Goal: Task Accomplishment & Management: Complete application form

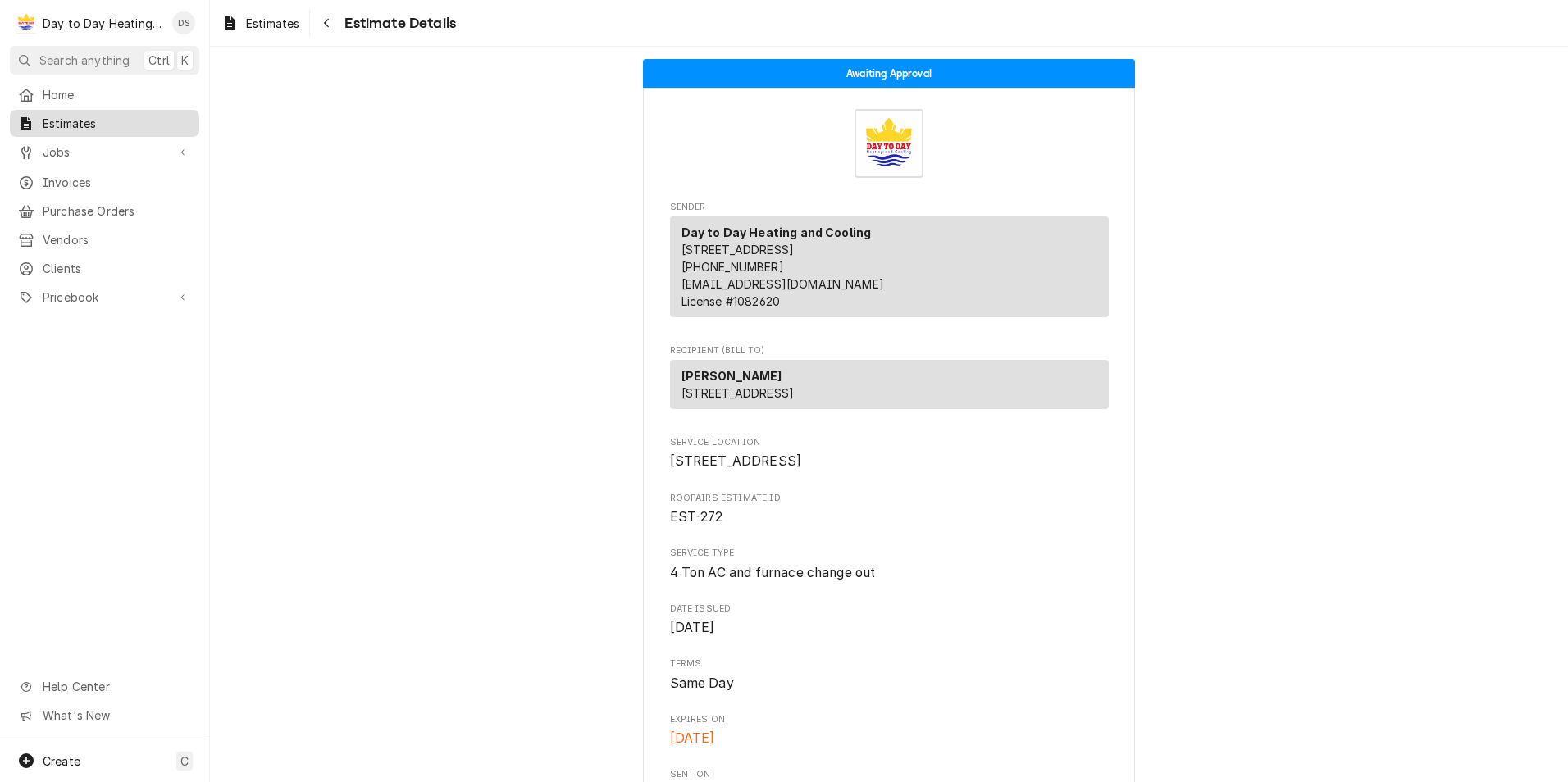
scroll to position [492, 0]
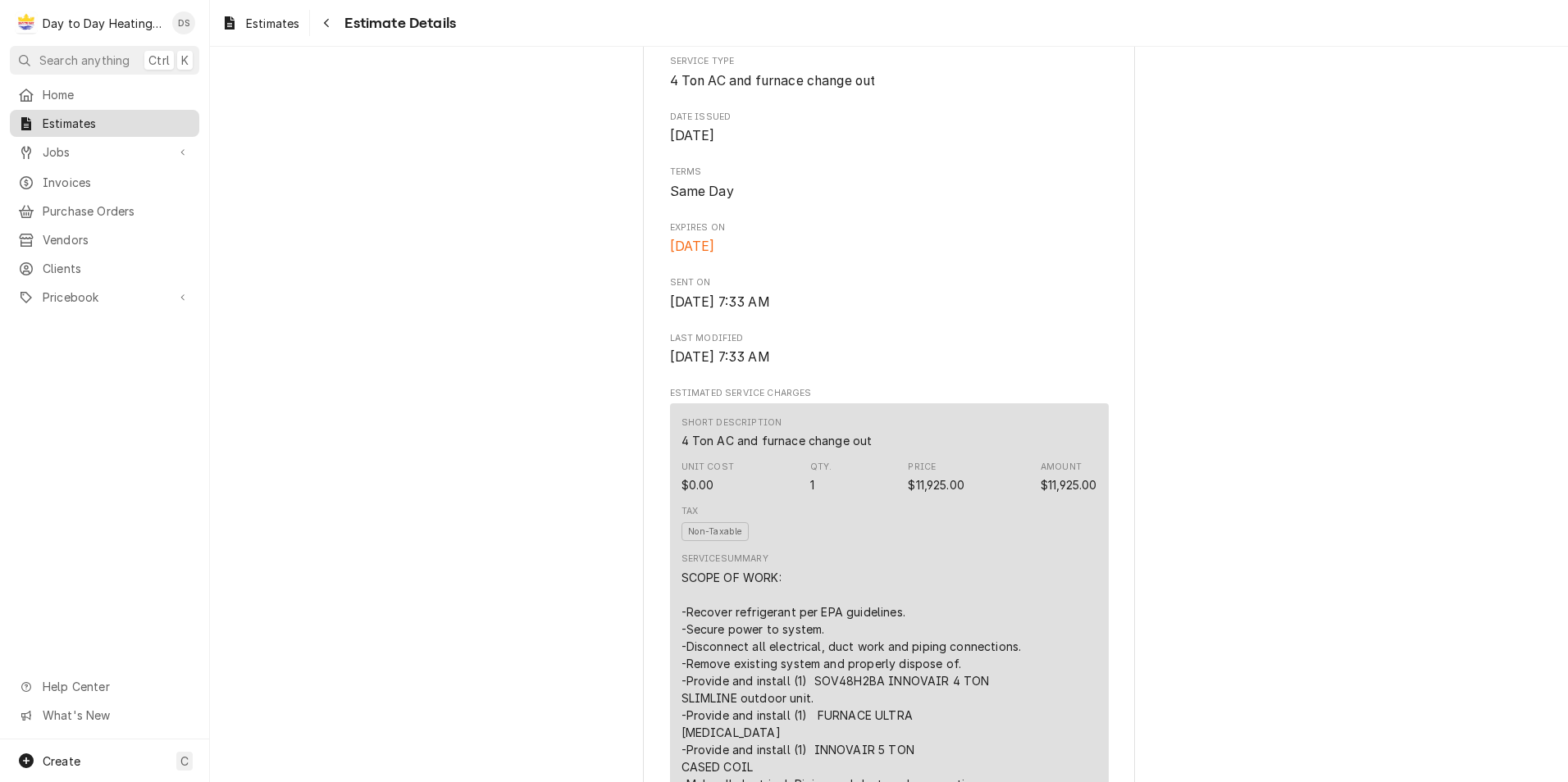
click at [108, 117] on span "Estimates" at bounding box center [116, 123] width 149 height 17
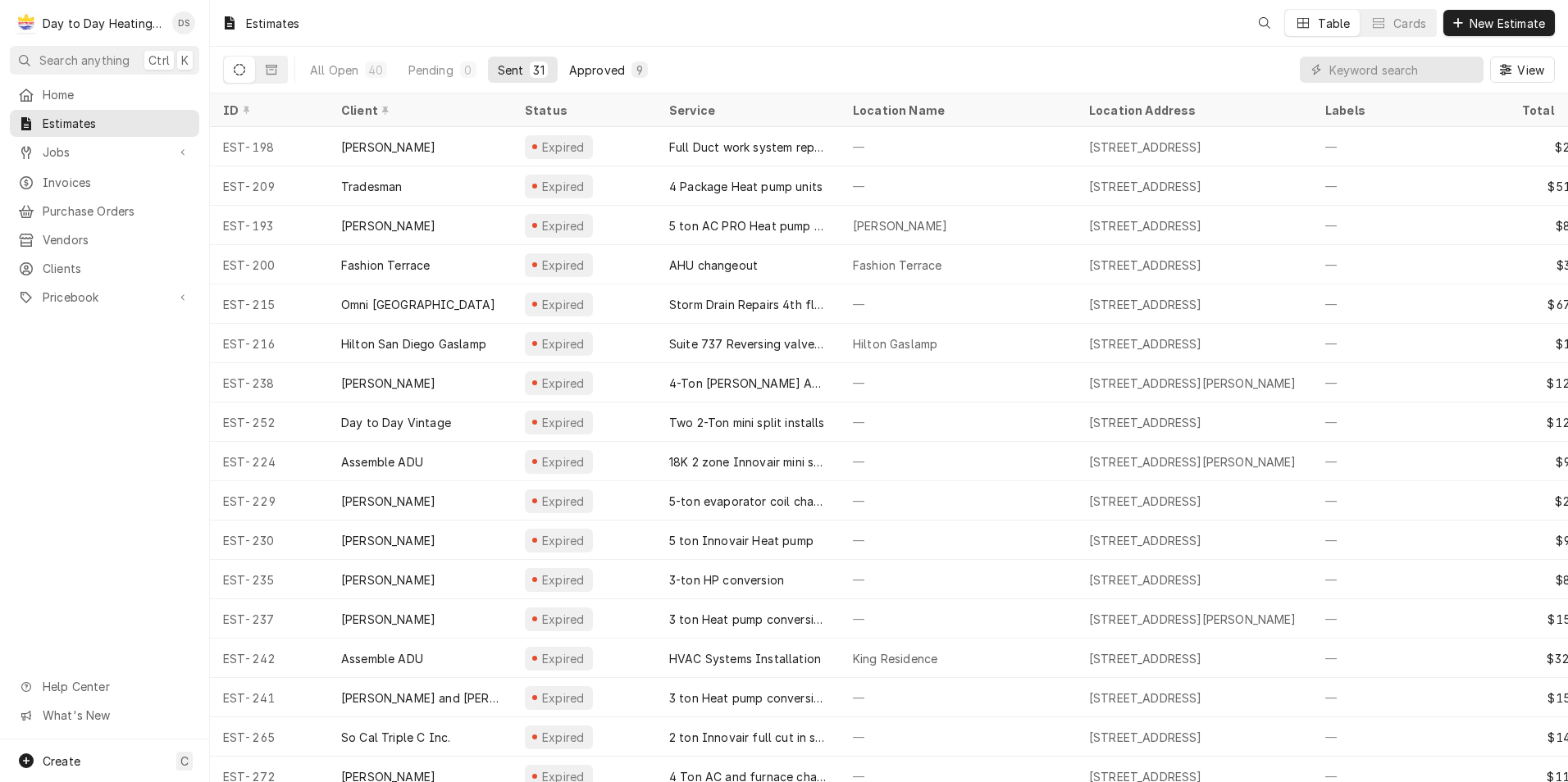
click at [564, 73] on button "Approved 9" at bounding box center [608, 70] width 98 height 26
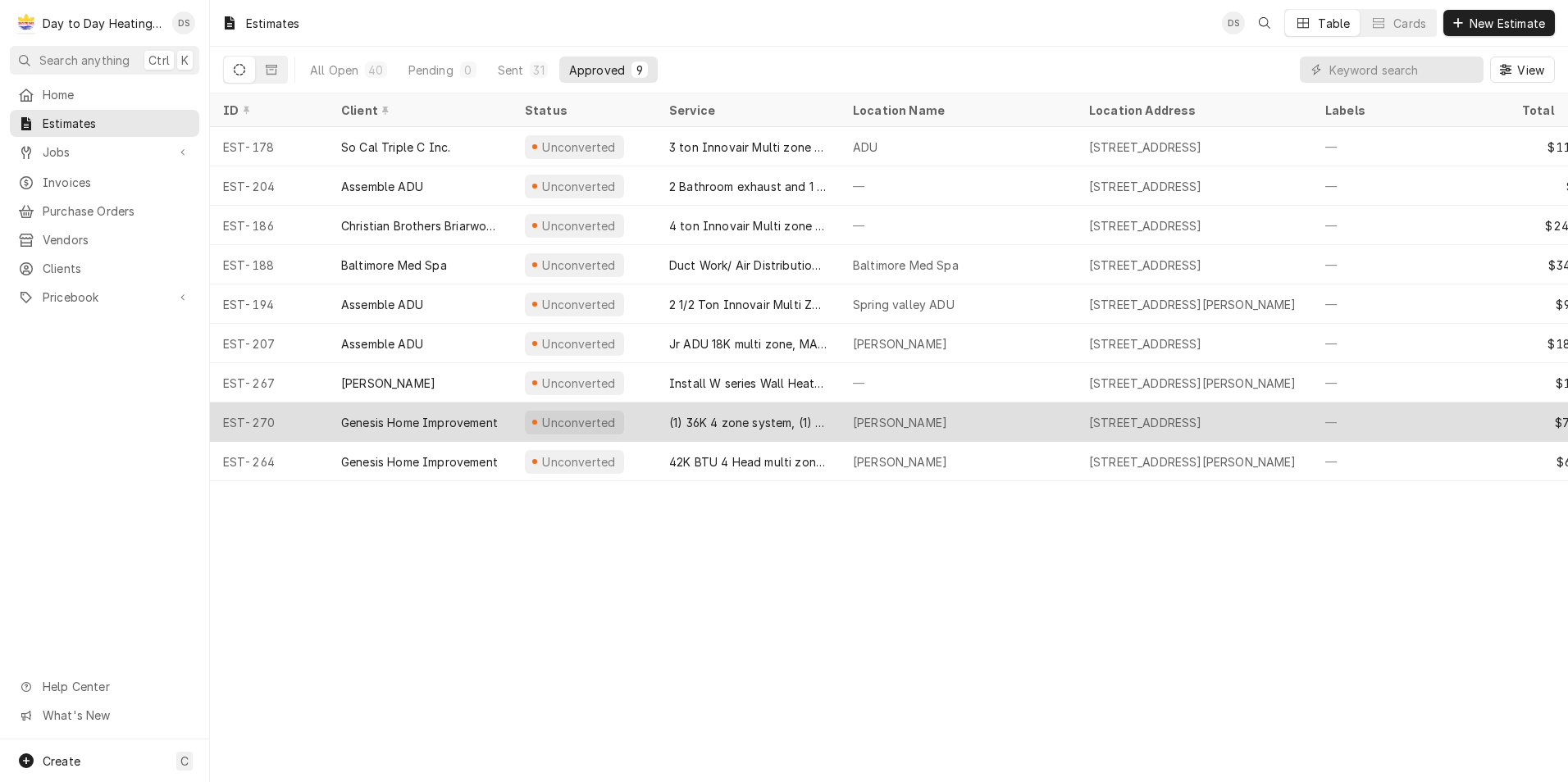
click at [594, 421] on div "Unconverted" at bounding box center [579, 422] width 77 height 17
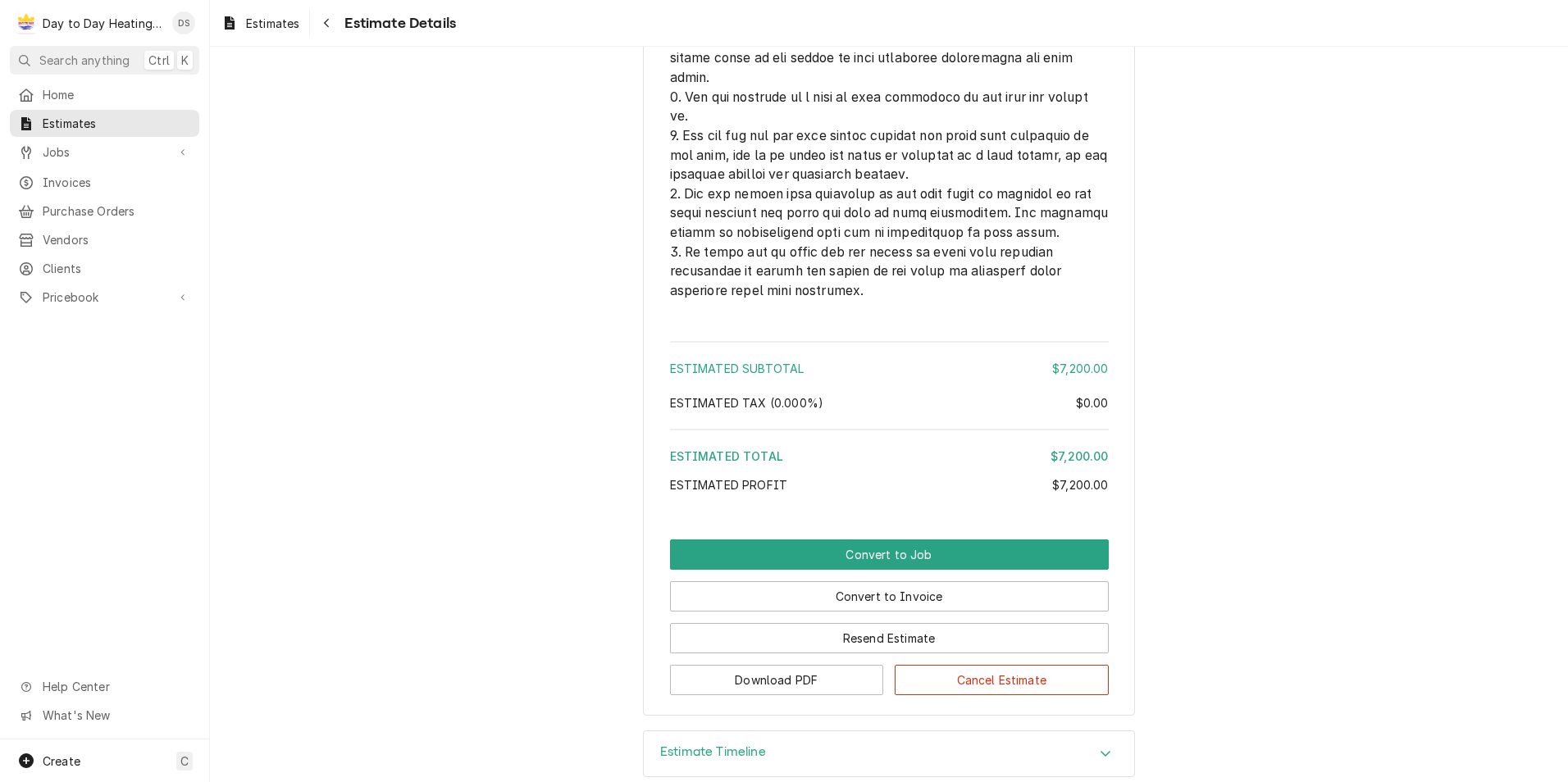
scroll to position [4611, 0]
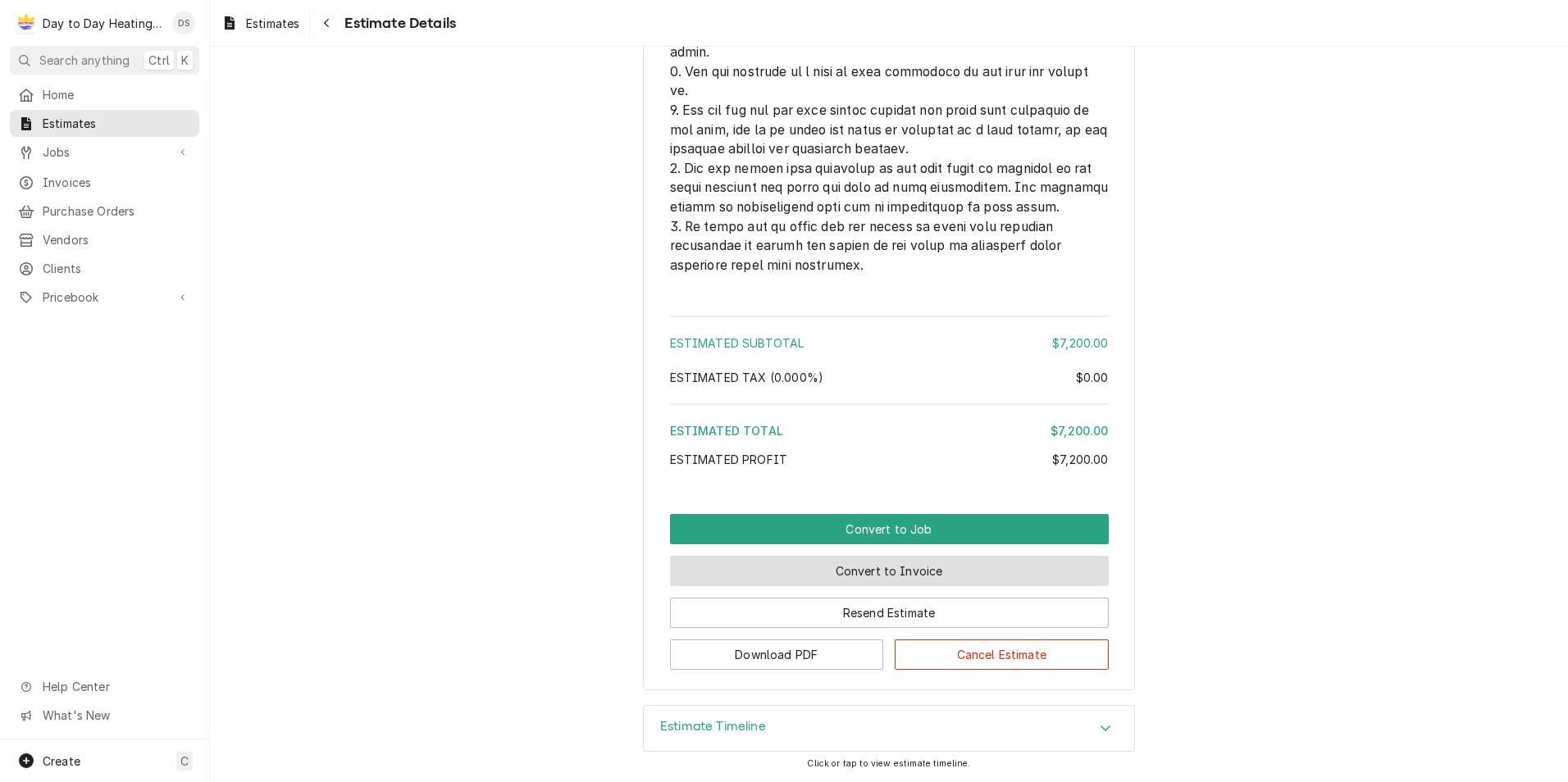
click at [891, 570] on button "Convert to Invoice" at bounding box center [889, 571] width 439 height 30
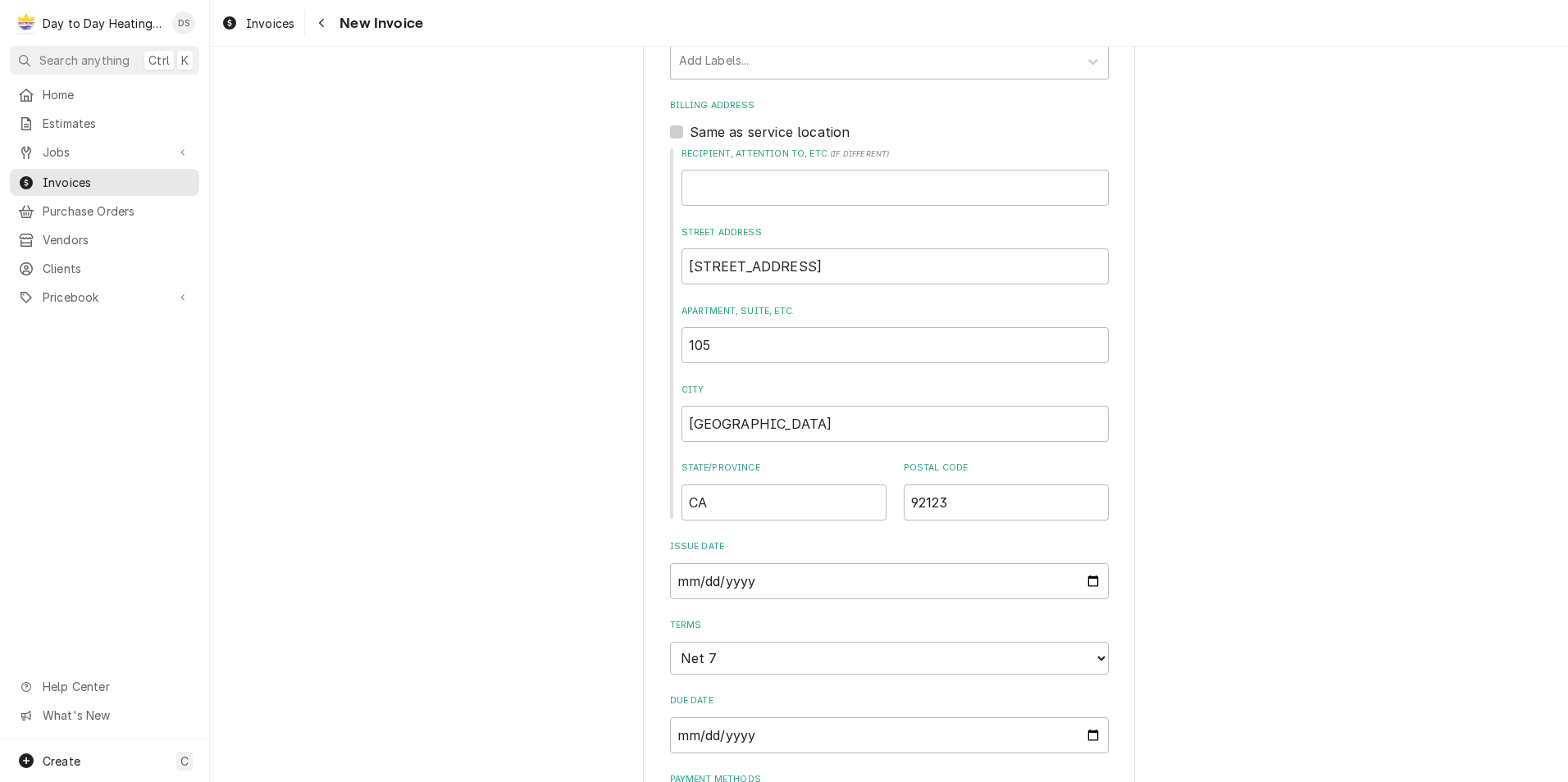
scroll to position [902, 0]
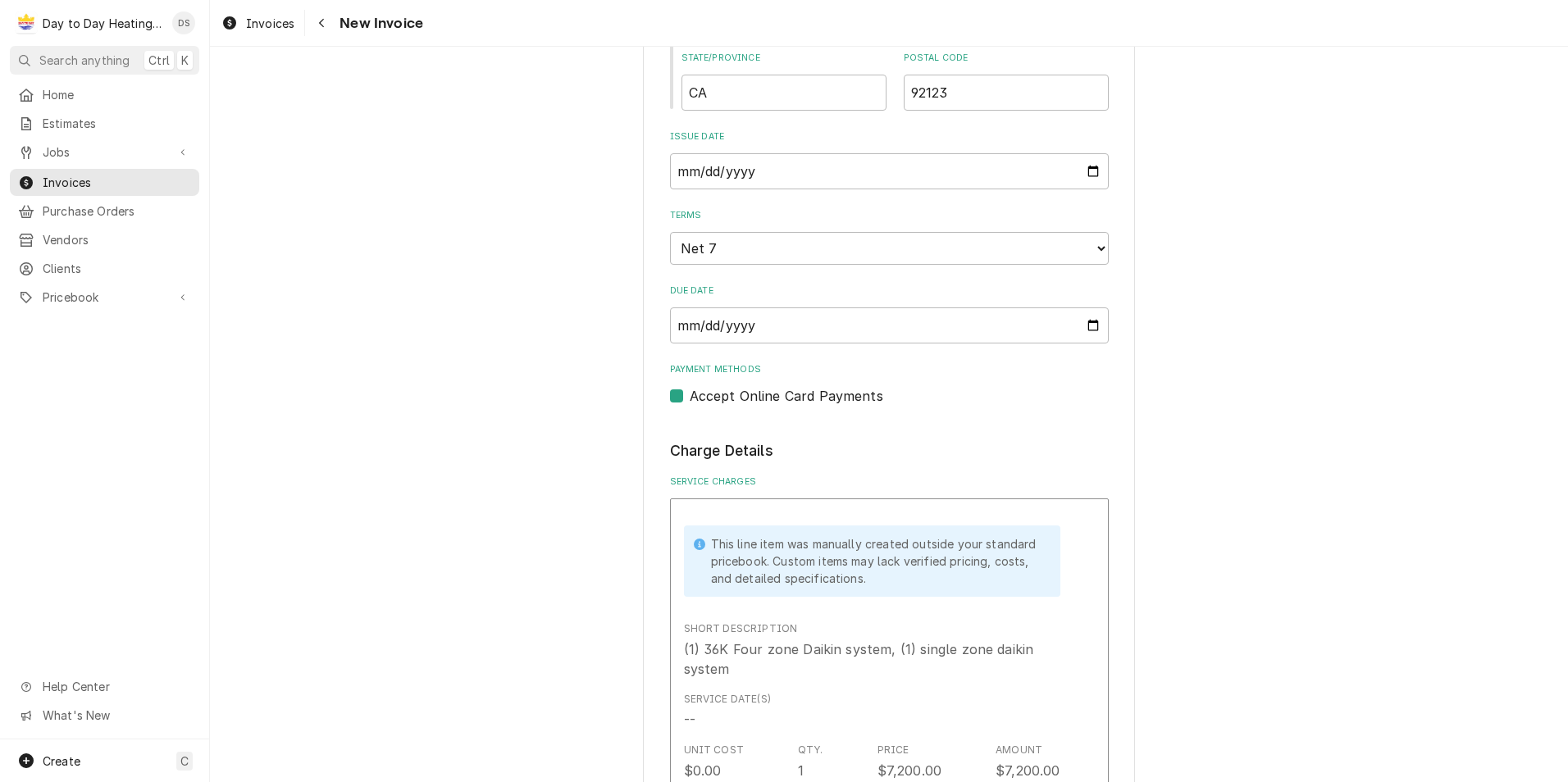
click at [689, 396] on label "Accept Online Card Payments" at bounding box center [786, 395] width 194 height 20
click at [689, 396] on input "Payment Methods" at bounding box center [908, 404] width 439 height 36
checkbox input "false"
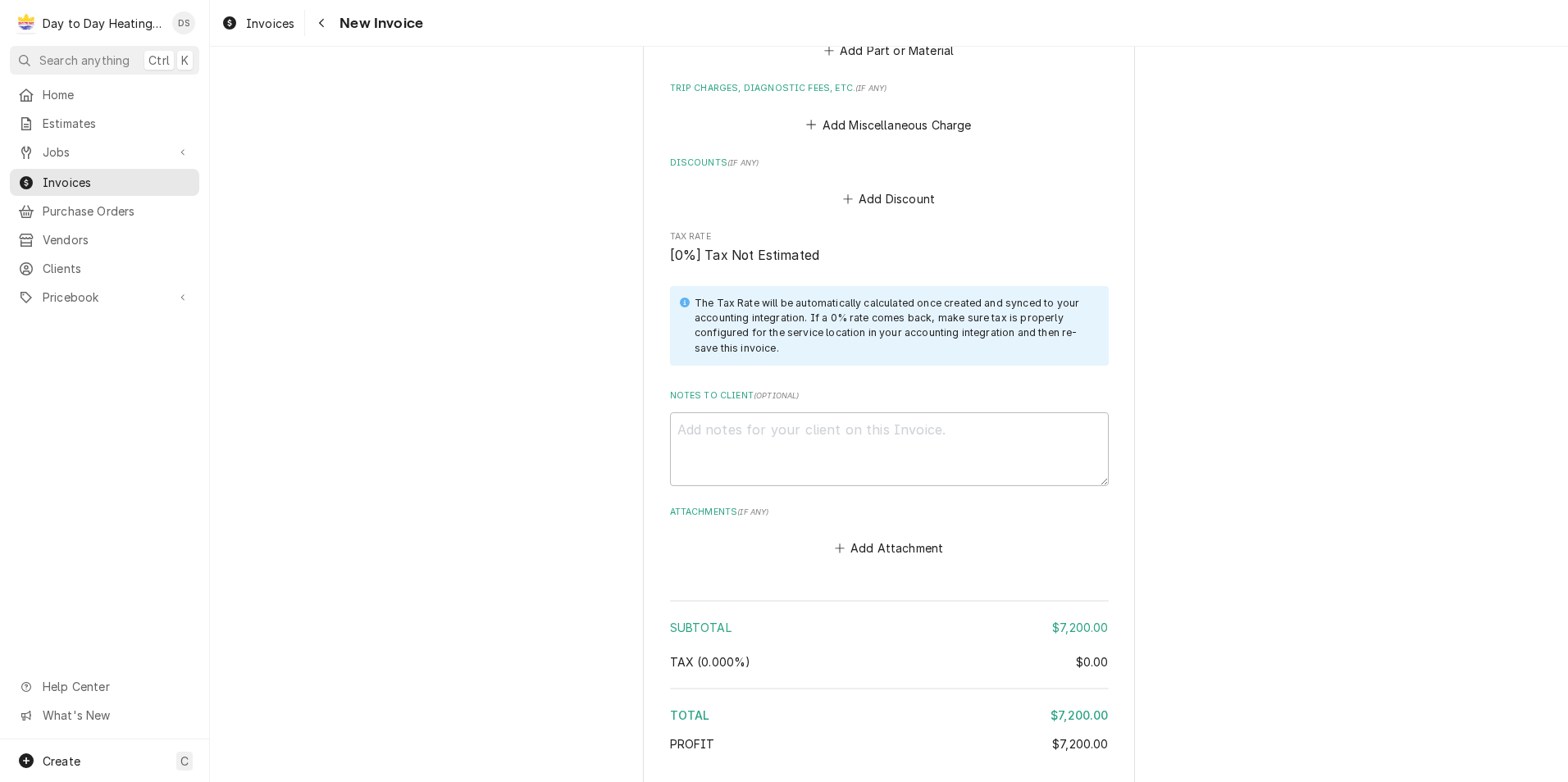
scroll to position [3059, 0]
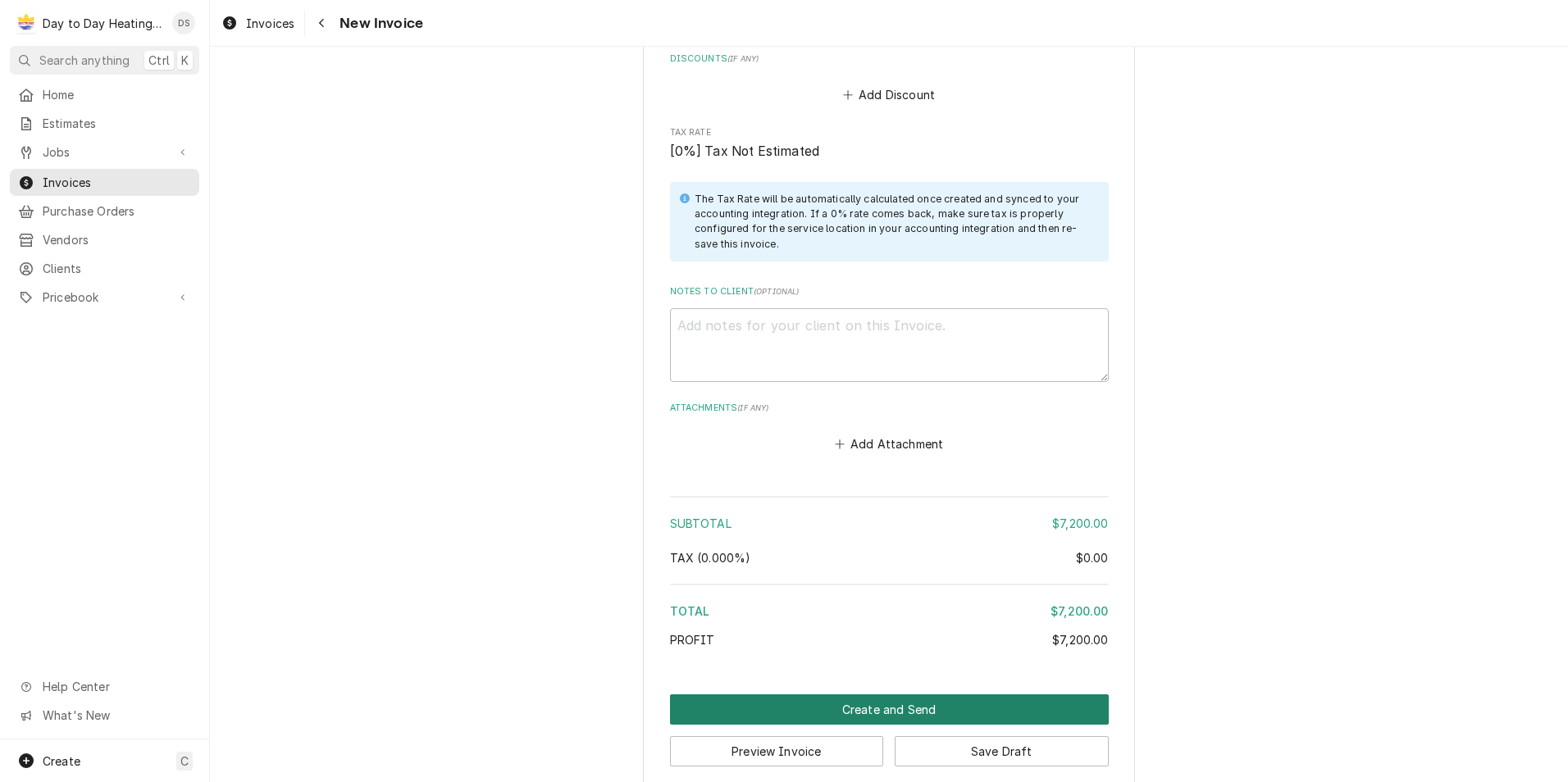
click at [882, 694] on button "Create and Send" at bounding box center [889, 709] width 439 height 30
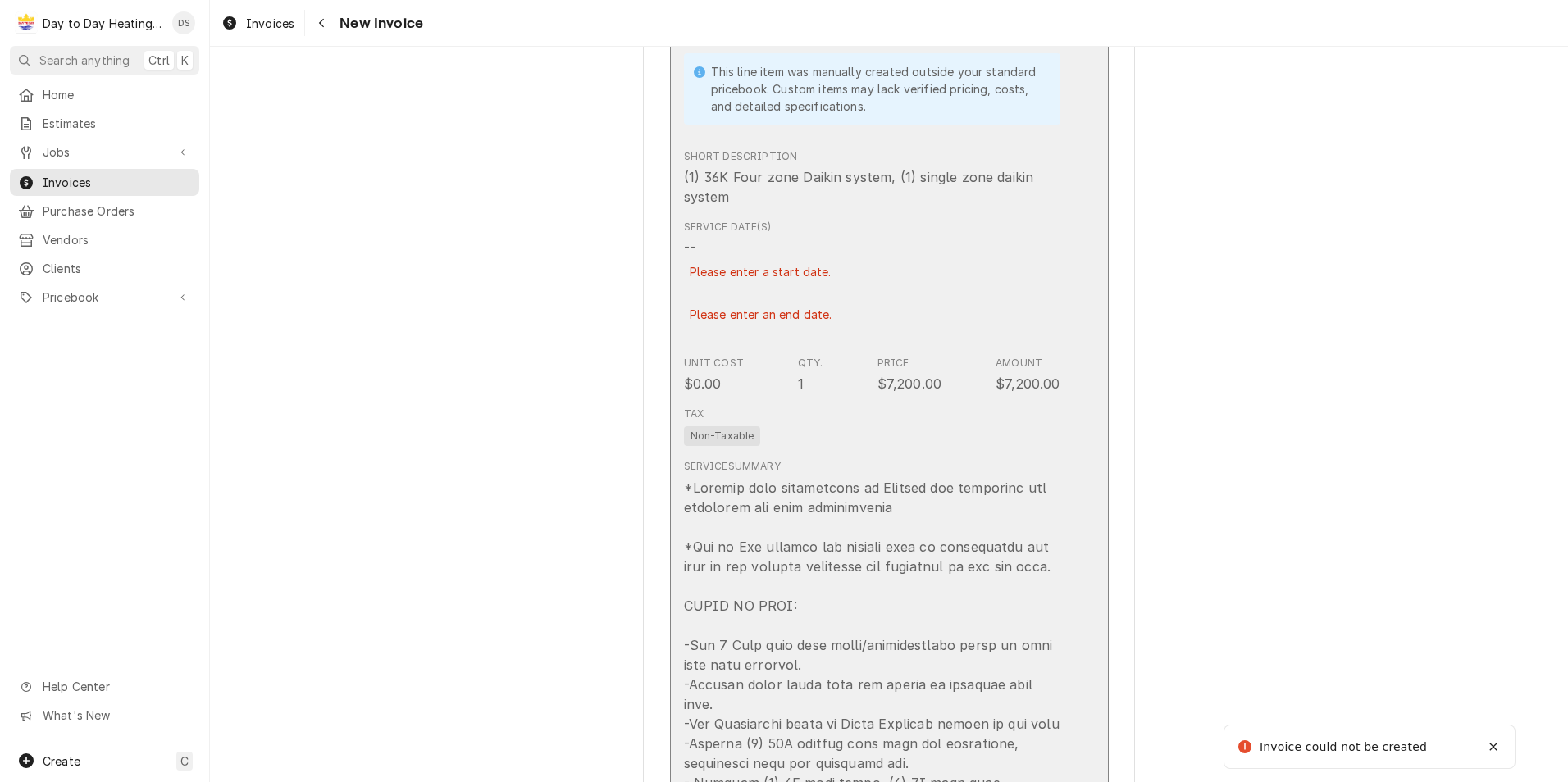
scroll to position [1001, 0]
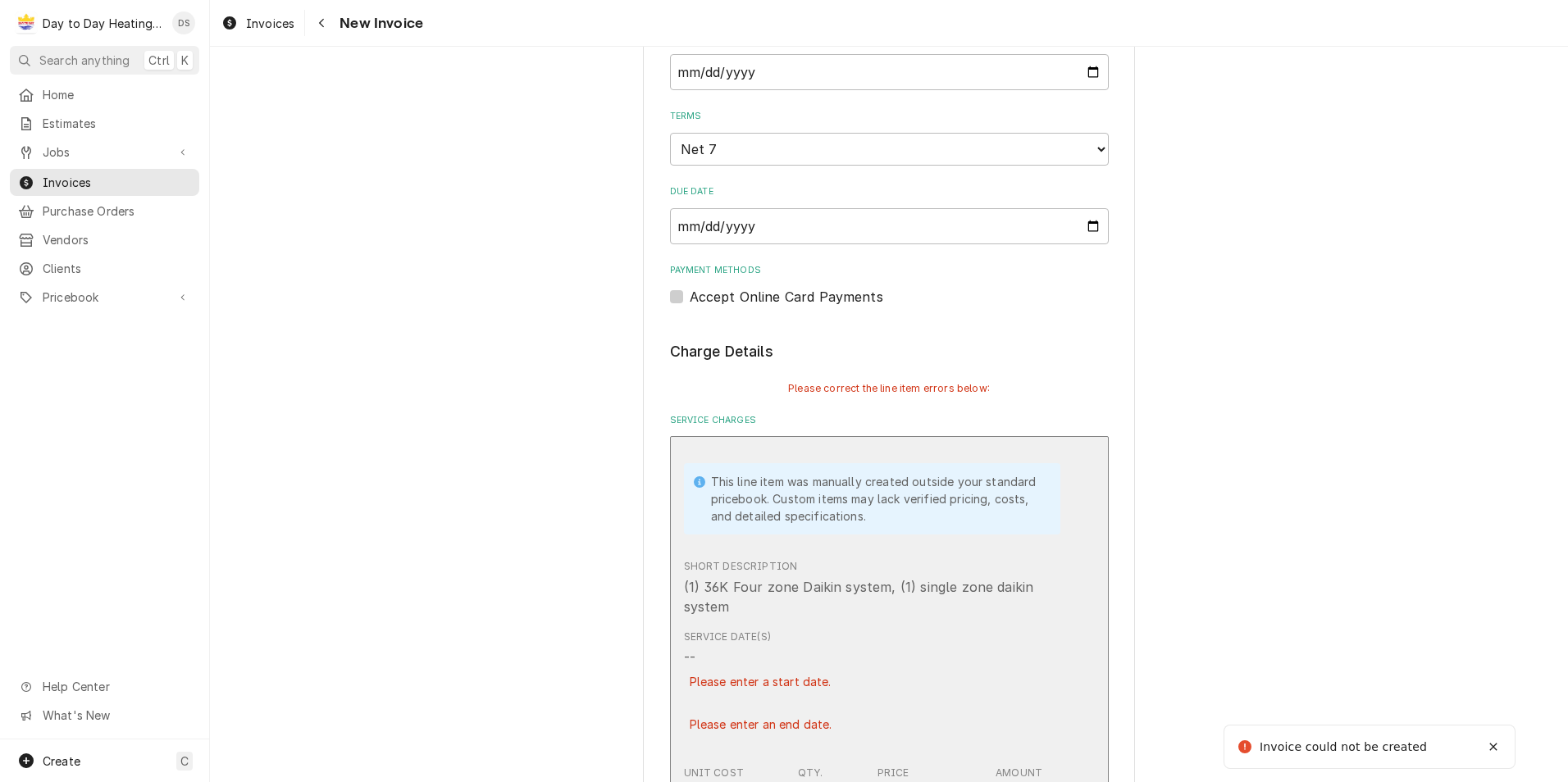
click at [774, 679] on div "Please enter a start date." at bounding box center [761, 681] width 153 height 29
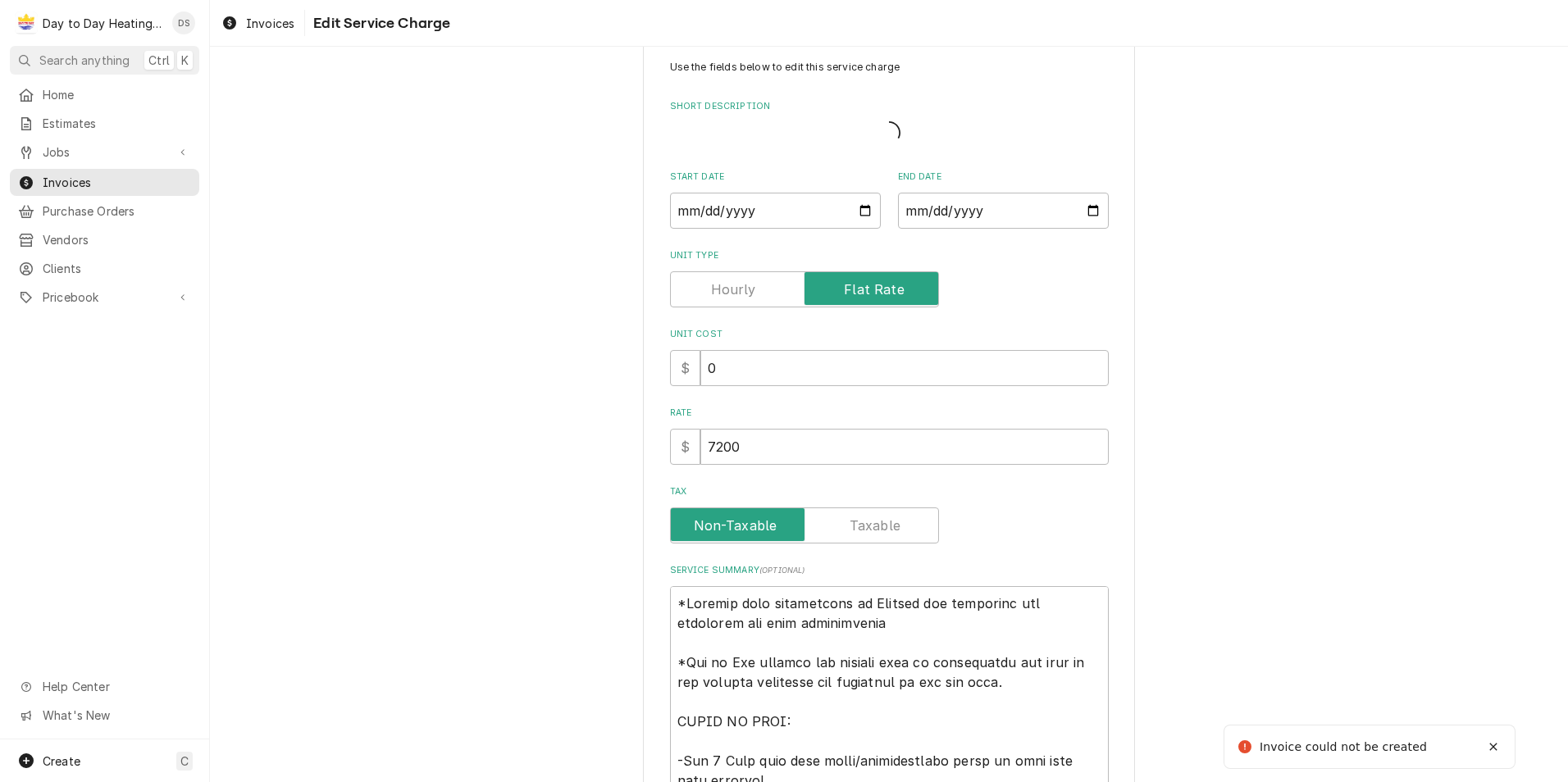
type textarea "x"
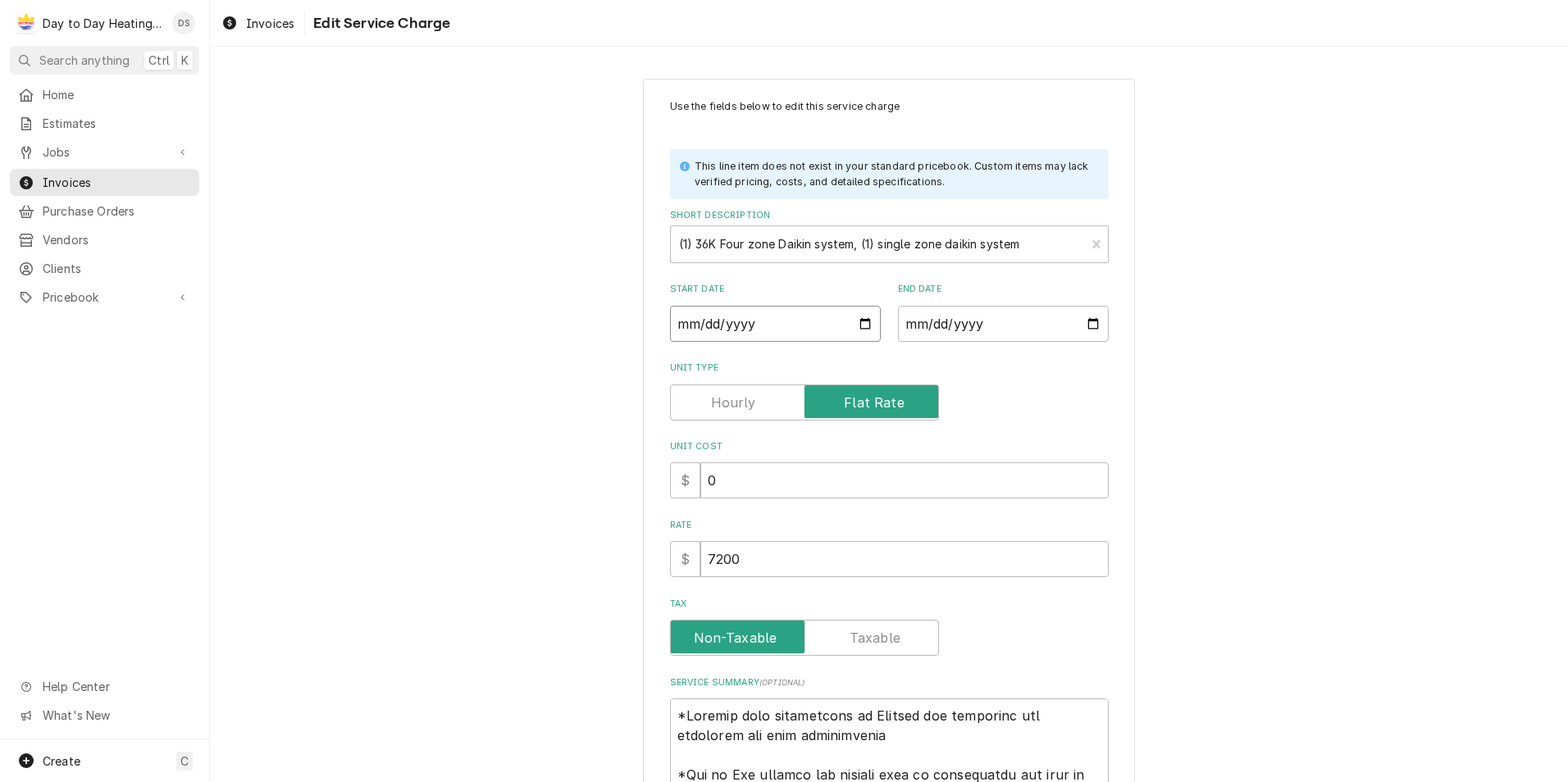
click at [861, 325] on input "Start Date" at bounding box center [775, 324] width 210 height 36
type input "2025-09-15"
type textarea "x"
click at [950, 325] on input "End Date" at bounding box center [1003, 324] width 210 height 36
click at [1081, 325] on input "End Date" at bounding box center [1003, 324] width 210 height 36
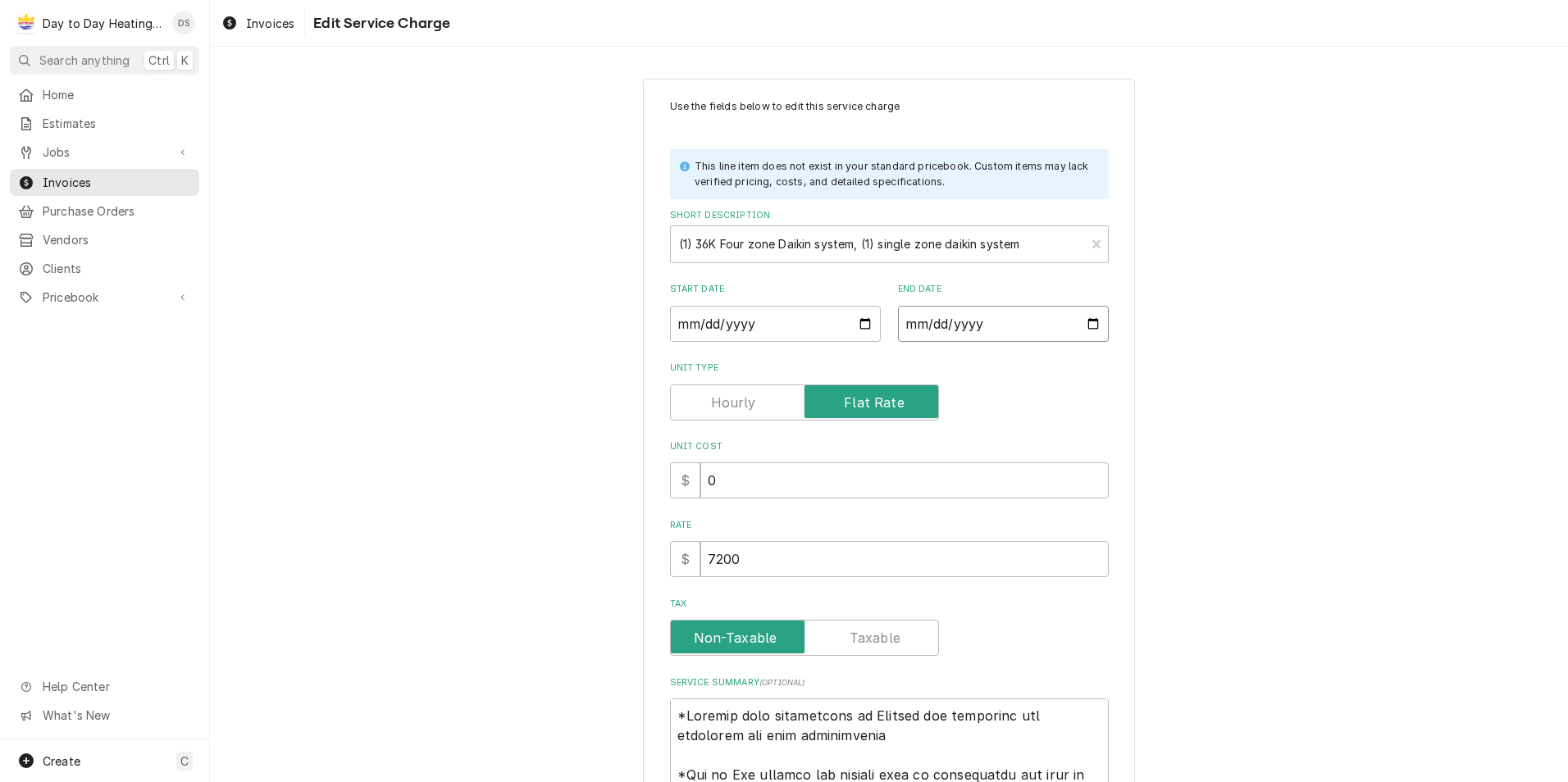
type input "2025-09-16"
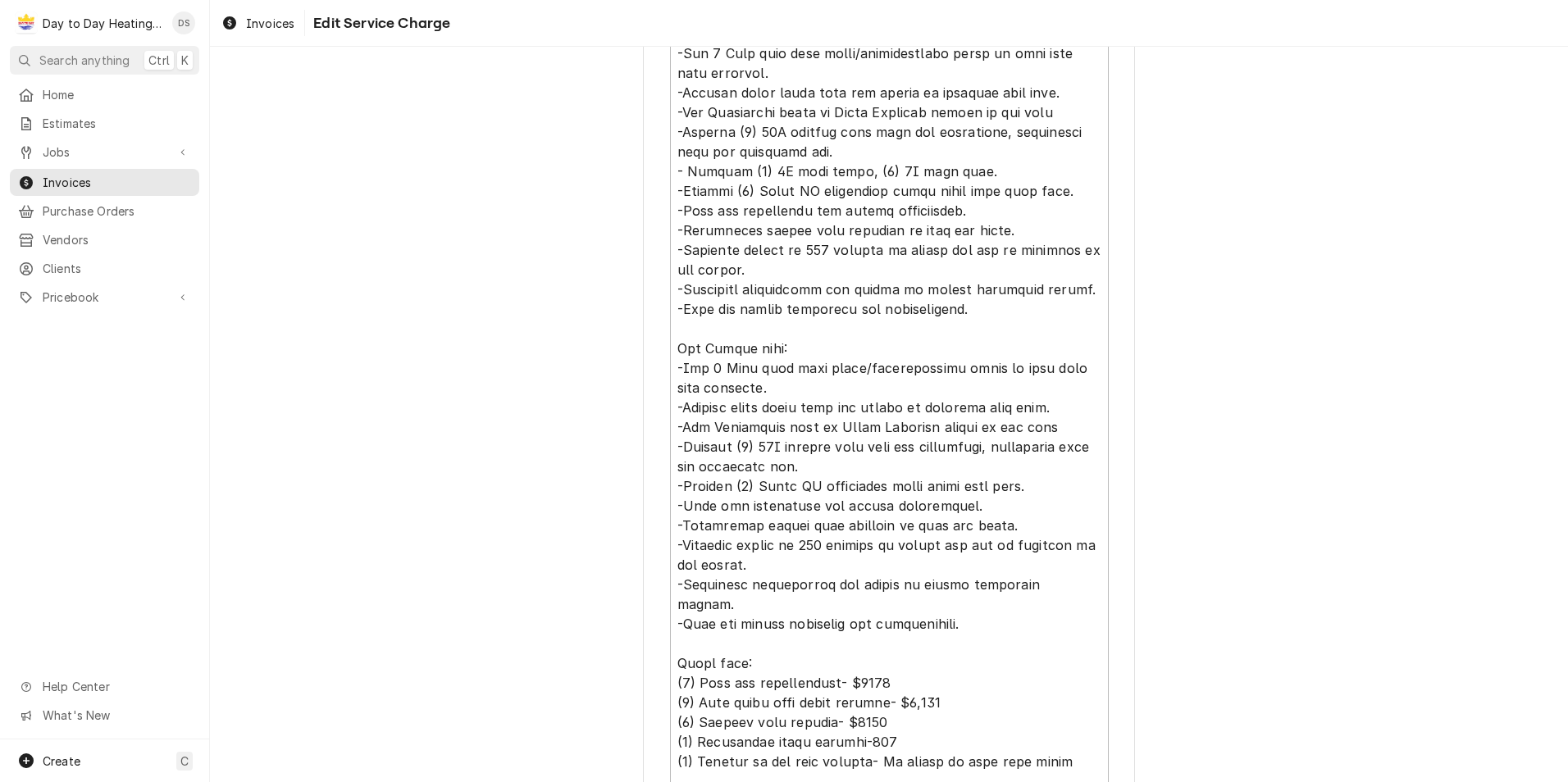
scroll to position [1077, 0]
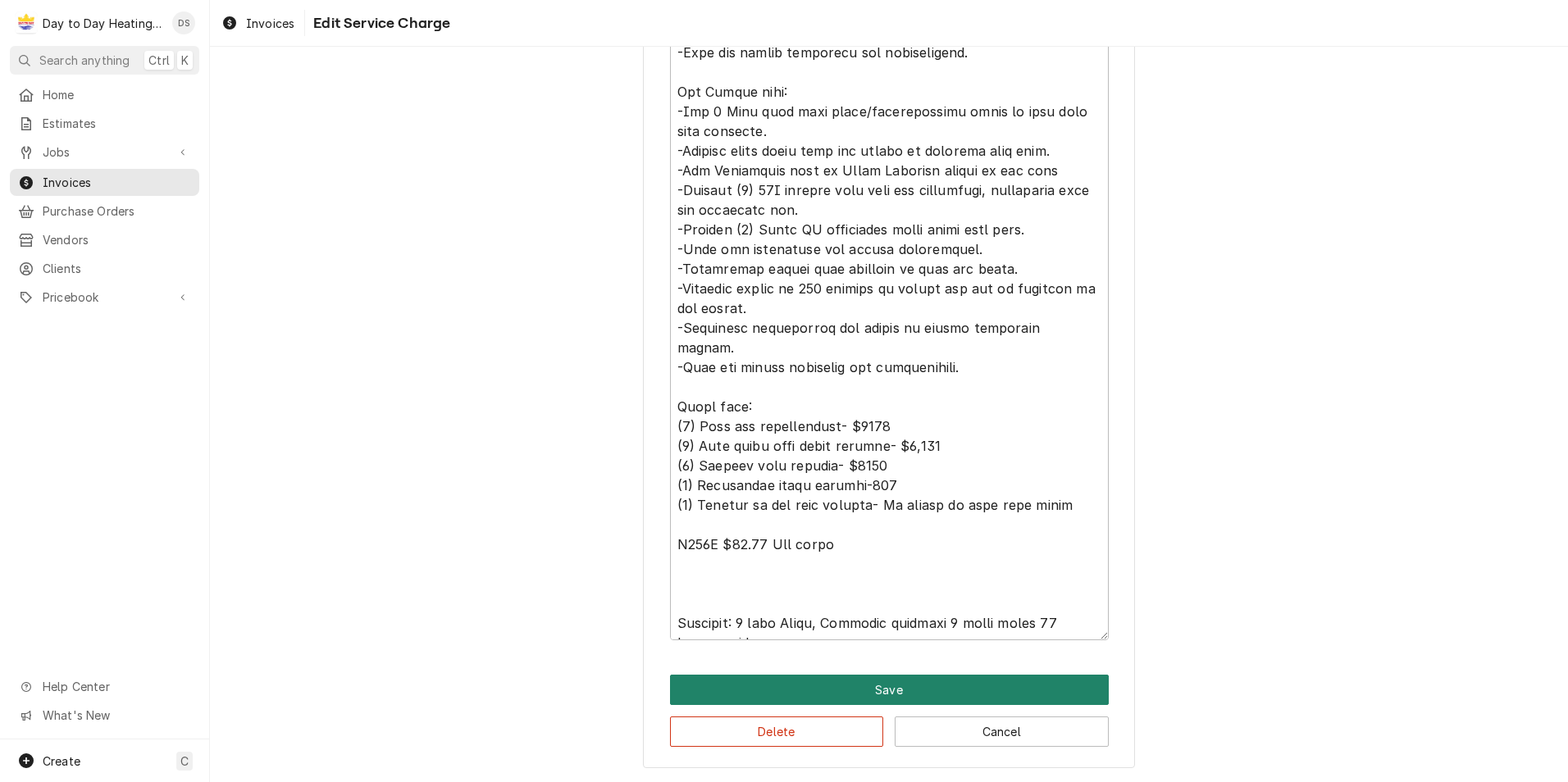
click at [911, 685] on button "Save" at bounding box center [889, 689] width 439 height 30
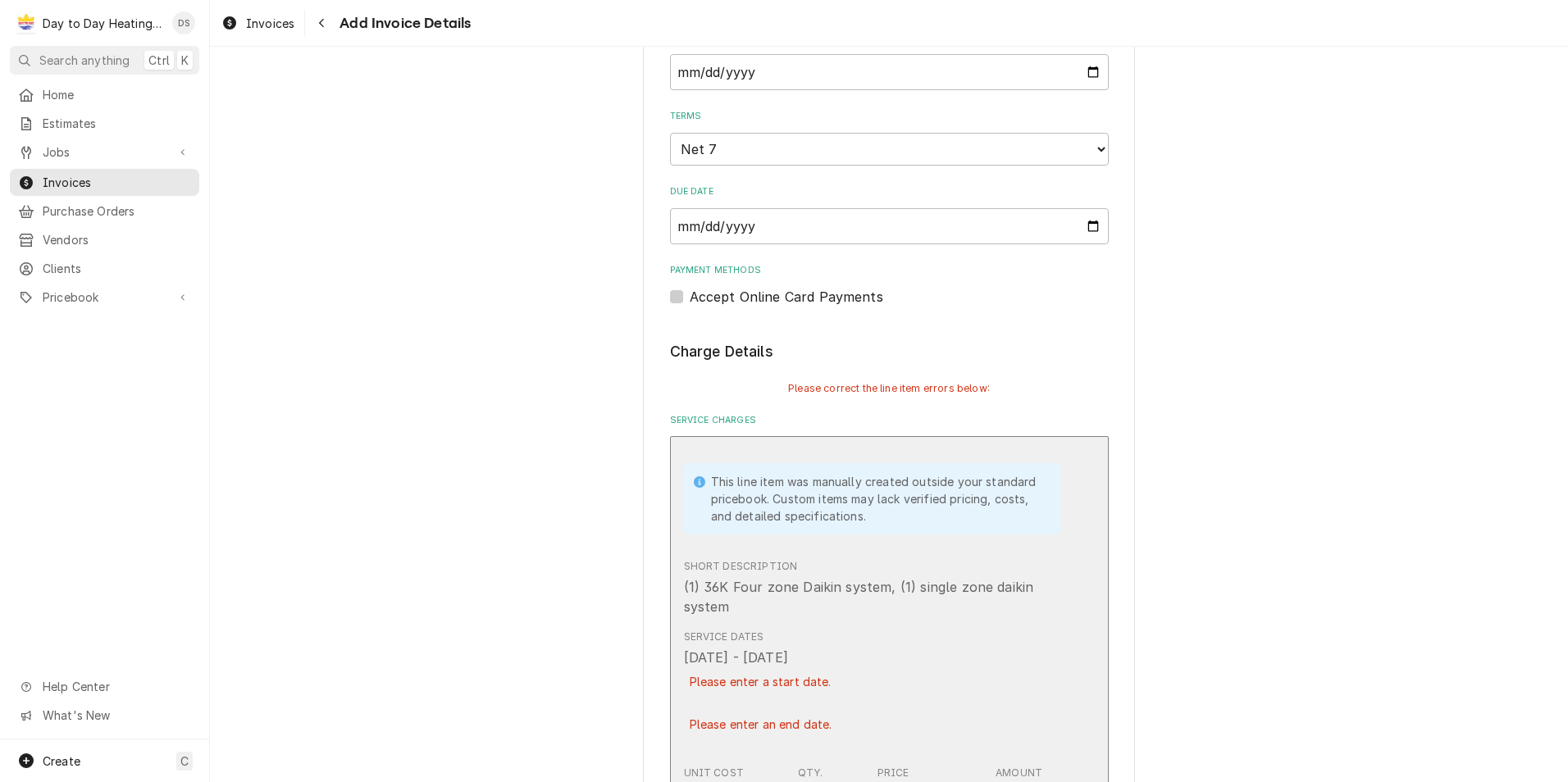
scroll to position [981, 0]
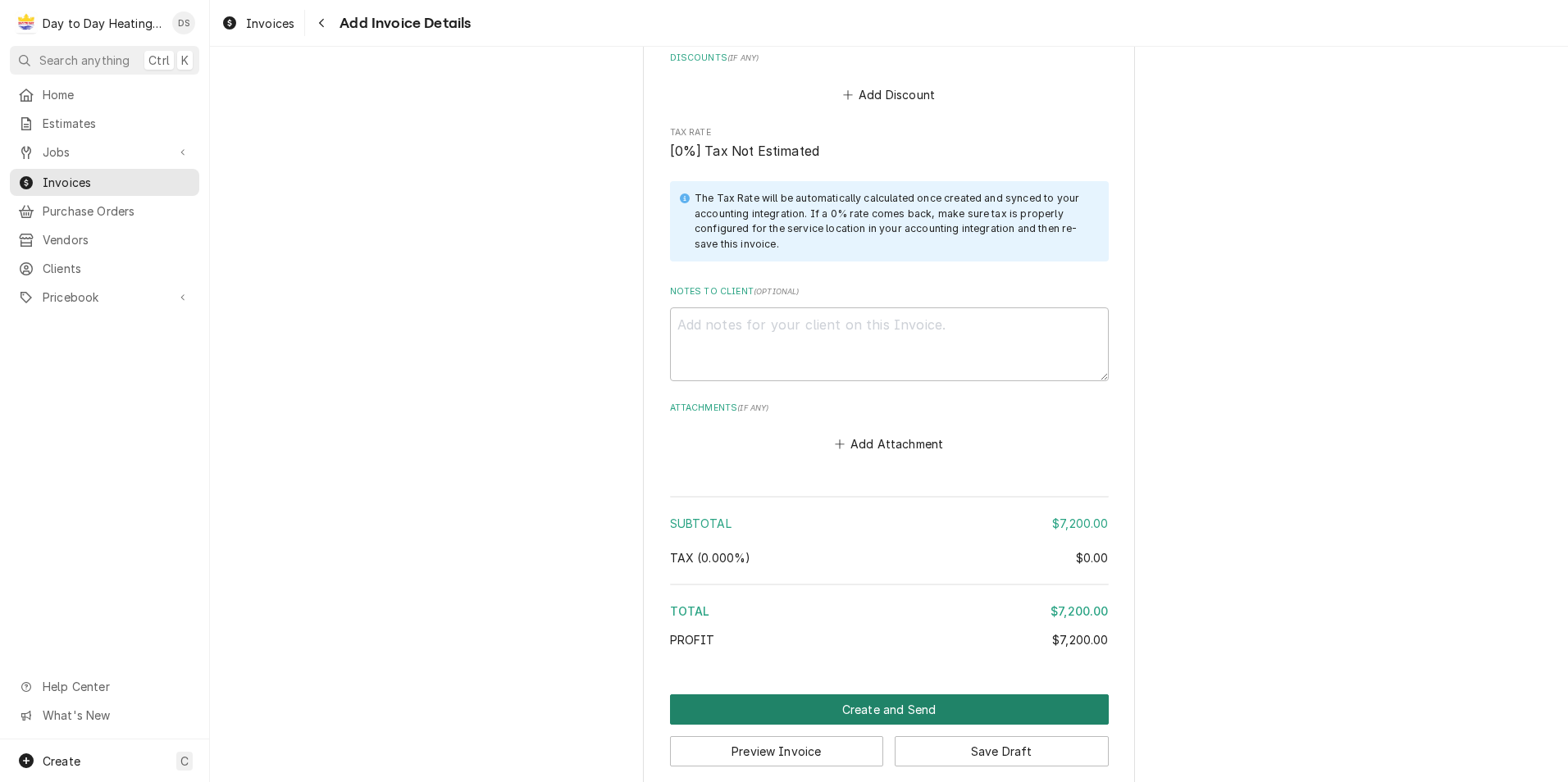
click at [890, 694] on button "Create and Send" at bounding box center [889, 709] width 439 height 30
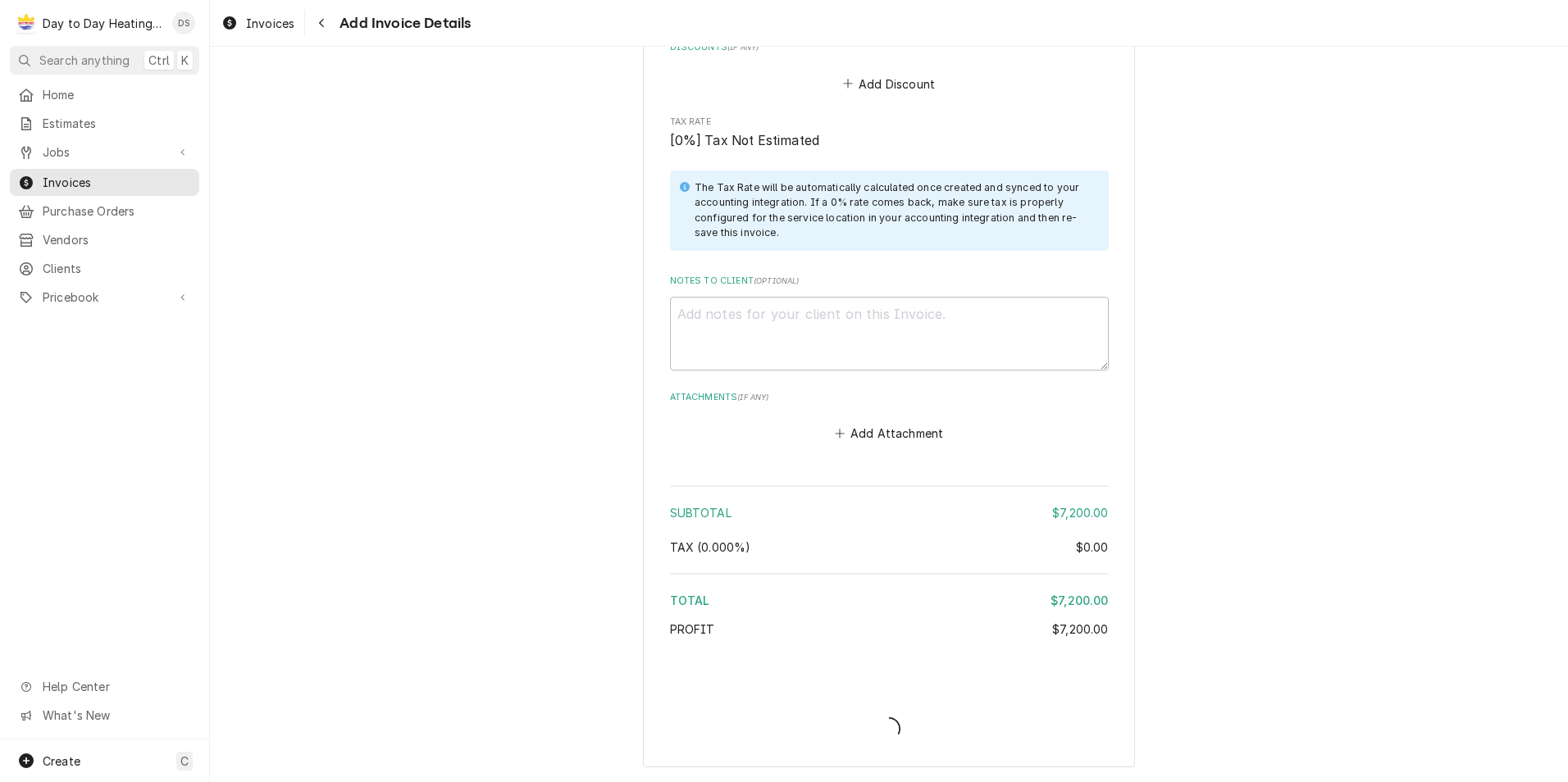
scroll to position [3135, 0]
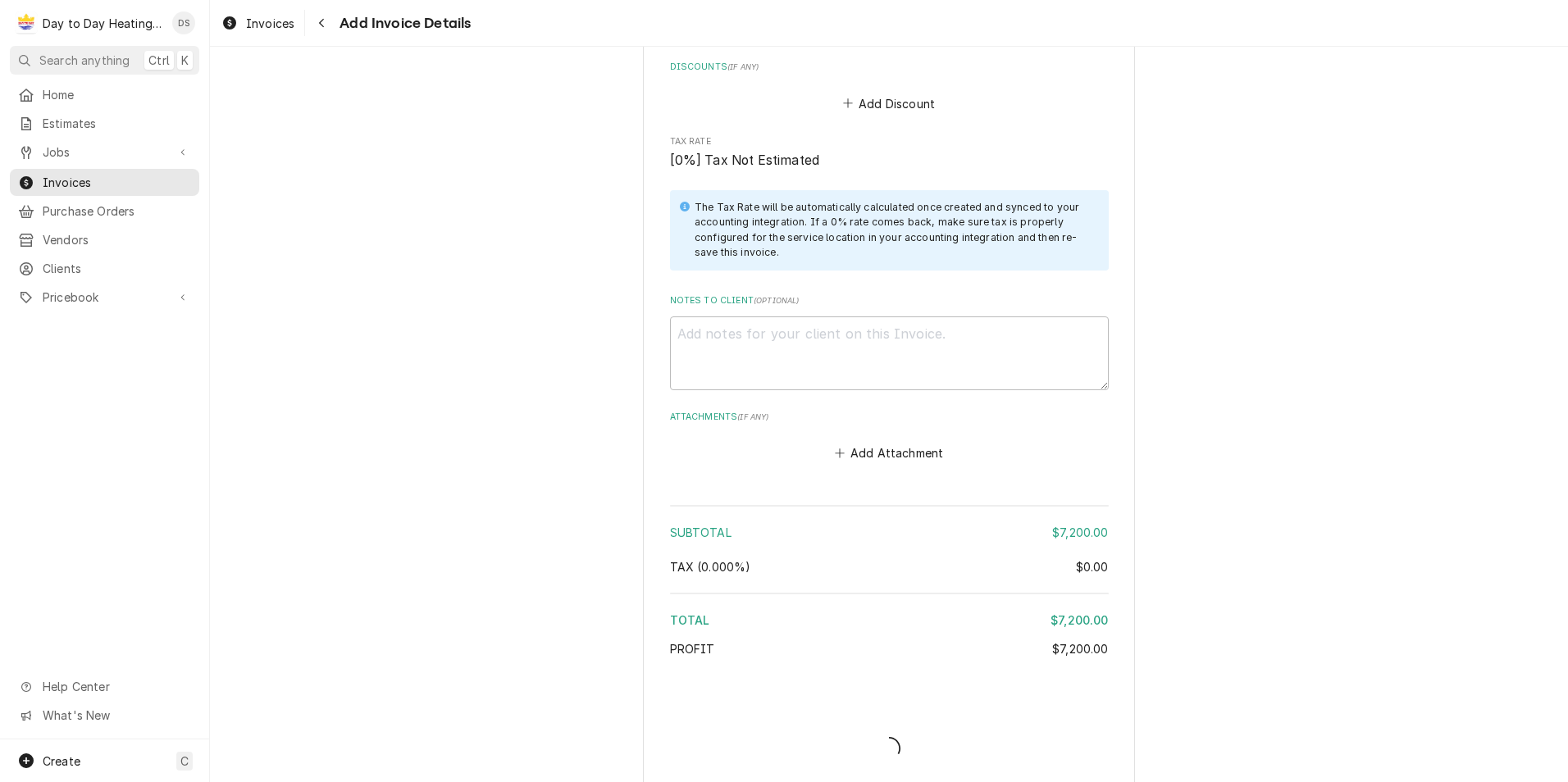
type textarea "x"
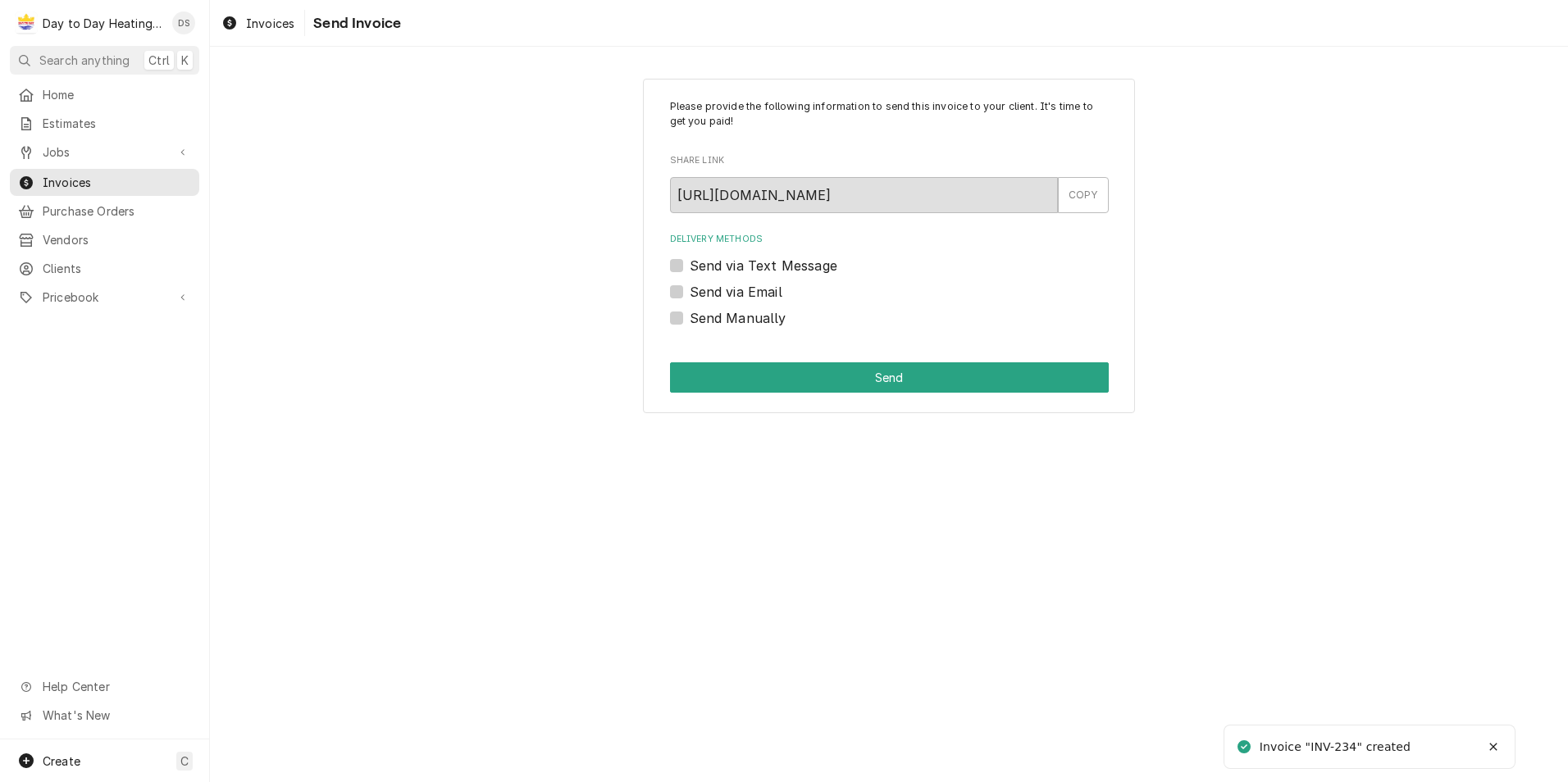
click at [733, 288] on label "Send via Email" at bounding box center [735, 292] width 93 height 20
click at [733, 288] on input "Send via Email" at bounding box center [908, 301] width 439 height 36
checkbox input "true"
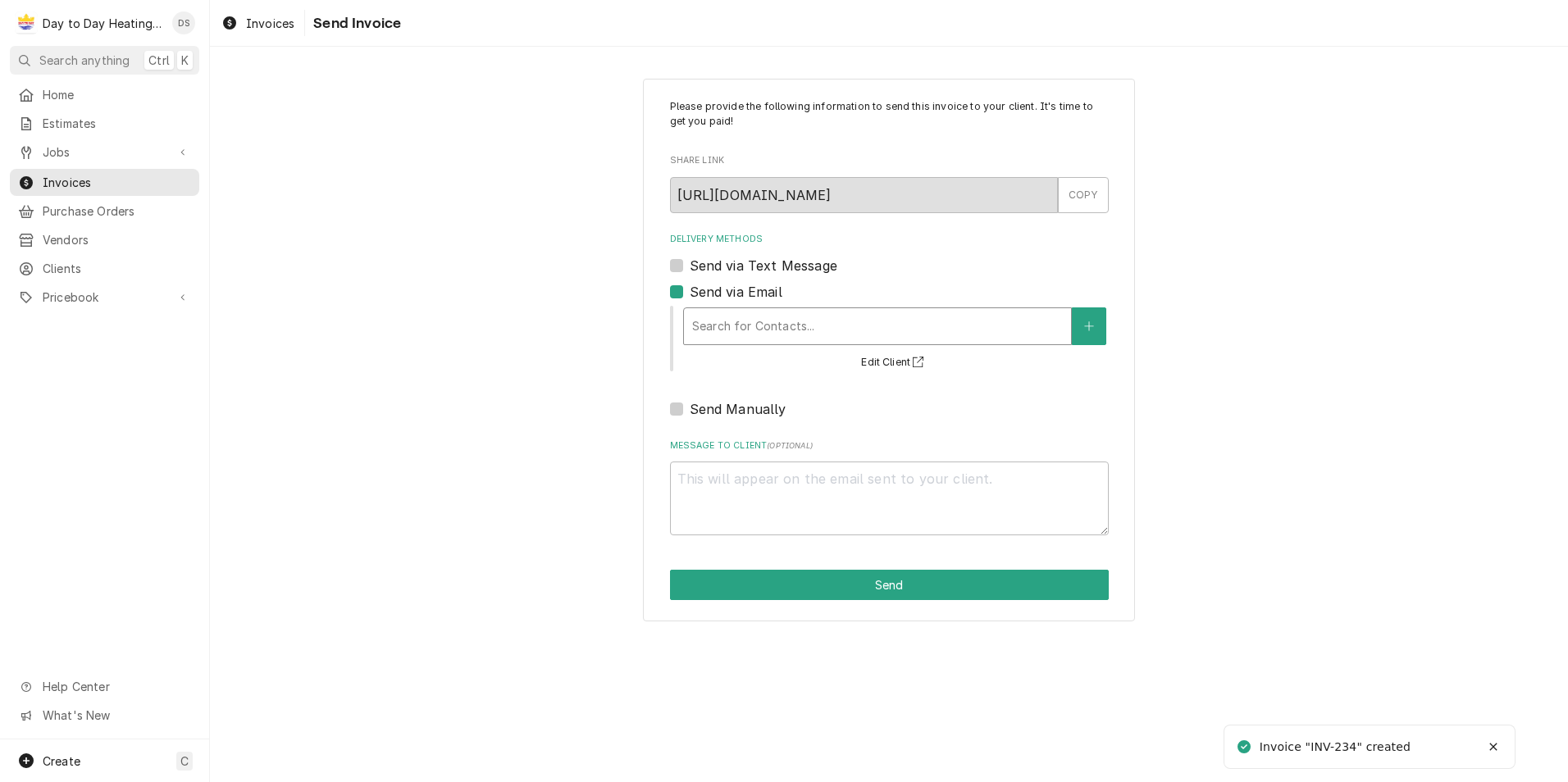
click at [772, 315] on div "Delivery Methods" at bounding box center [877, 326] width 370 height 30
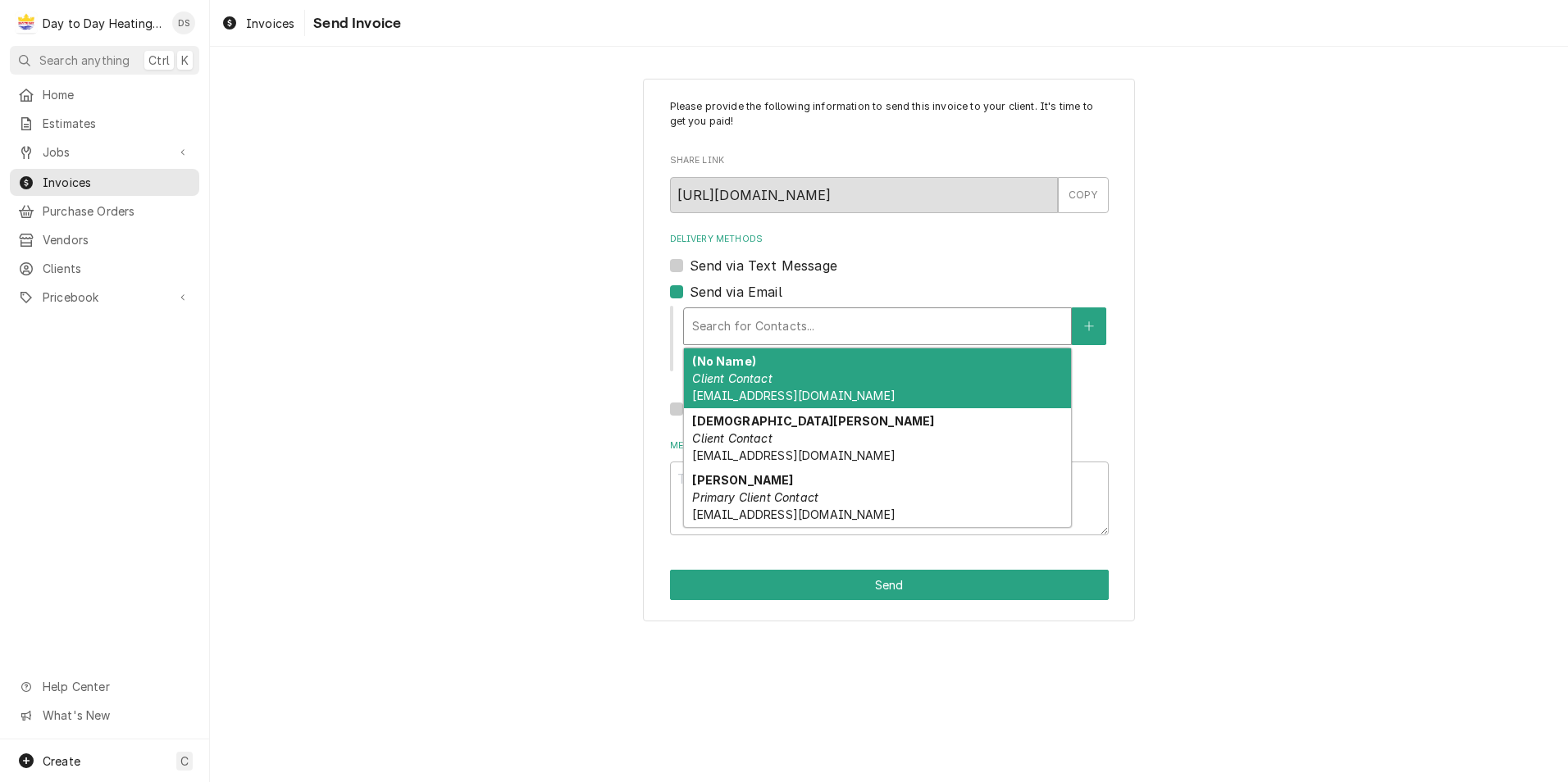
click at [811, 375] on div "(No Name) Client Contact Vendors.ghi@gmail.com" at bounding box center [877, 378] width 387 height 60
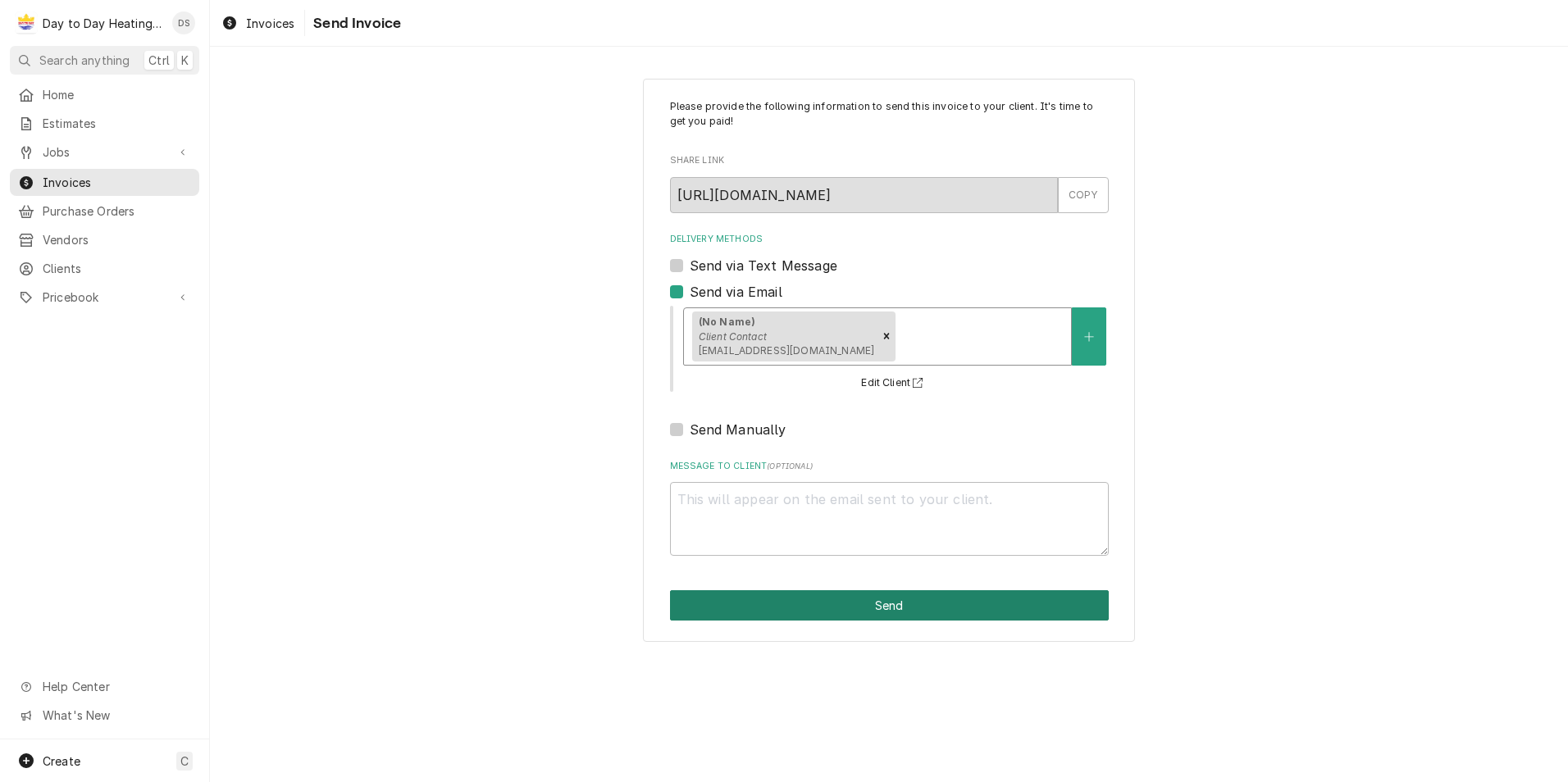
click at [910, 600] on button "Send" at bounding box center [889, 605] width 439 height 30
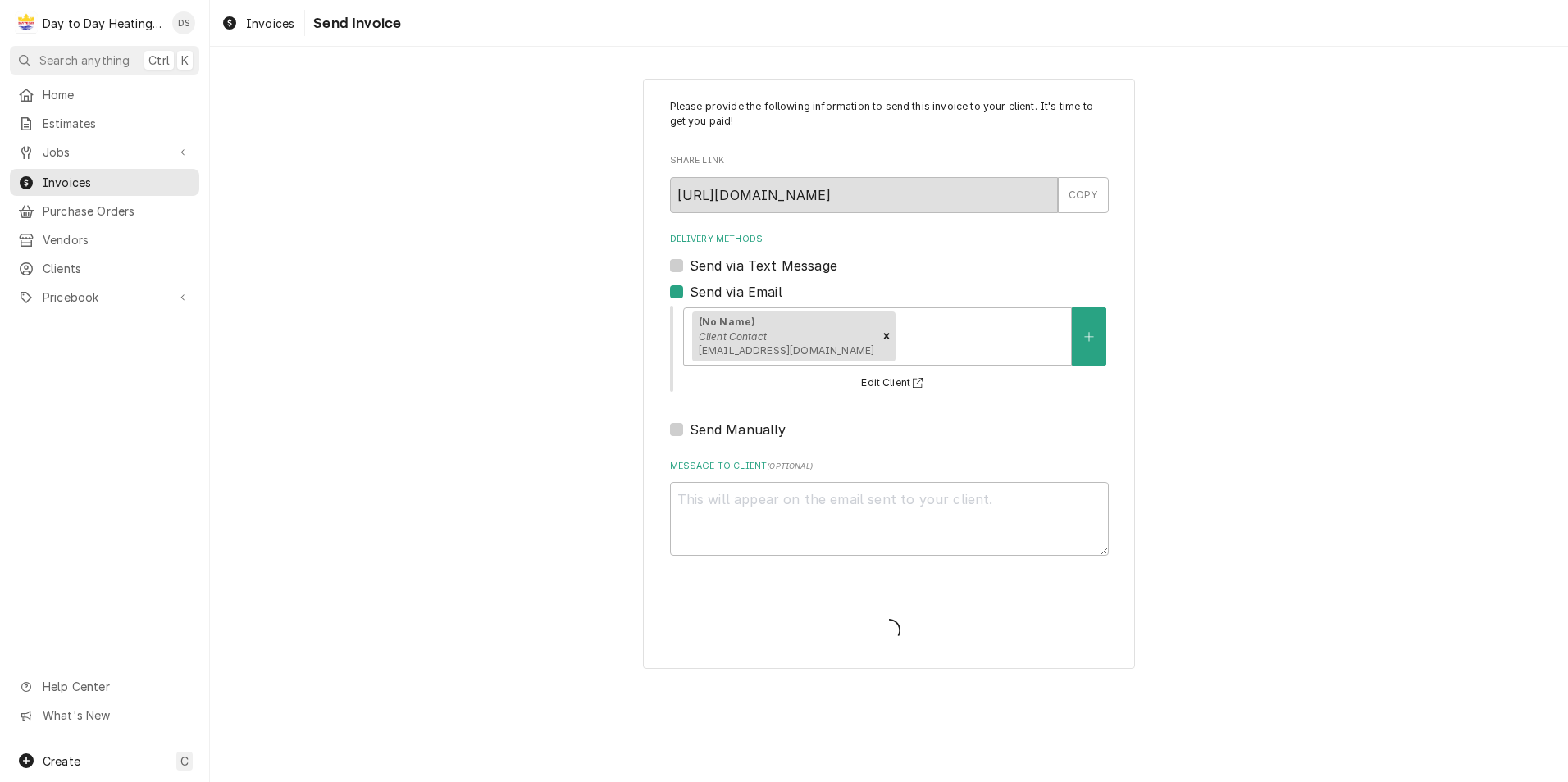
type textarea "x"
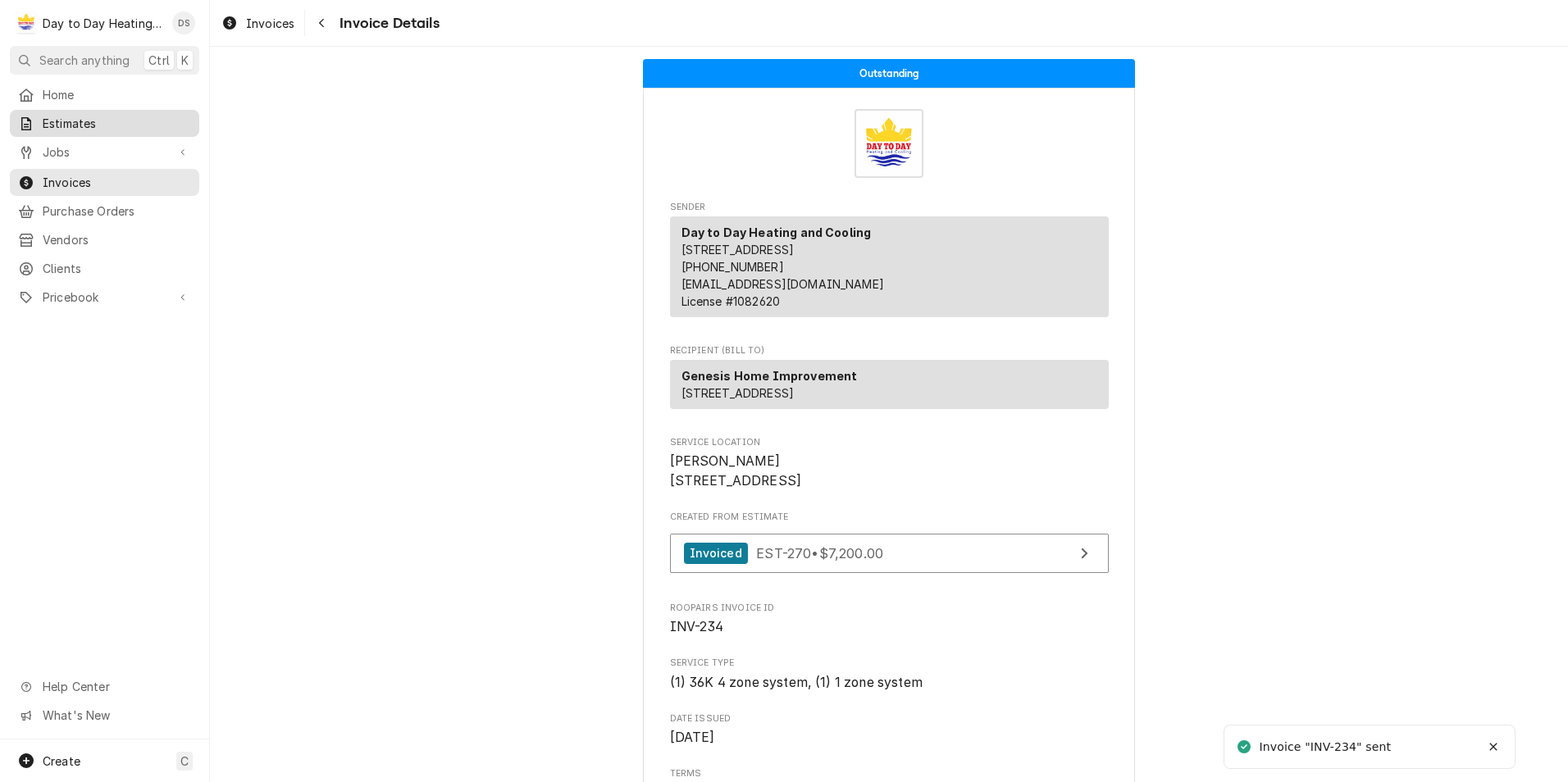
click at [64, 116] on span "Estimates" at bounding box center [116, 123] width 149 height 17
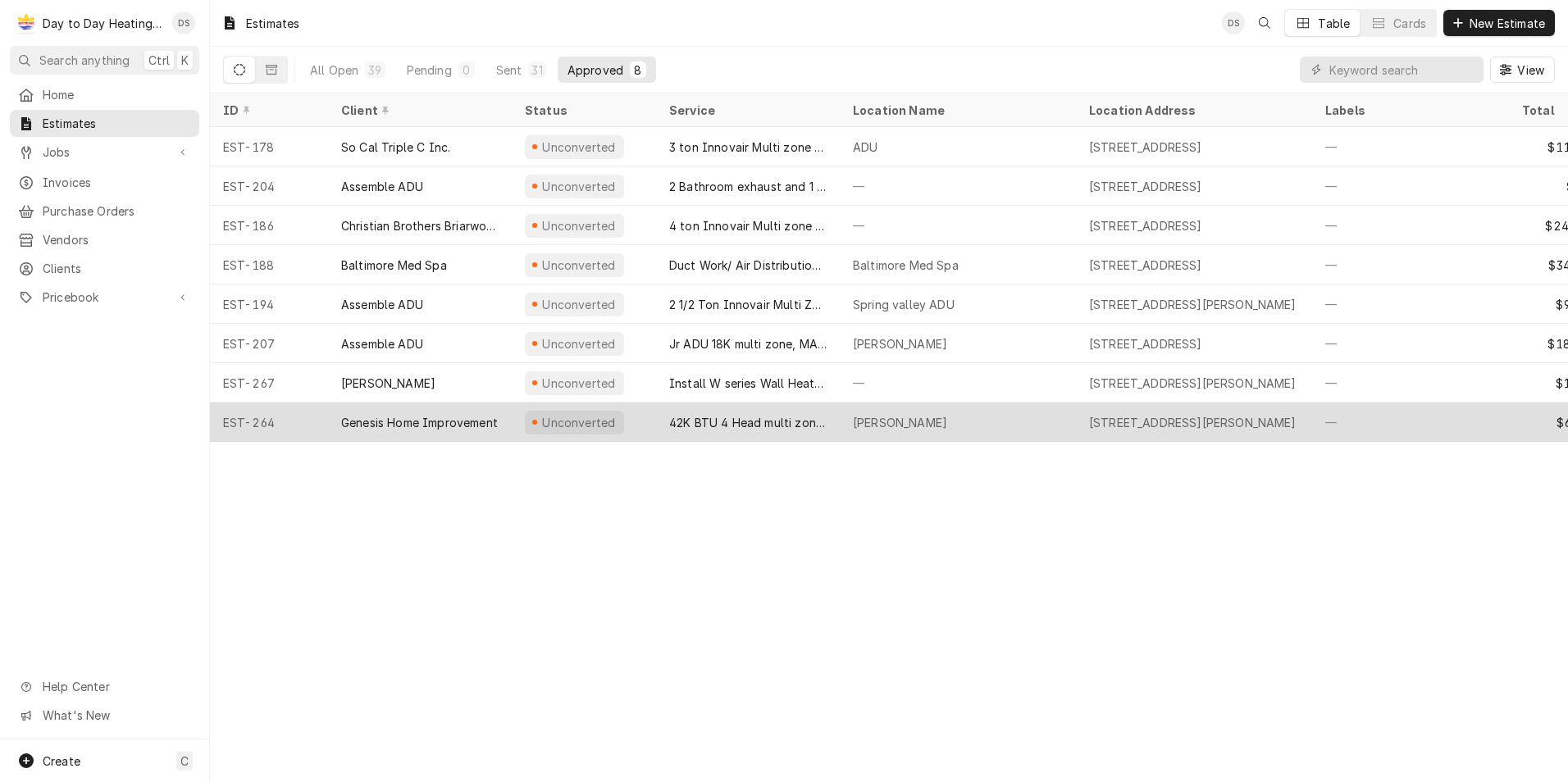
drag, startPoint x: 440, startPoint y: 407, endPoint x: 501, endPoint y: 408, distance: 61.0
click at [441, 407] on div "Genesis Home Improvement" at bounding box center [419, 421] width 183 height 39
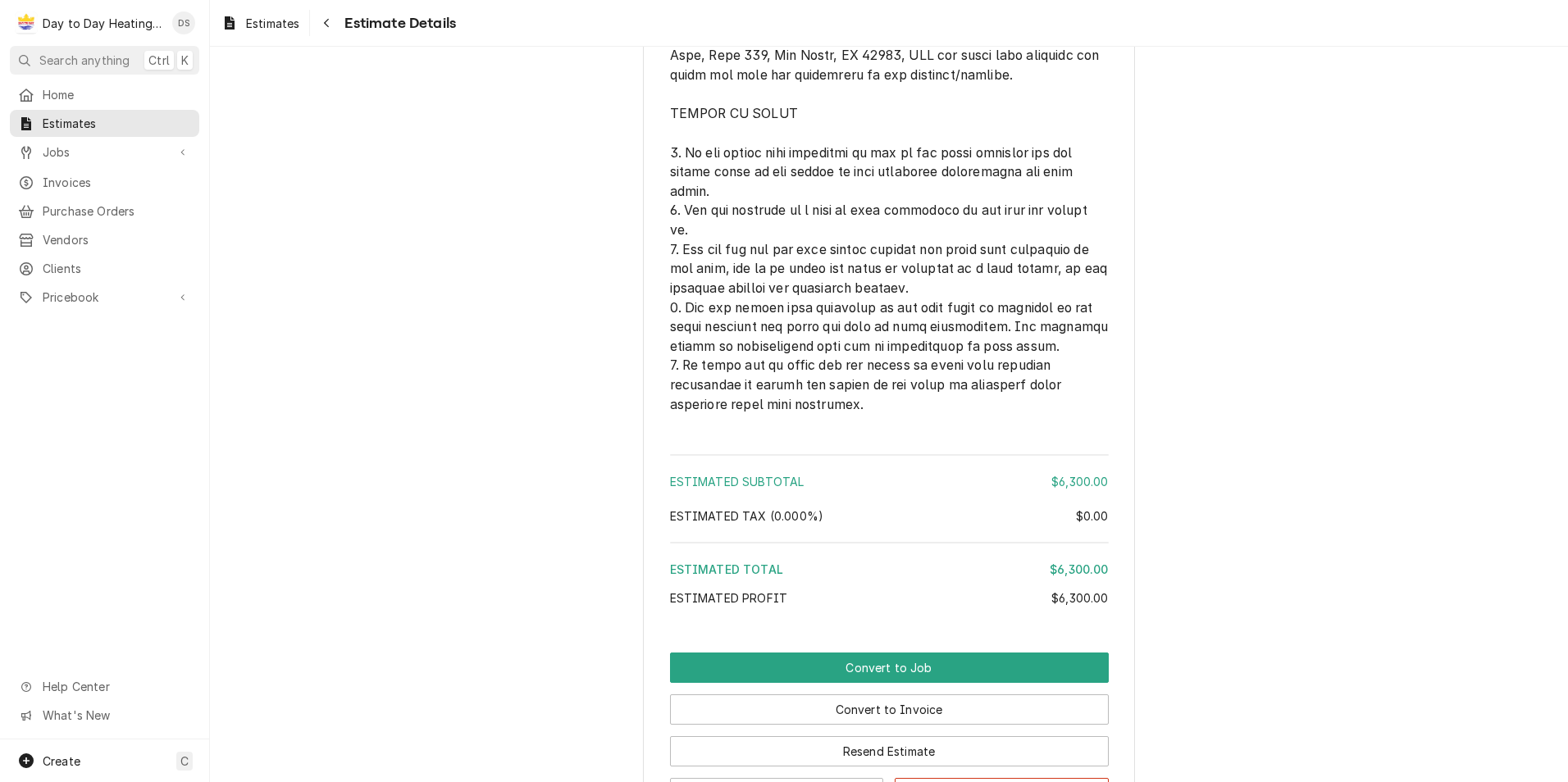
scroll to position [4284, 0]
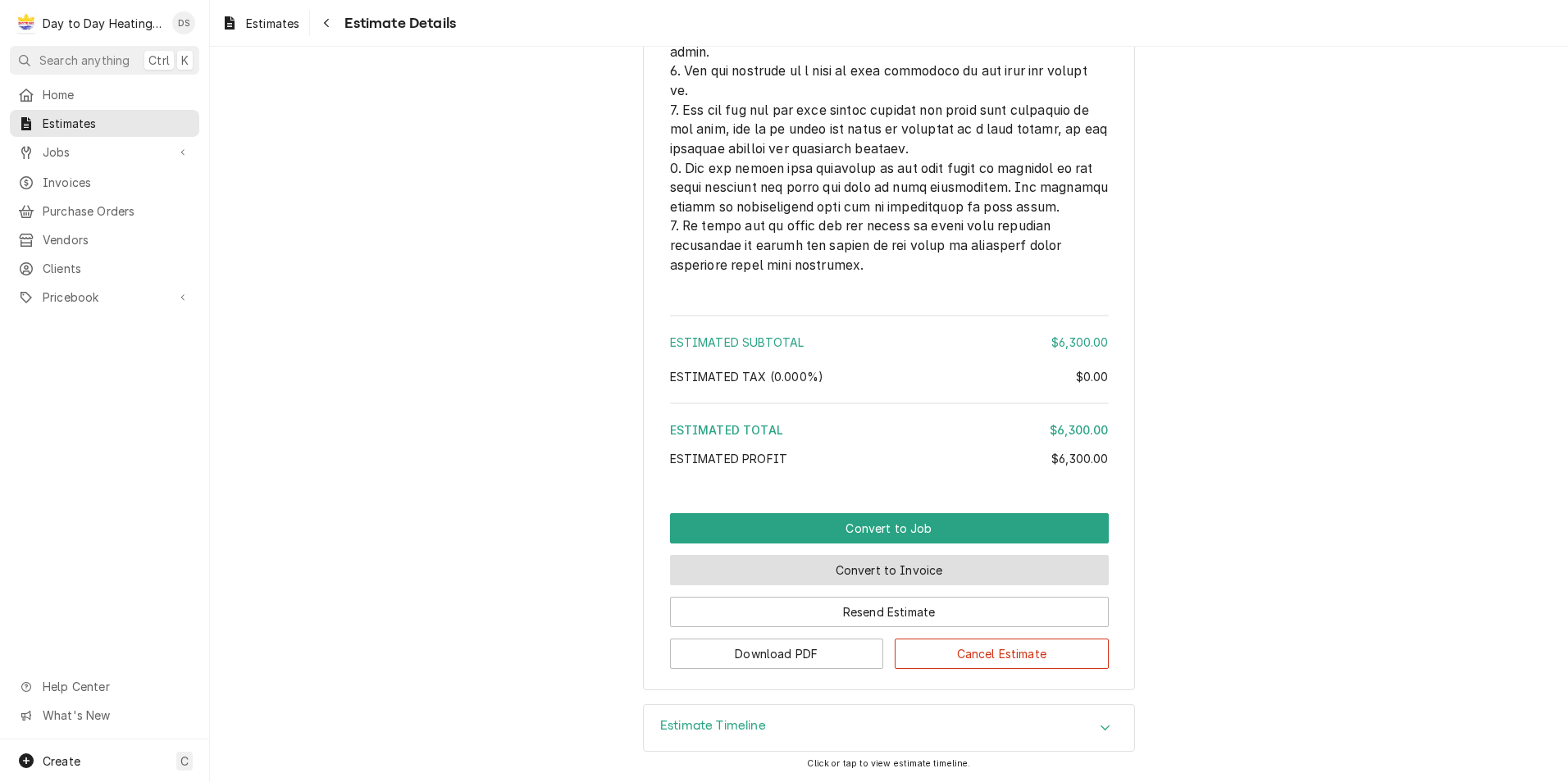
drag, startPoint x: 1050, startPoint y: 571, endPoint x: 1089, endPoint y: 567, distance: 39.2
click at [1053, 570] on button "Convert to Invoice" at bounding box center [889, 570] width 439 height 30
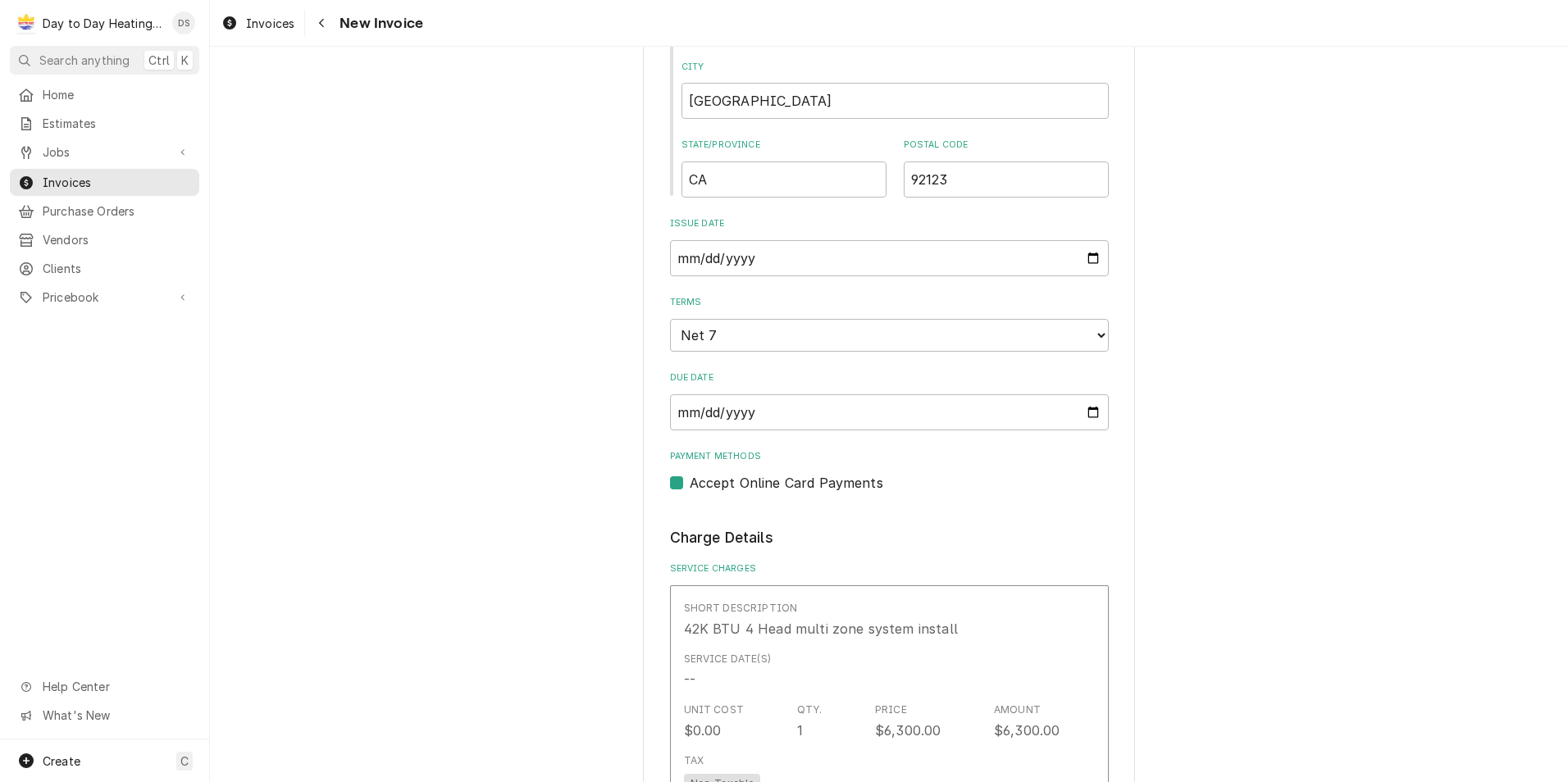
scroll to position [819, 0]
click at [689, 478] on label "Accept Online Card Payments" at bounding box center [786, 478] width 194 height 20
click at [689, 478] on input "Payment Methods" at bounding box center [908, 487] width 439 height 36
checkbox input "false"
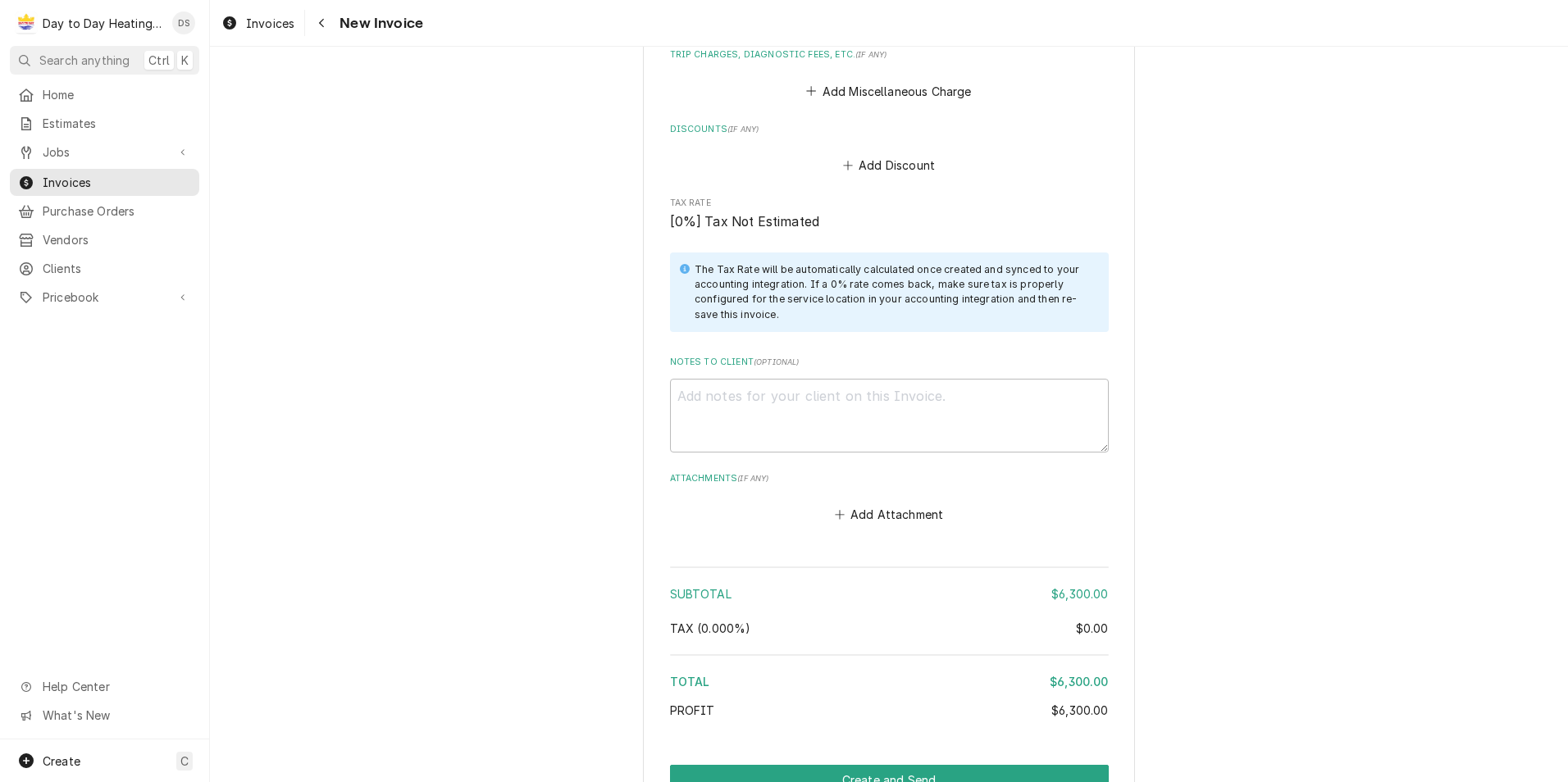
scroll to position [2617, 0]
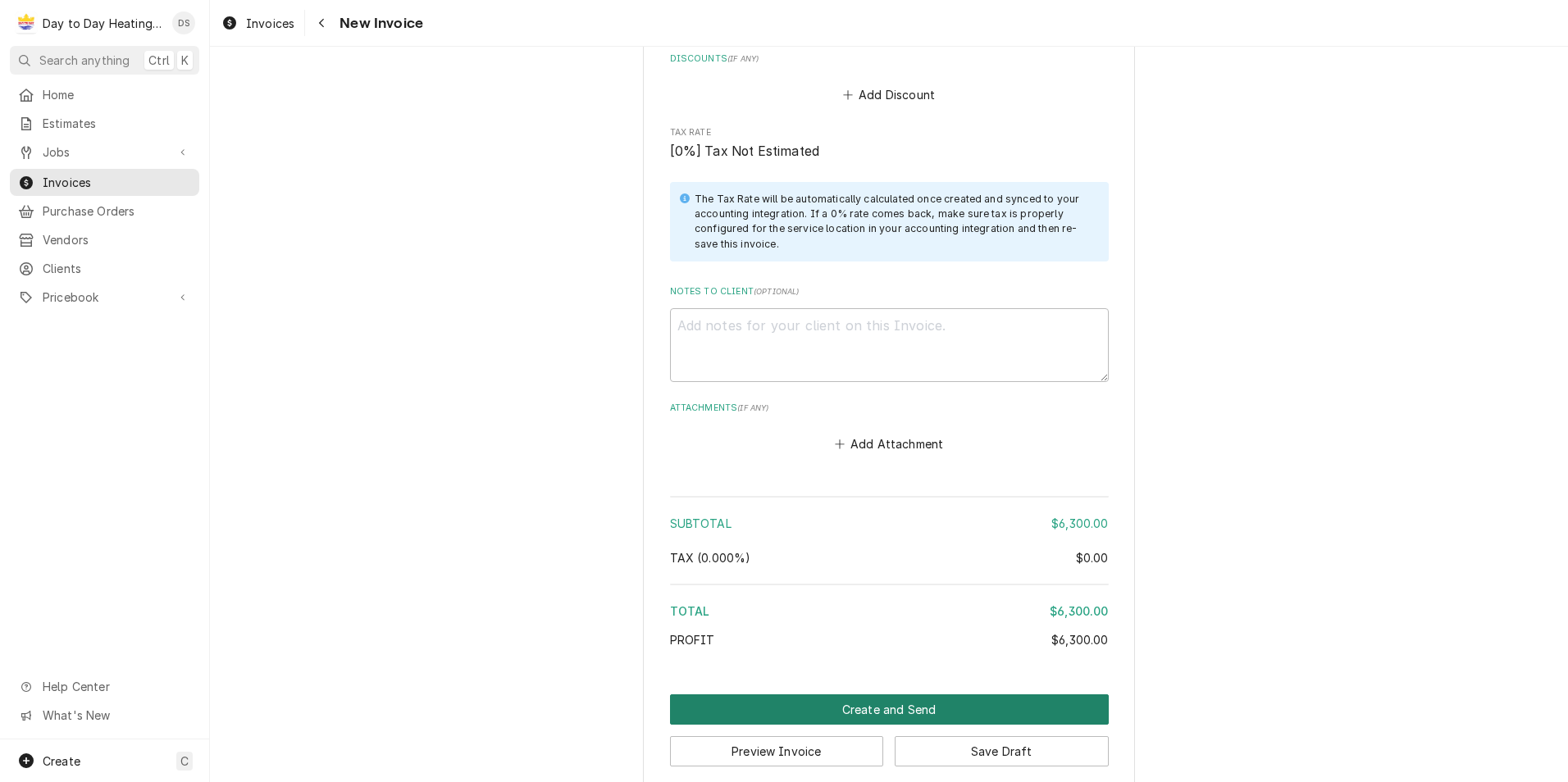
click at [999, 694] on button "Create and Send" at bounding box center [889, 709] width 439 height 30
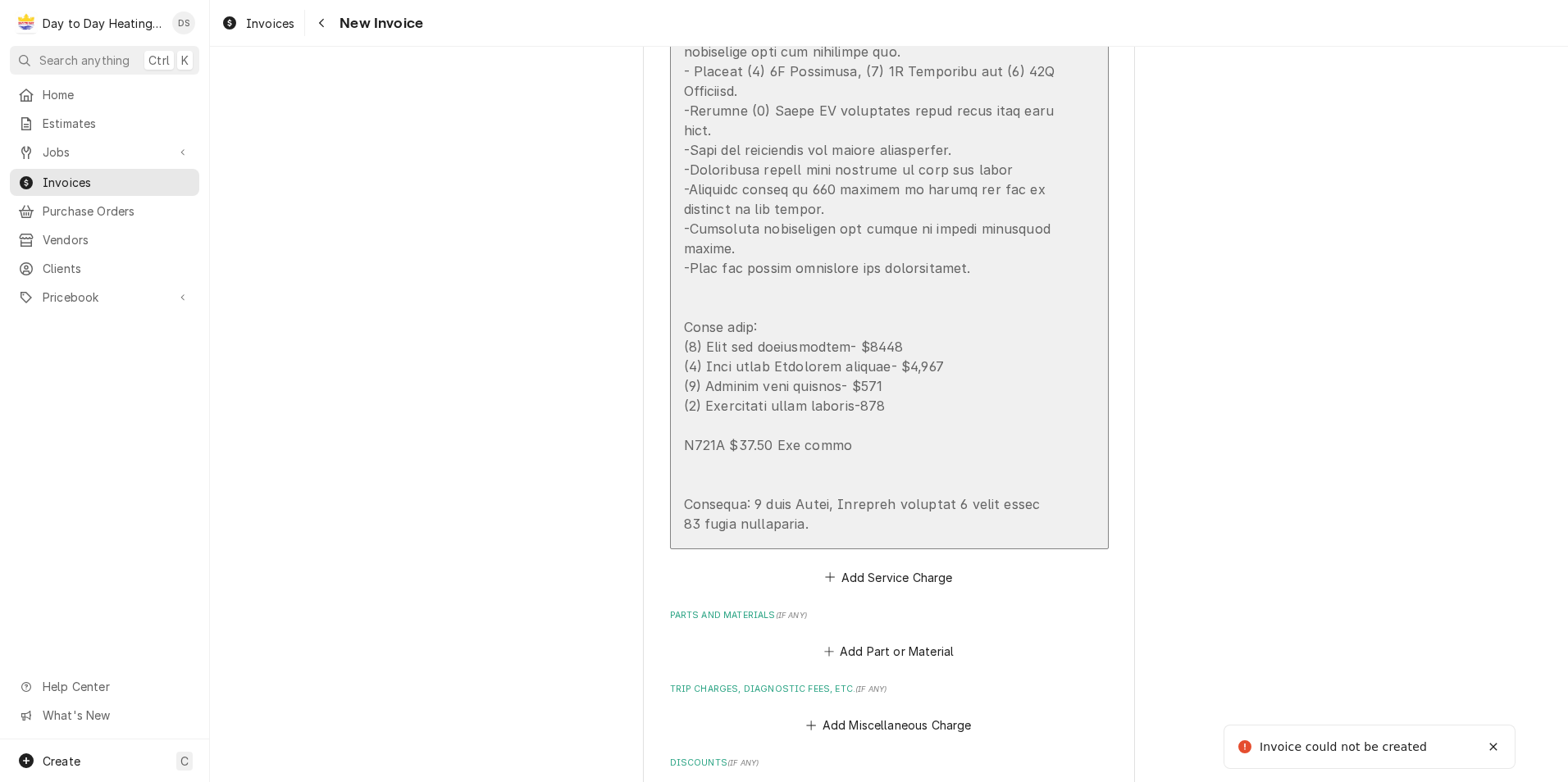
click at [959, 394] on div "Update Line Item" at bounding box center [872, 130] width 376 height 806
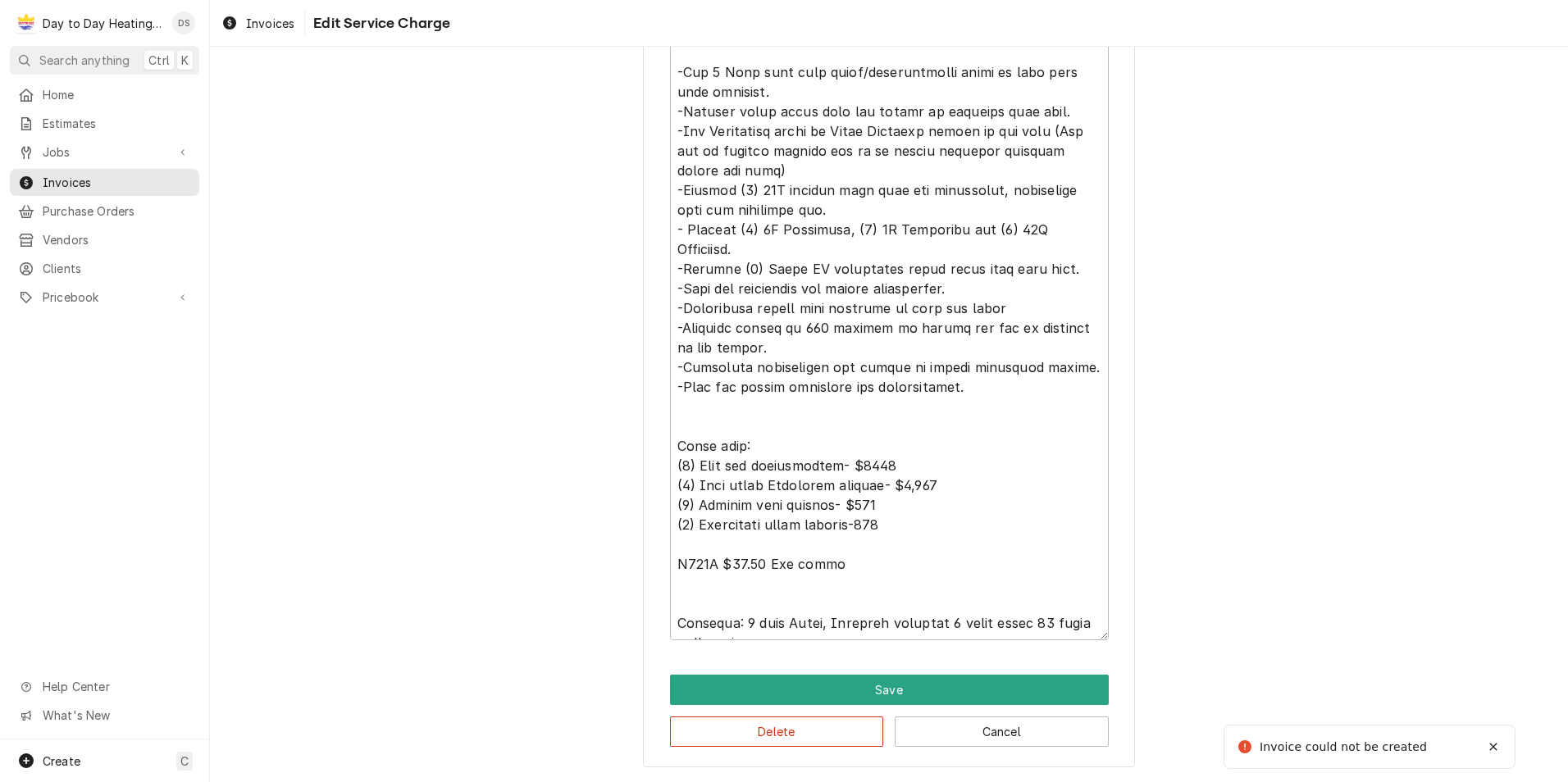
scroll to position [39, 0]
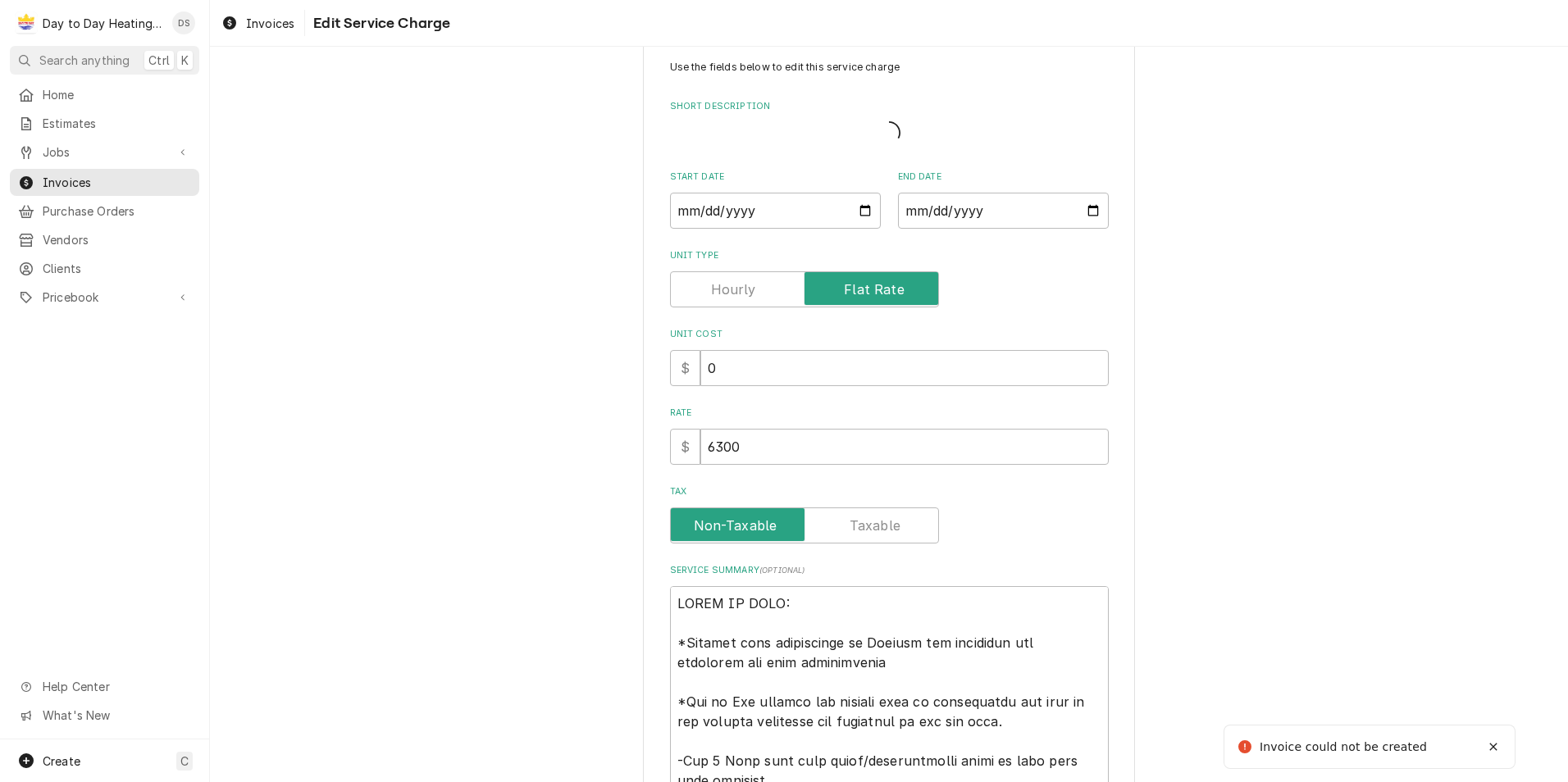
type textarea "x"
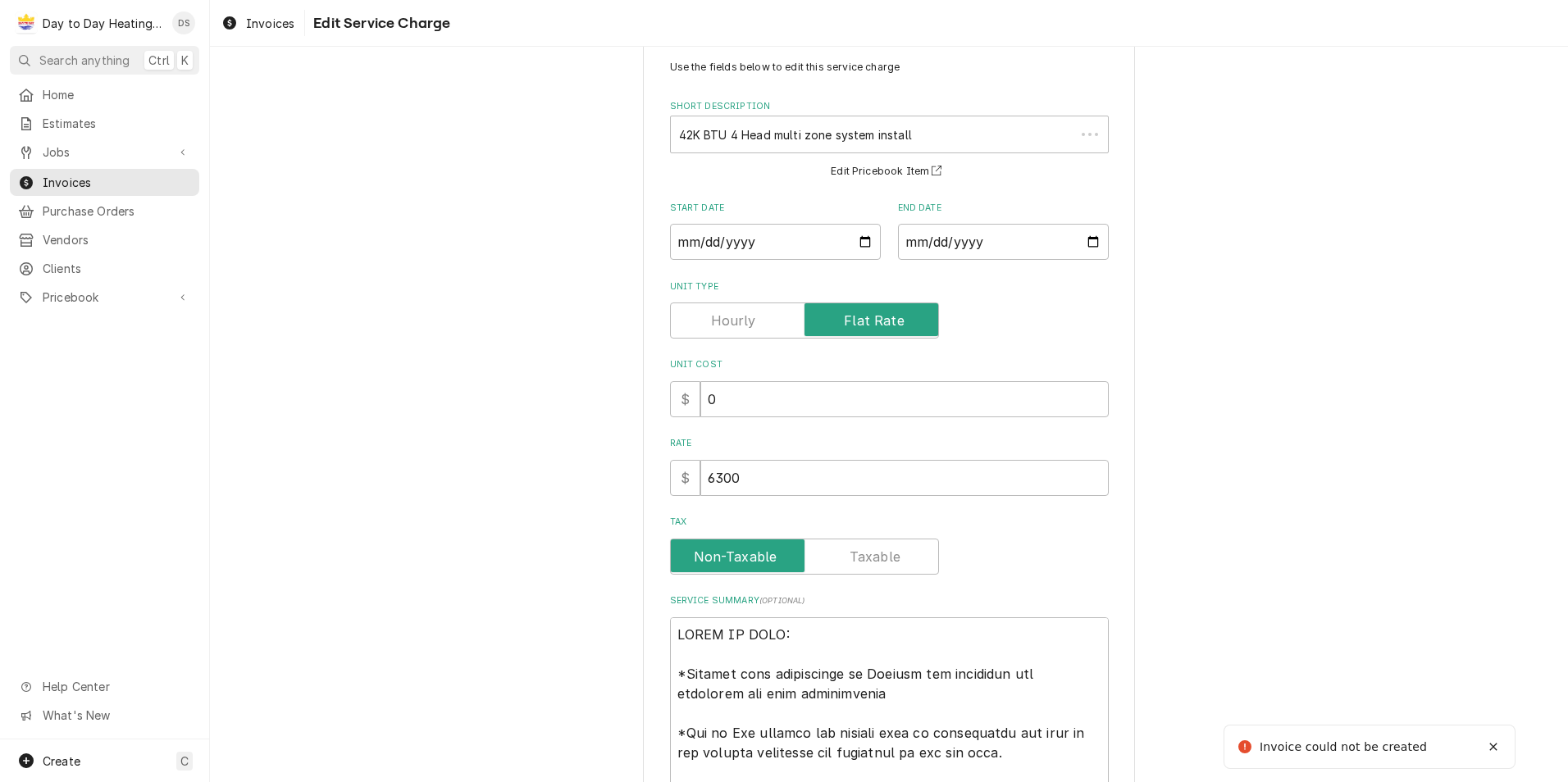
scroll to position [0, 0]
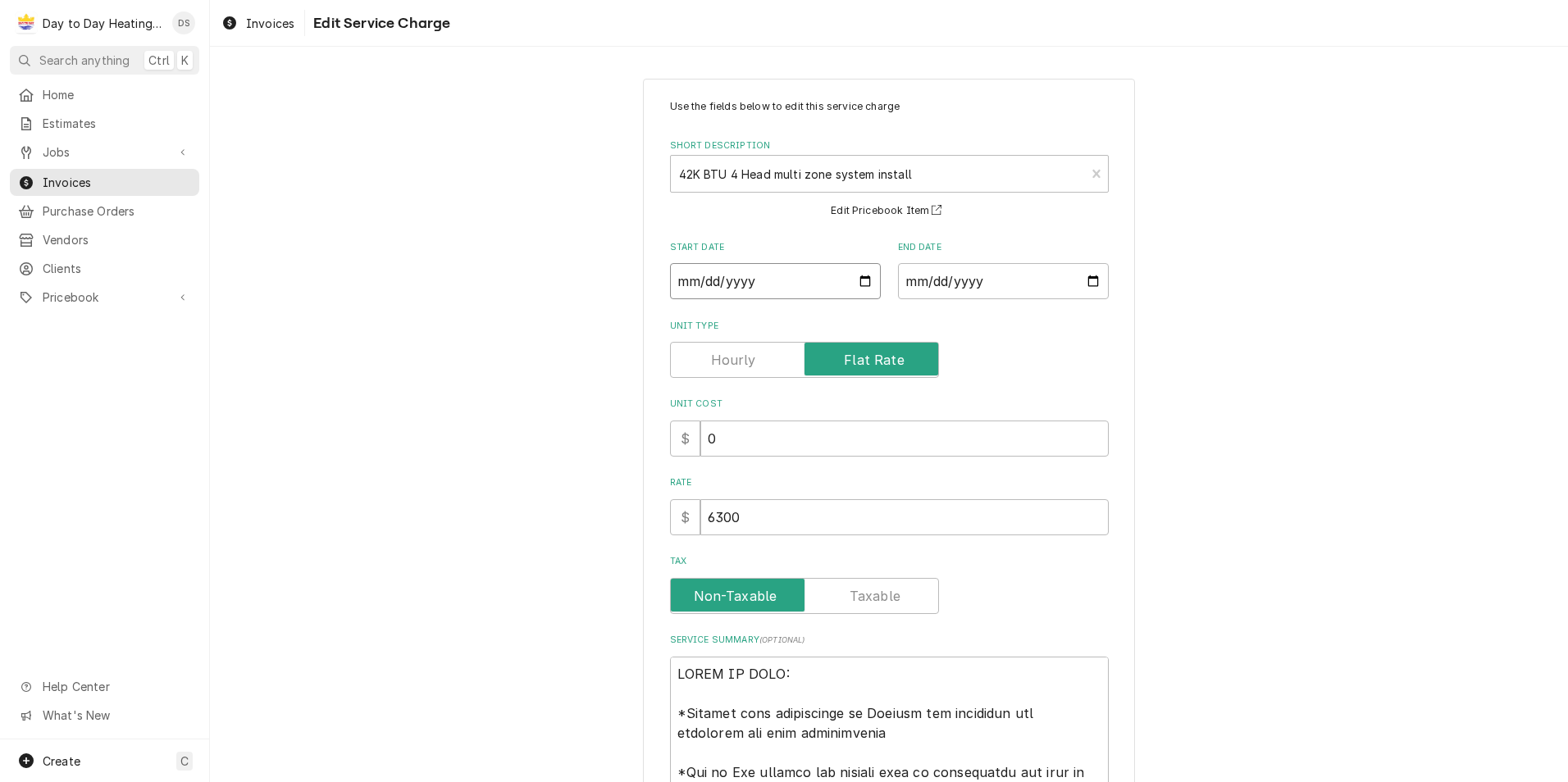
click at [861, 283] on input "Start Date" at bounding box center [775, 282] width 210 height 36
type input "2025-09-12"
click at [1086, 282] on input "End Date" at bounding box center [1003, 282] width 210 height 36
type textarea "x"
type input "2025-09-16"
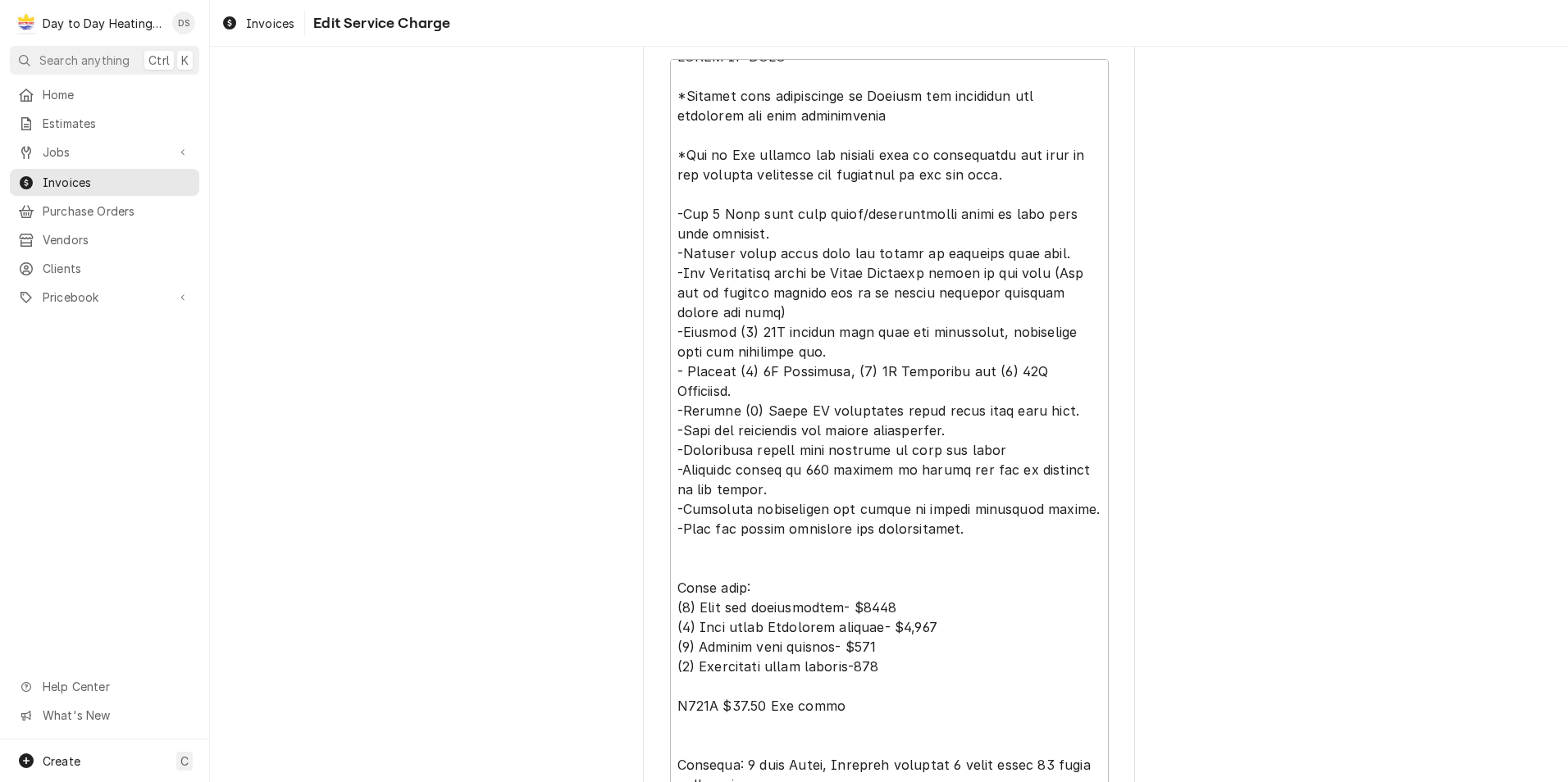
scroll to position [759, 0]
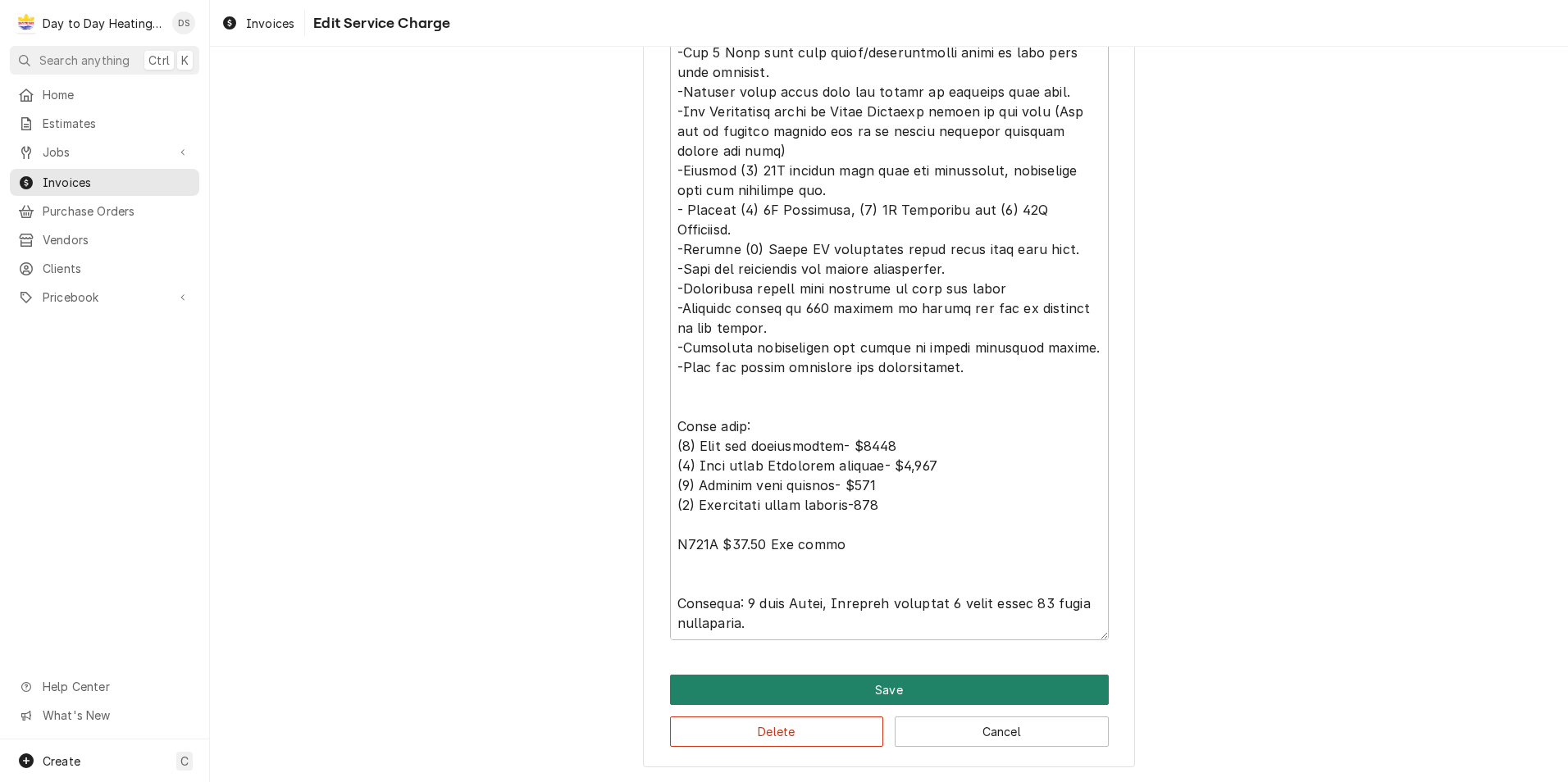
click at [933, 682] on button "Save" at bounding box center [889, 689] width 439 height 30
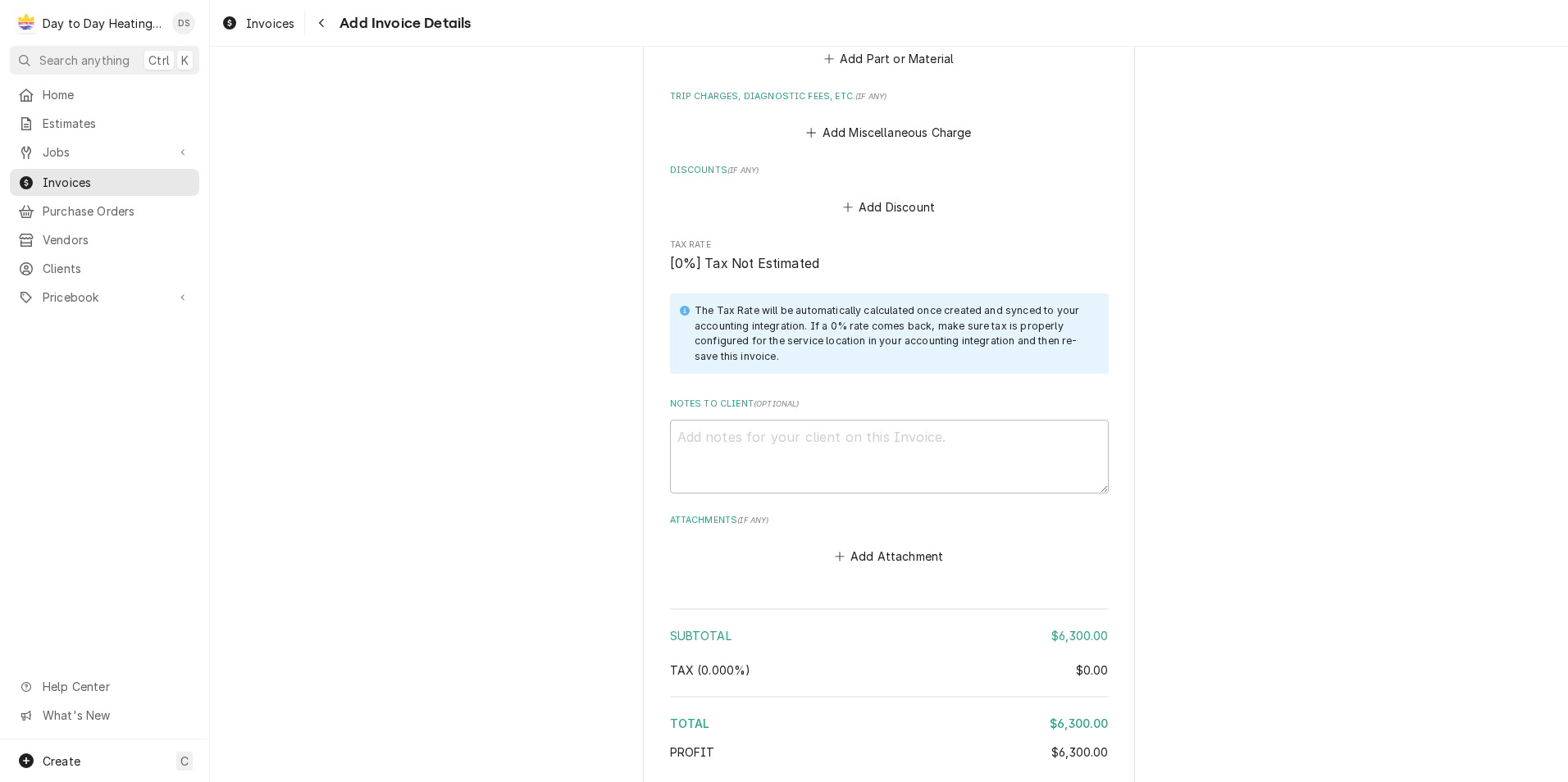
scroll to position [2740, 0]
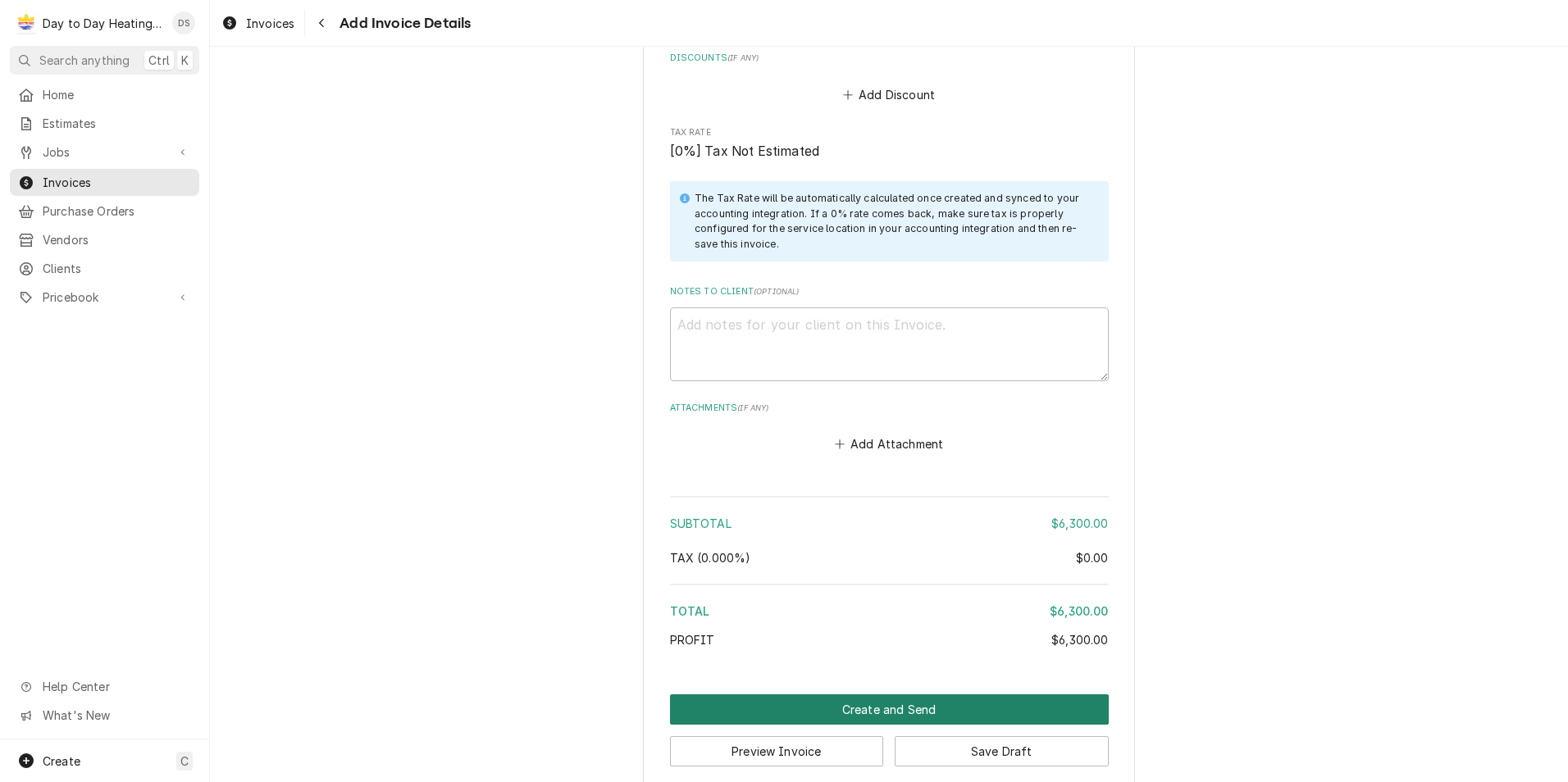
click at [892, 694] on button "Create and Send" at bounding box center [889, 709] width 439 height 30
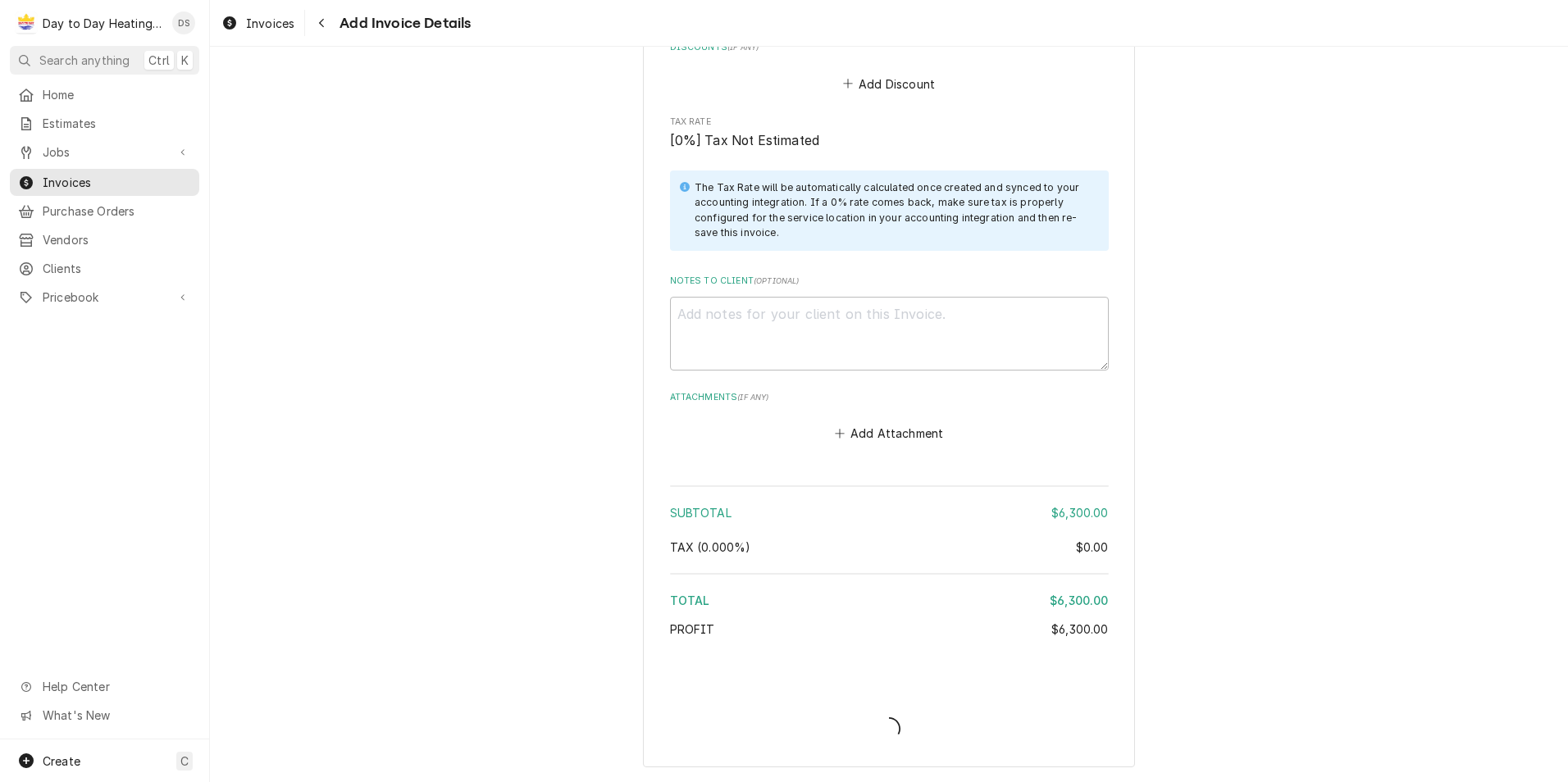
scroll to position [2694, 0]
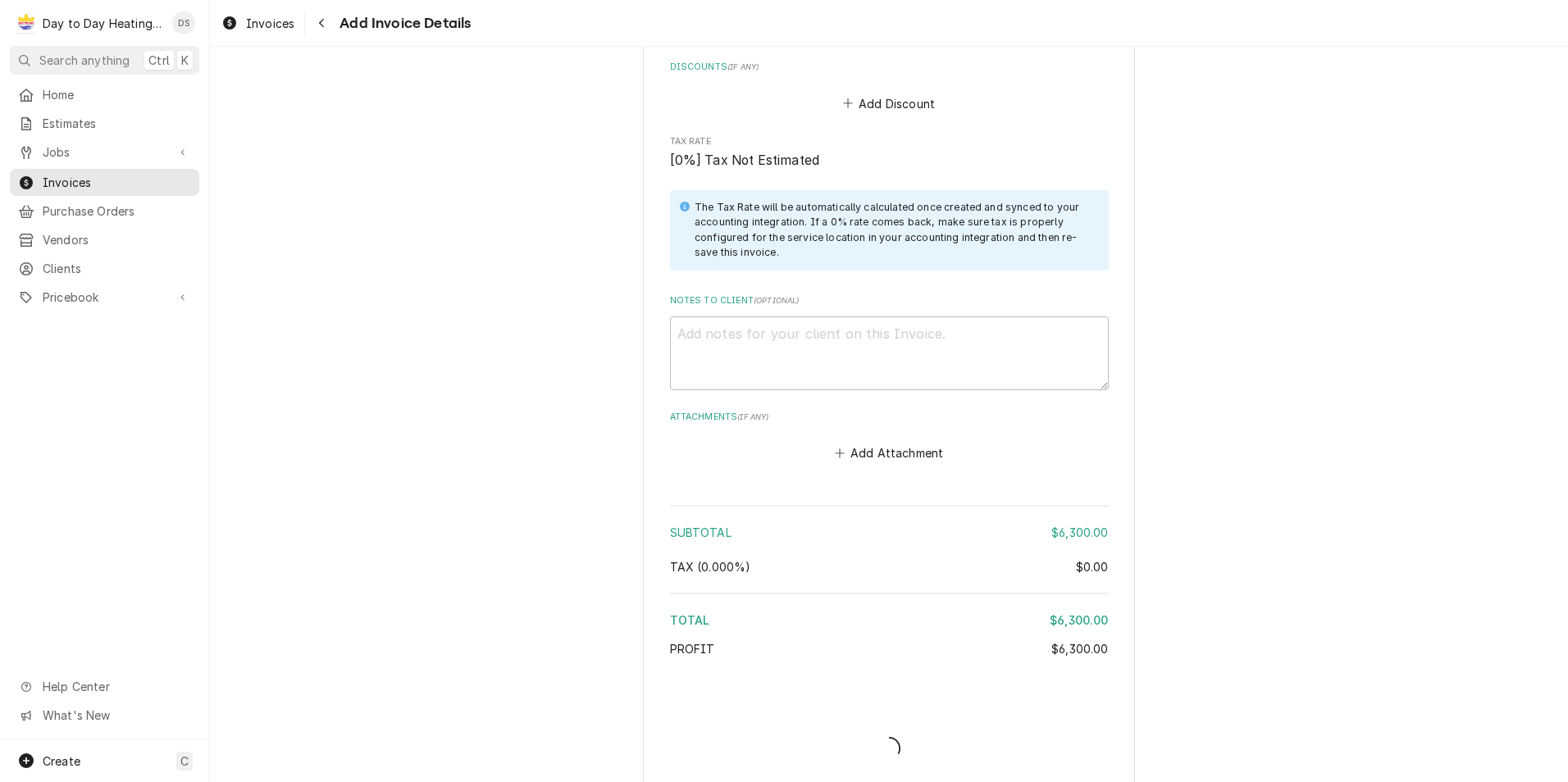
type textarea "x"
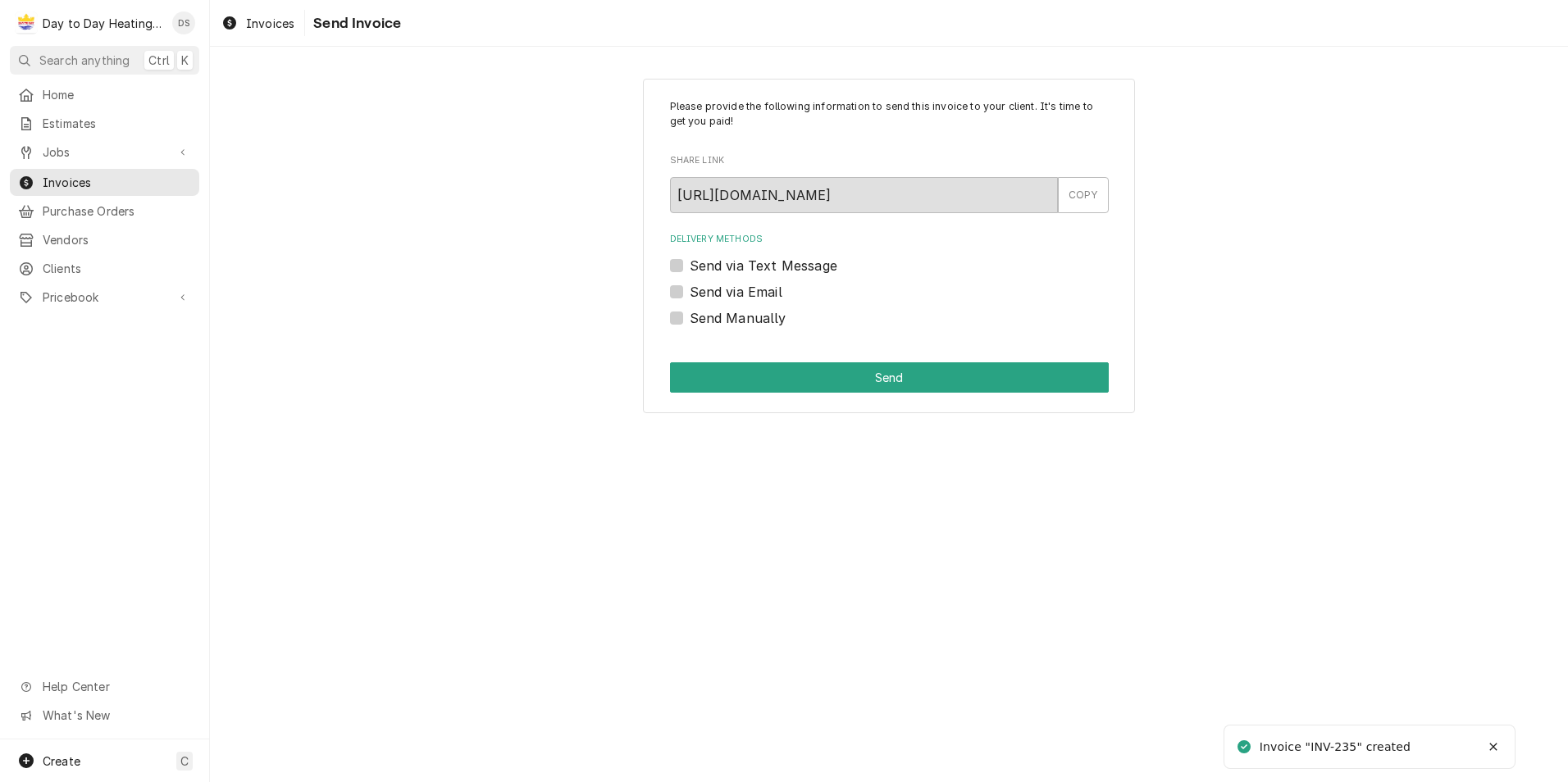
click at [736, 284] on label "Send via Email" at bounding box center [735, 292] width 93 height 20
click at [736, 284] on input "Send via Email" at bounding box center [908, 301] width 439 height 36
checkbox input "true"
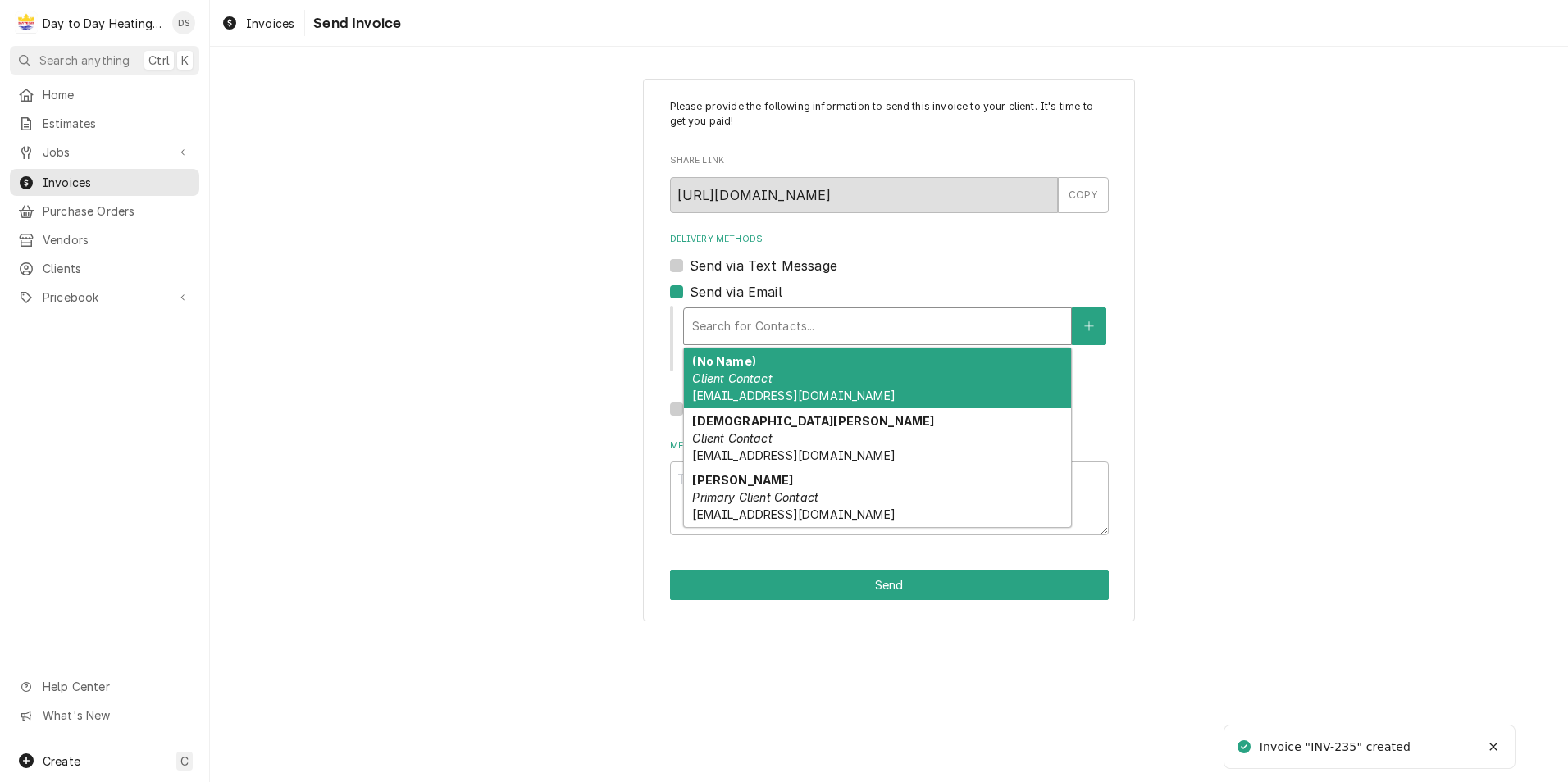
click at [754, 322] on div "Delivery Methods" at bounding box center [877, 326] width 370 height 30
click at [767, 389] on span "Vendors.ghi@gmail.com" at bounding box center [793, 395] width 203 height 14
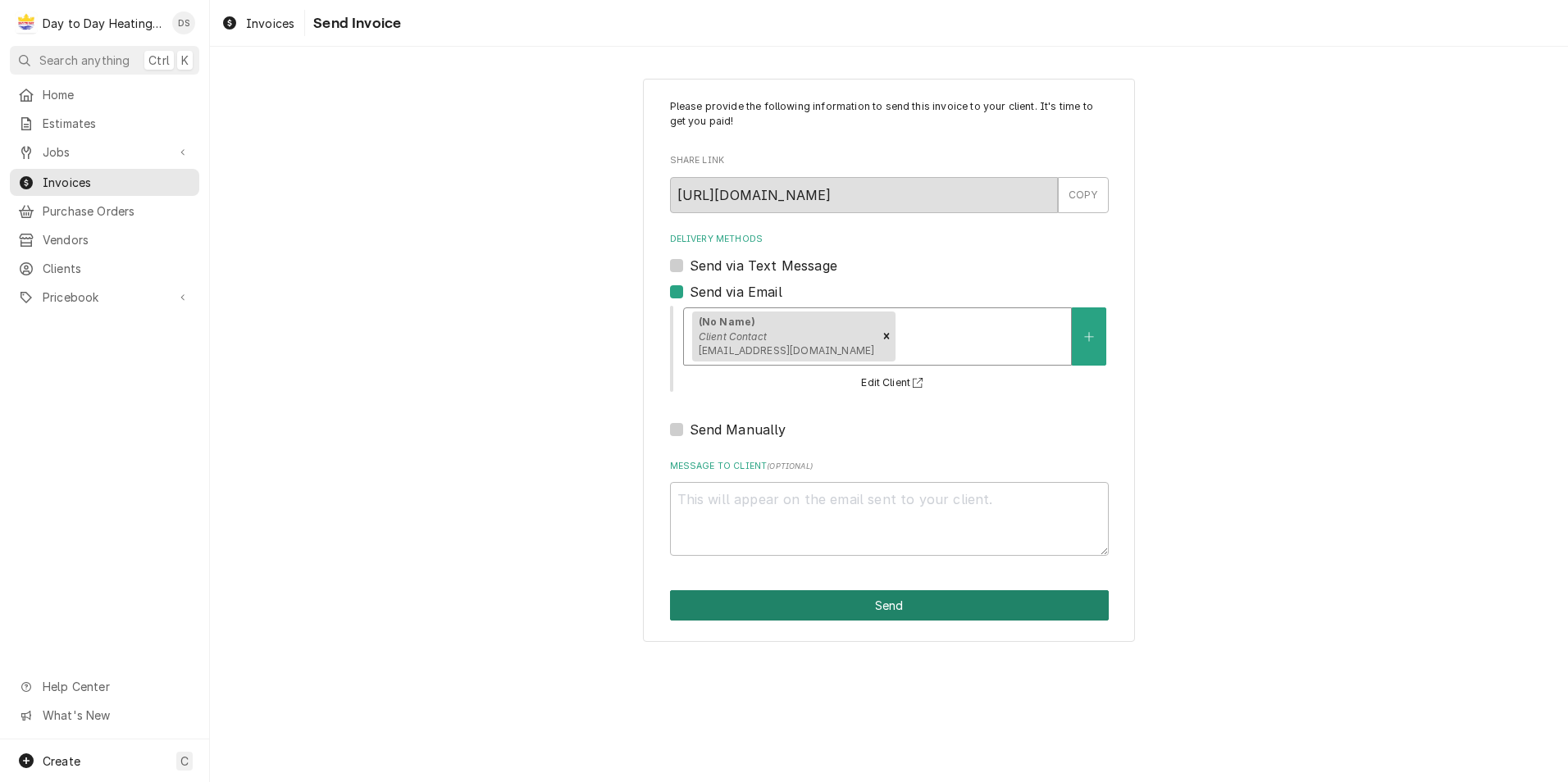
click at [891, 604] on button "Send" at bounding box center [889, 605] width 439 height 30
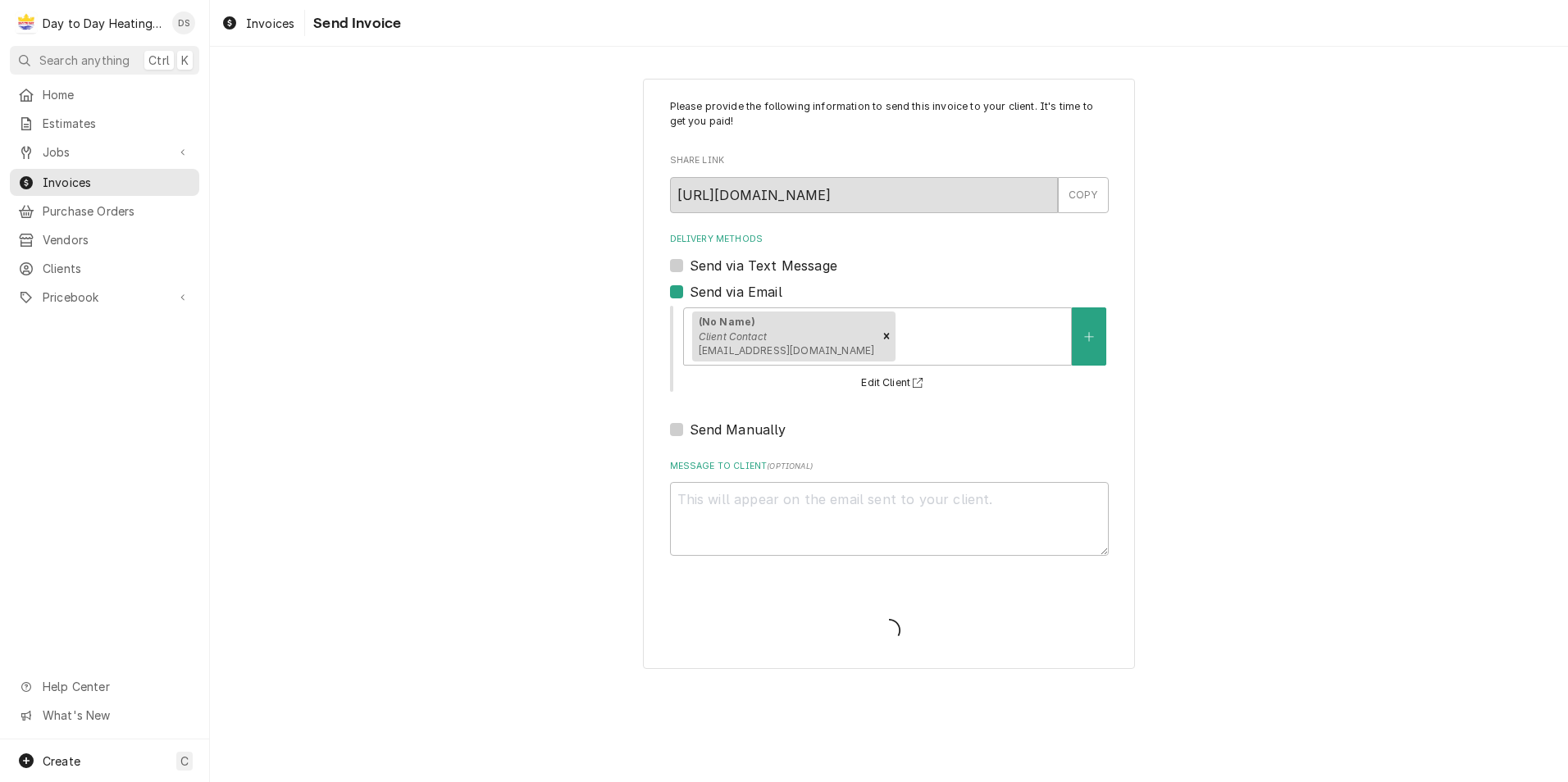
type textarea "x"
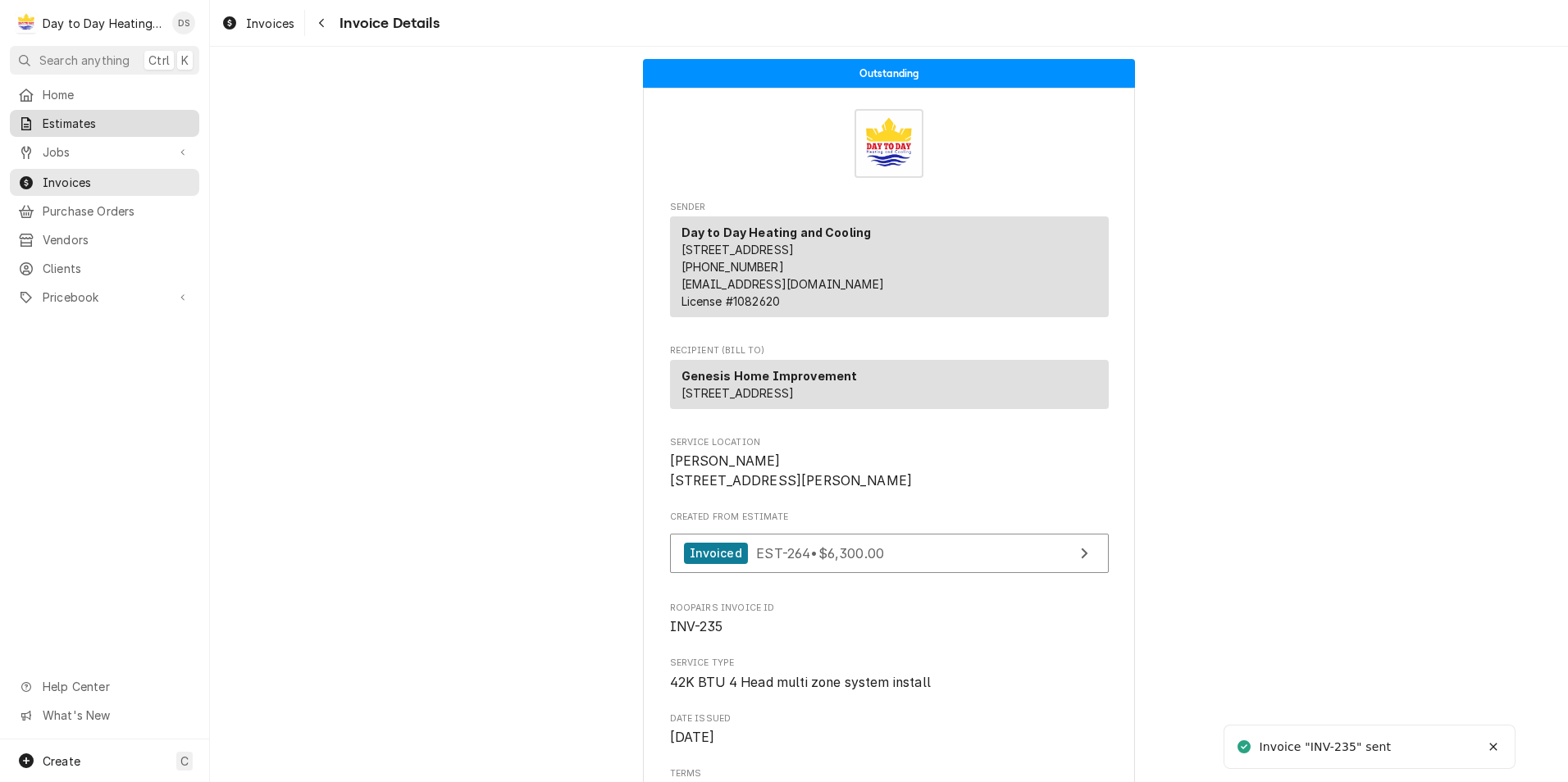
click at [80, 124] on span "Estimates" at bounding box center [116, 123] width 149 height 17
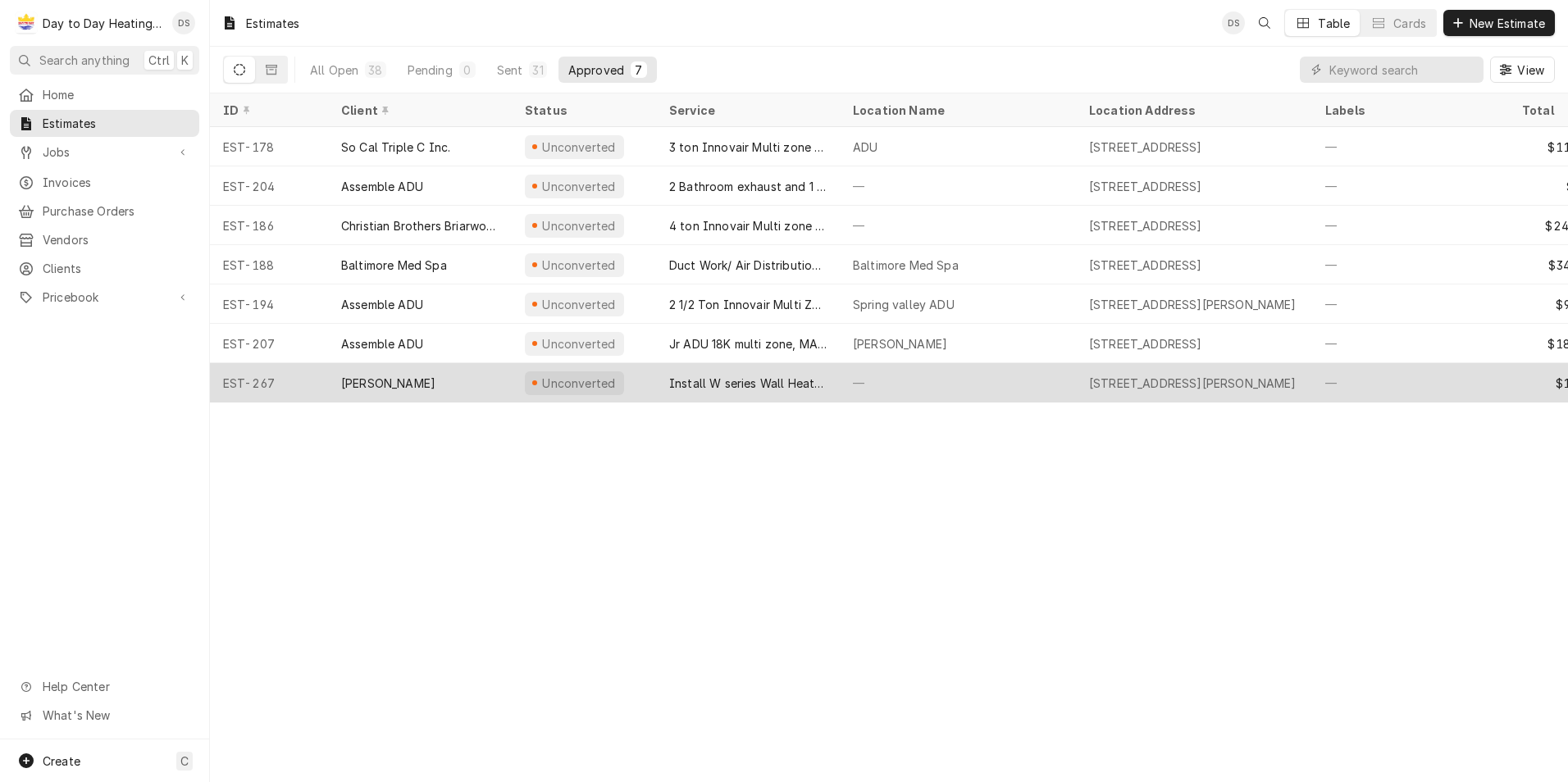
click at [754, 380] on div "Install W series Wall Heater in the living room" at bounding box center [747, 383] width 157 height 17
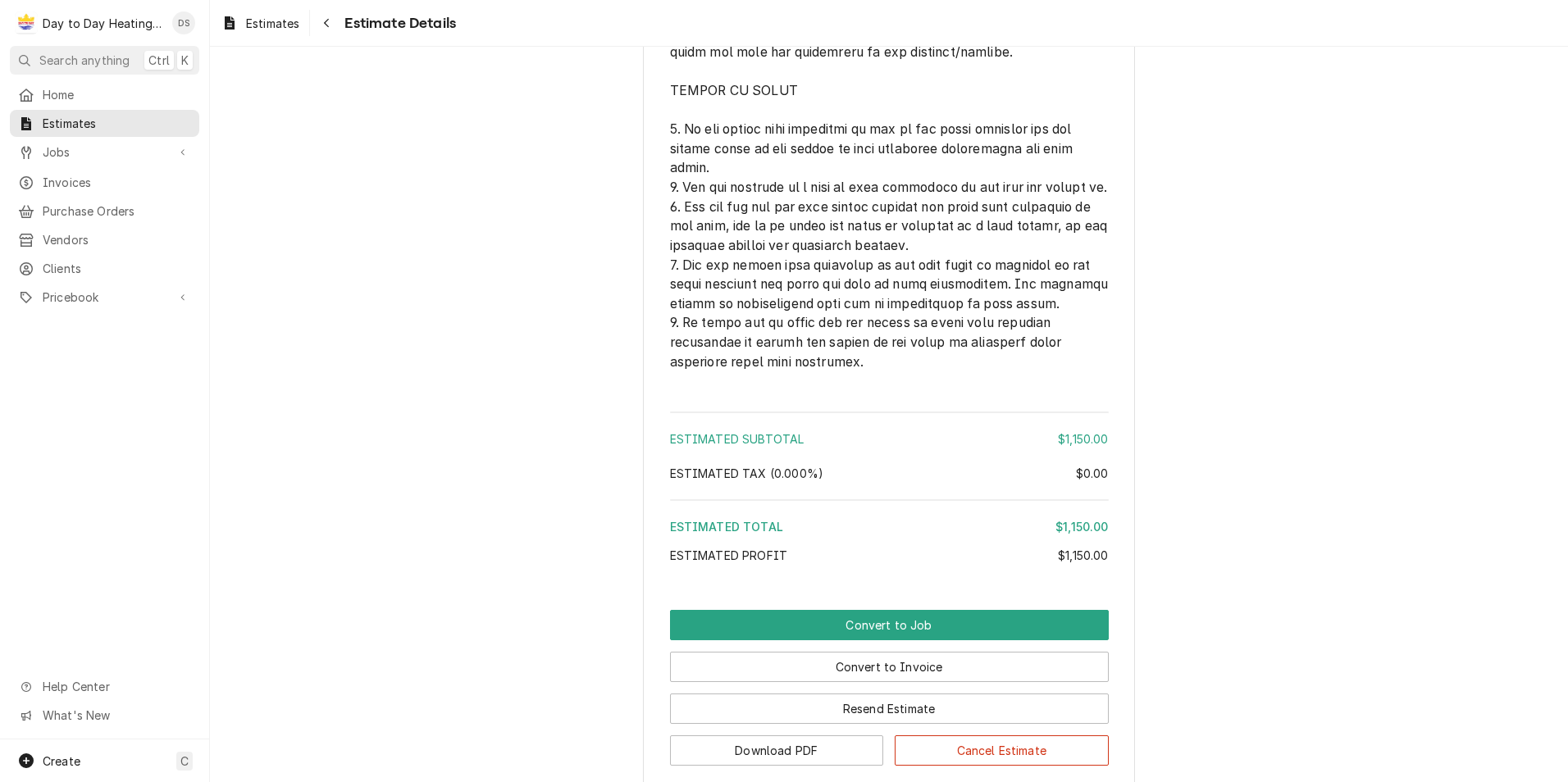
scroll to position [3840, 0]
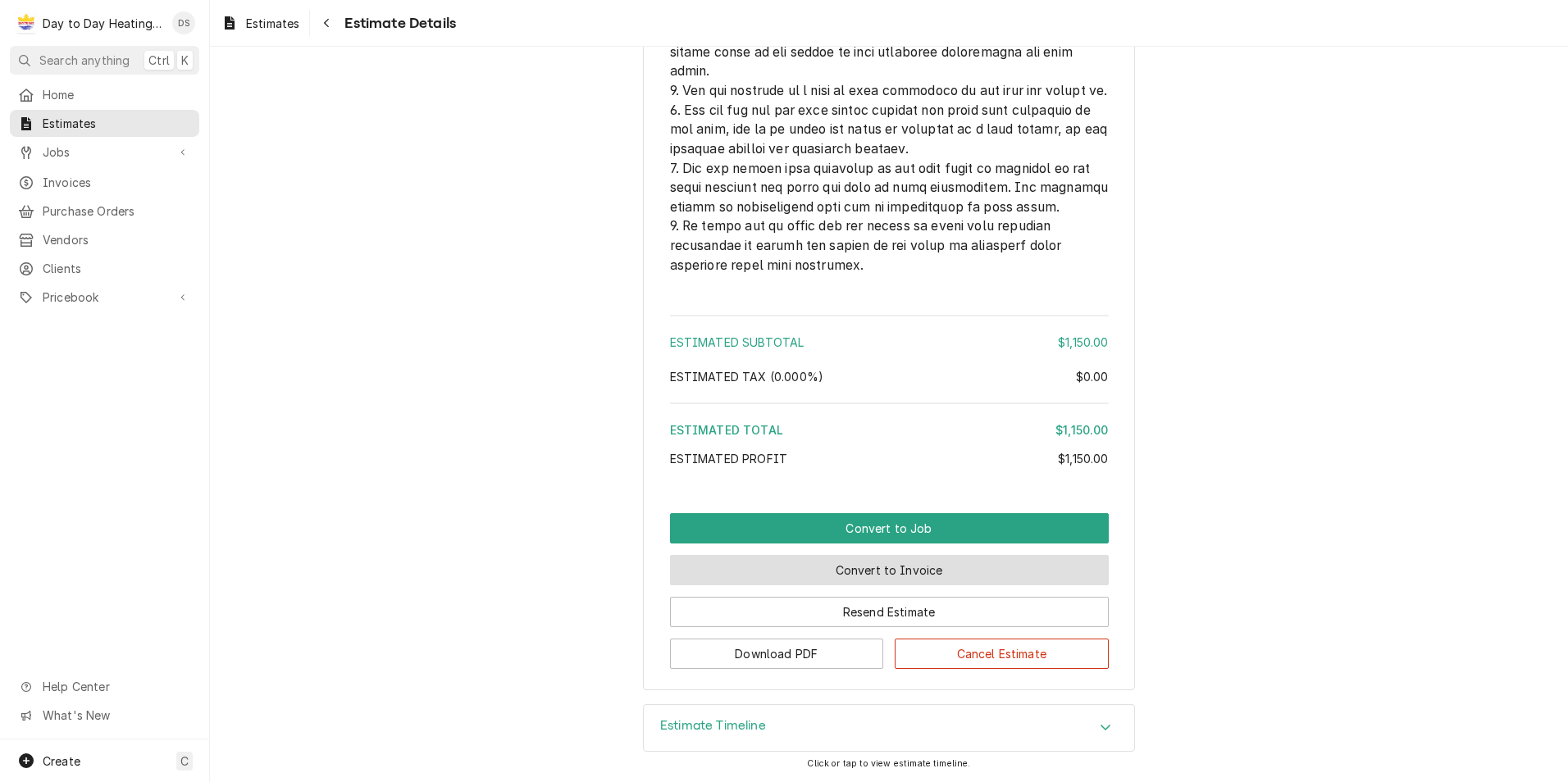
click at [899, 573] on button "Convert to Invoice" at bounding box center [889, 570] width 439 height 30
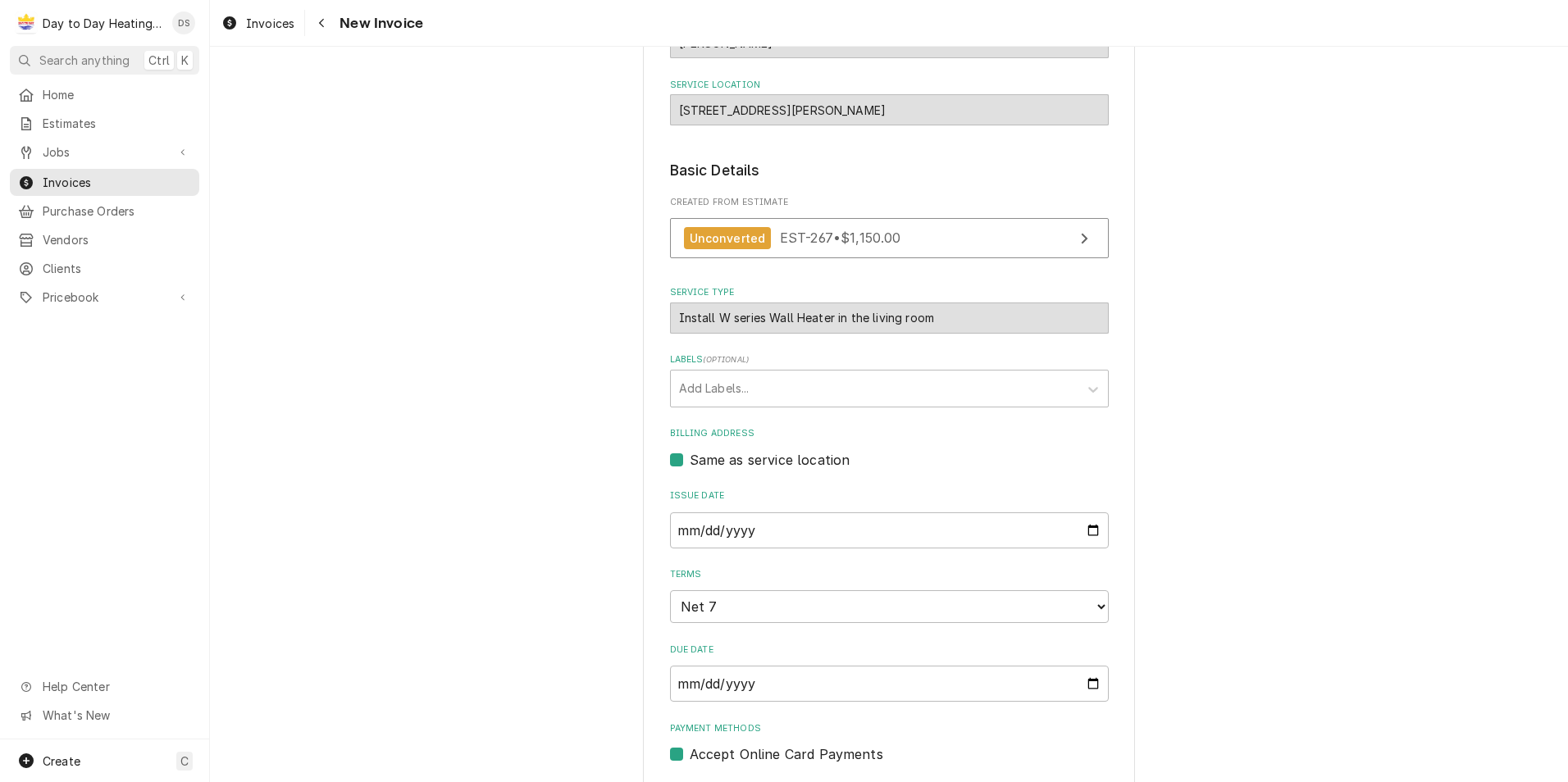
scroll to position [246, 0]
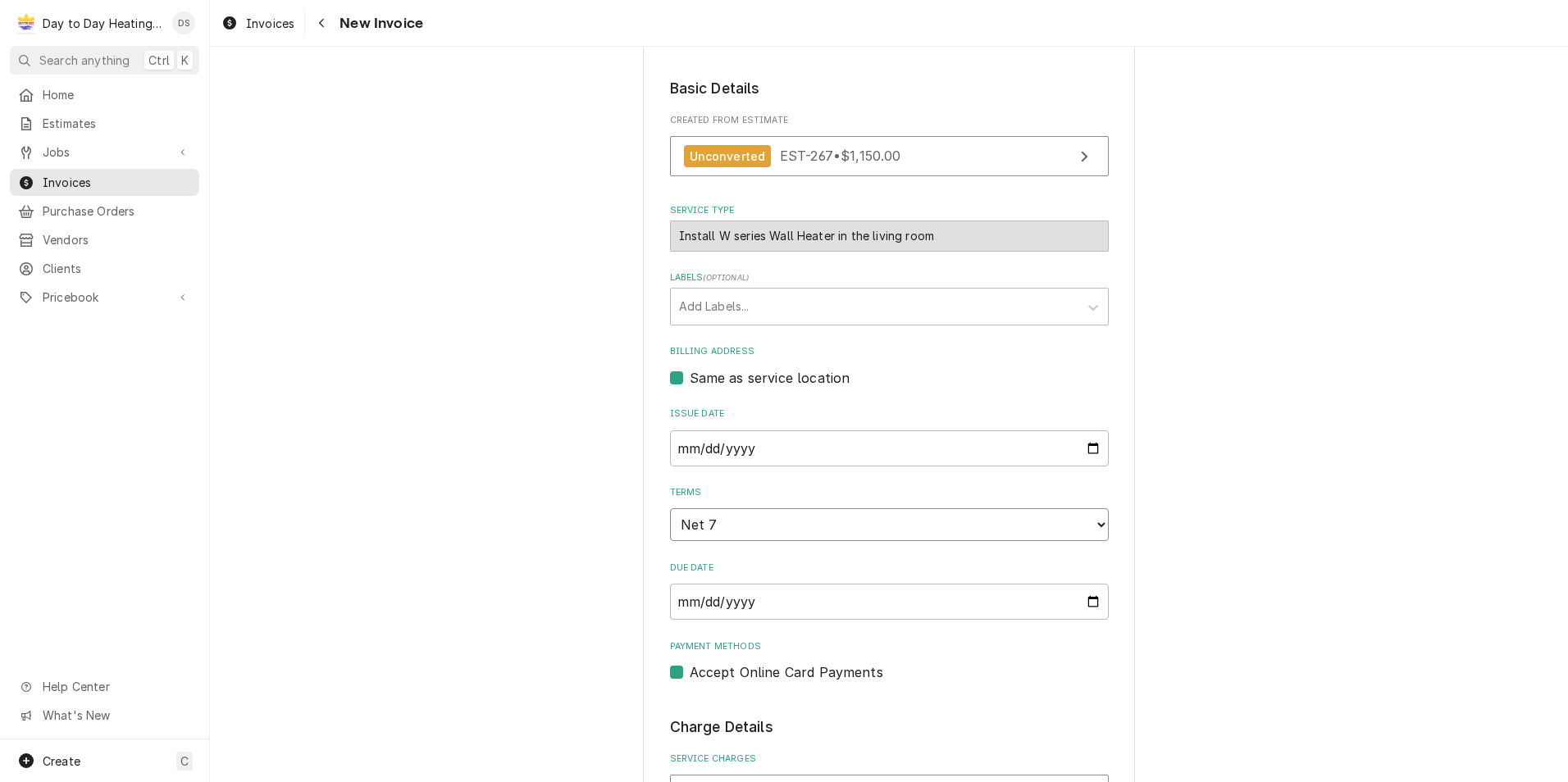
click at [706, 520] on select "Choose payment terms... Same Day Net 7 Net 14 Net 21 Net 30 Net 45 Net 60 Net 90" at bounding box center [889, 525] width 439 height 33
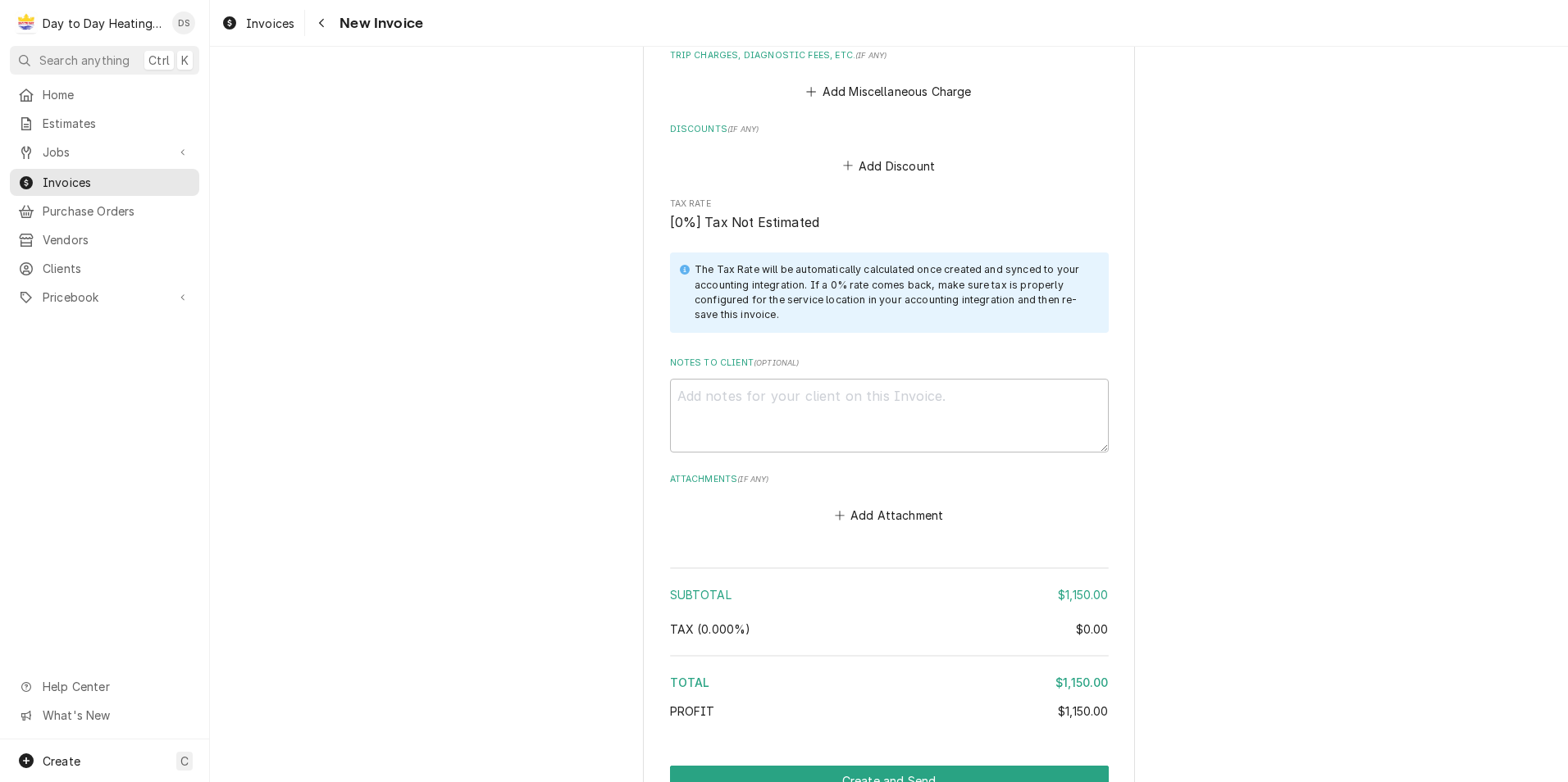
scroll to position [1628, 0]
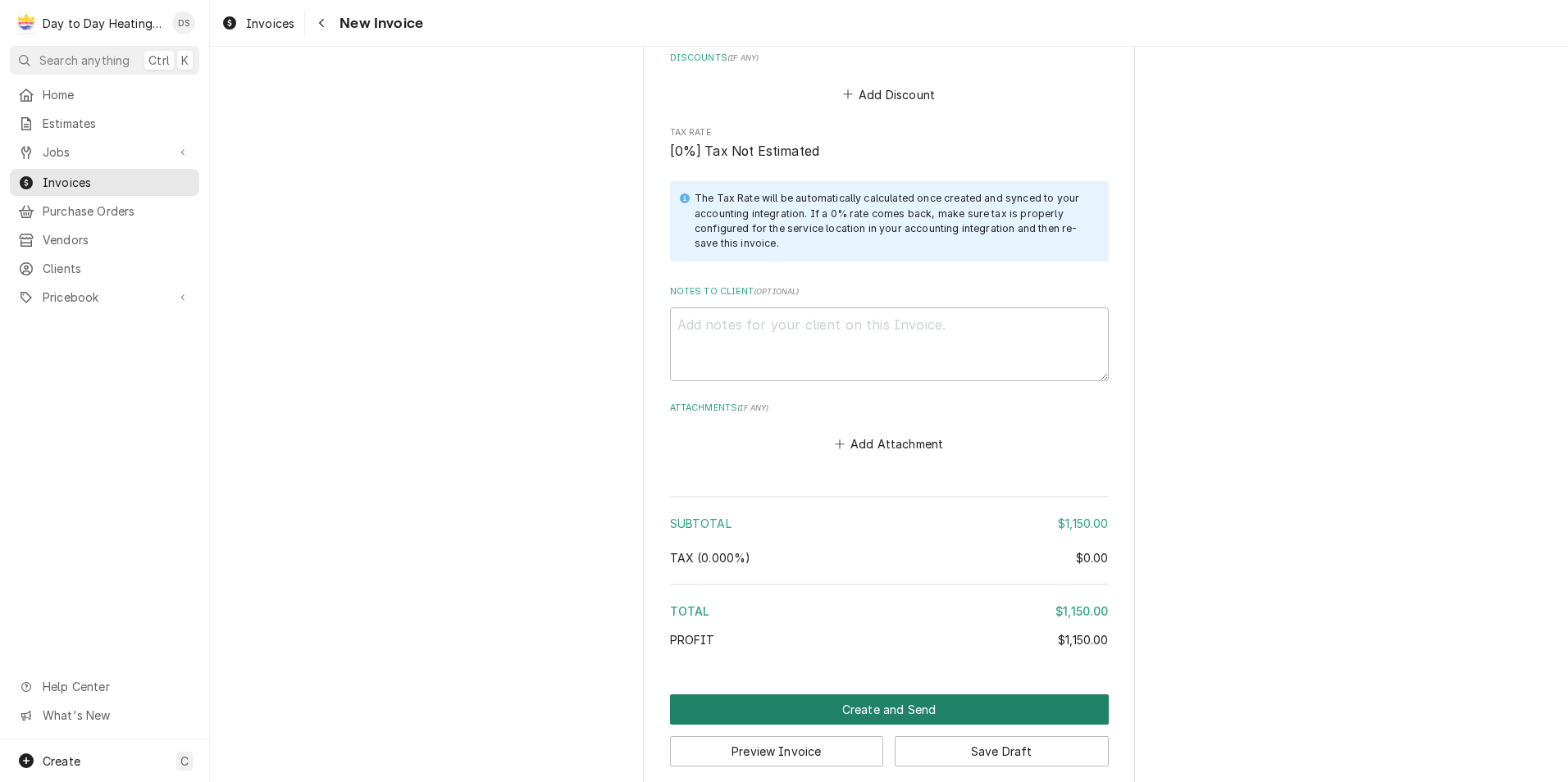
click at [860, 694] on button "Create and Send" at bounding box center [889, 709] width 439 height 30
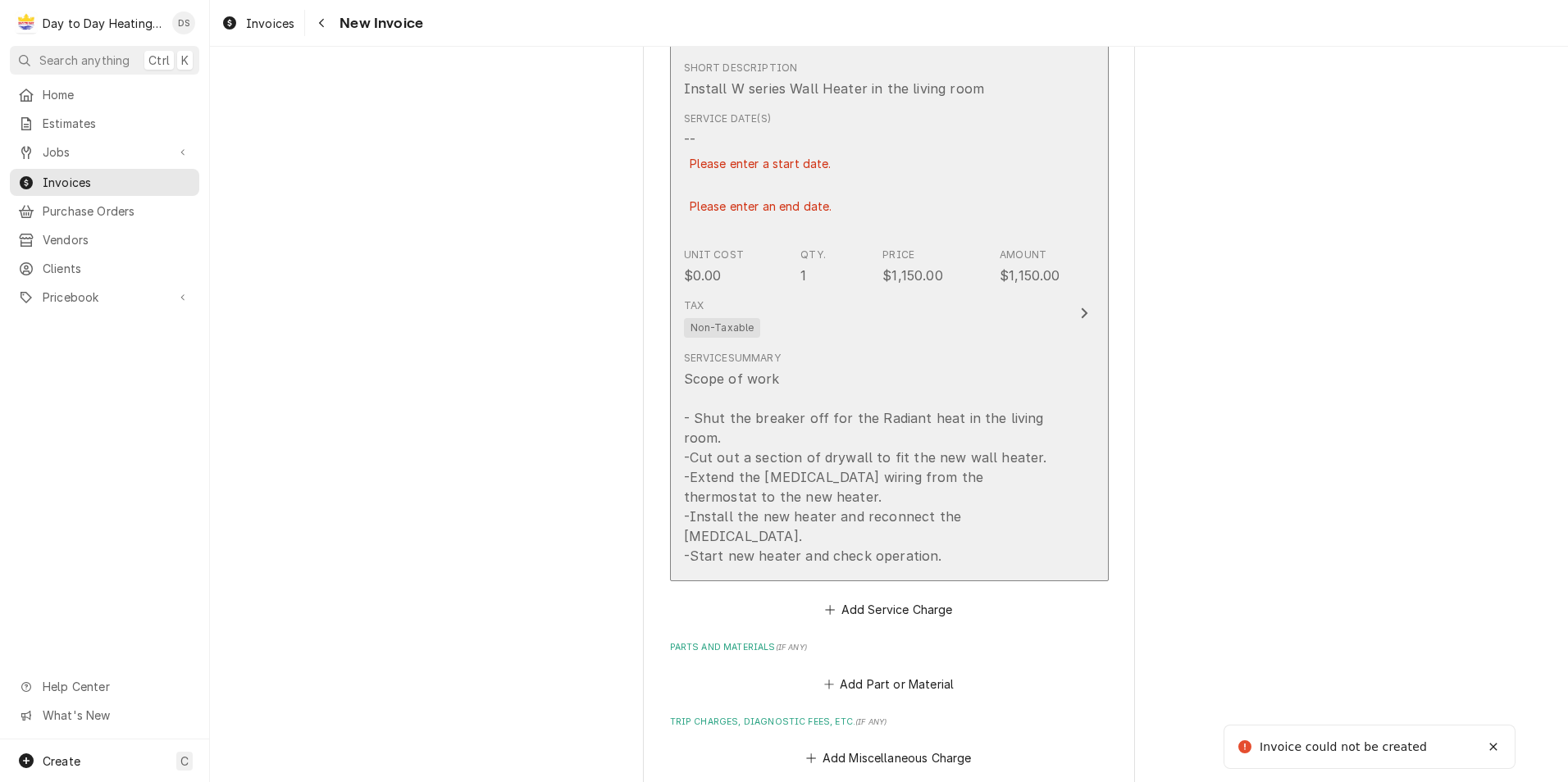
click at [848, 434] on div "Scope of work - Shut the breaker off for the Radiant heat in the living room. -…" at bounding box center [872, 467] width 376 height 196
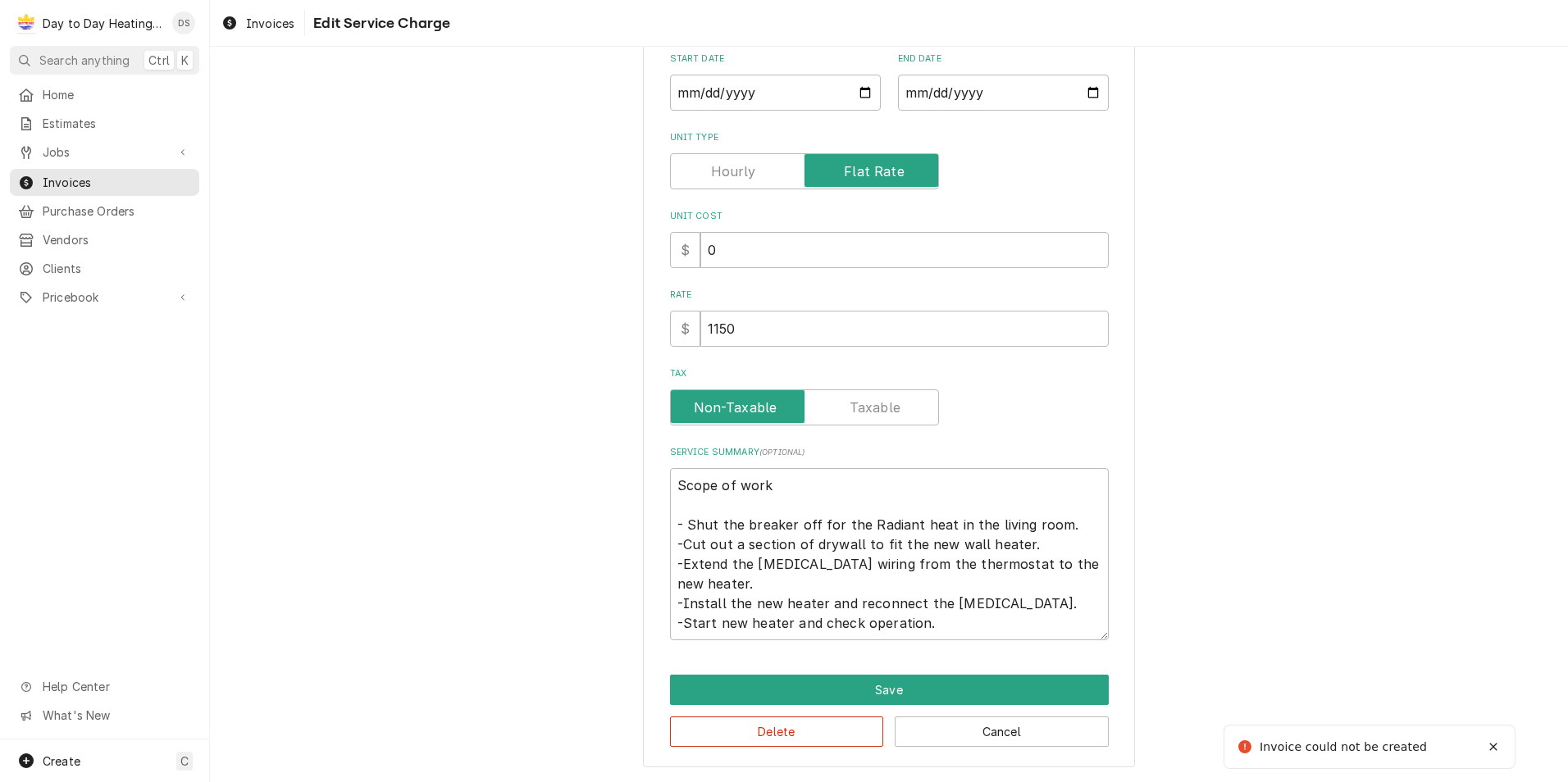
scroll to position [39, 0]
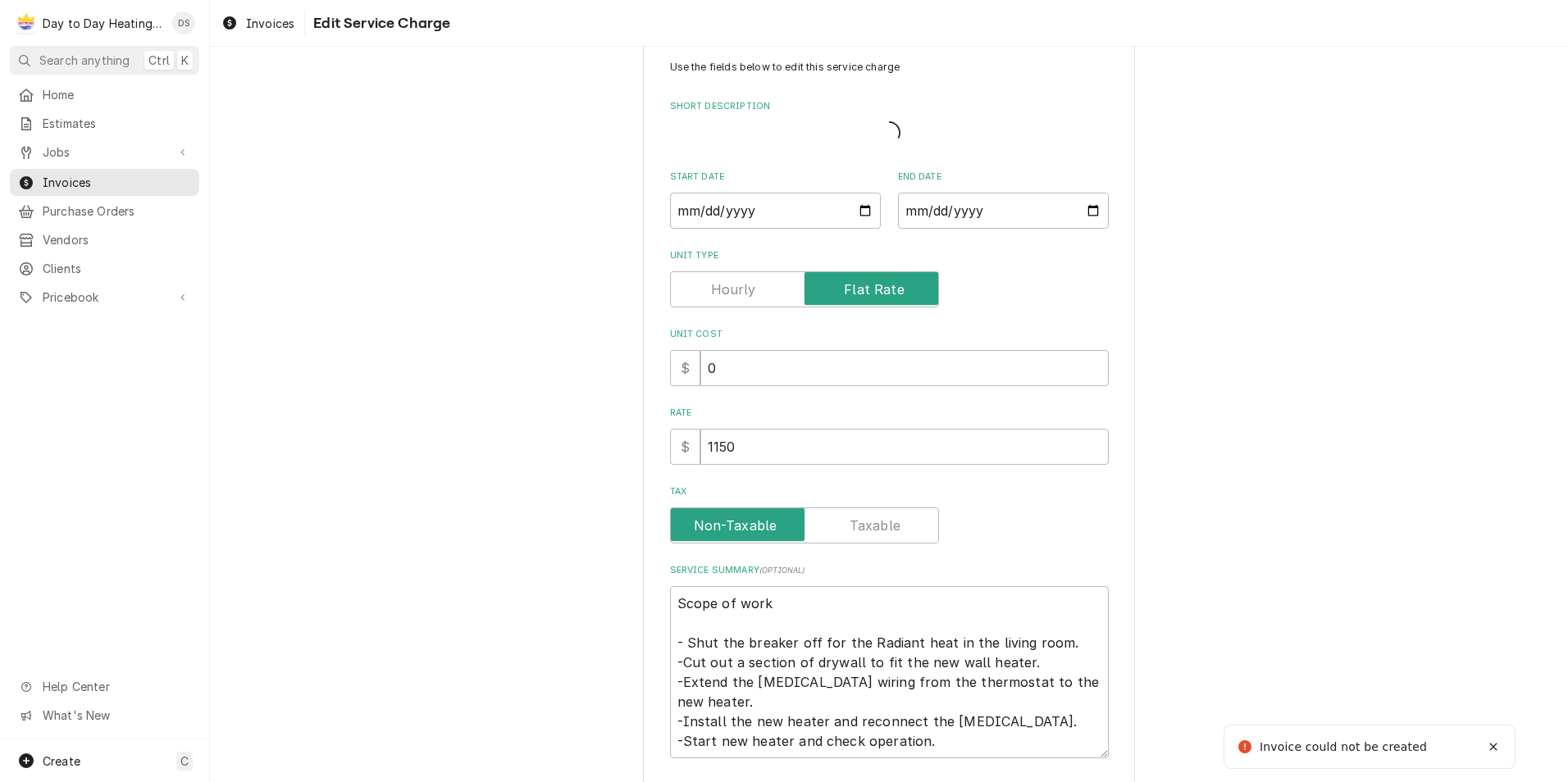
type textarea "x"
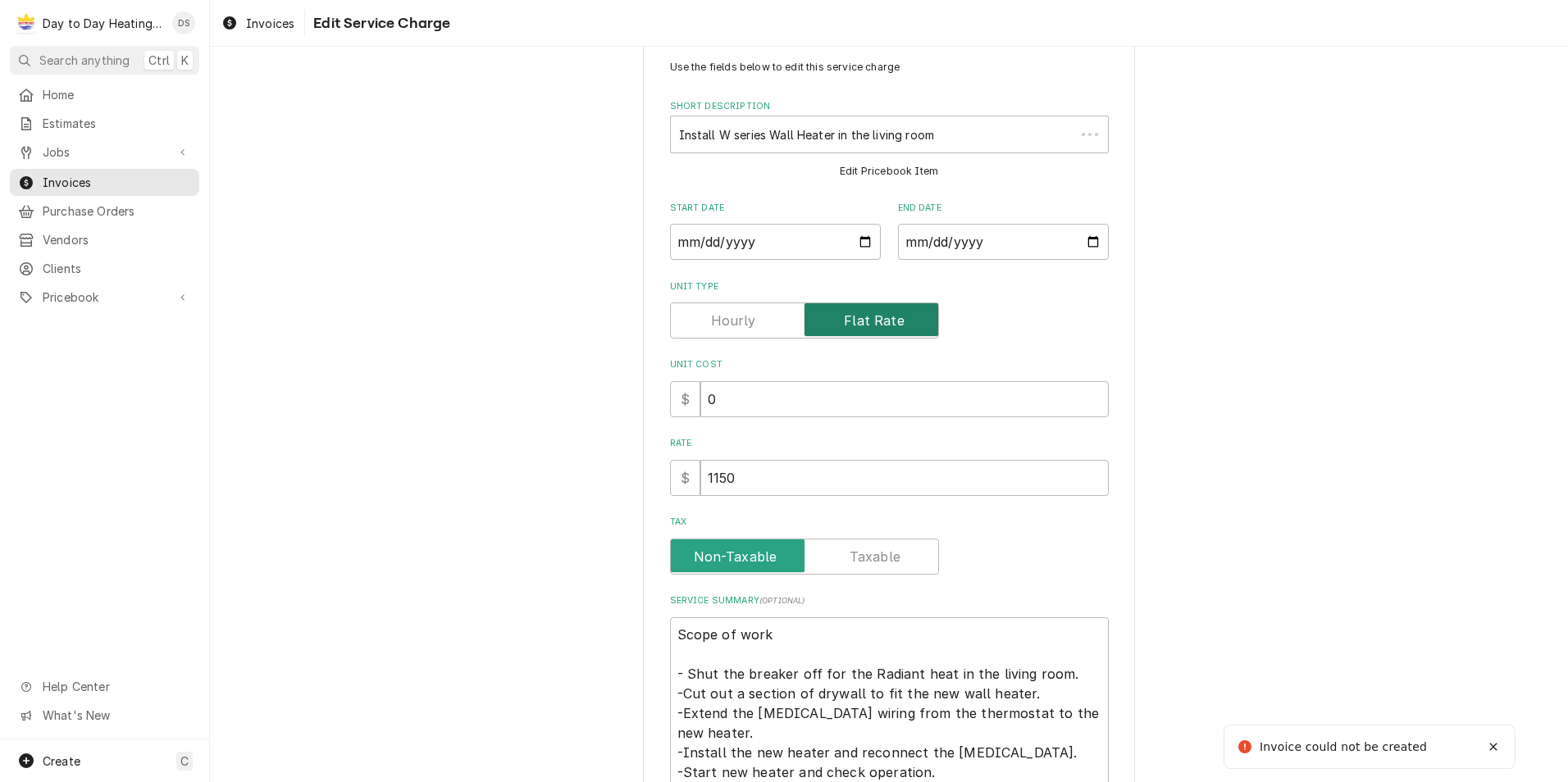
scroll to position [0, 0]
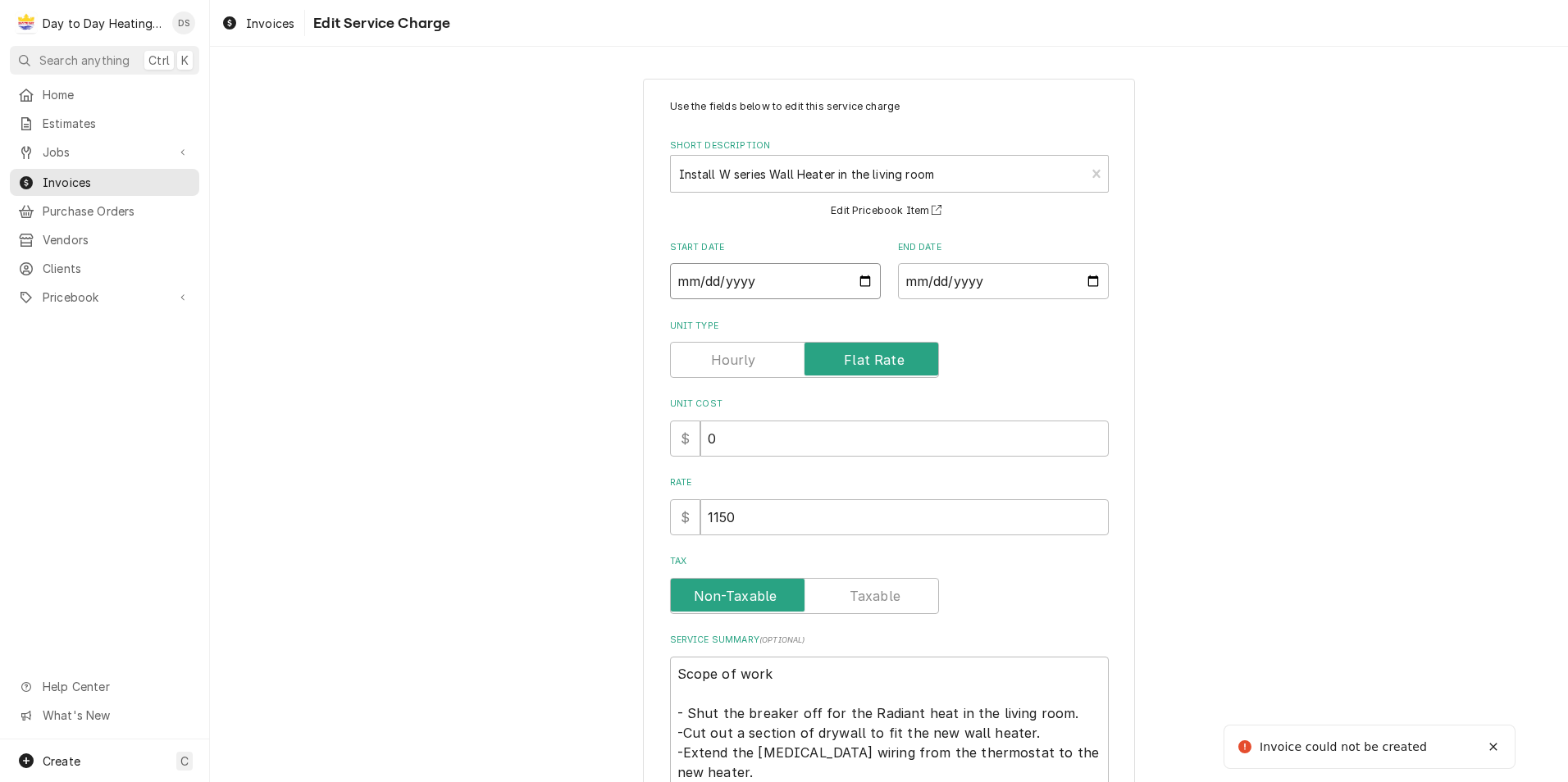
click at [855, 281] on input "Start Date" at bounding box center [775, 282] width 210 height 36
type input "2025-09-16"
type textarea "x"
click at [1078, 282] on input "End Date" at bounding box center [1003, 282] width 210 height 36
click at [1086, 281] on input "End Date" at bounding box center [1003, 282] width 210 height 36
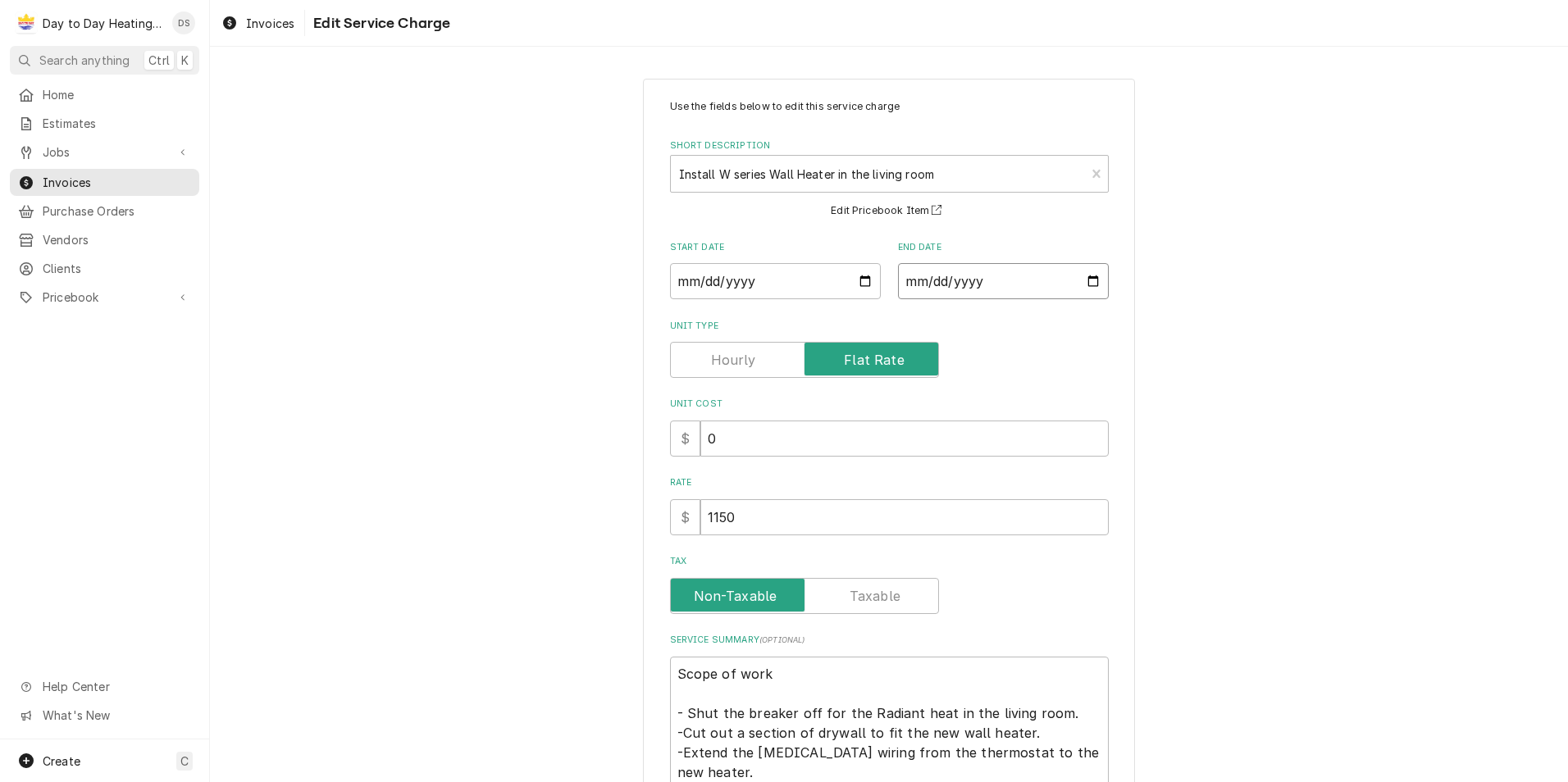
type input "2025-09-16"
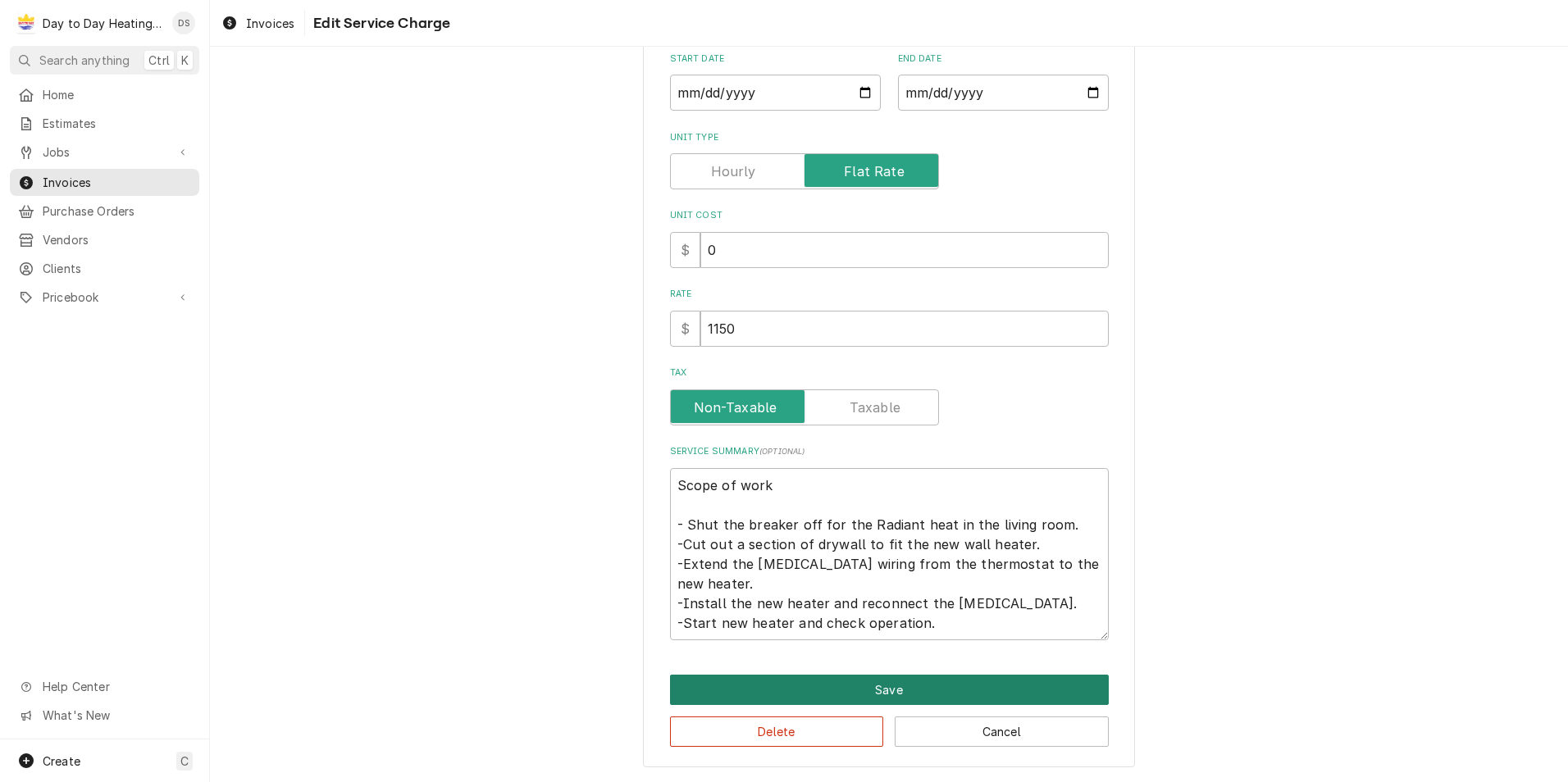
click at [867, 678] on button "Save" at bounding box center [889, 689] width 439 height 30
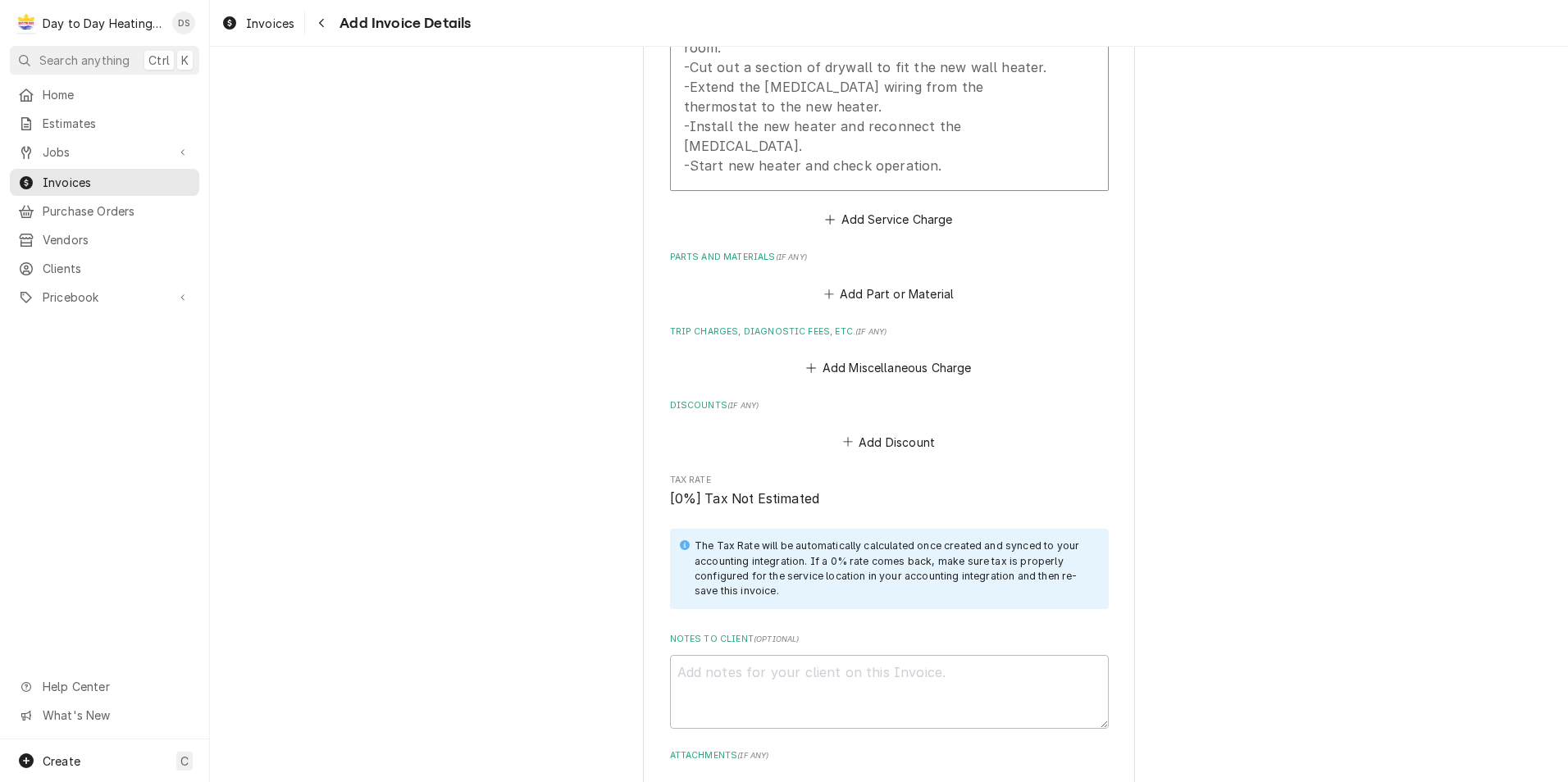
scroll to position [1751, 0]
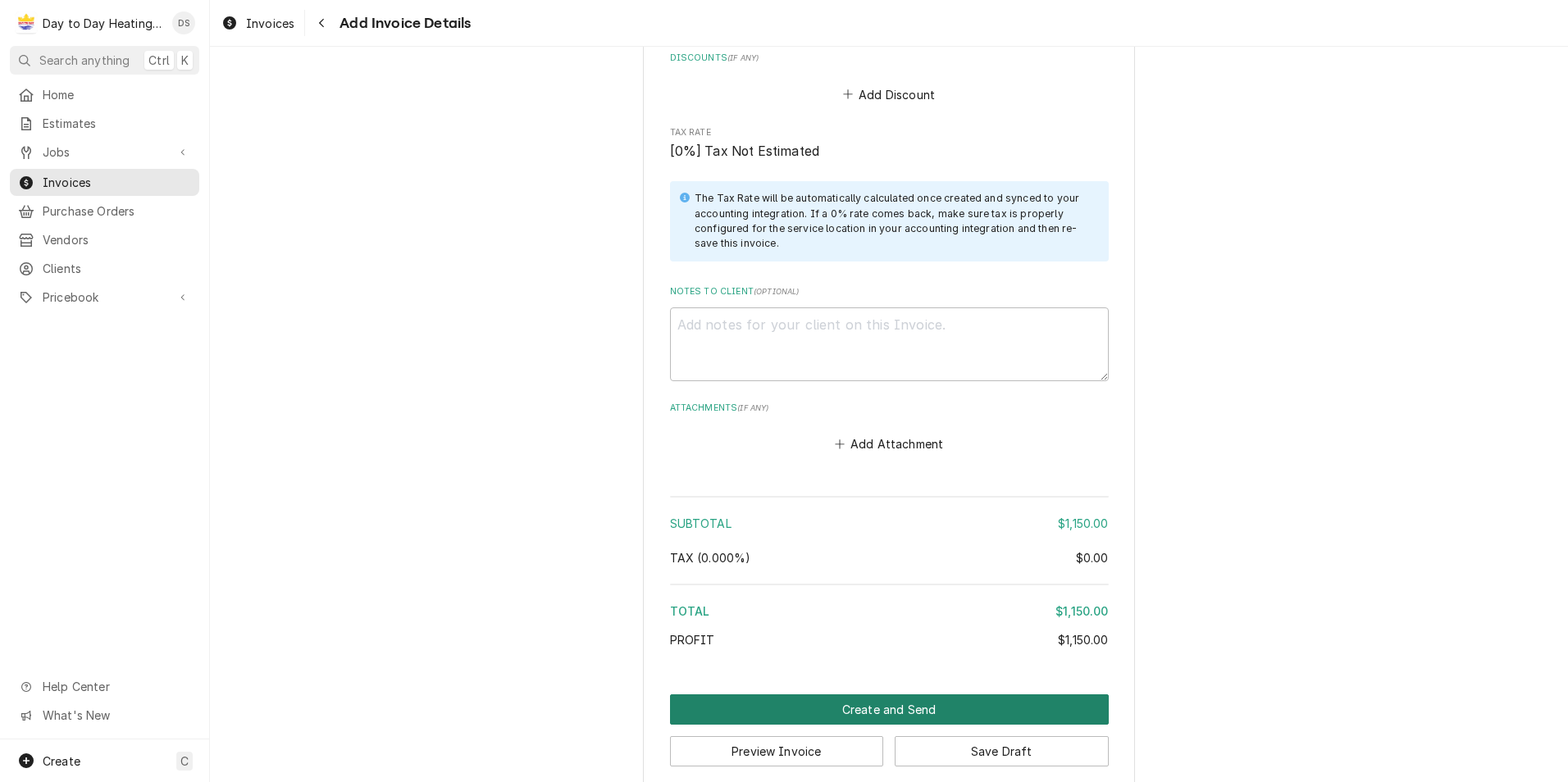
click at [910, 694] on button "Create and Send" at bounding box center [889, 709] width 439 height 30
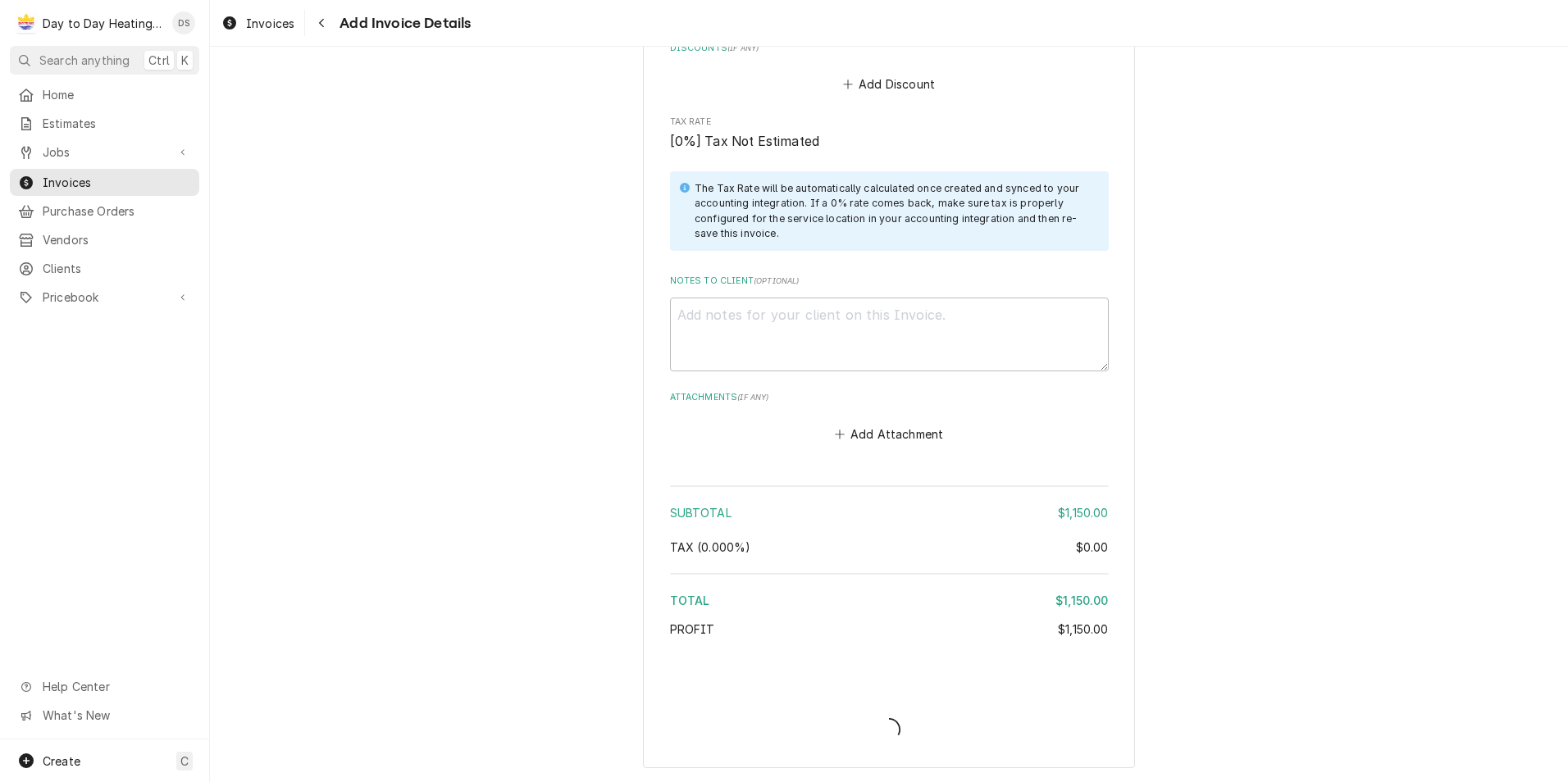
scroll to position [1704, 0]
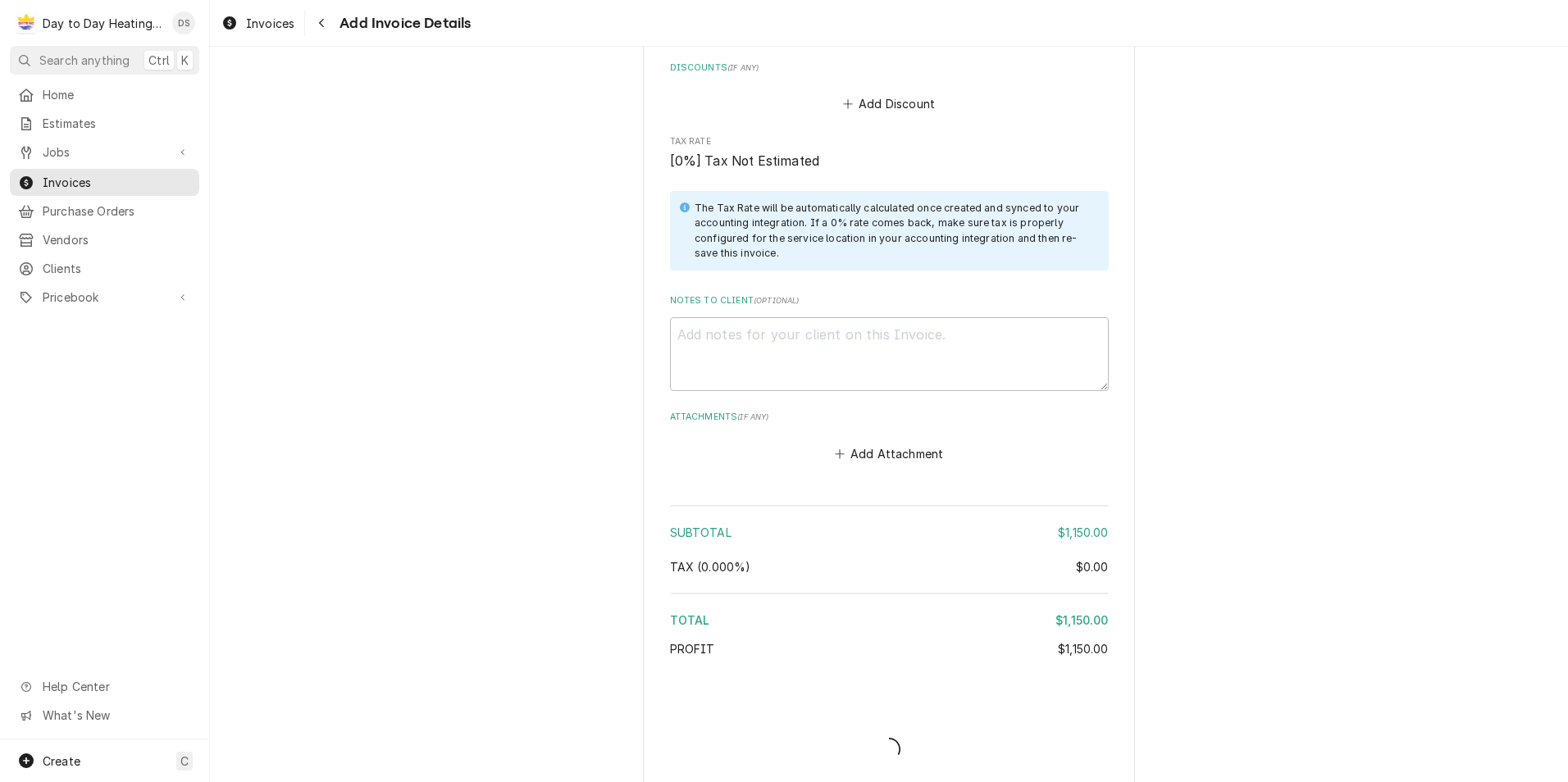
type textarea "x"
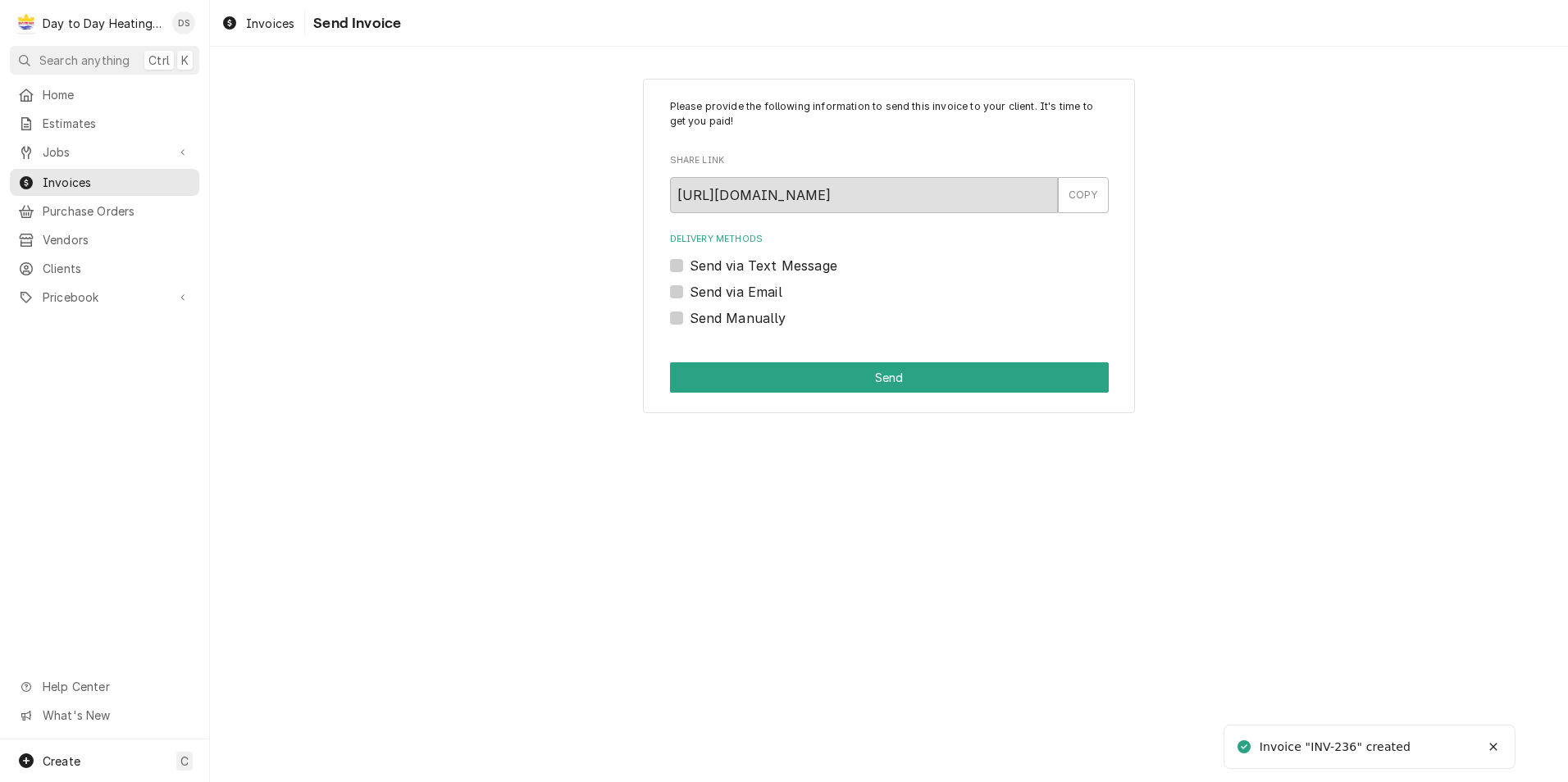
click at [754, 296] on label "Send via Email" at bounding box center [735, 292] width 93 height 20
click at [754, 296] on input "Send via Email" at bounding box center [908, 301] width 439 height 36
checkbox input "true"
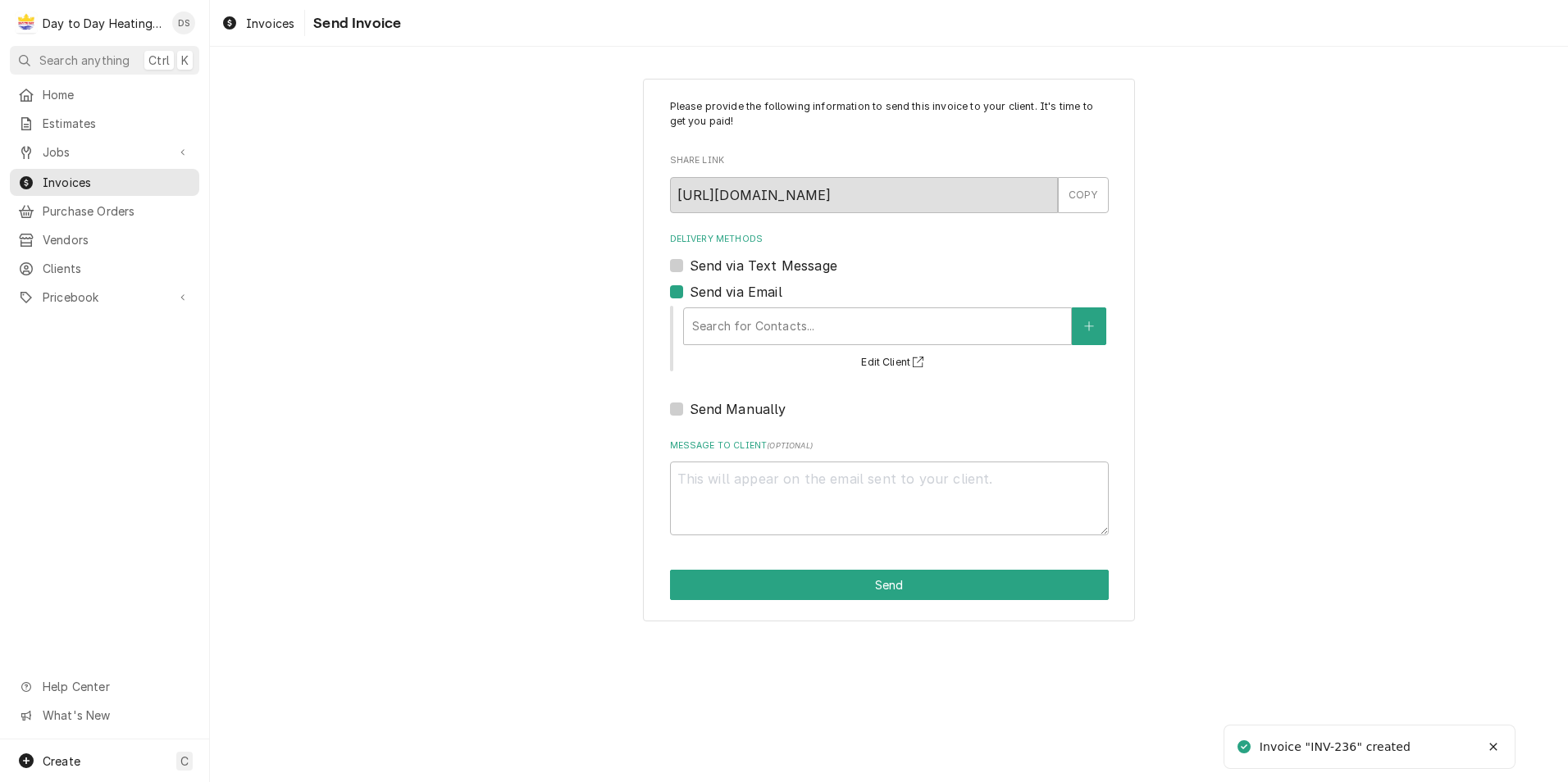
click at [750, 268] on label "Send via Text Message" at bounding box center [763, 265] width 148 height 20
click at [750, 268] on input "Send via Text Message" at bounding box center [908, 274] width 439 height 36
checkbox input "true"
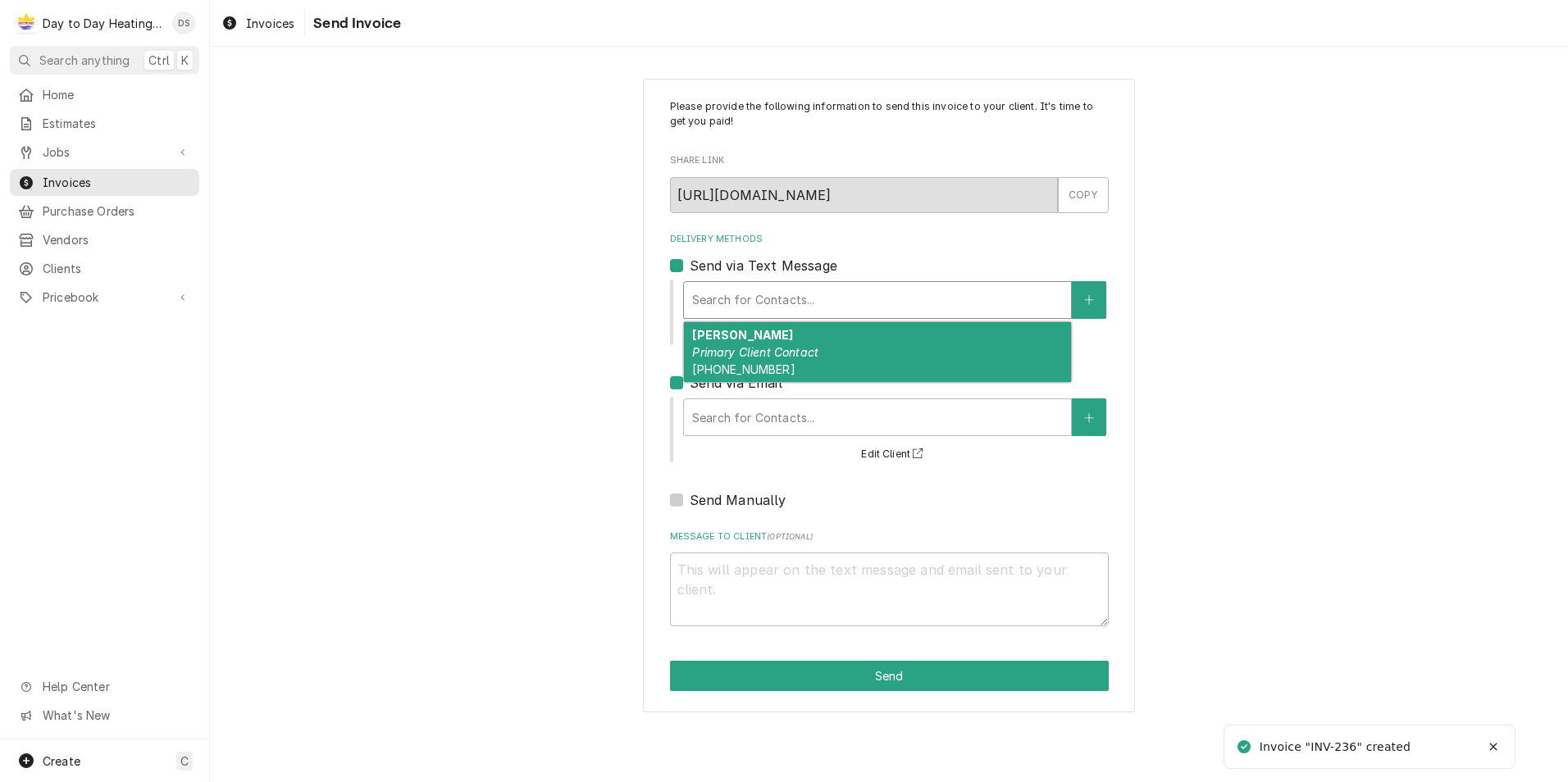
click at [760, 291] on div "Delivery Methods" at bounding box center [877, 300] width 370 height 30
click at [764, 342] on div "Peter Lao Primary Client Contact (619) 987-6137" at bounding box center [877, 352] width 387 height 60
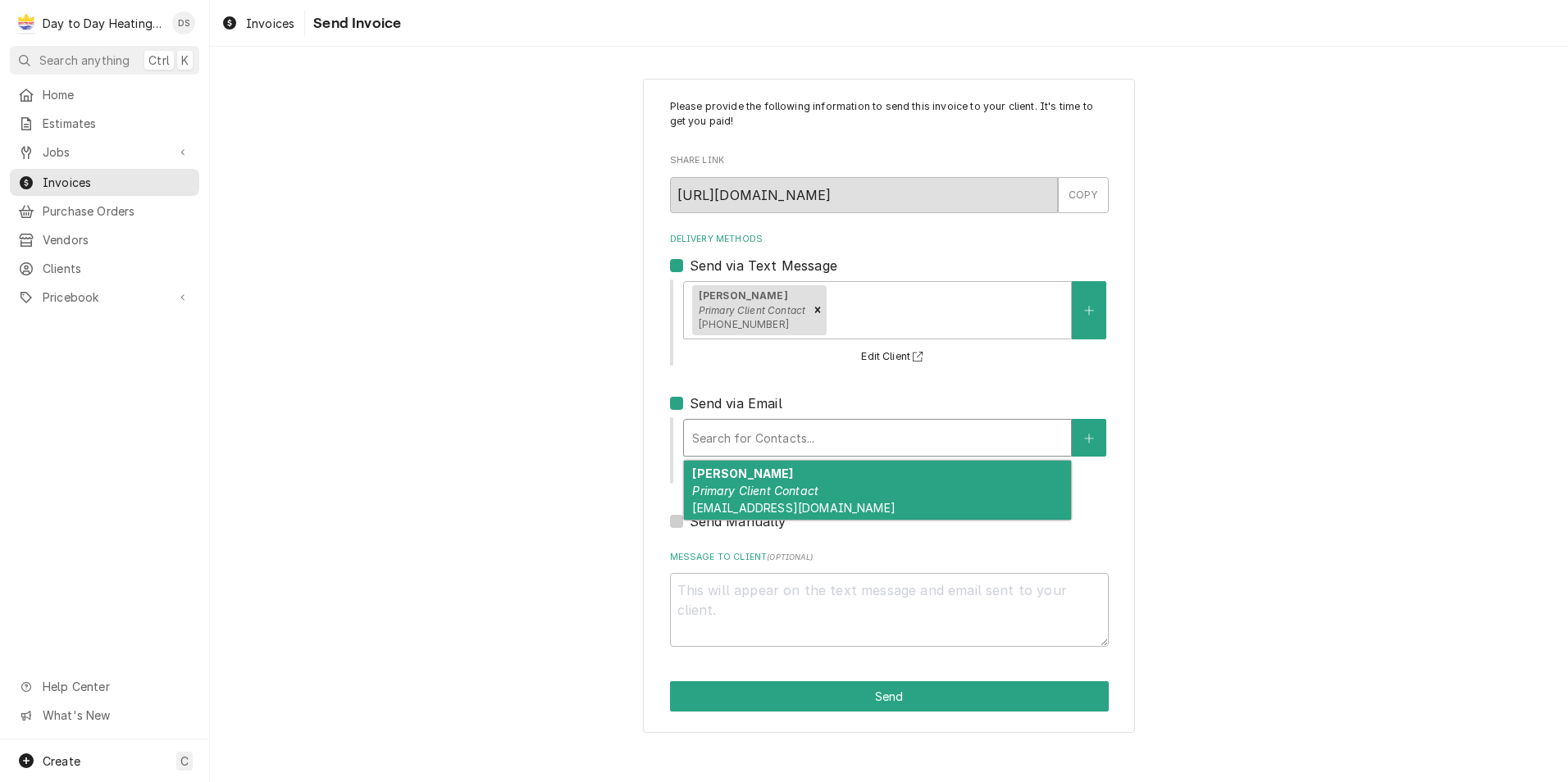
click at [759, 437] on div "Delivery Methods" at bounding box center [877, 438] width 370 height 30
click at [765, 478] on div "Peter Lao Primary Client Contact Peterlao@gmail.com" at bounding box center [877, 490] width 387 height 60
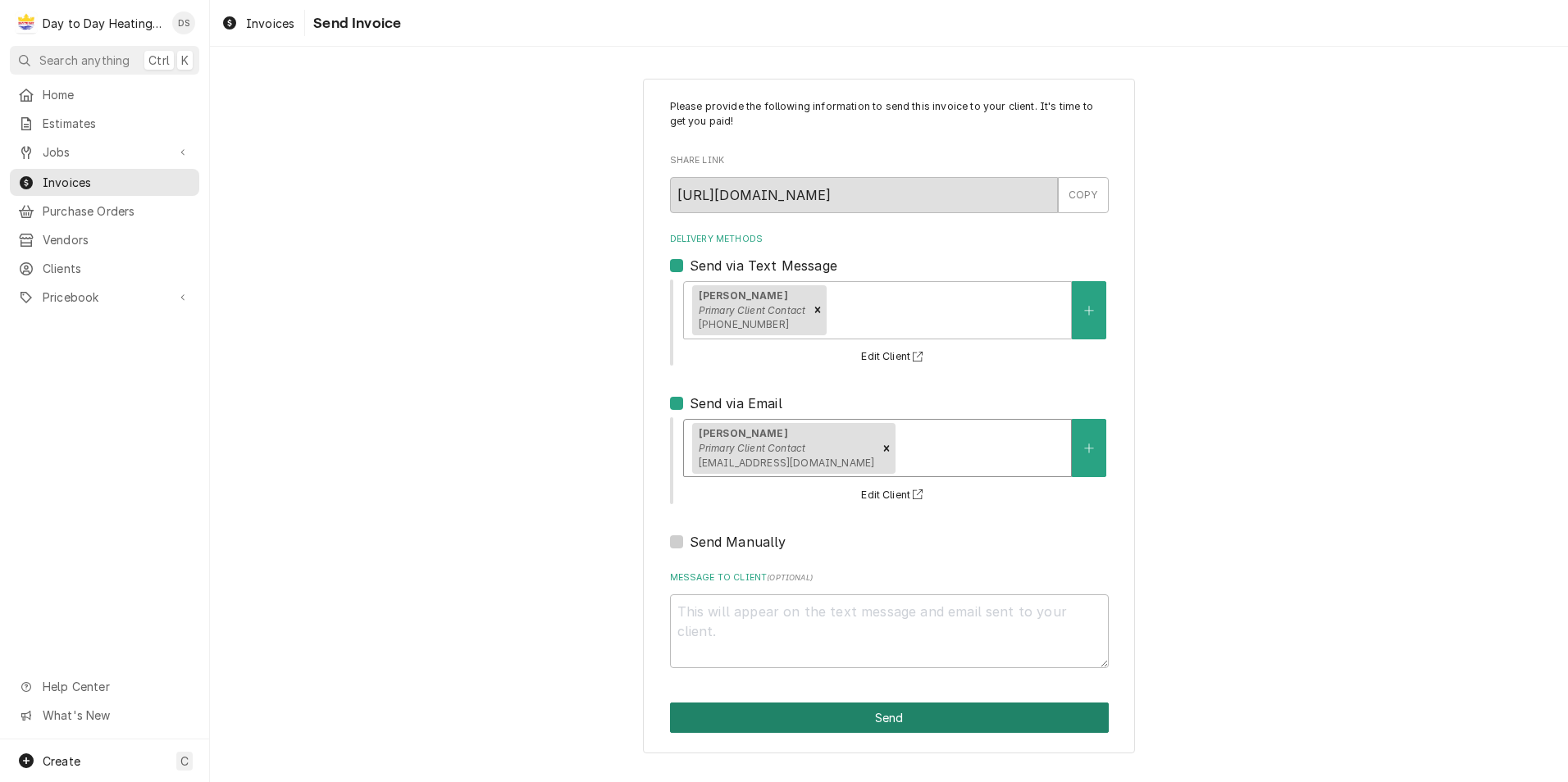
click at [907, 718] on button "Send" at bounding box center [889, 717] width 439 height 30
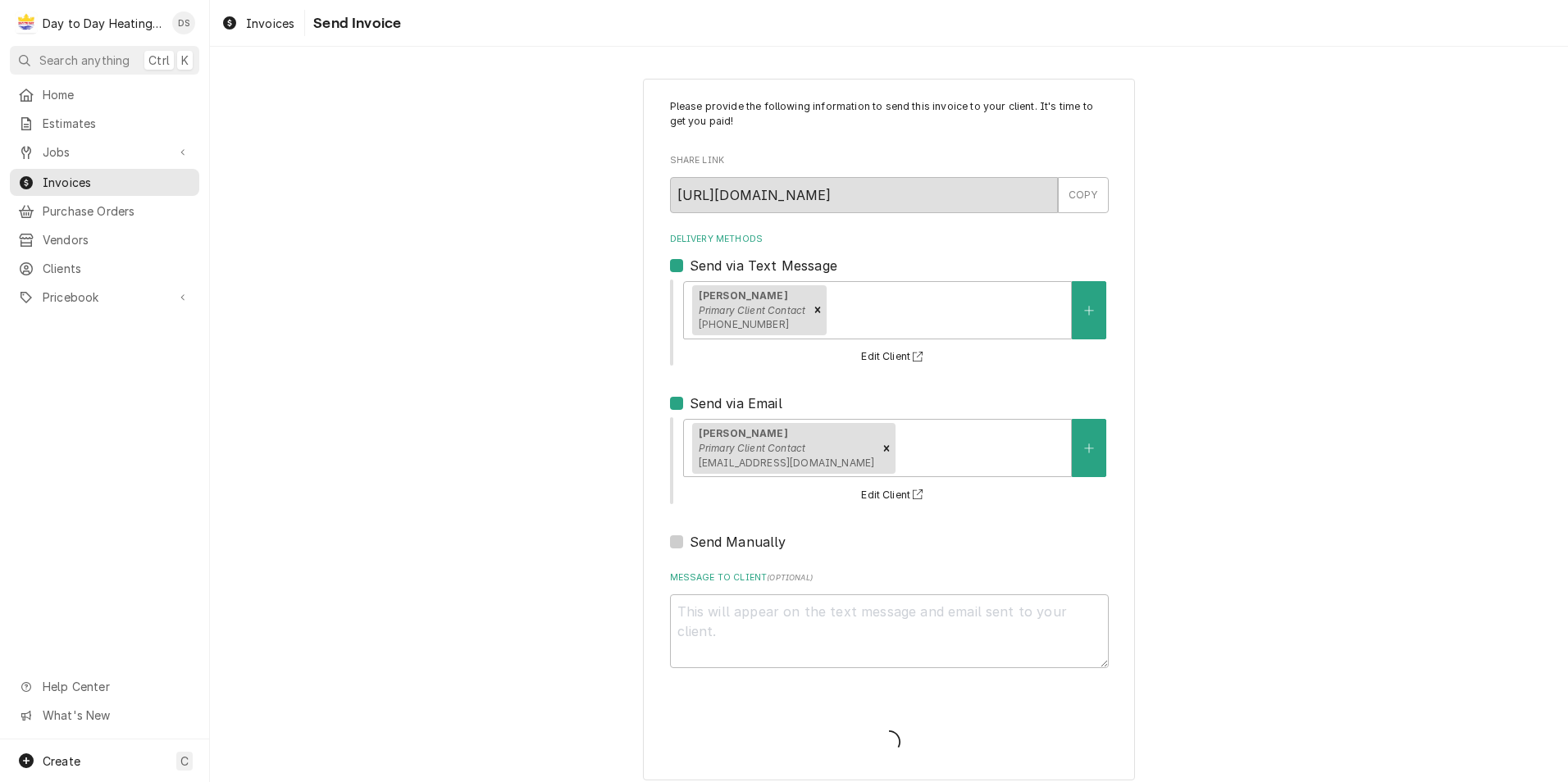
type textarea "x"
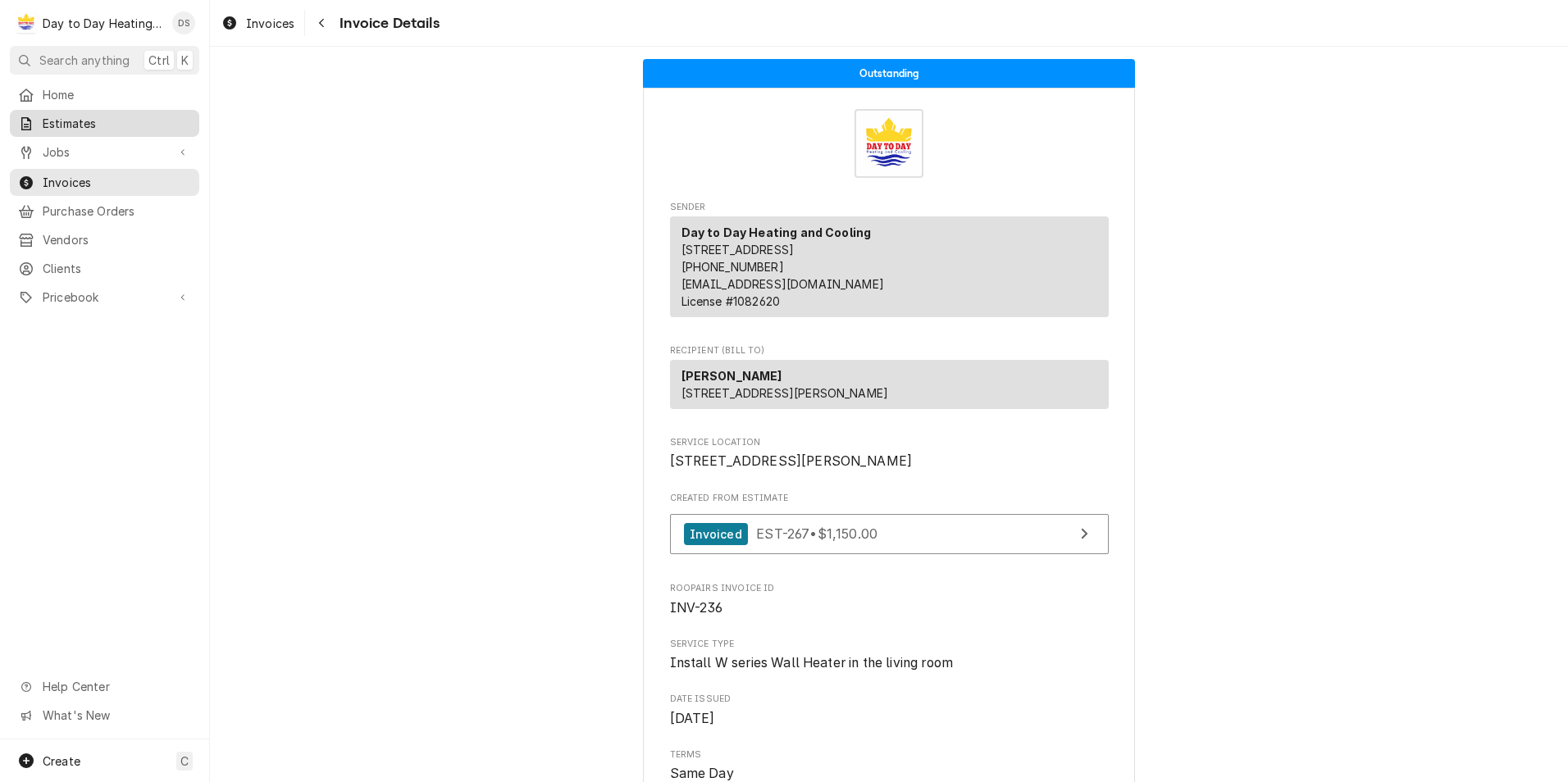
click at [99, 121] on span "Estimates" at bounding box center [116, 123] width 149 height 17
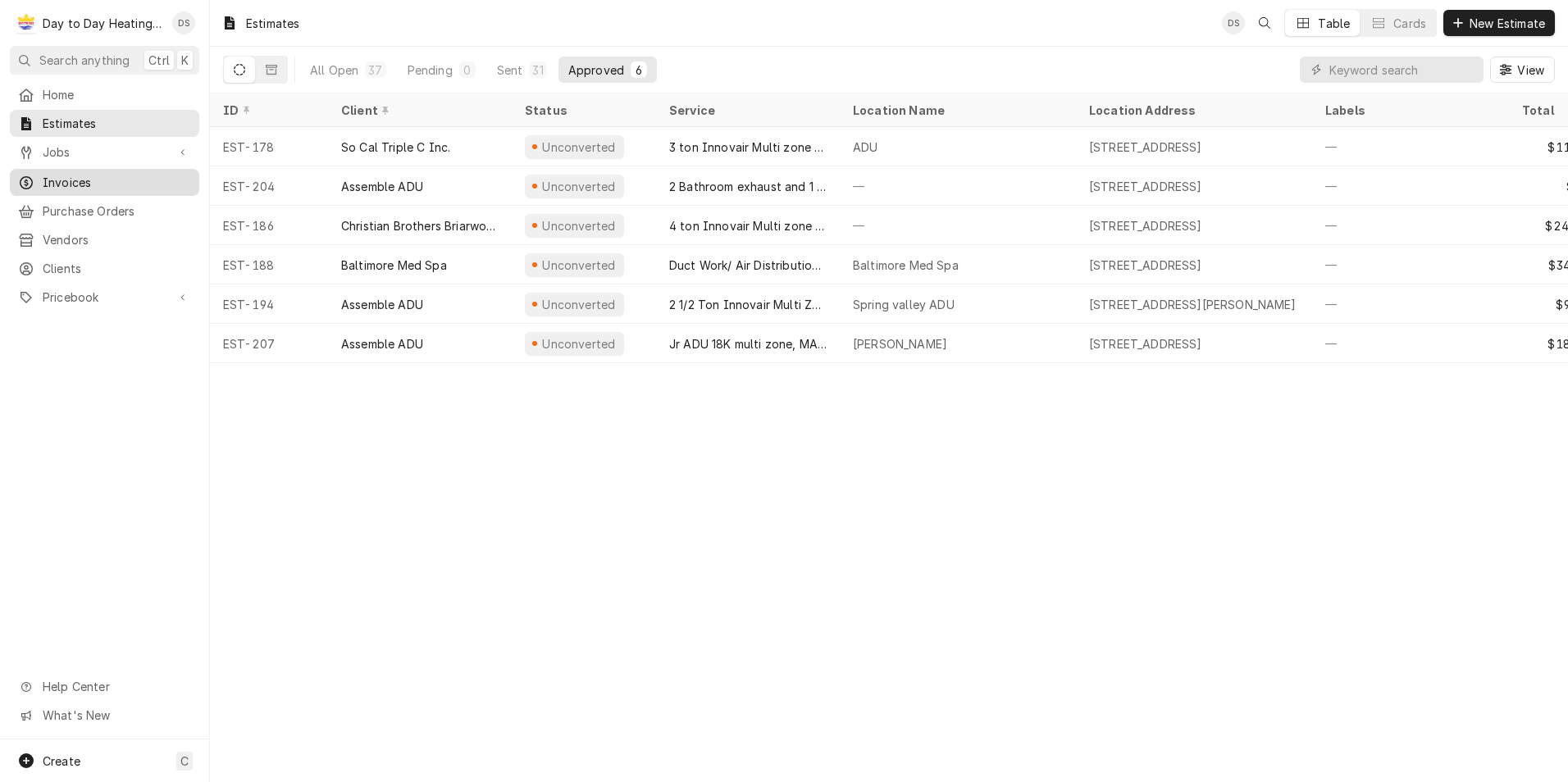
click at [77, 174] on span "Invoices" at bounding box center [116, 182] width 149 height 17
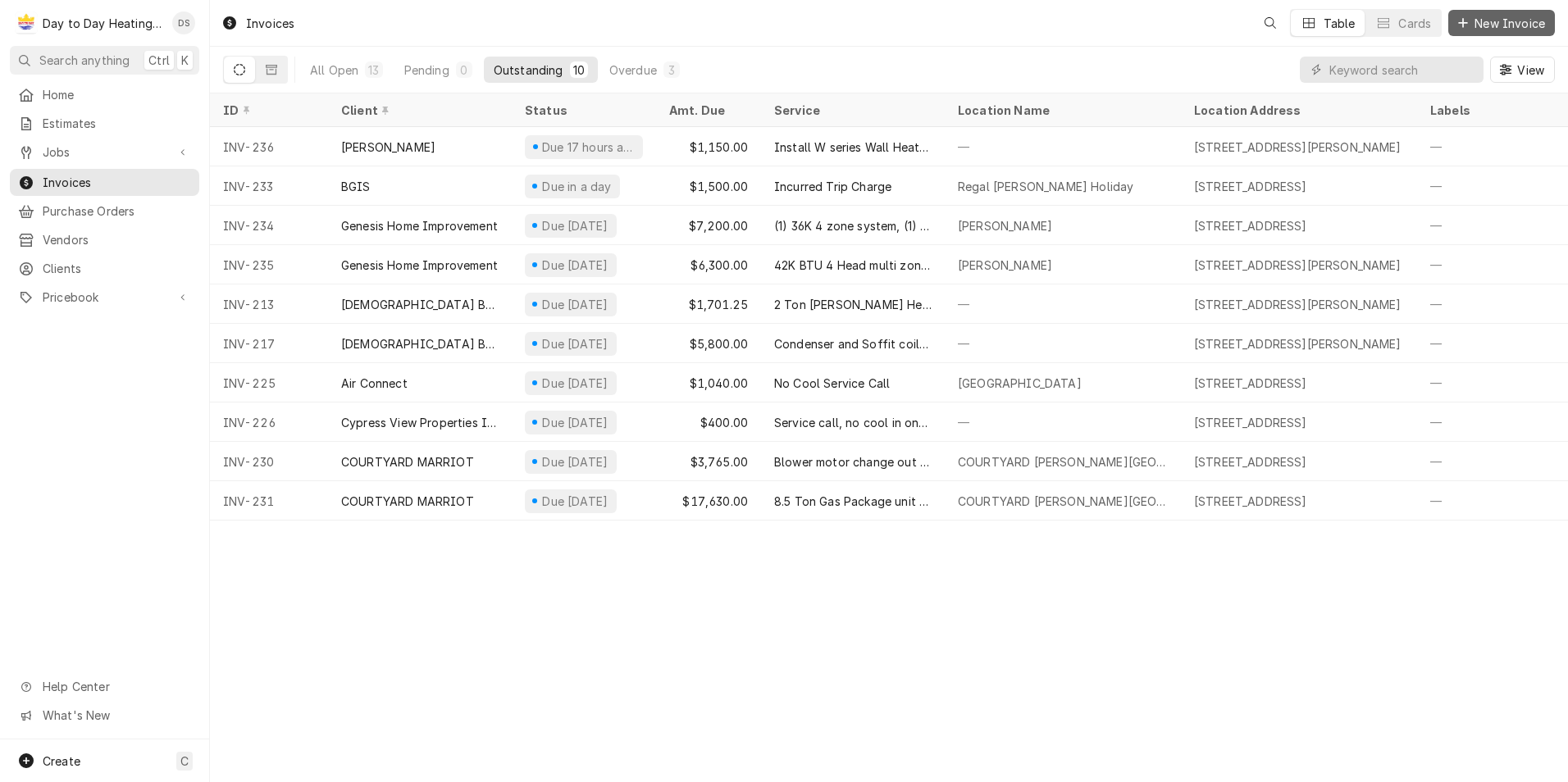
click at [1502, 14] on button "New Invoice" at bounding box center [1501, 23] width 107 height 26
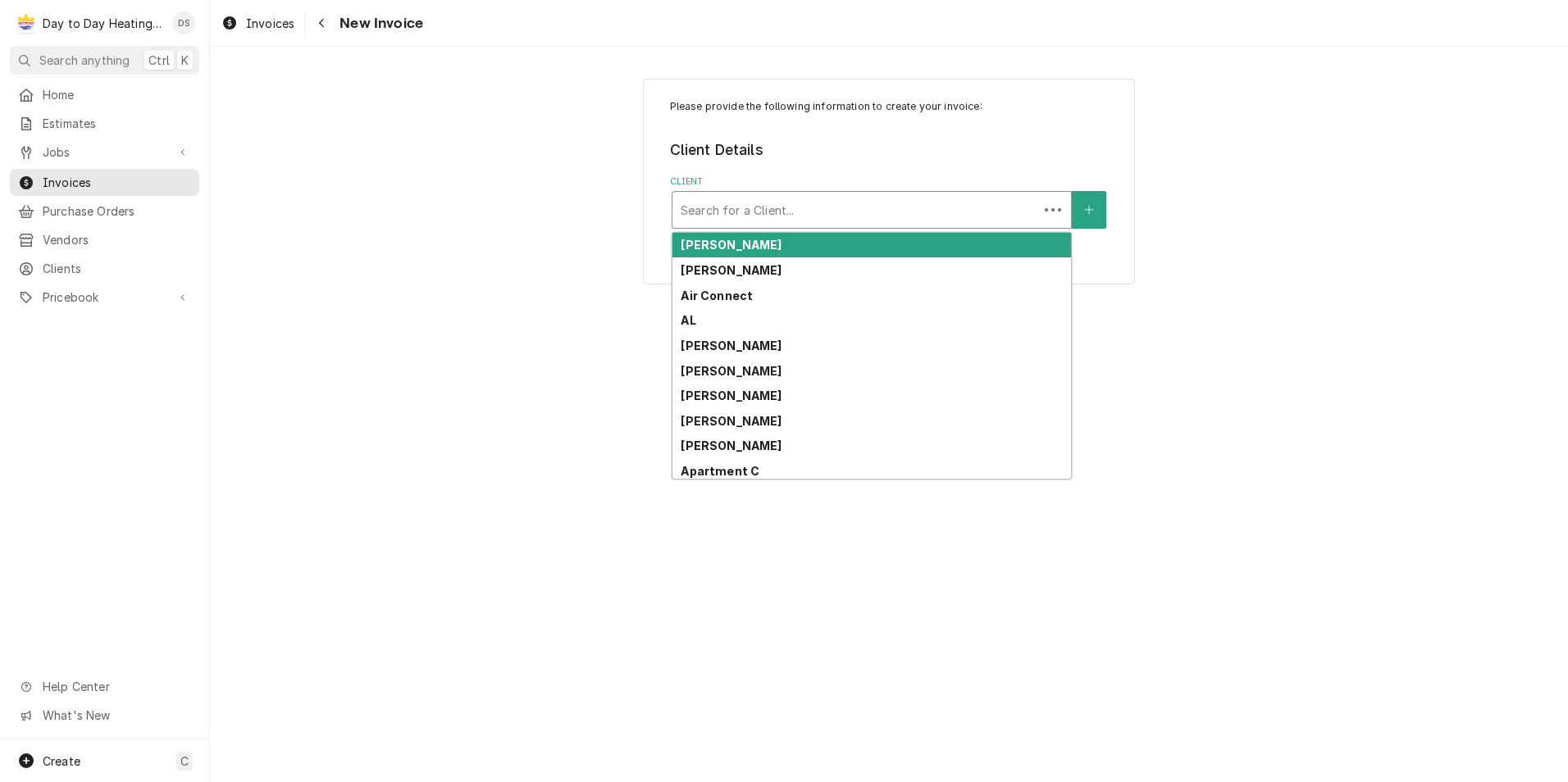
click at [791, 216] on div "Client" at bounding box center [855, 210] width 349 height 30
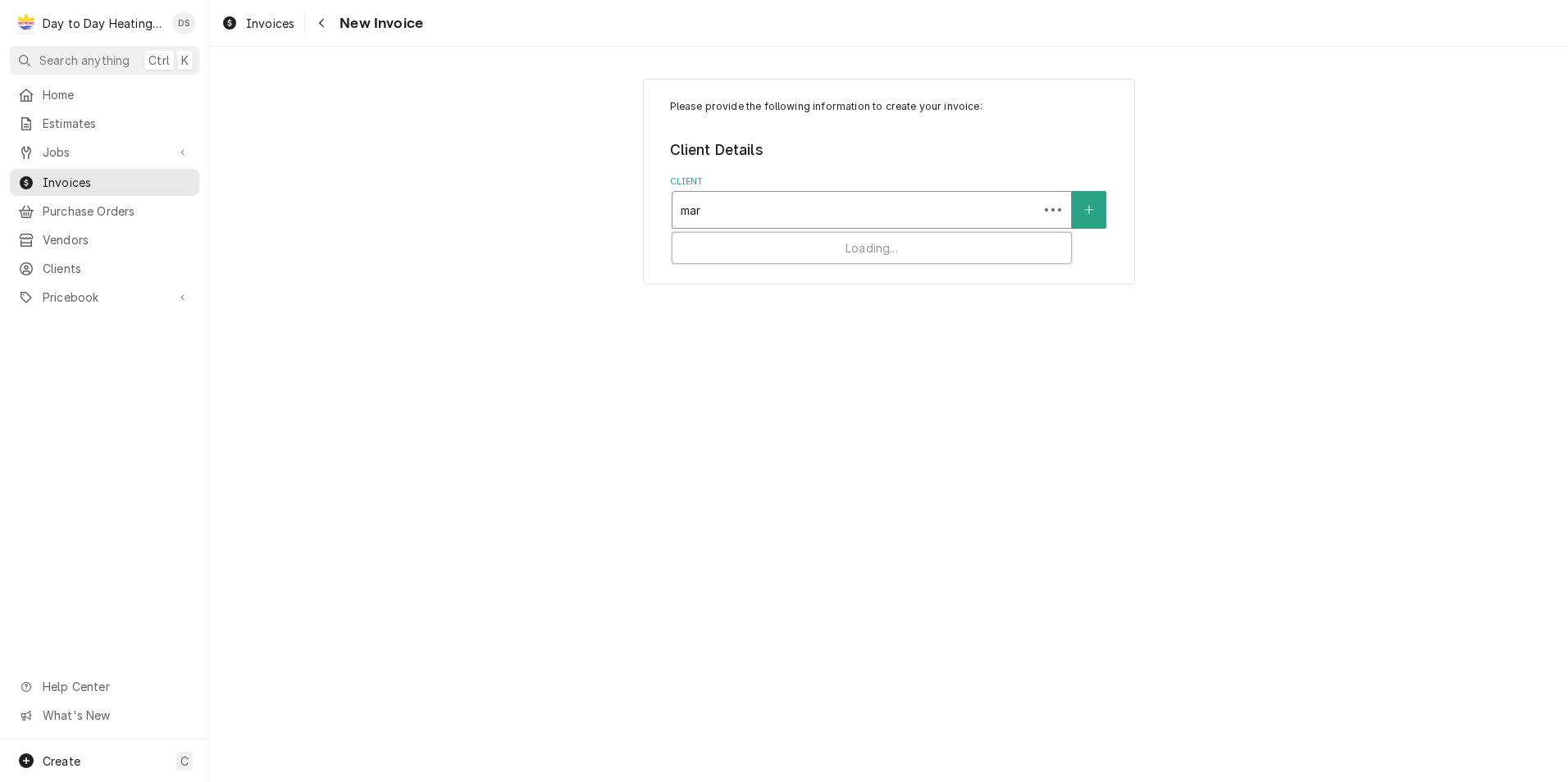
type input "[PERSON_NAME]"
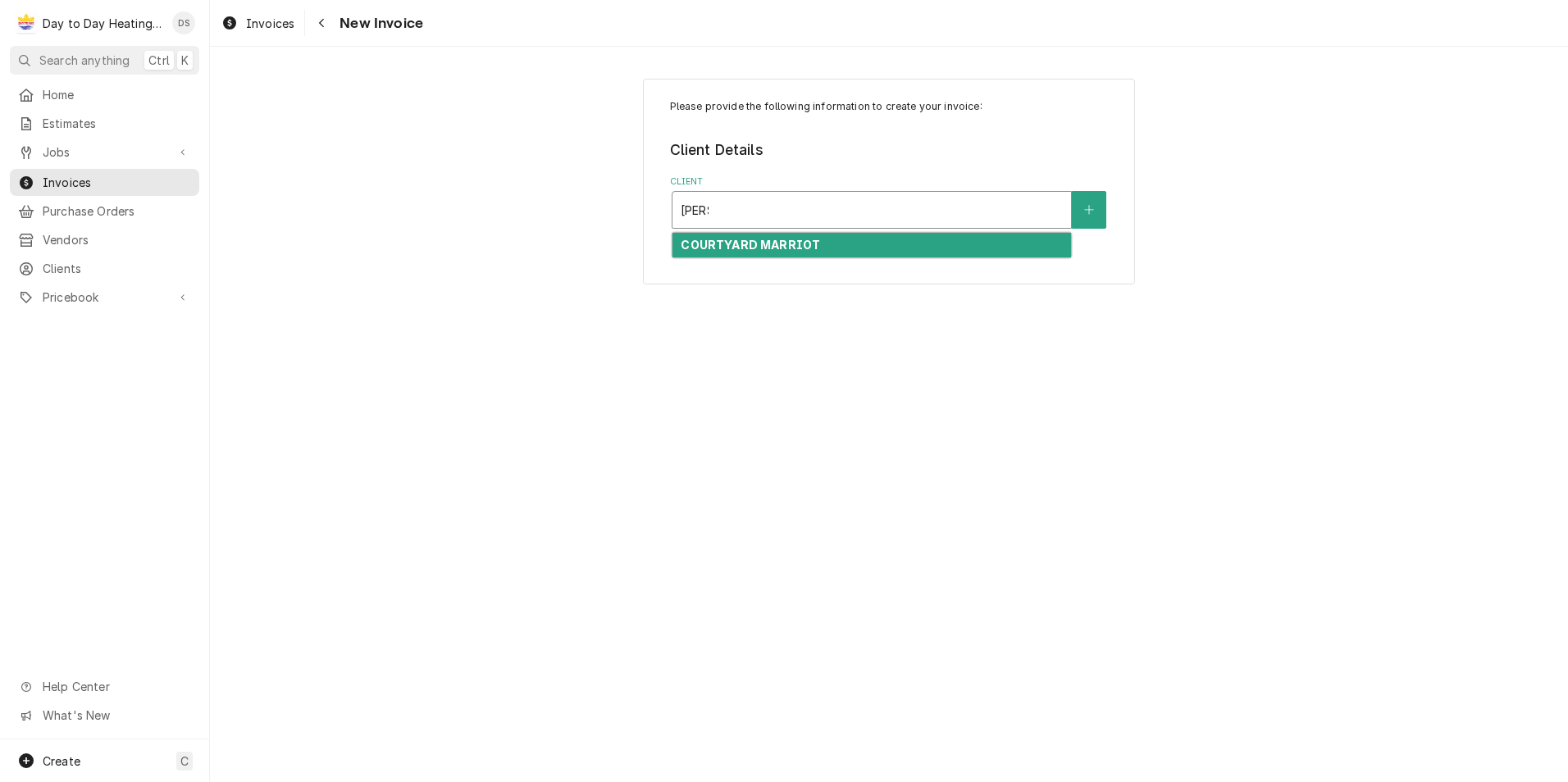
click at [785, 242] on strong "COURTYARD MARRIOT" at bounding box center [750, 245] width 139 height 14
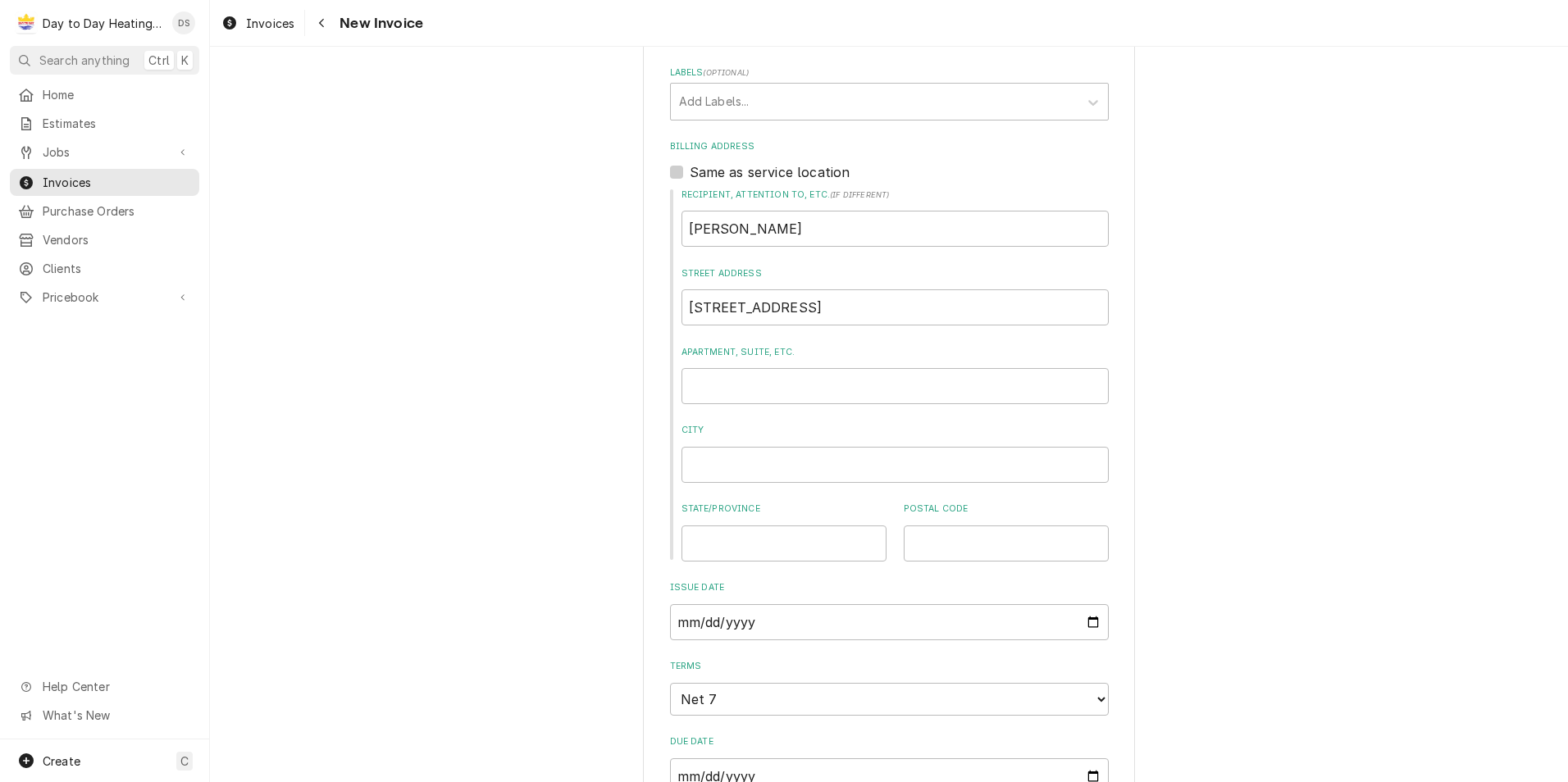
scroll to position [579, 0]
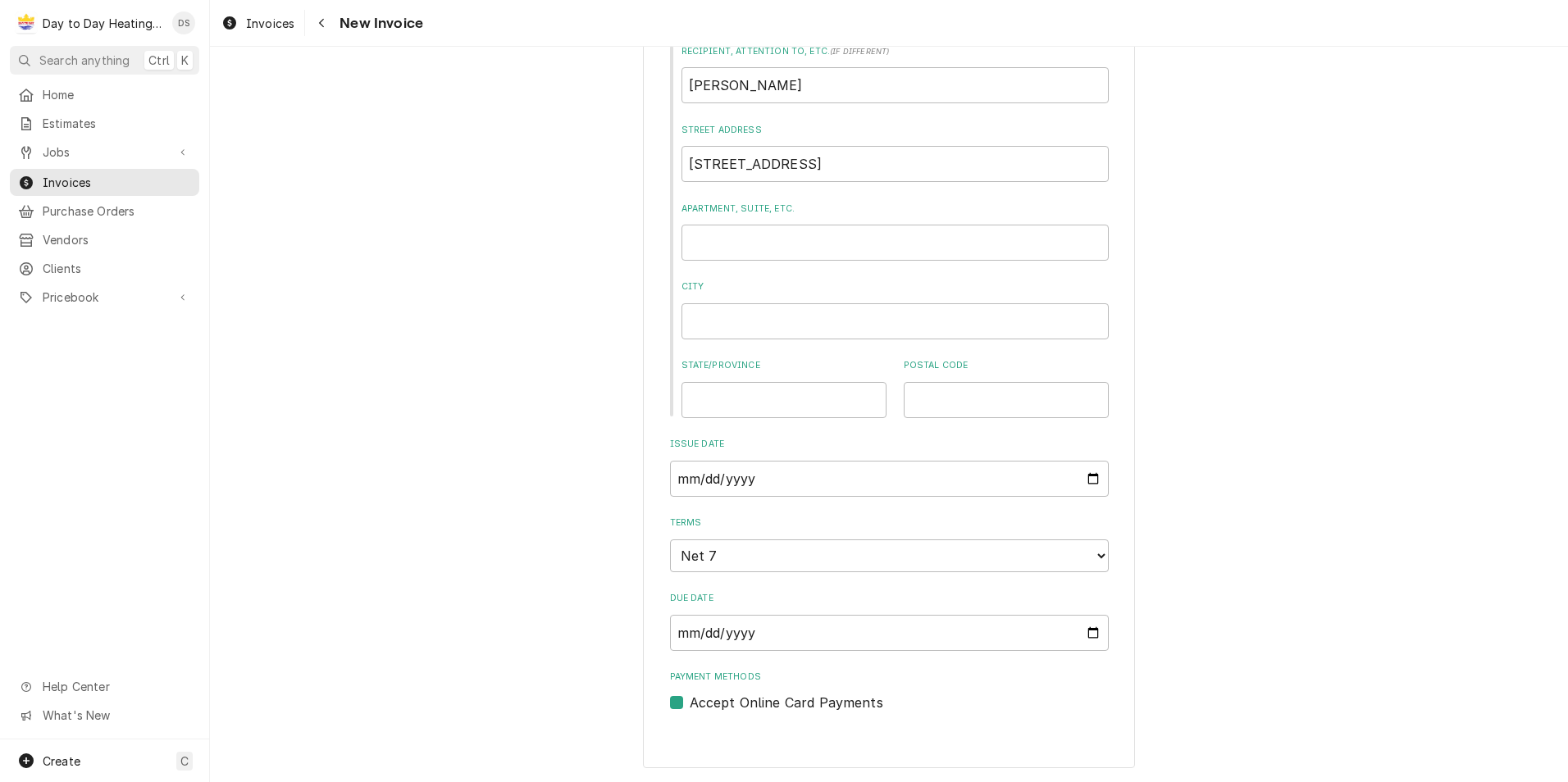
click at [689, 700] on label "Accept Online Card Payments" at bounding box center [786, 702] width 194 height 20
click at [689, 700] on input "Payment Methods" at bounding box center [908, 711] width 439 height 36
checkbox input "false"
click at [1091, 554] on select "Choose payment terms... Same Day Net 7 Net 14 Net 21 Net 30 Net 45 Net 60 Net 90" at bounding box center [889, 556] width 439 height 33
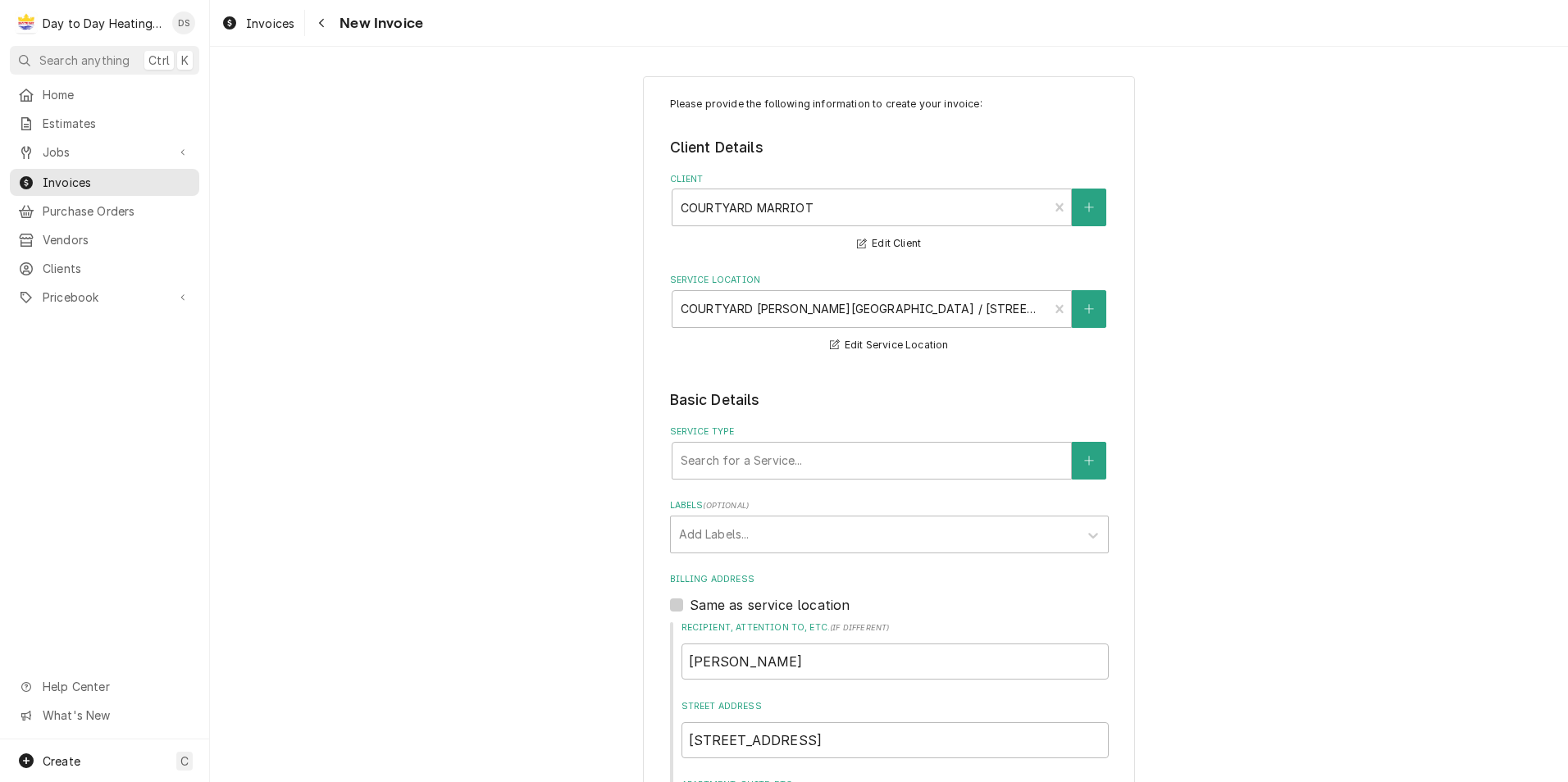
scroll to position [0, 0]
click at [796, 470] on div "Service Type" at bounding box center [872, 463] width 382 height 30
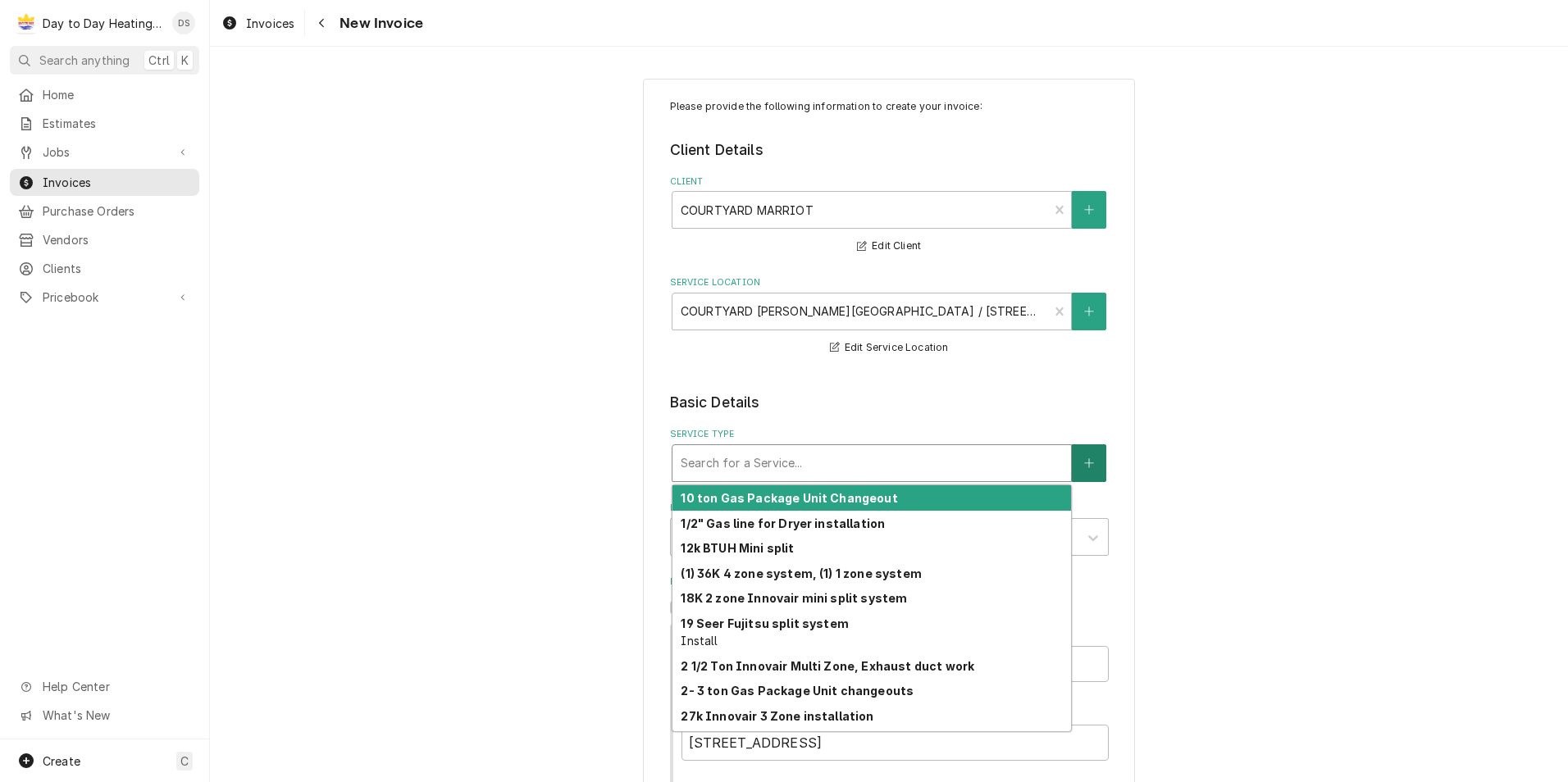
click at [1089, 457] on button "Service Type" at bounding box center [1089, 462] width 35 height 37
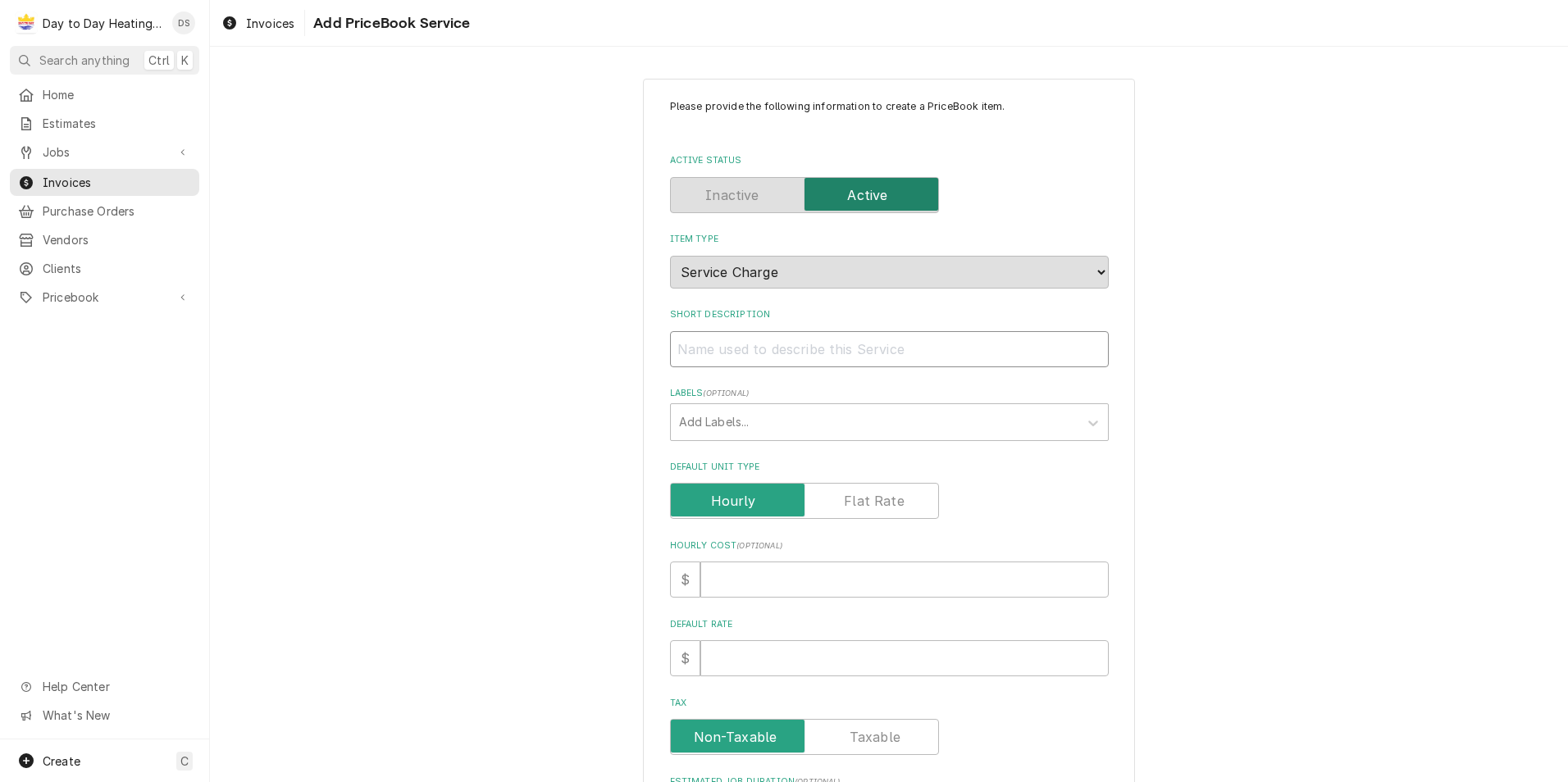
click at [772, 350] on input "Short Description" at bounding box center [889, 349] width 439 height 36
type textarea "x"
type input "S"
type textarea "x"
type input "Se"
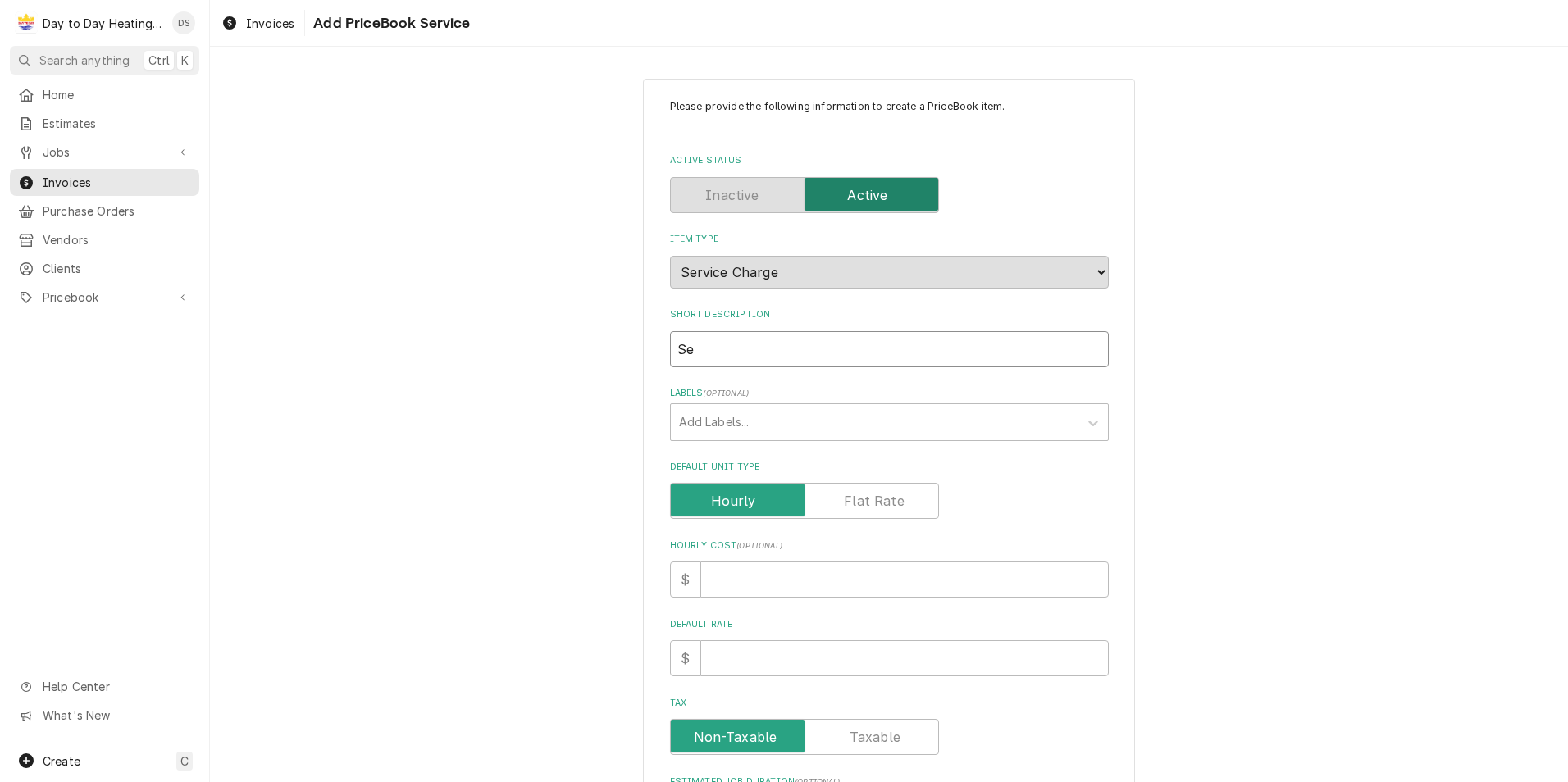
type textarea "x"
type input "Ser"
type textarea "x"
type input "Serv"
type textarea "x"
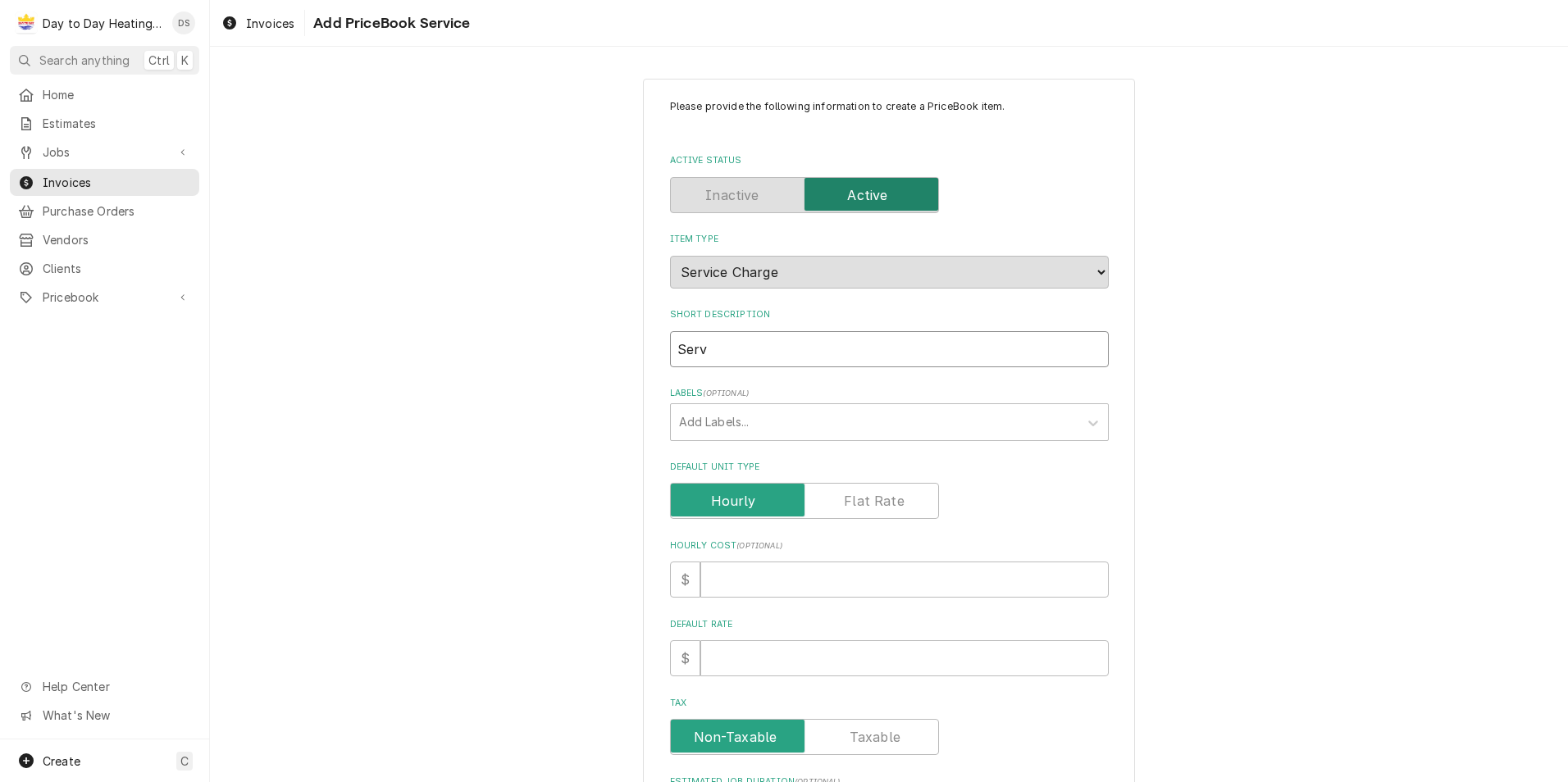
type input "Servc"
type textarea "x"
type input "Servci"
type textarea "x"
type input "Servcie"
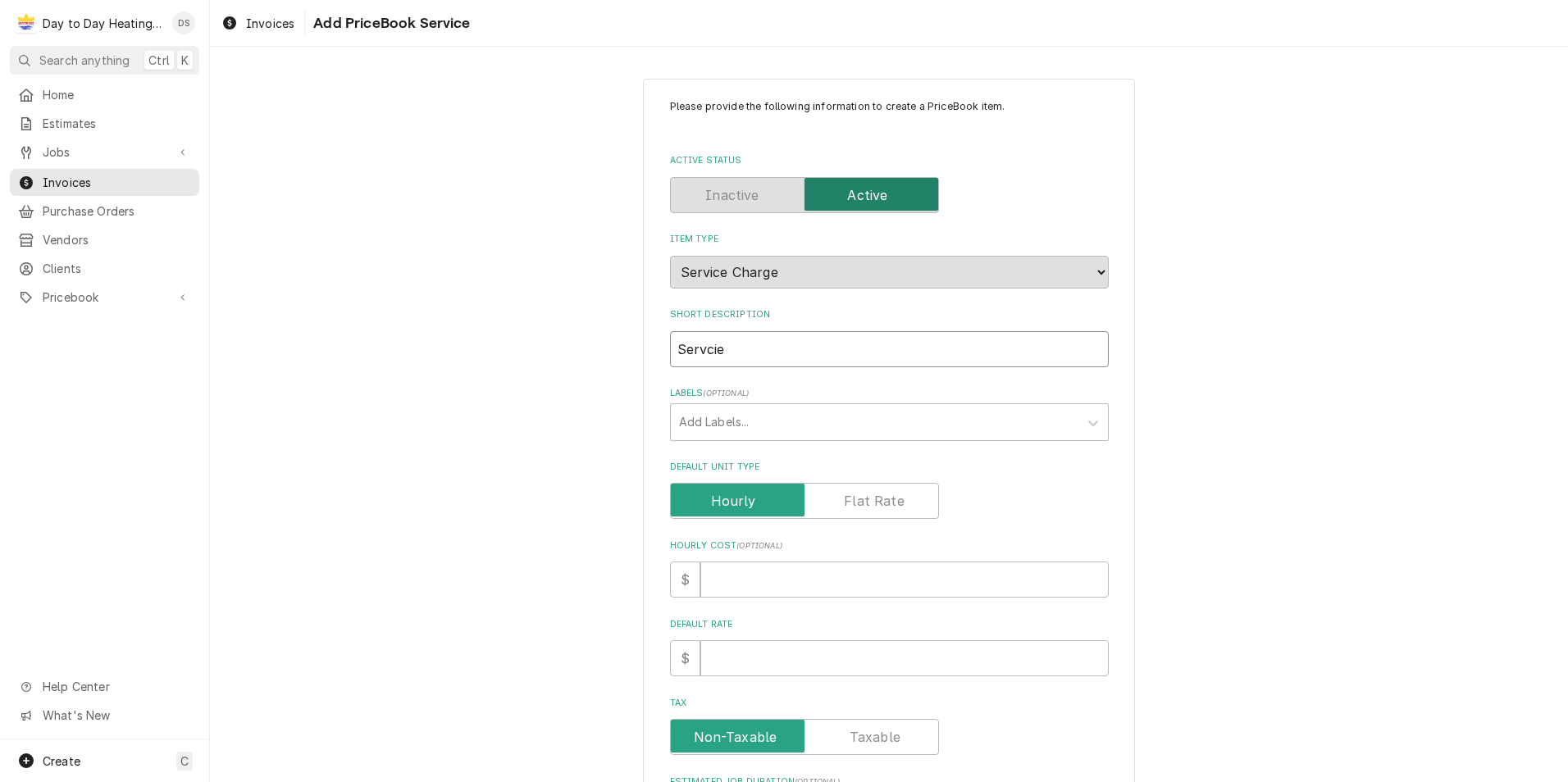
type textarea "x"
type input "Servcie"
type textarea "x"
type input "Servcie"
type textarea "x"
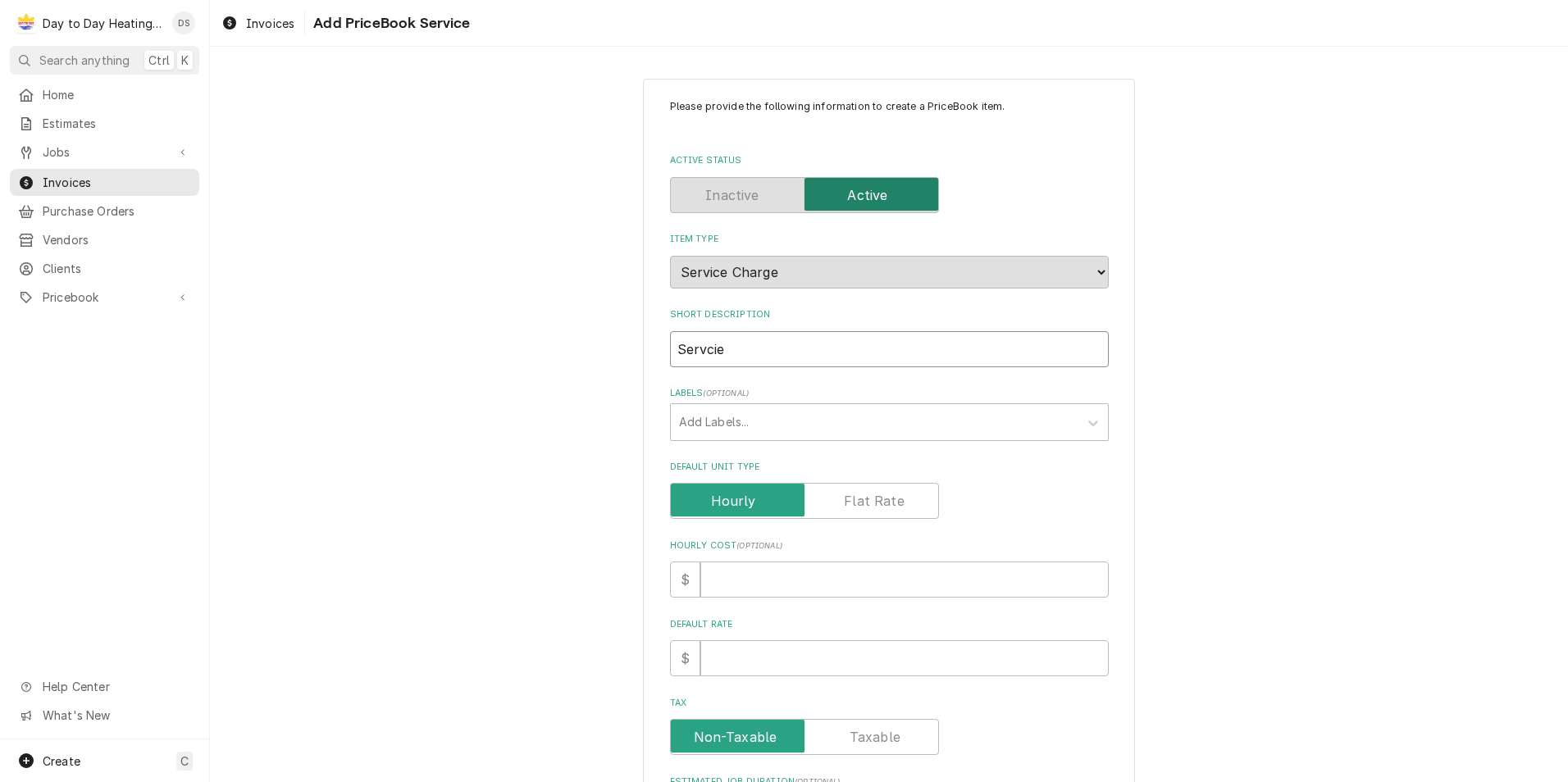
type input "Servci"
type textarea "x"
type input "Servc"
type textarea "x"
type input "Serv"
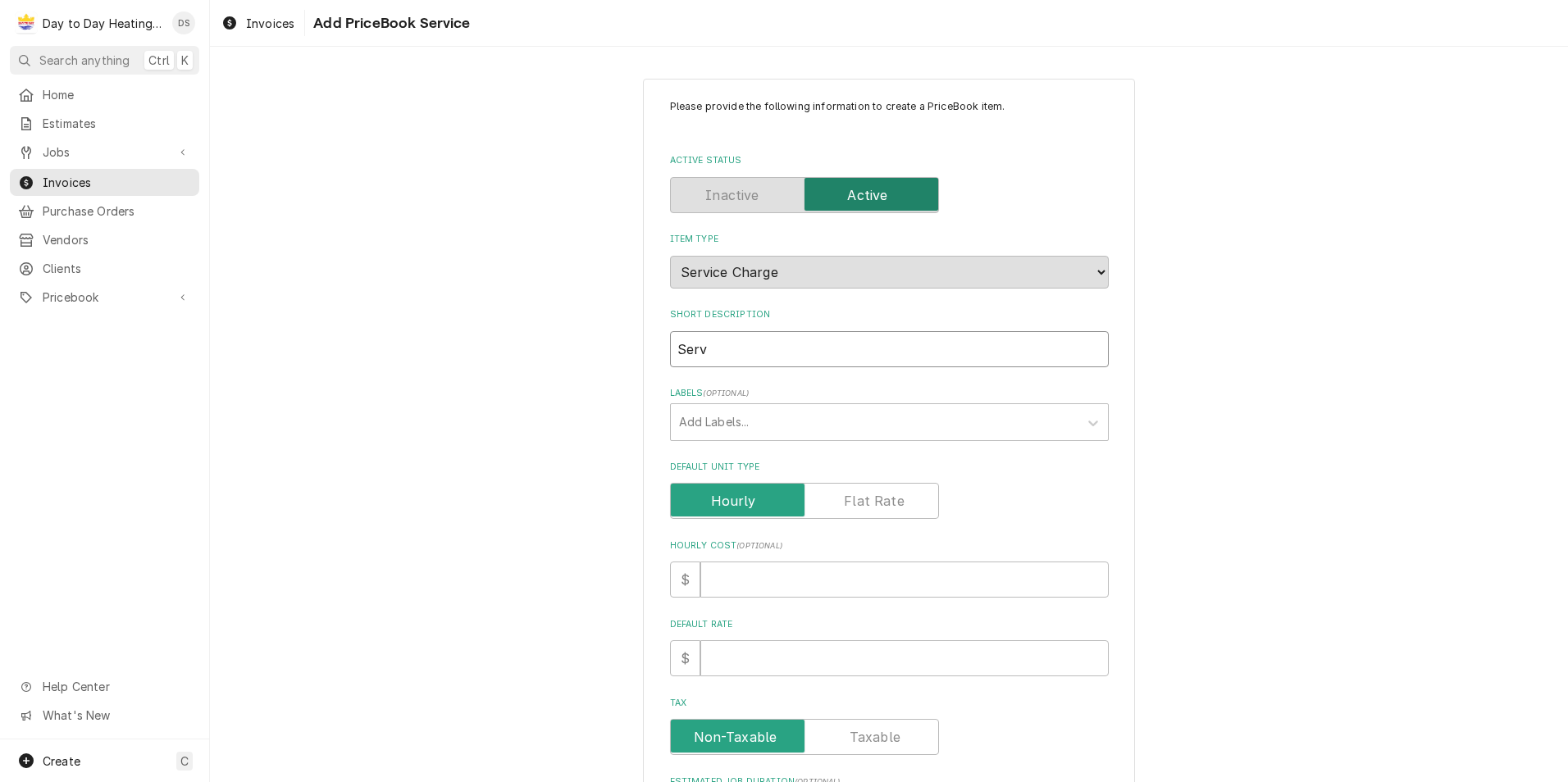
type textarea "x"
type input "Servi"
type textarea "x"
type input "Servic"
type textarea "x"
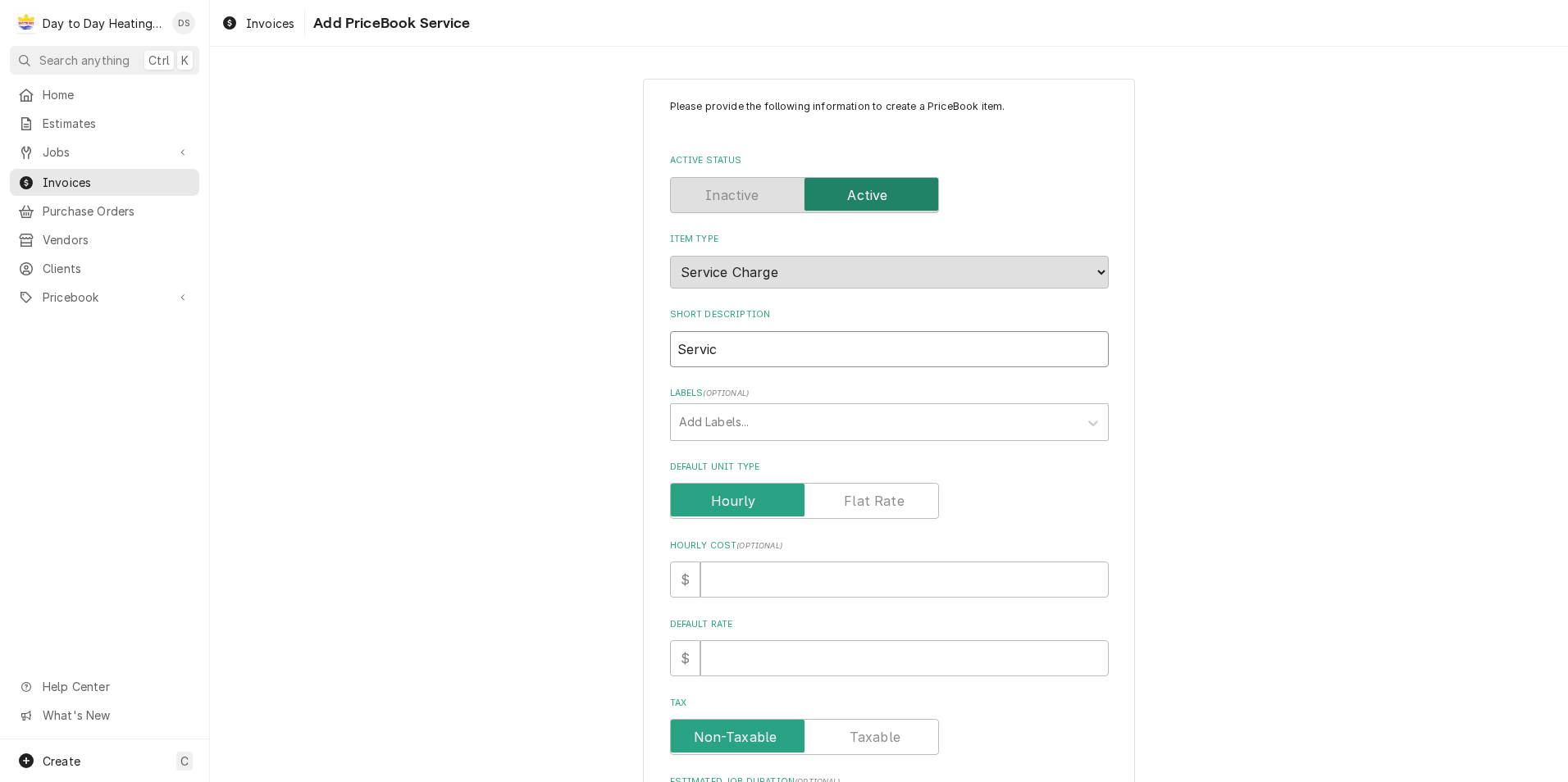
type input "Service"
type textarea "x"
type input "Service"
type textarea "x"
type input "Service c"
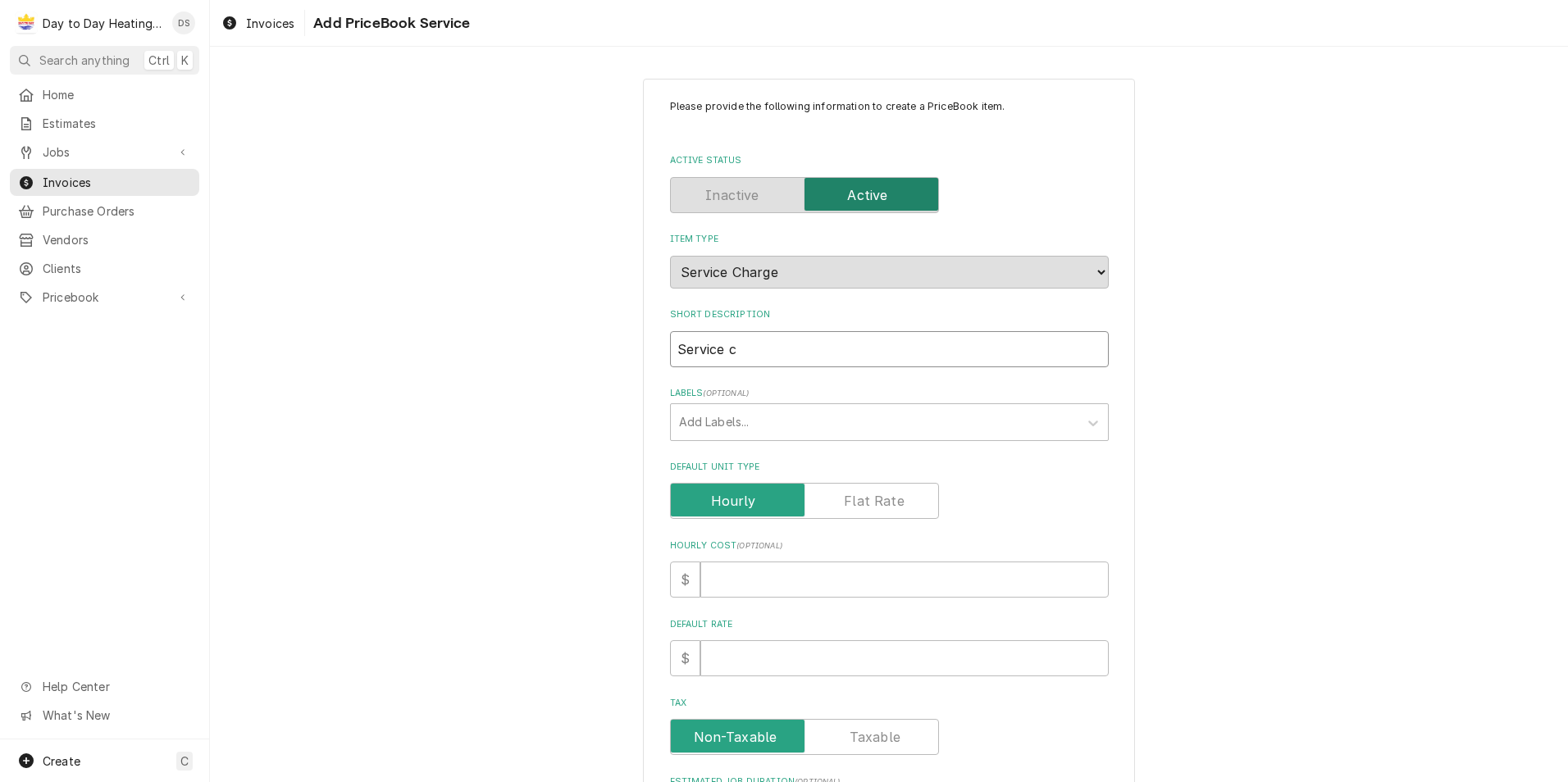
type textarea "x"
type input "Service ca"
type textarea "x"
type input "Service cal"
type textarea "x"
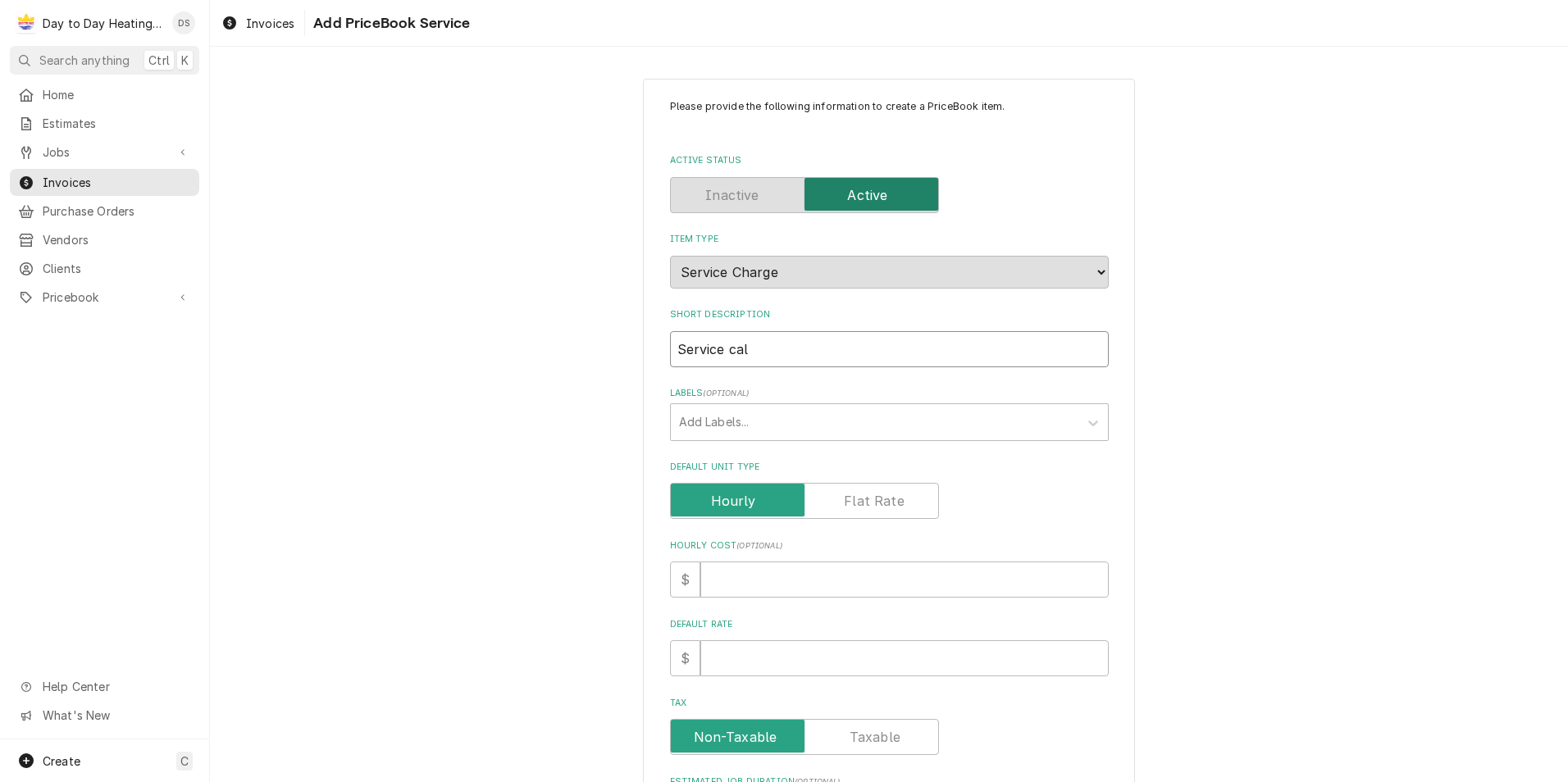
type input "Service call"
type textarea "x"
type input "Service call"
type textarea "x"
type input "Service call"
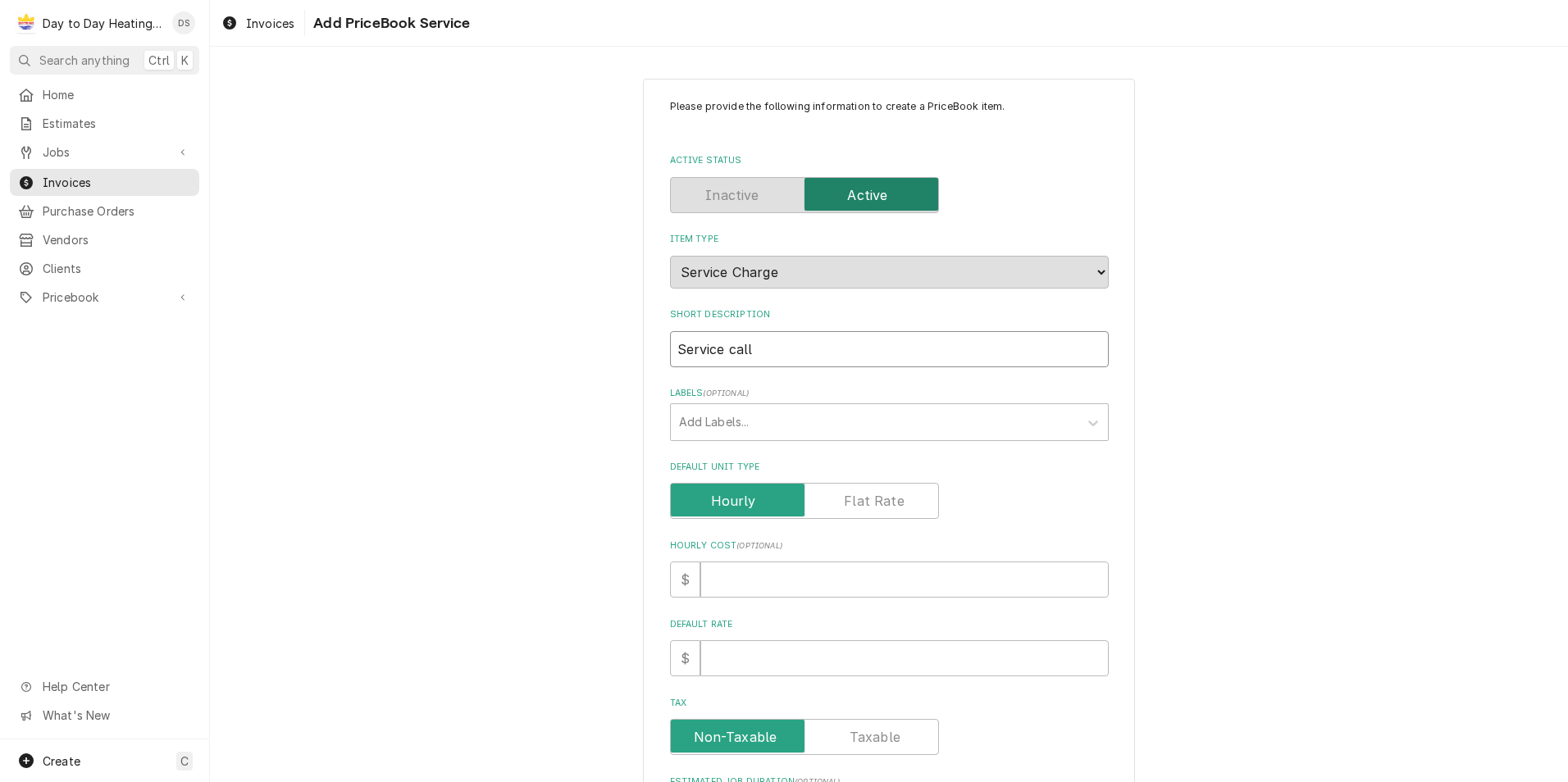
type textarea "x"
type input "Service call,"
type textarea "x"
type input "Service call,"
type textarea "x"
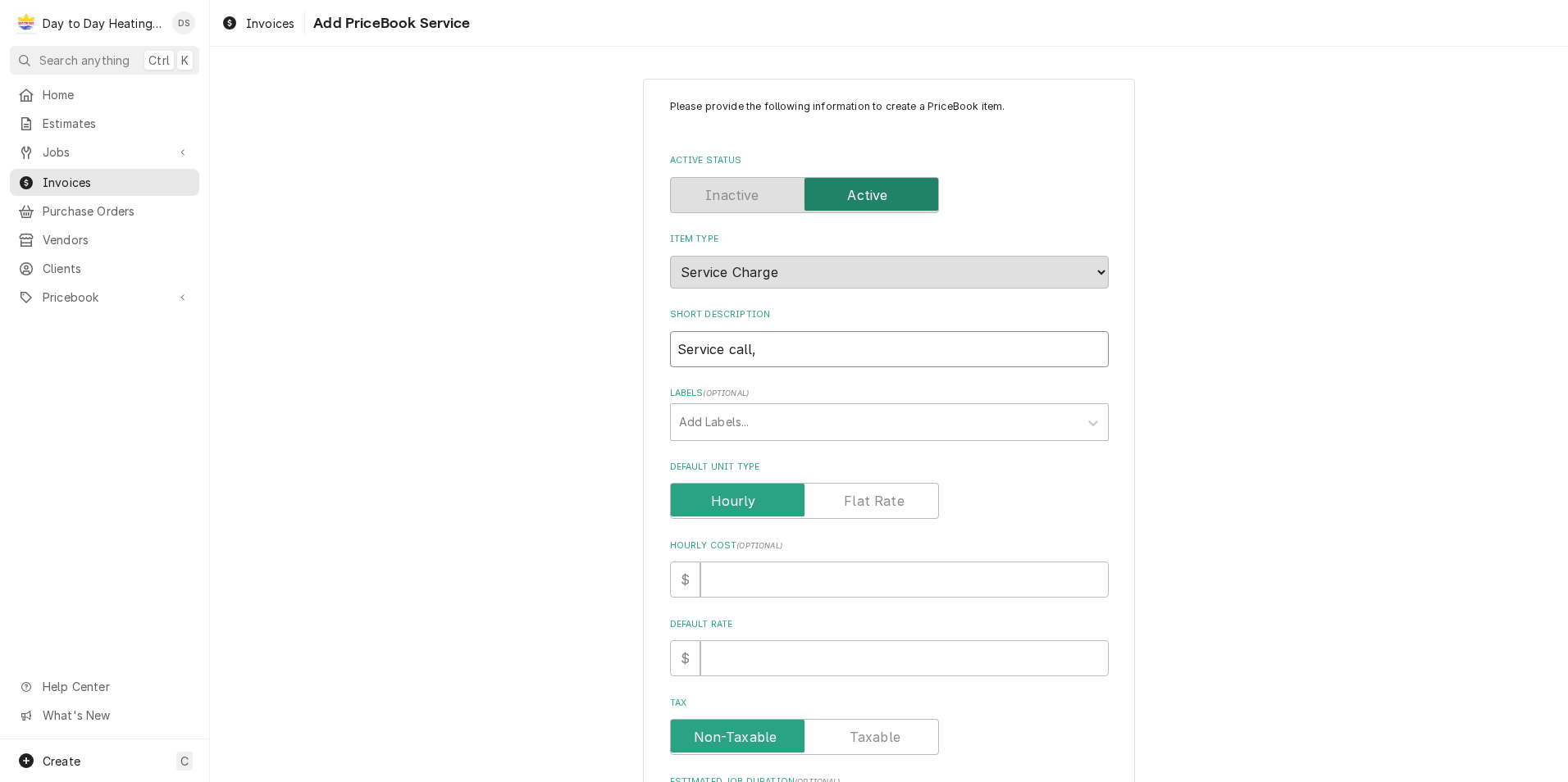
type input "Service call, r"
type textarea "x"
type input "Service call, re"
type textarea "x"
type input "Service call, ref"
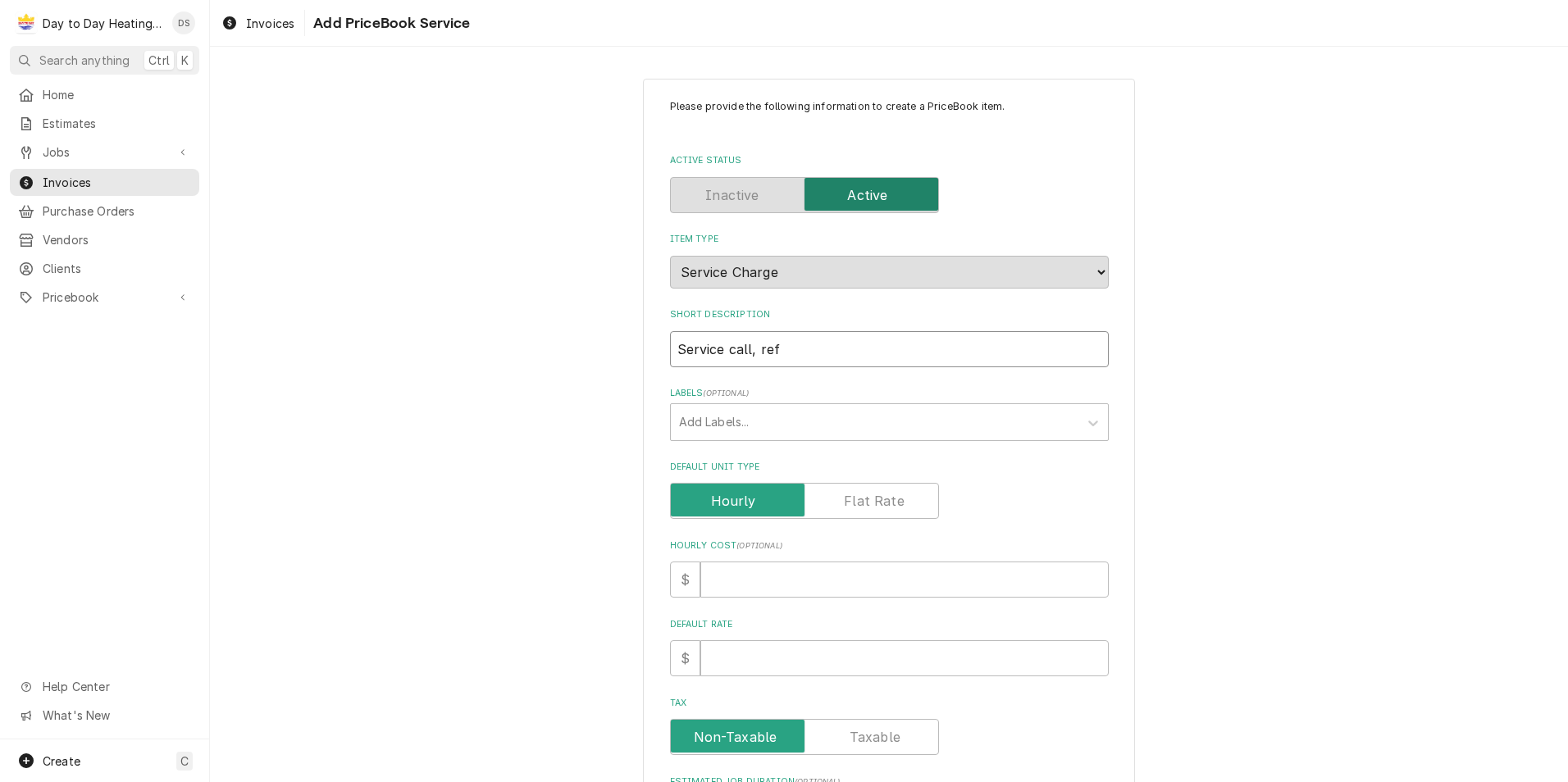
type textarea "x"
type input "Service call, refr"
type textarea "x"
type input "Service call, refri"
type textarea "x"
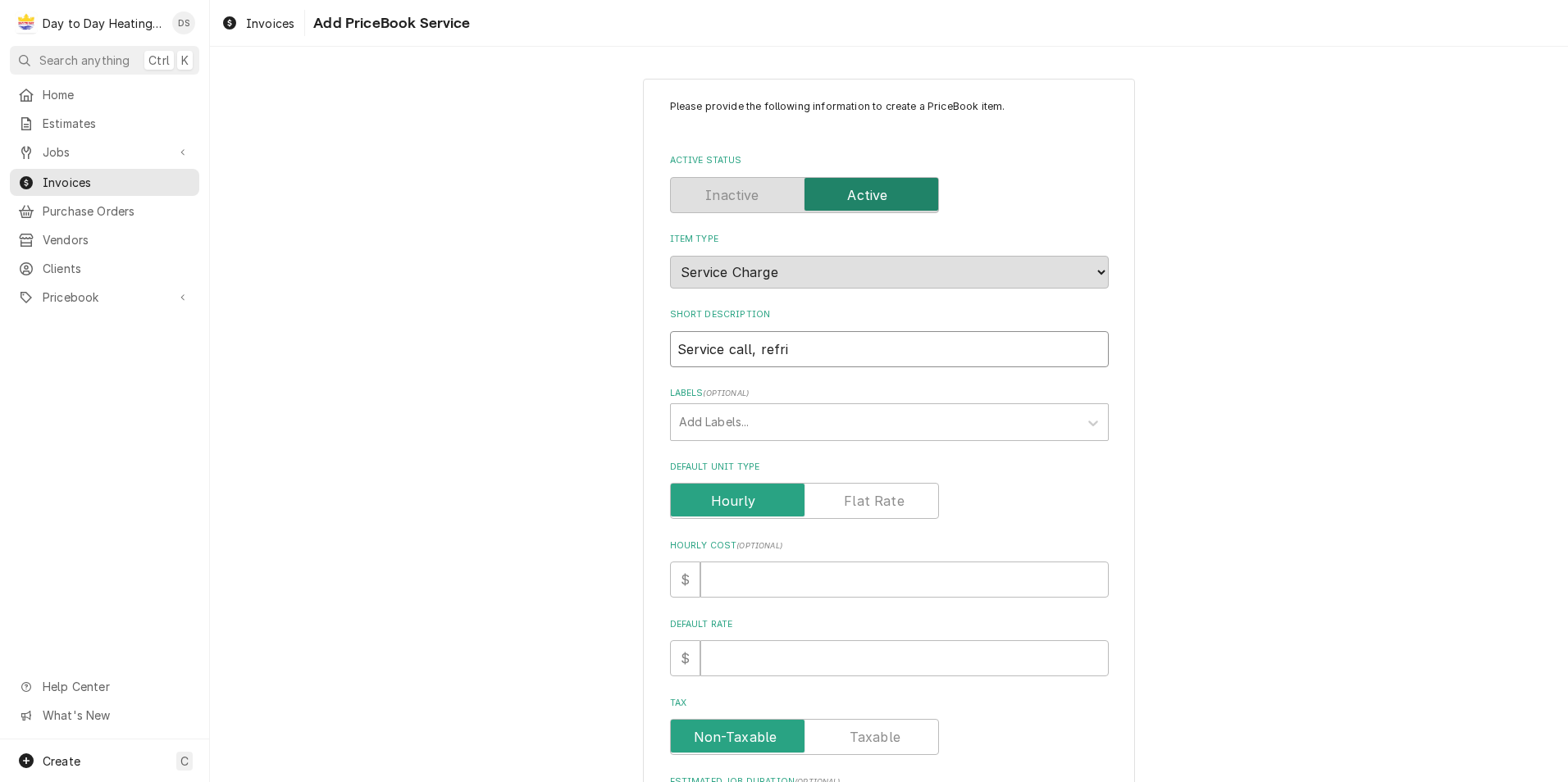
type input "Service call, refrig"
type textarea "x"
type input "Service call, refrige"
type textarea "x"
type input "Service call, refriger"
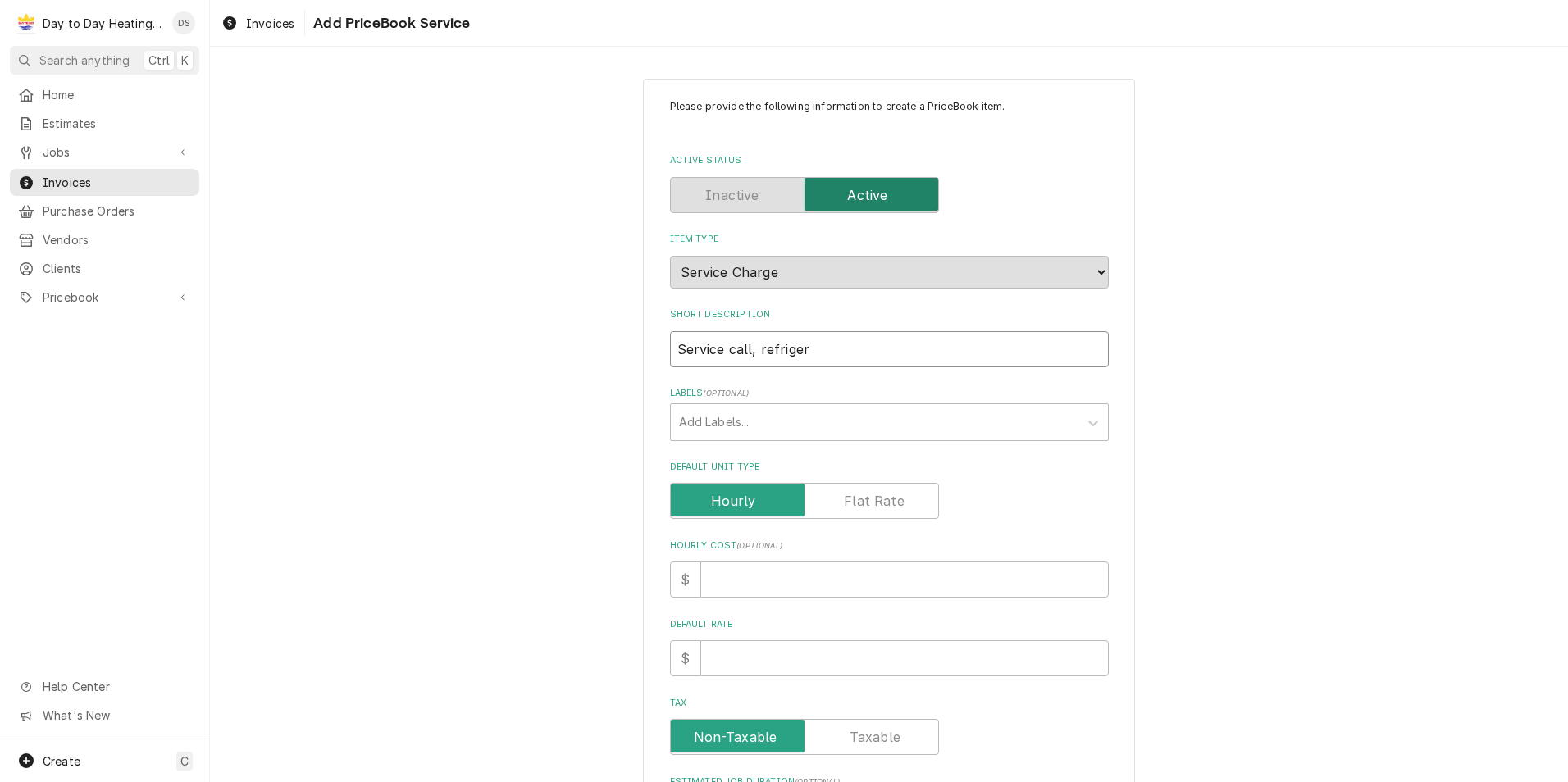
type textarea "x"
type input "Service call, refrigerf"
type textarea "x"
type input "Service call, refriger"
type textarea "x"
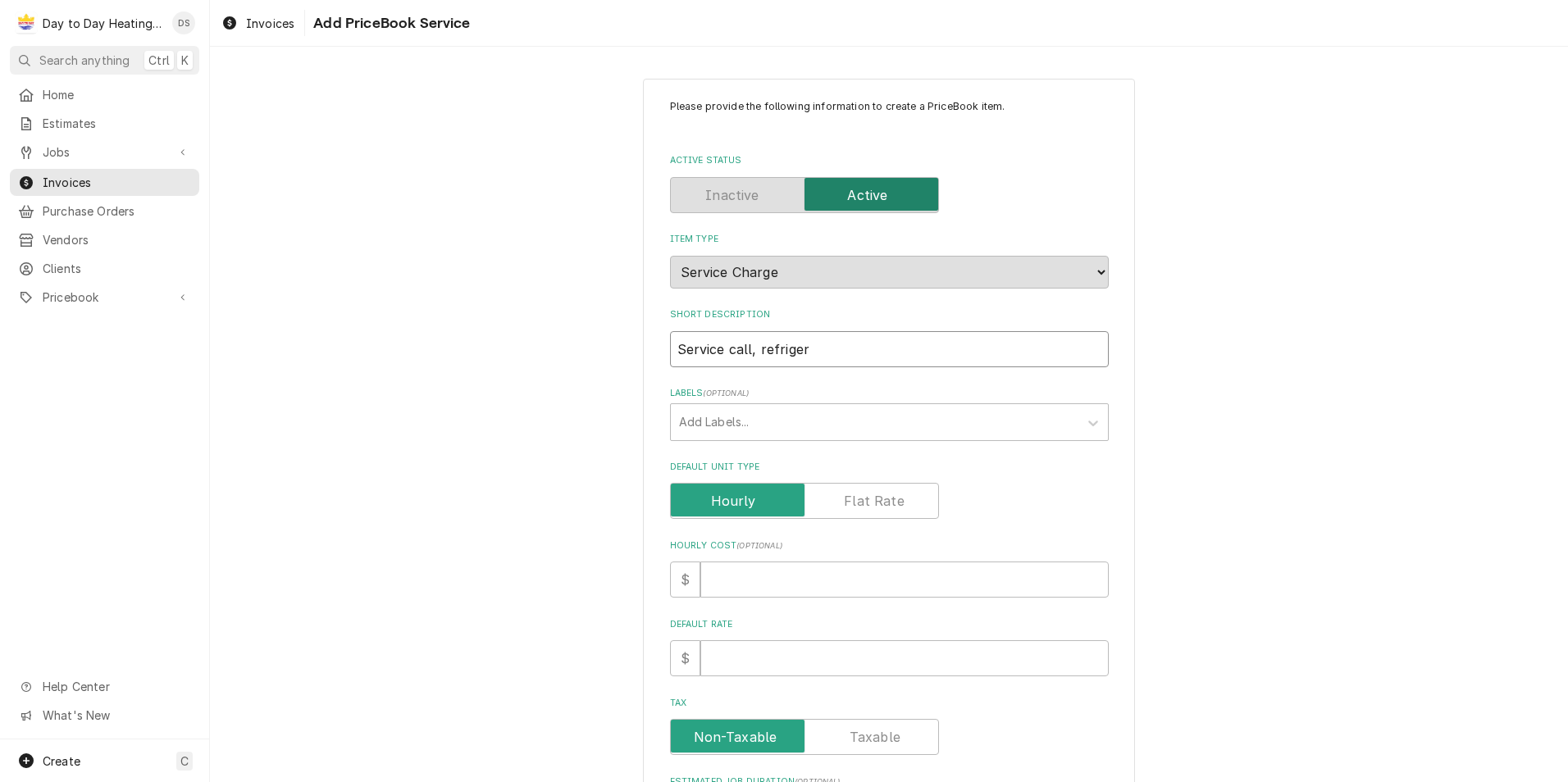
type input "Service call, refrigera"
type textarea "x"
type input "Service call, refrigerat"
type textarea "x"
type input "Service call, refrigerati"
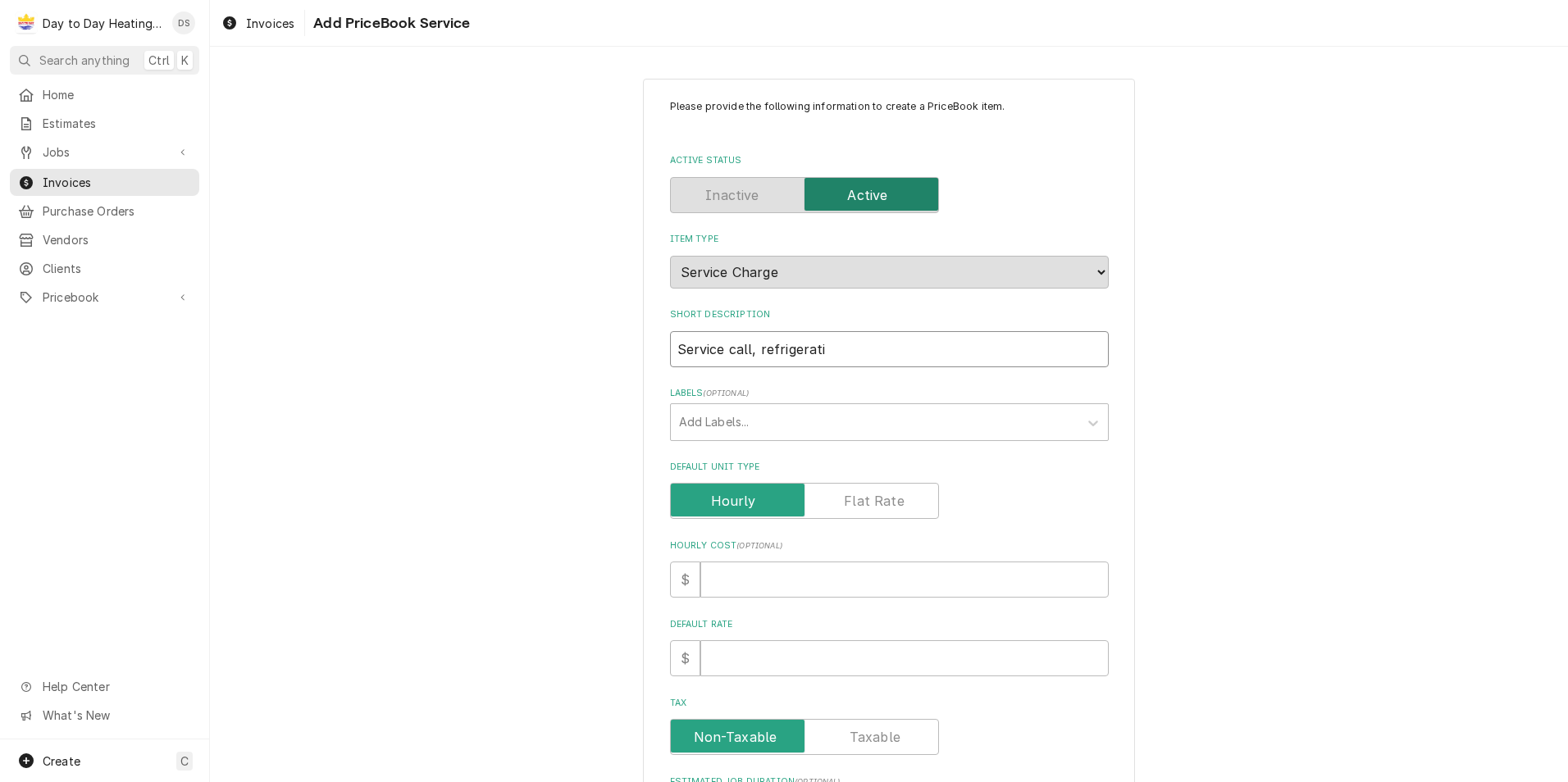
type textarea "x"
type input "Service call, refrigeratio"
type textarea "x"
type input "Service call, refrigeration"
type textarea "x"
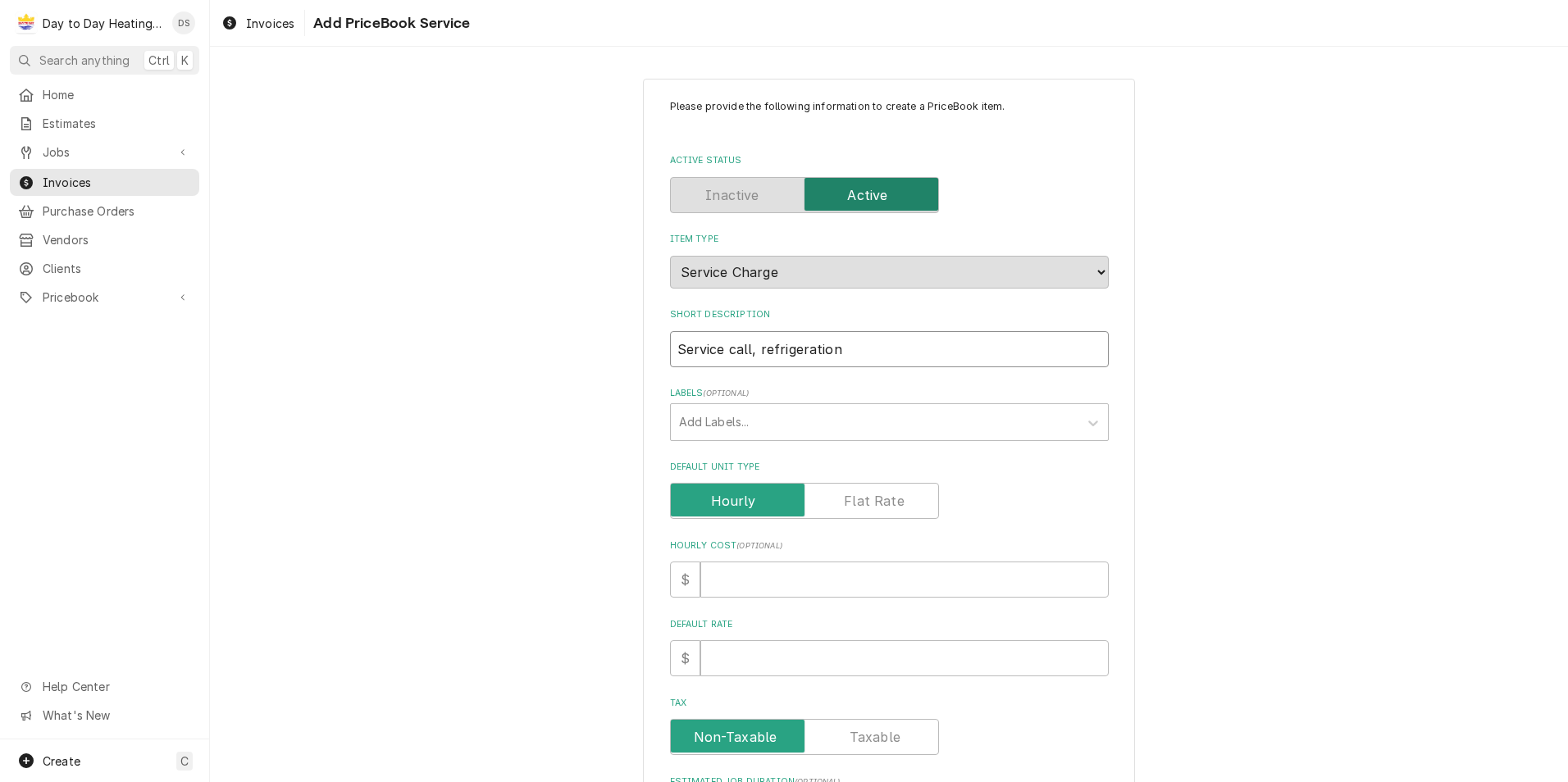
type input "Service call, refrigeration"
click at [885, 504] on label "Default Unit Type" at bounding box center [804, 501] width 269 height 36
click at [885, 504] on input "Default Unit Type" at bounding box center [804, 501] width 254 height 36
checkbox input "true"
click at [807, 651] on input "Default Unit Price" at bounding box center [905, 659] width 409 height 36
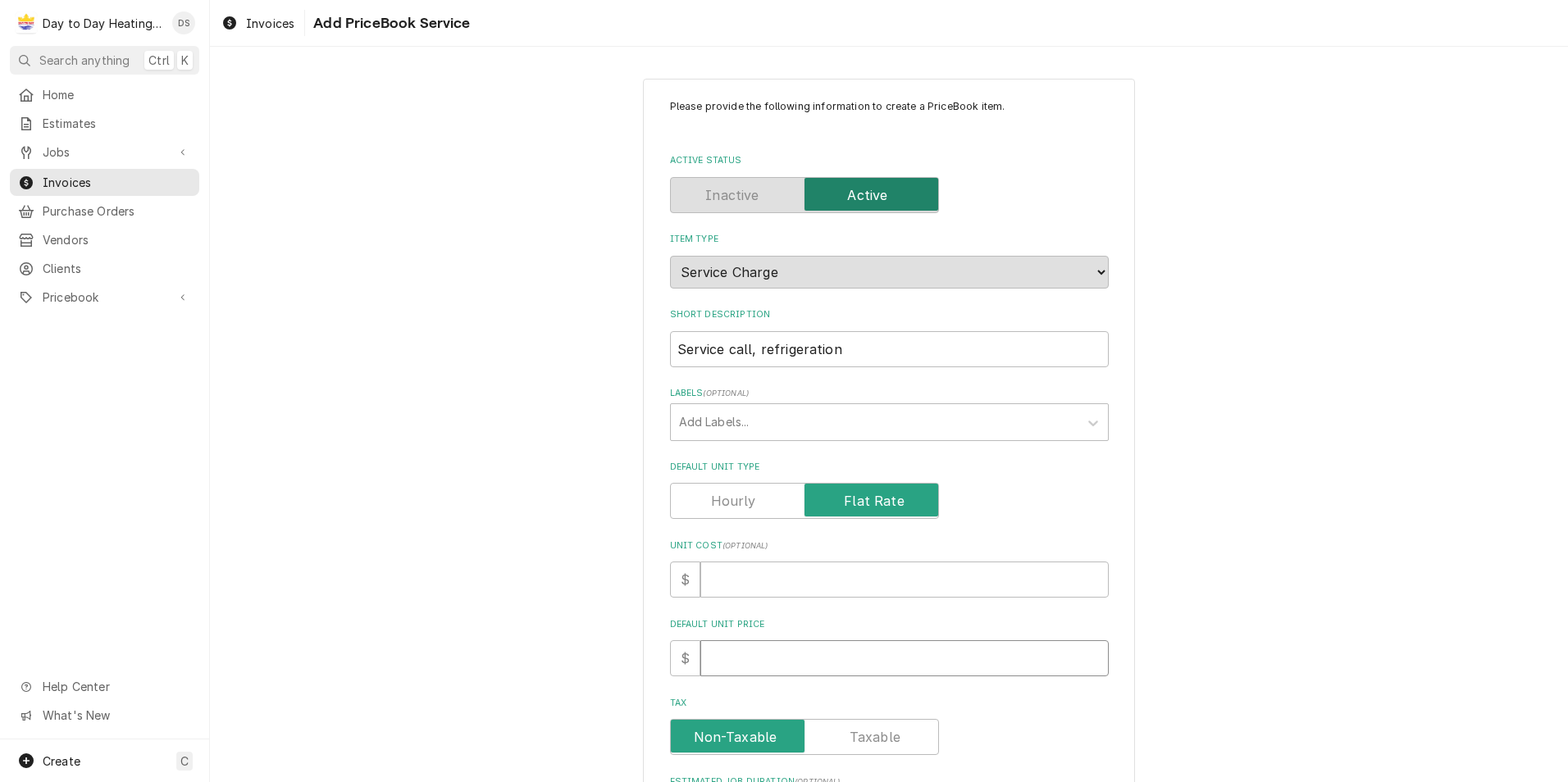
type textarea "x"
type input "2"
type textarea "x"
type input "25"
type textarea "x"
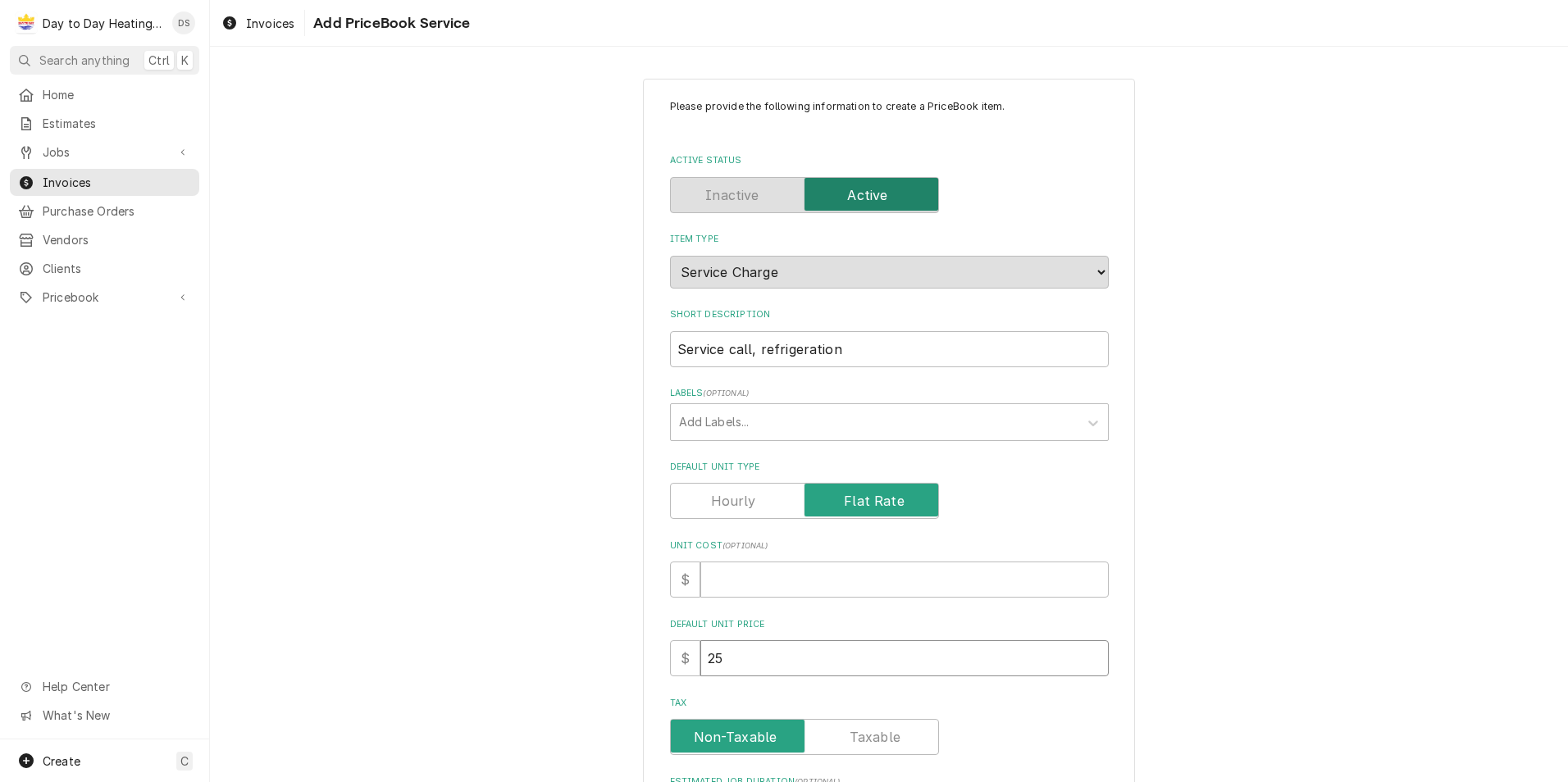
type input "250"
type textarea "x"
type input "2500"
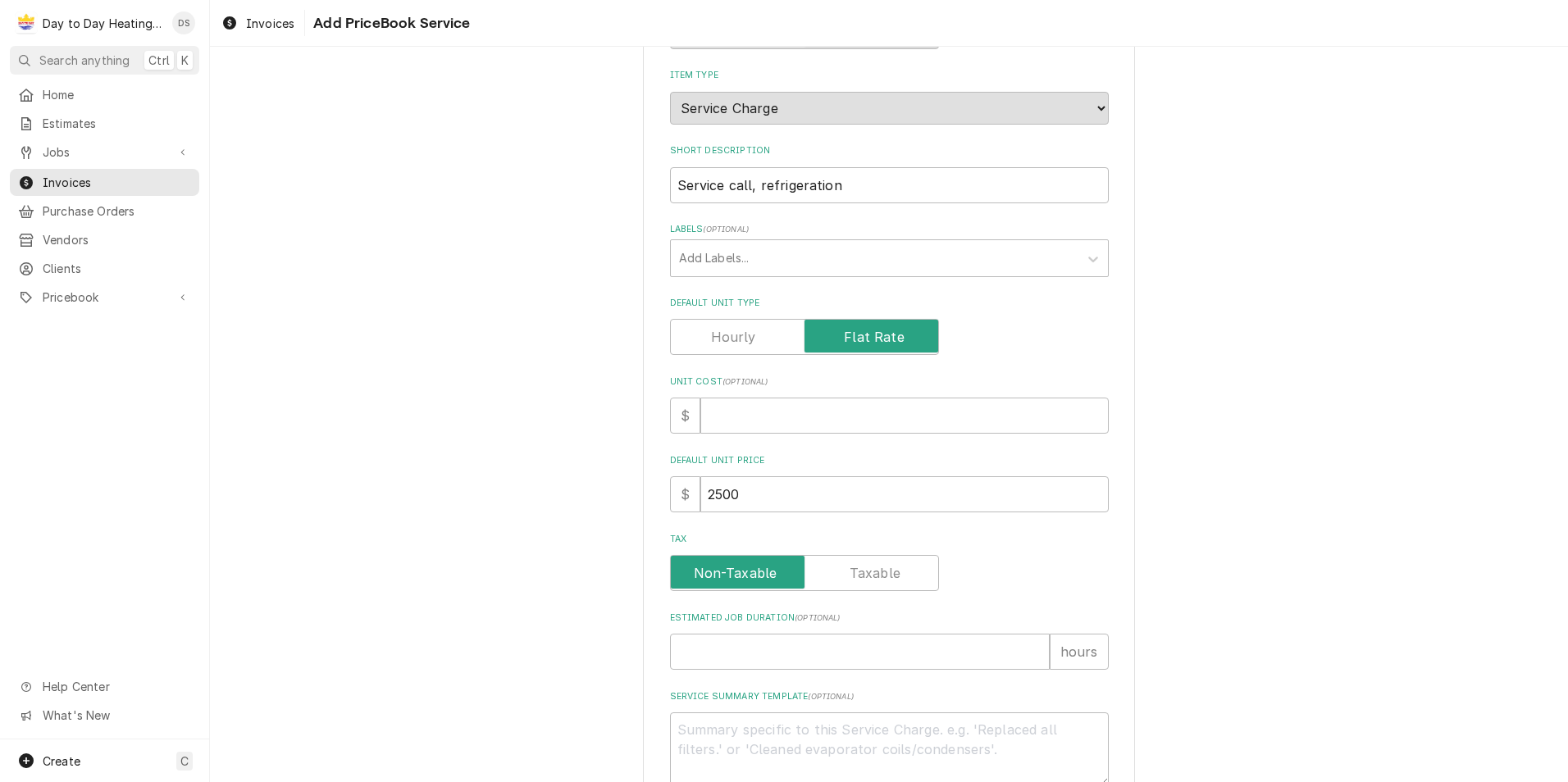
scroll to position [384, 0]
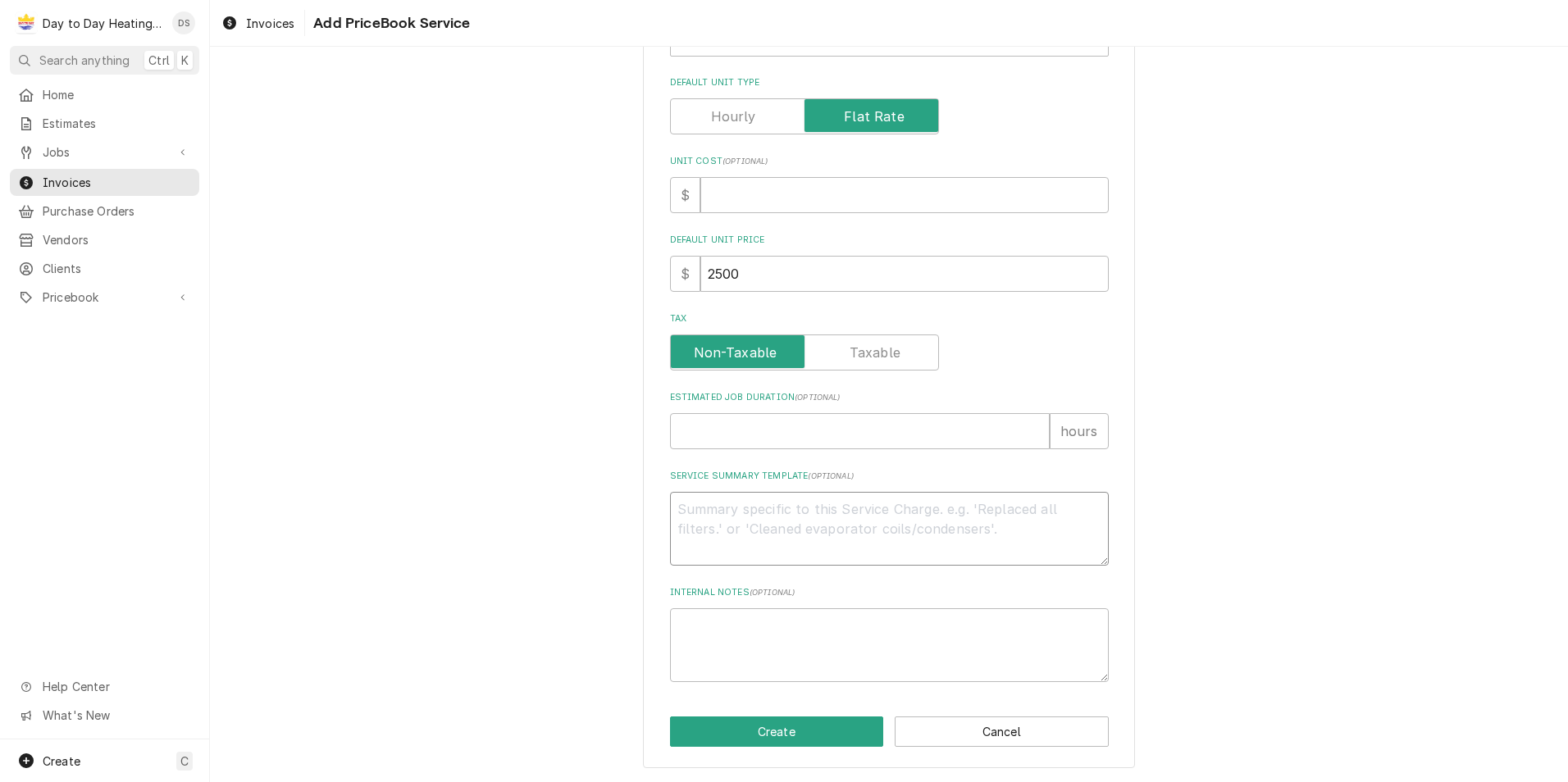
click at [744, 514] on textarea "Service Summary Template ( optional )" at bounding box center [889, 528] width 439 height 74
type textarea "x"
type textarea "S"
type textarea "x"
type textarea "SC"
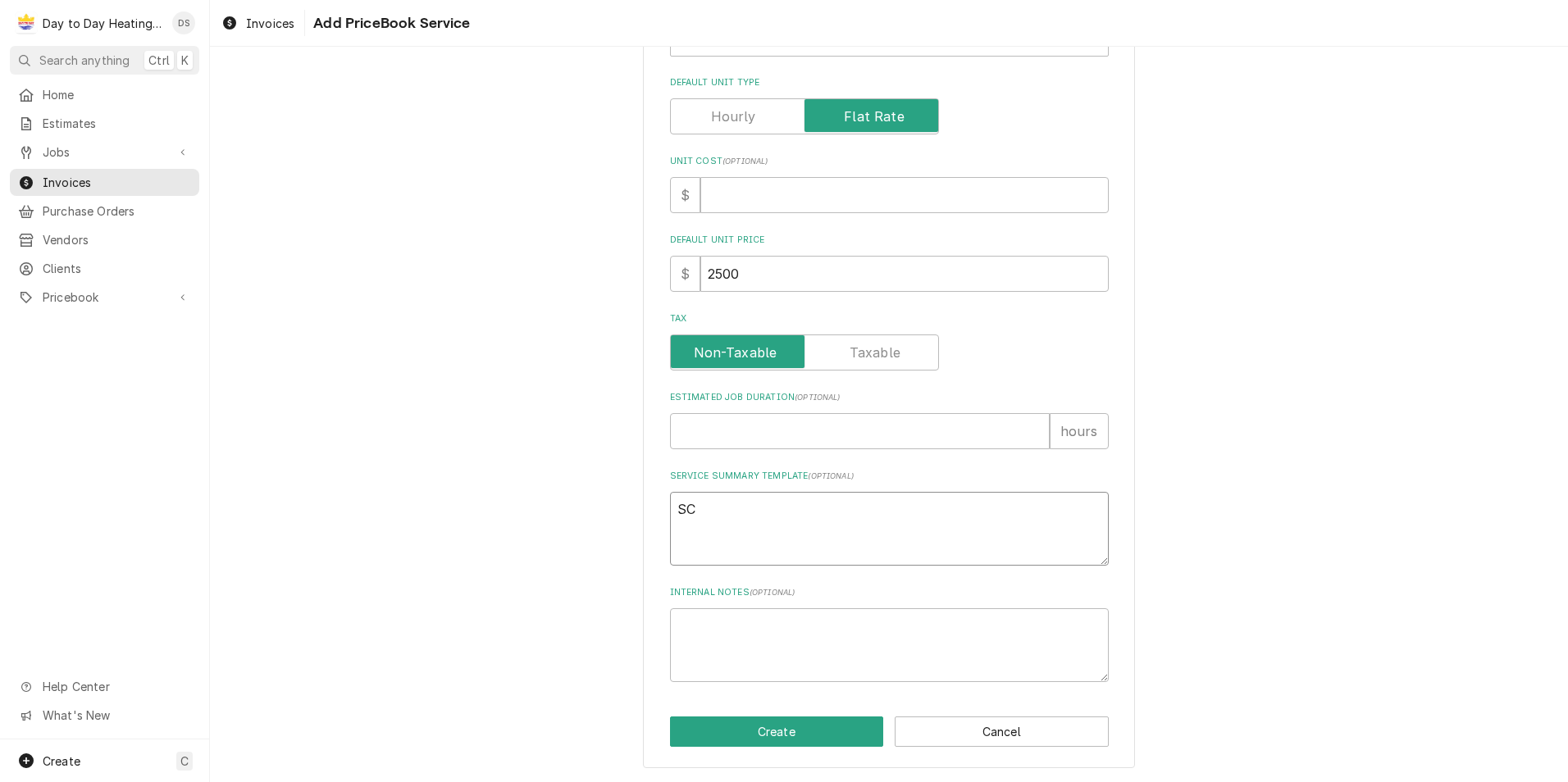
type textarea "x"
type textarea "SCO"
type textarea "x"
type textarea "SCOP"
type textarea "x"
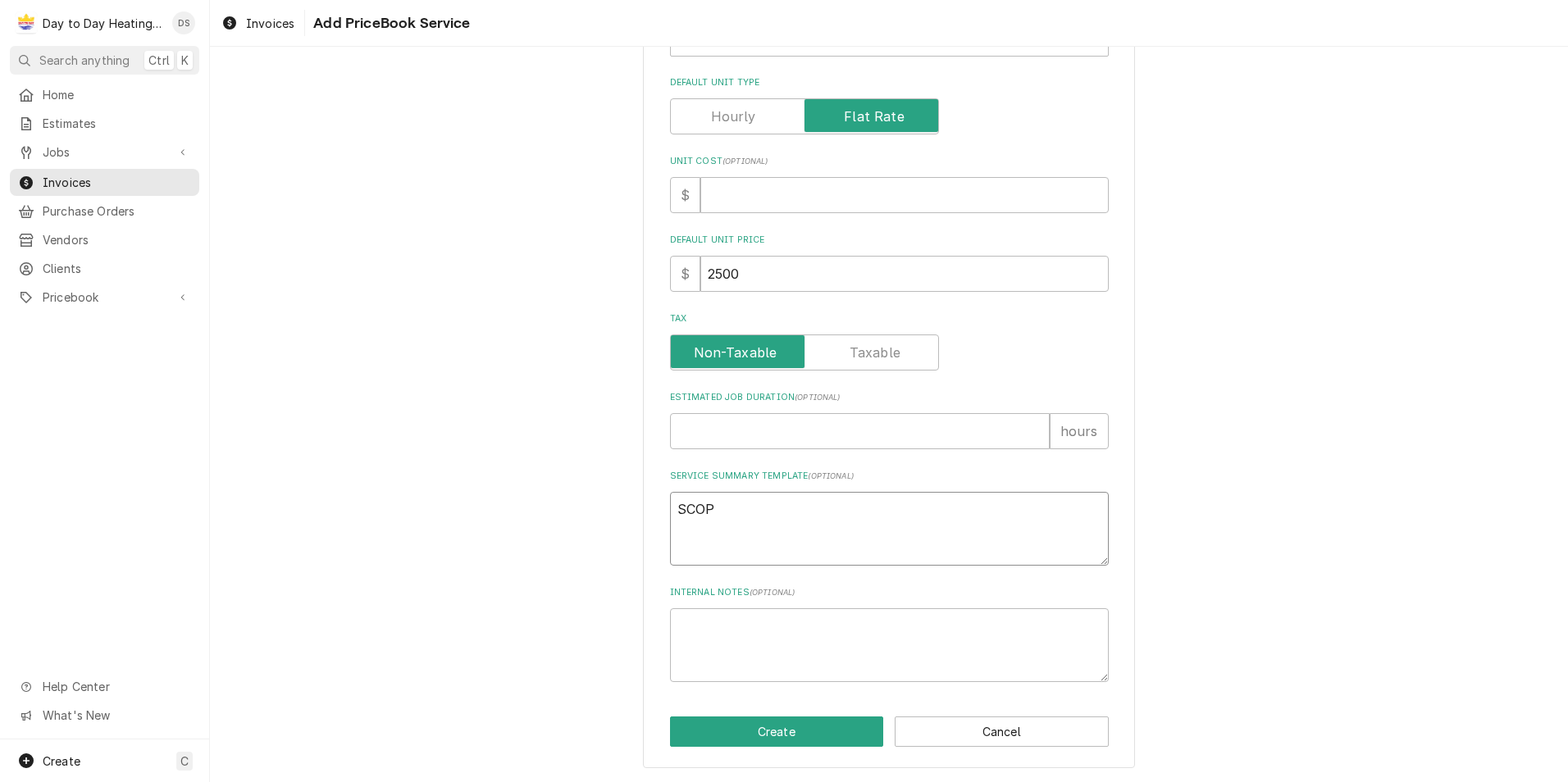
type textarea "SCOPE"
type textarea "x"
type textarea "SCOPE"
type textarea "x"
type textarea "SCOPE O"
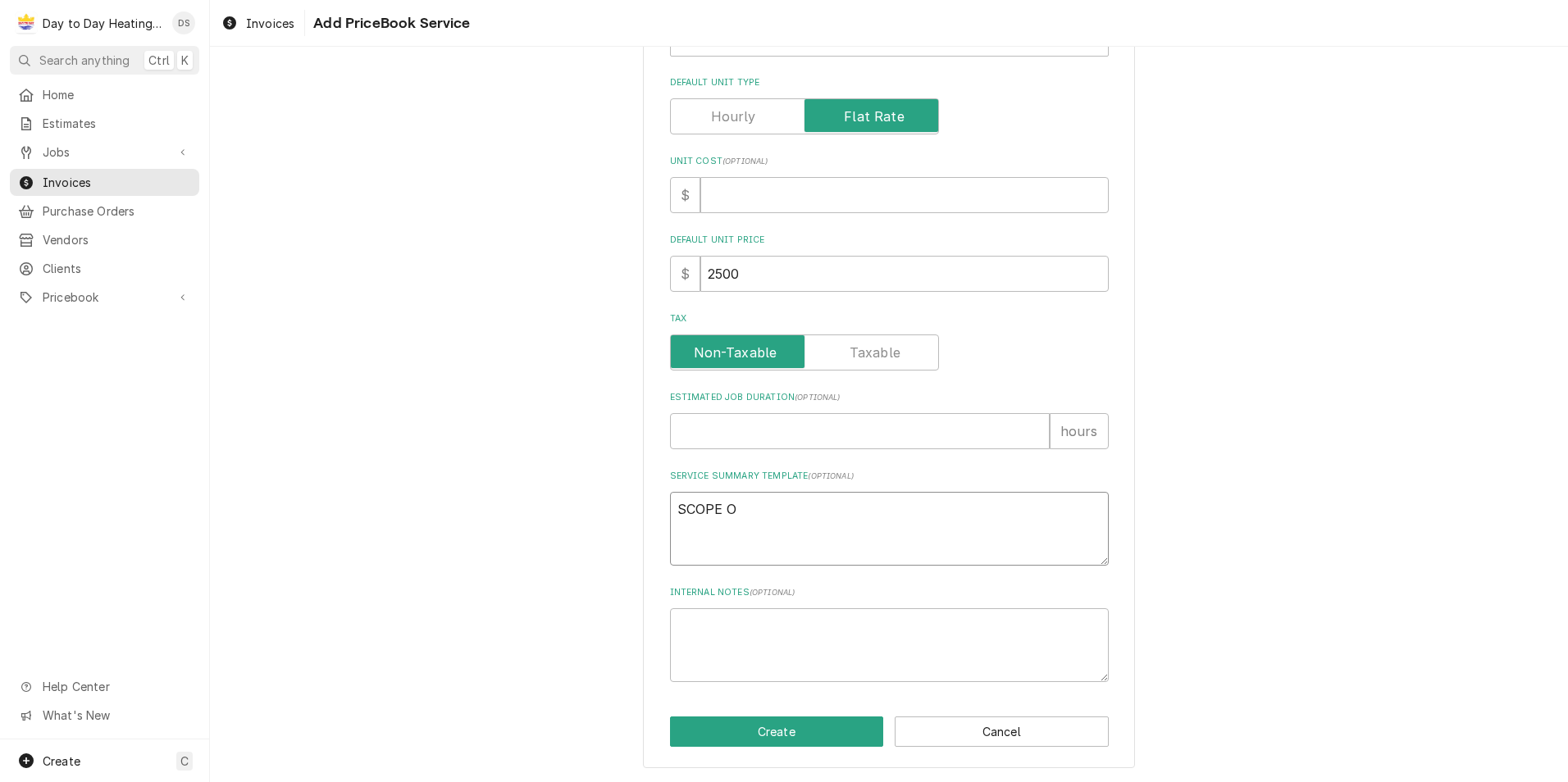
type textarea "x"
type textarea "SCOPE OF"
type textarea "x"
type textarea "SCOPE OF"
type textarea "x"
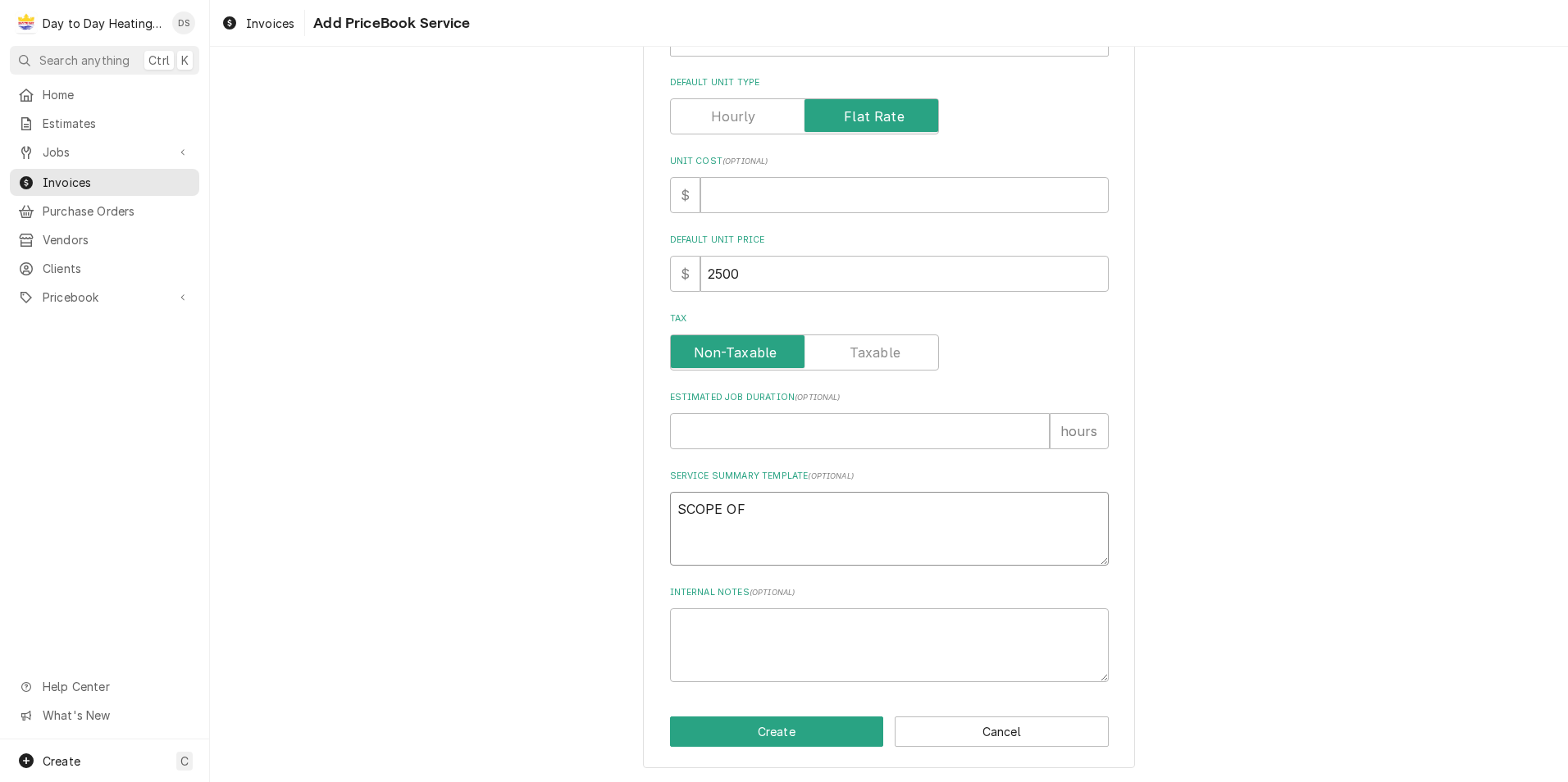
type textarea "SCOPE OF W"
type textarea "x"
type textarea "SCOPE OF WO"
type textarea "x"
type textarea "SCOPE OF WOR"
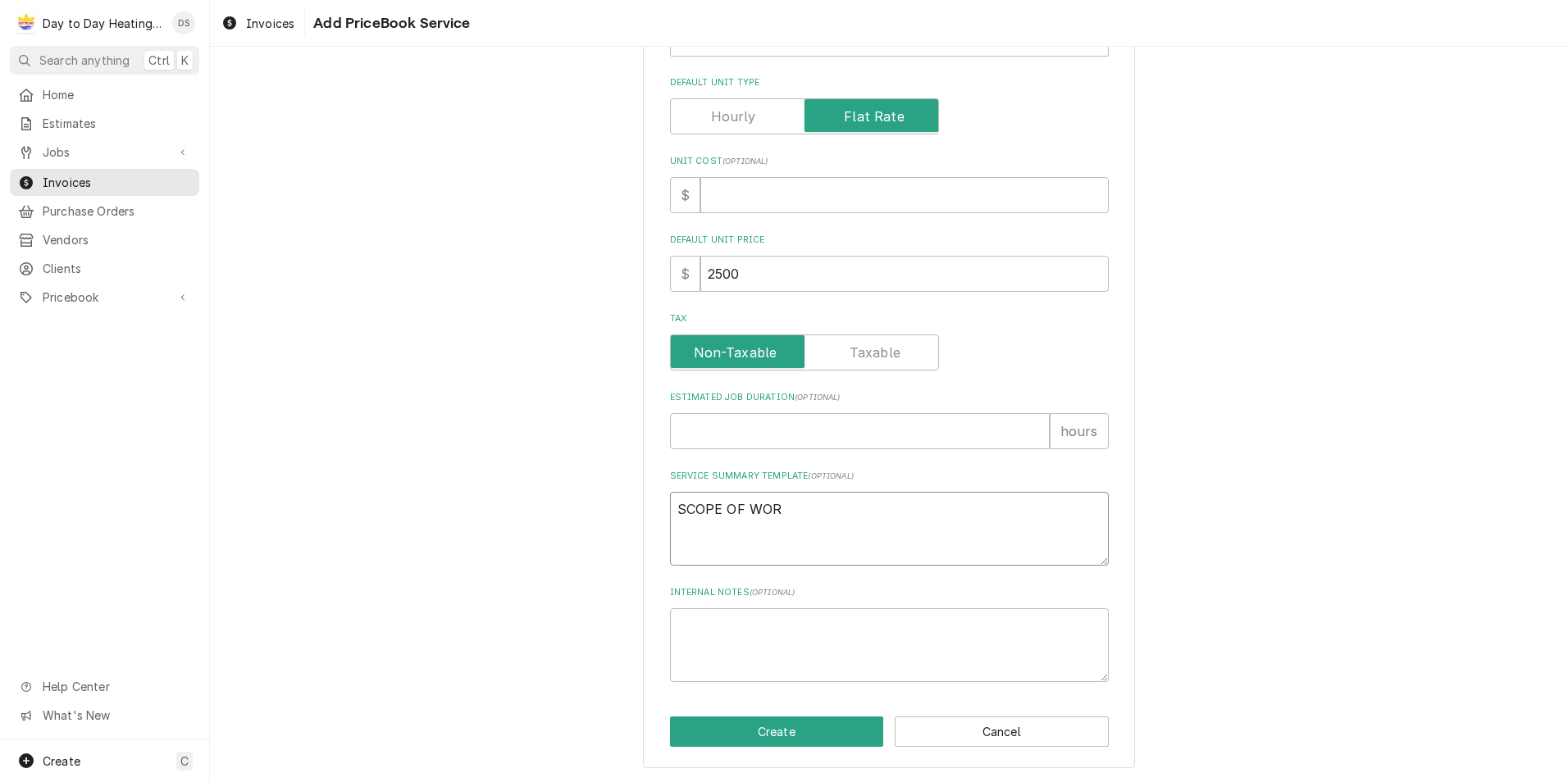
type textarea "x"
type textarea "SCOPE OF WORK"
type textarea "x"
type textarea "SCOPE OF WORK"
type textarea "x"
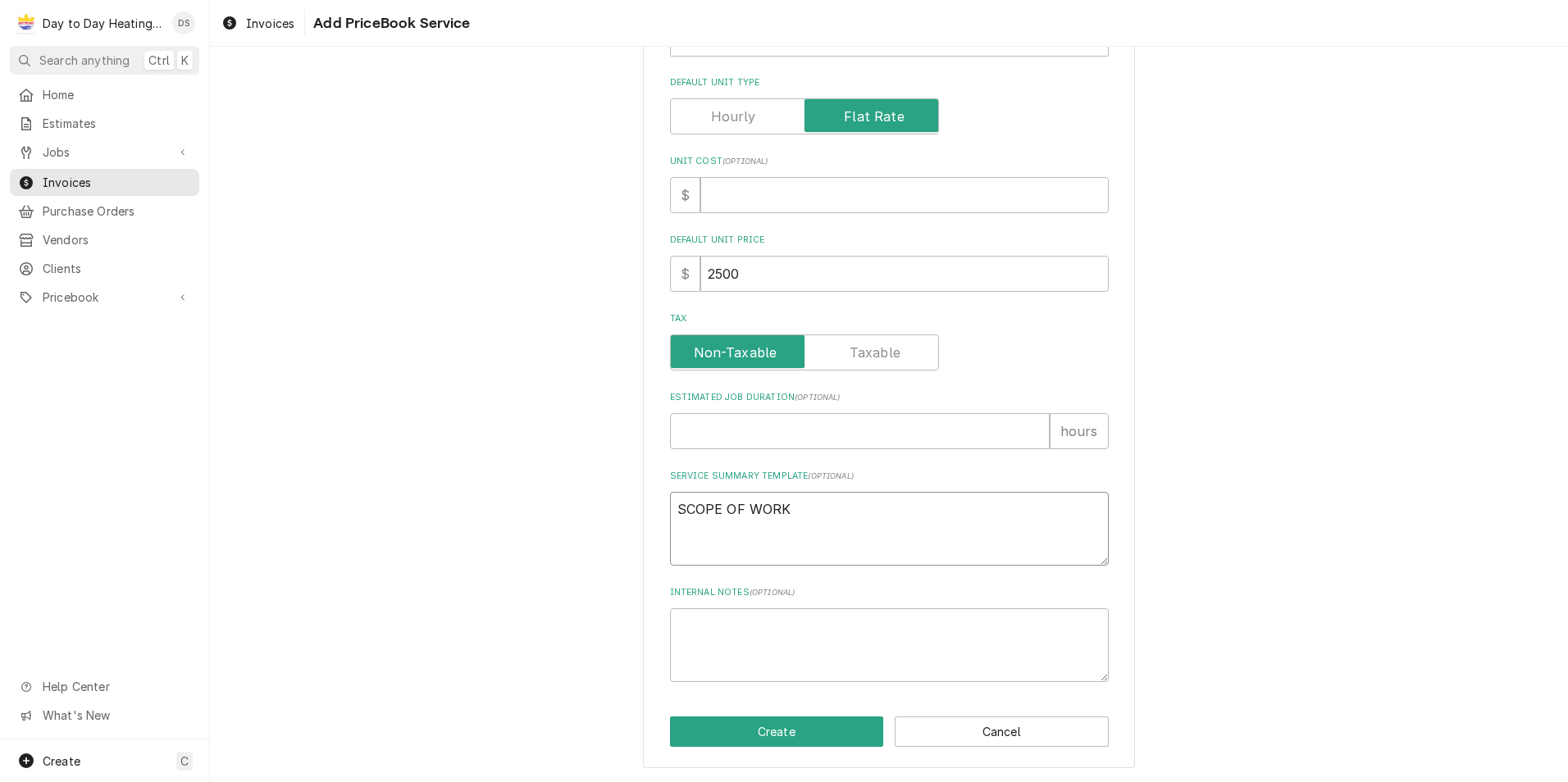
type textarea "SCOPE OF WORK"
type textarea "x"
type textarea "SCOPE OF WORK:"
type textarea "x"
type textarea "SCOPE OF WORK:"
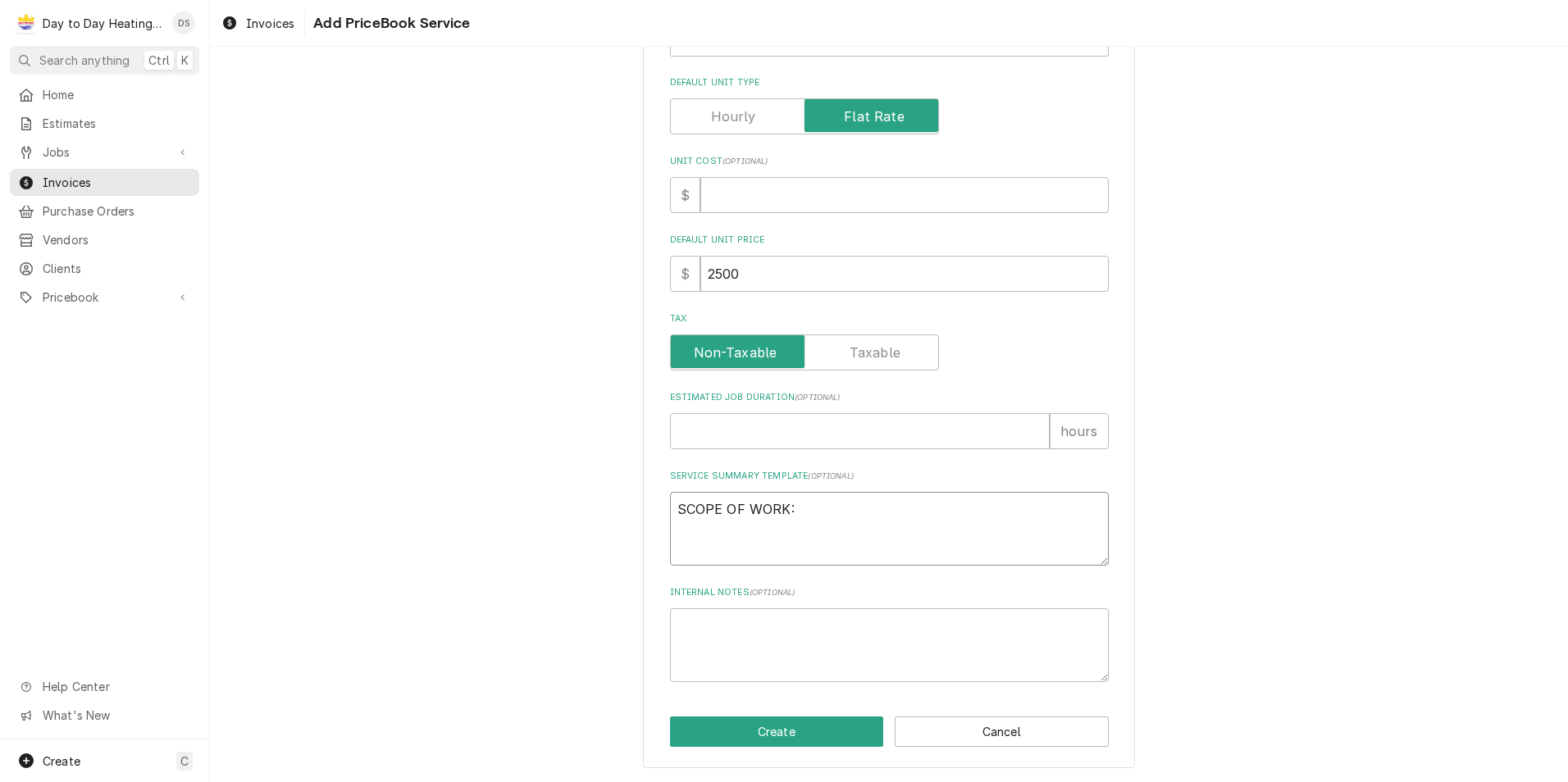
type textarea "x"
type textarea "SCOPE OF WORK:"
type textarea "x"
type textarea "SCOPE OF WORK:"
type textarea "x"
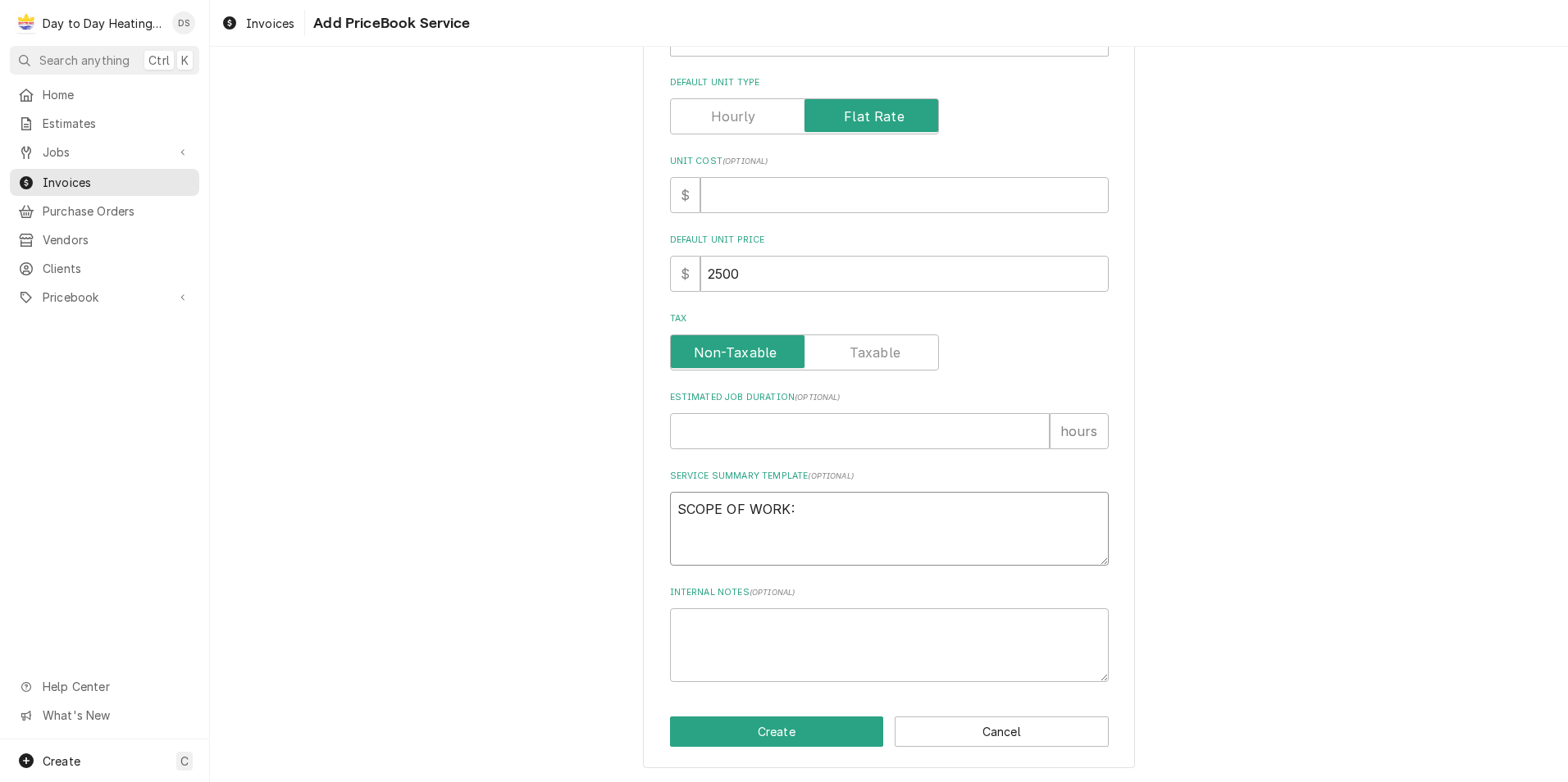
type textarea "SCOPE OF WORK: F"
type textarea "x"
type textarea "SCOPE OF WORK: Fo"
type textarea "x"
type textarea "SCOPE OF WORK: Fou"
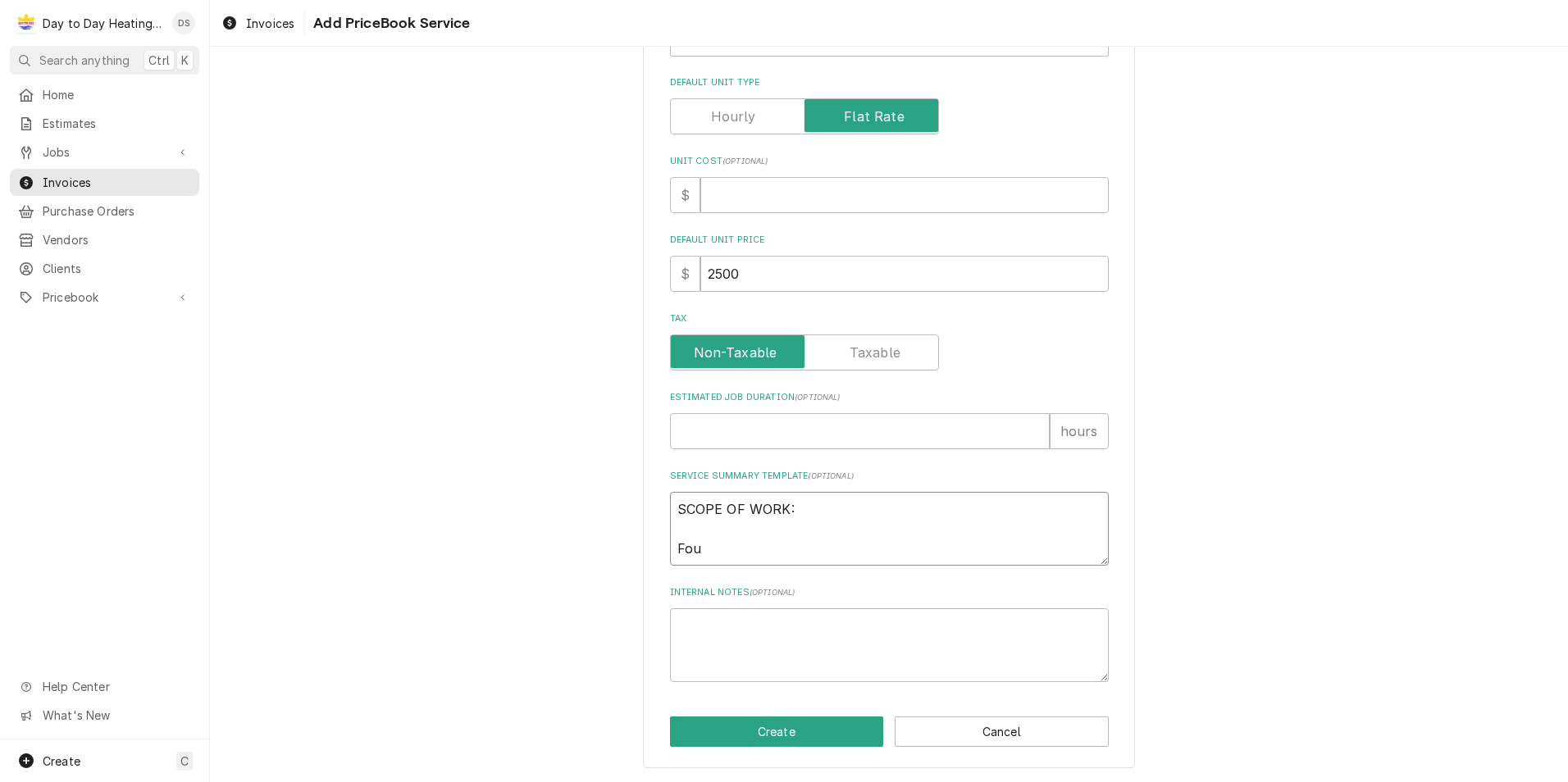
type textarea "x"
type textarea "SCOPE OF WORK: Fo"
type textarea "x"
type textarea "SCOPE OF WORK: F"
type textarea "x"
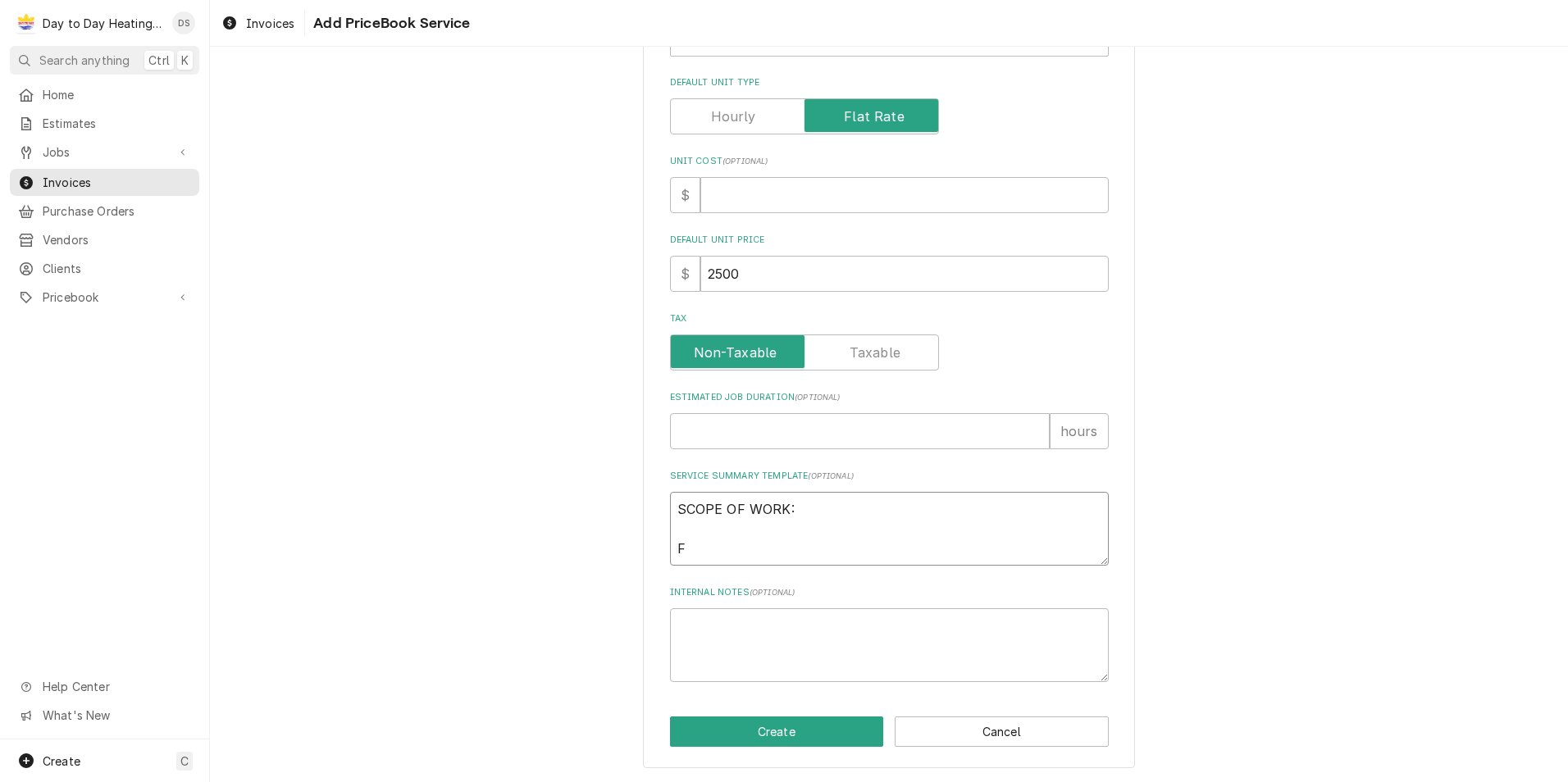
type textarea "SCOPE OF WORK: F-"
type textarea "x"
type textarea "SCOPE OF WORK: F-F"
type textarea "x"
type textarea "SCOPE OF WORK: F-Fo"
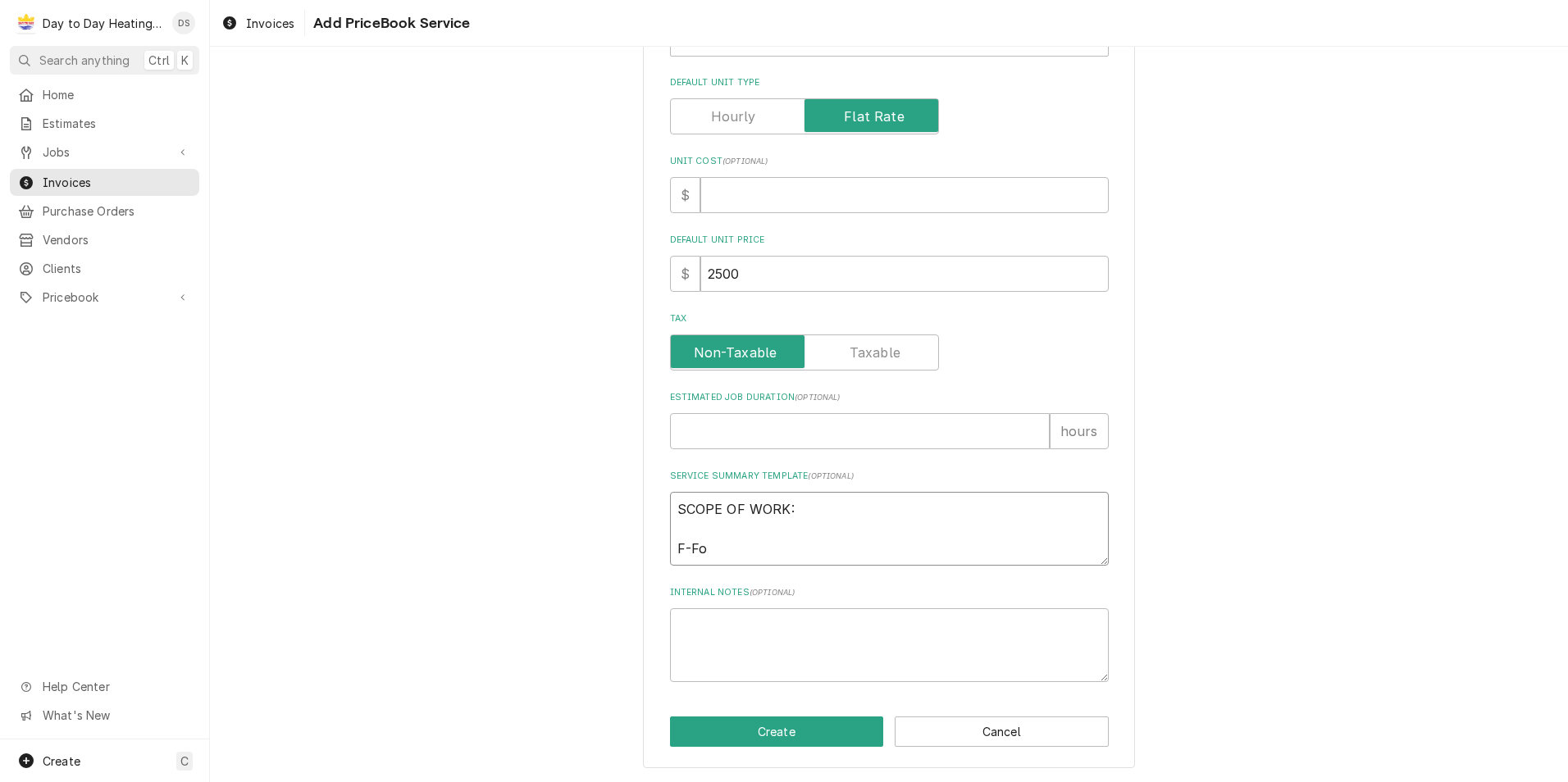
type textarea "x"
type textarea "SCOPE OF WORK: F-Fou"
type textarea "x"
type textarea "SCOPE OF WORK: F-Foun"
type textarea "x"
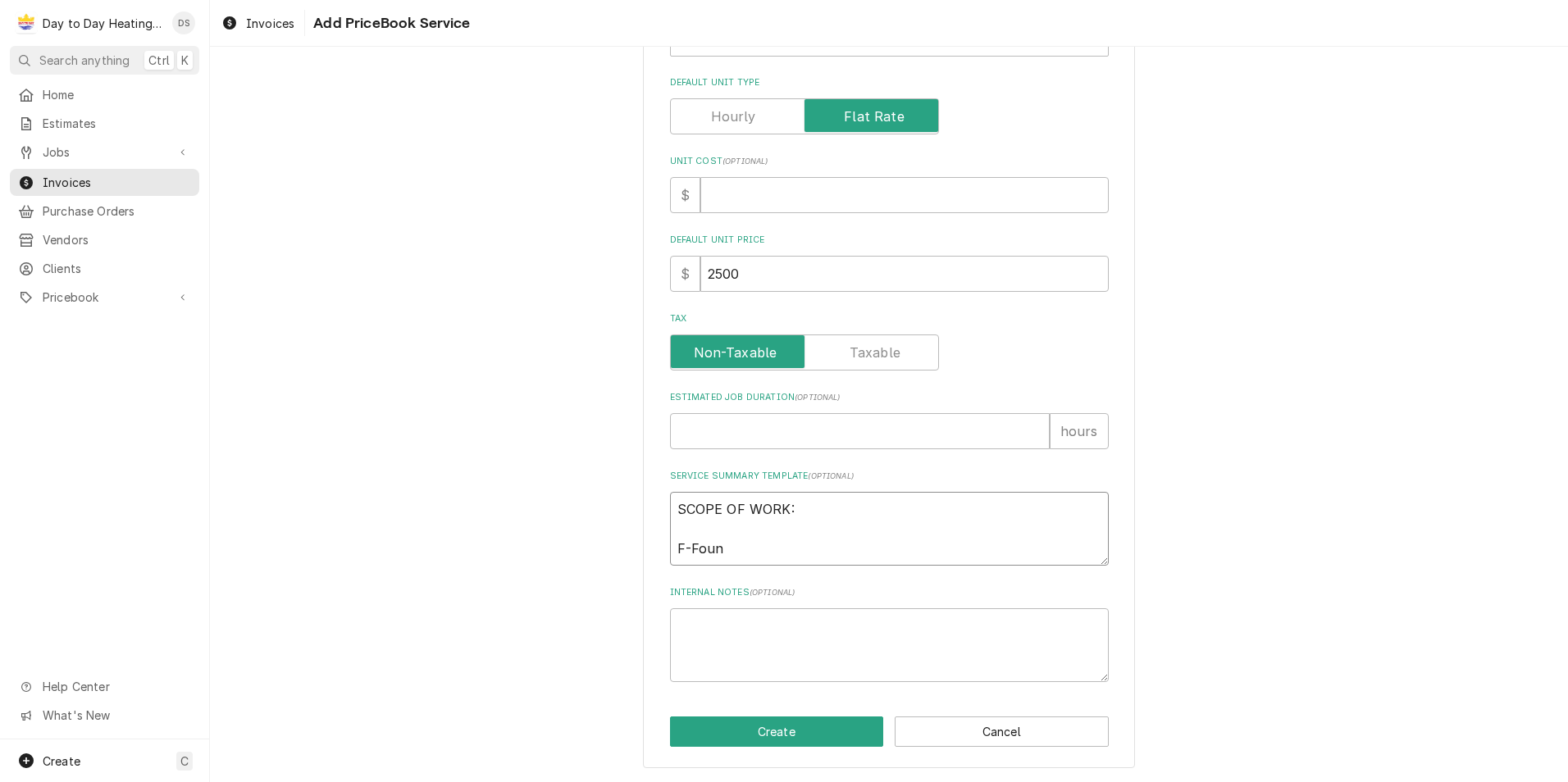
type textarea "SCOPE OF WORK: F-Found"
type textarea "x"
type textarea "SCOPE OF WORK: F-Found"
type textarea "x"
type textarea "SCOPE OF WORK: F-Found"
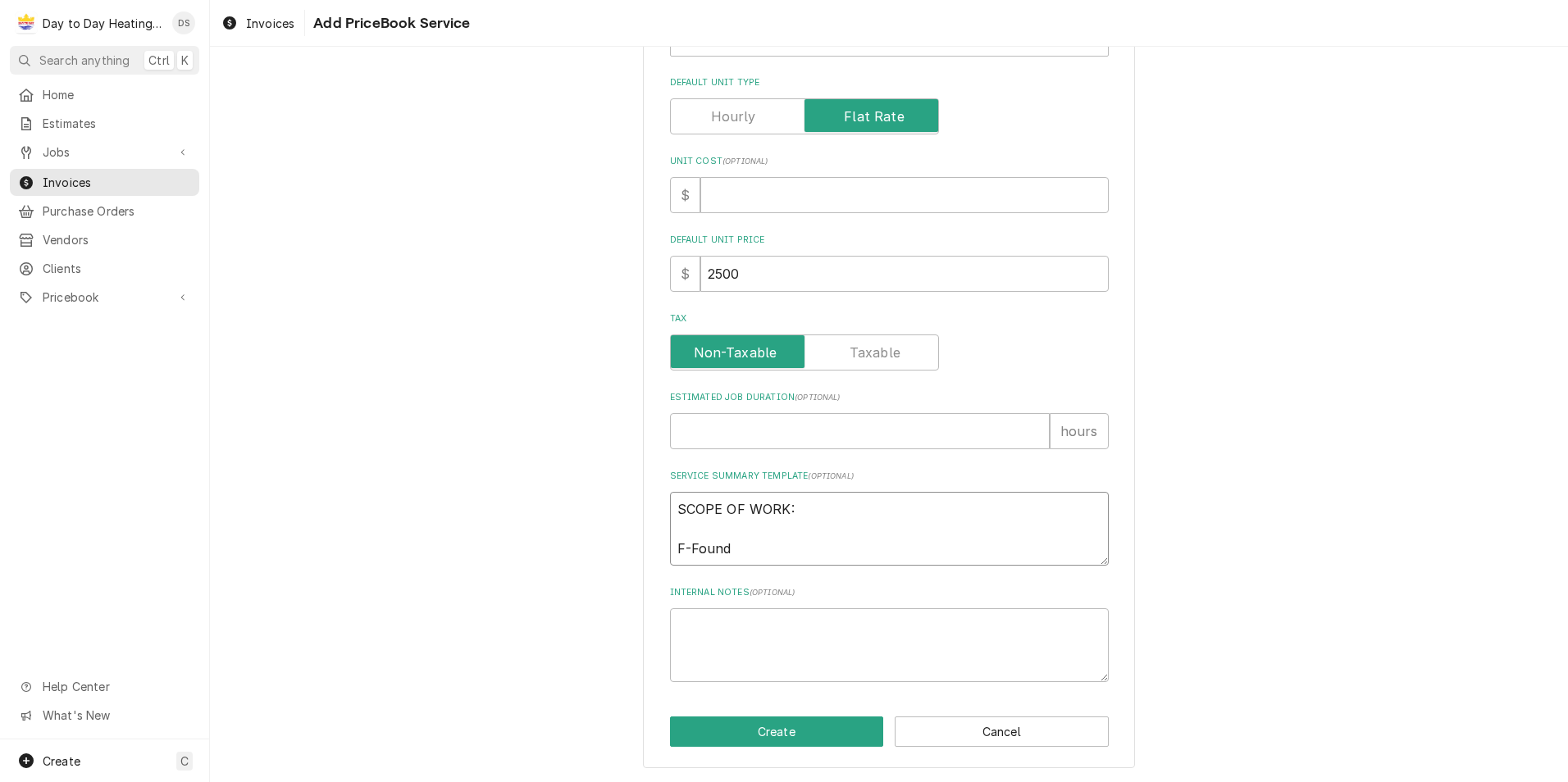
type textarea "x"
type textarea "SCOPE OF WORK: F-Foun"
type textarea "x"
type textarea "SCOPE OF WORK: F-Fou"
type textarea "x"
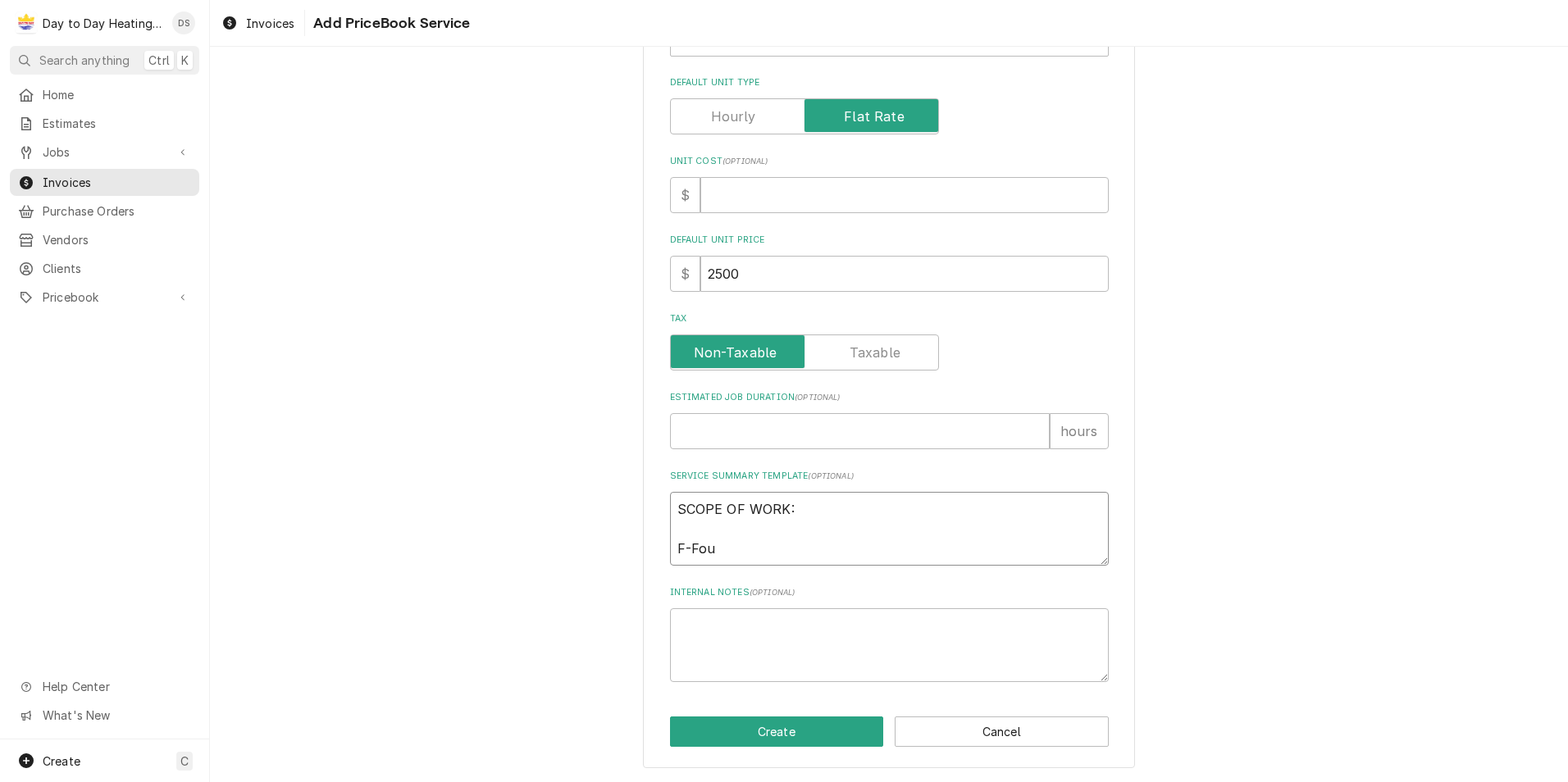
type textarea "SCOPE OF WORK: F-Fo"
type textarea "x"
type textarea "SCOPE OF WORK: F-F"
type textarea "x"
type textarea "SCOPE OF WORK: F-"
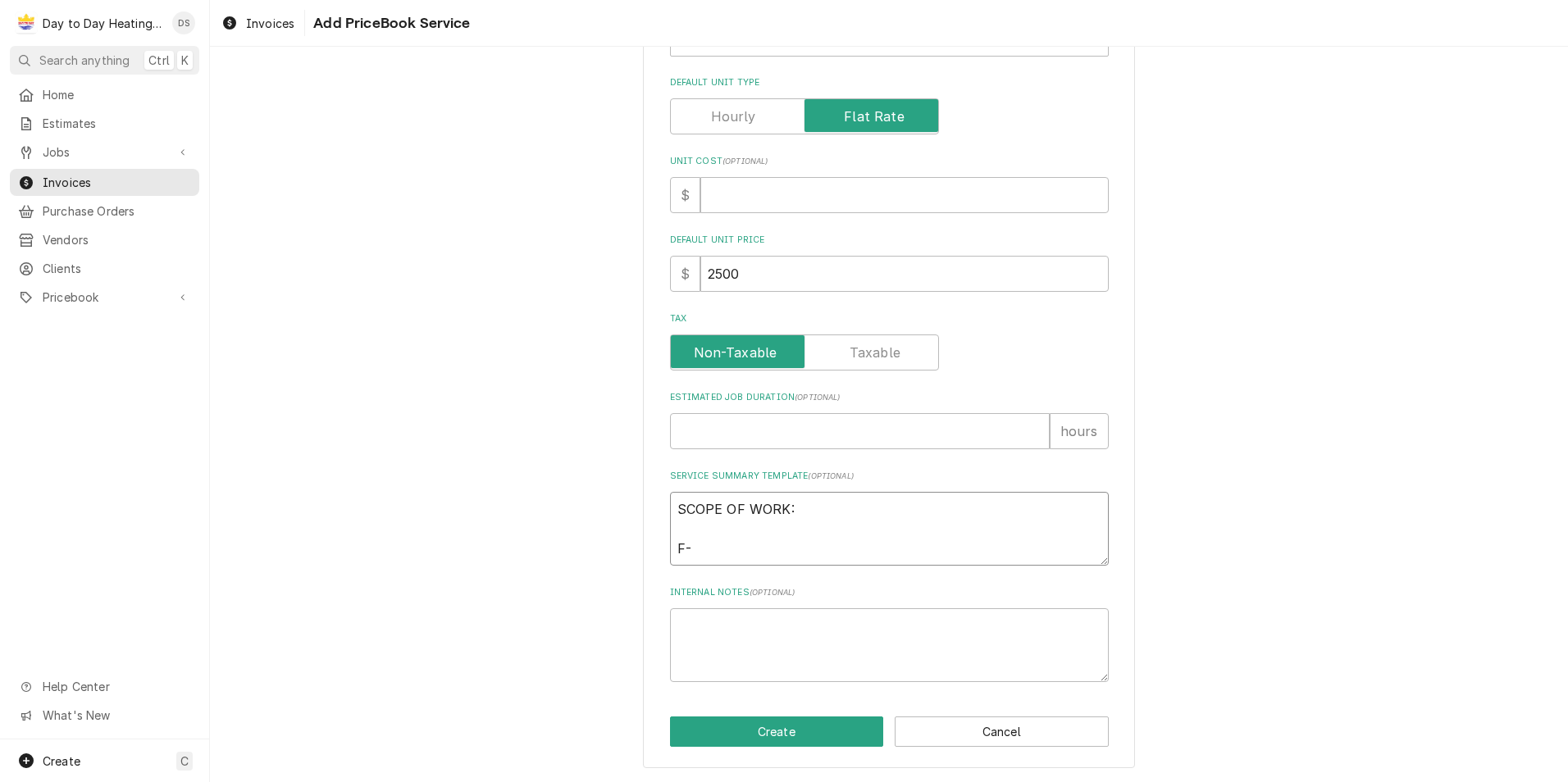
type textarea "x"
type textarea "SCOPE OF WORK: F"
type textarea "x"
type textarea "SCOPE OF WORK:"
type textarea "x"
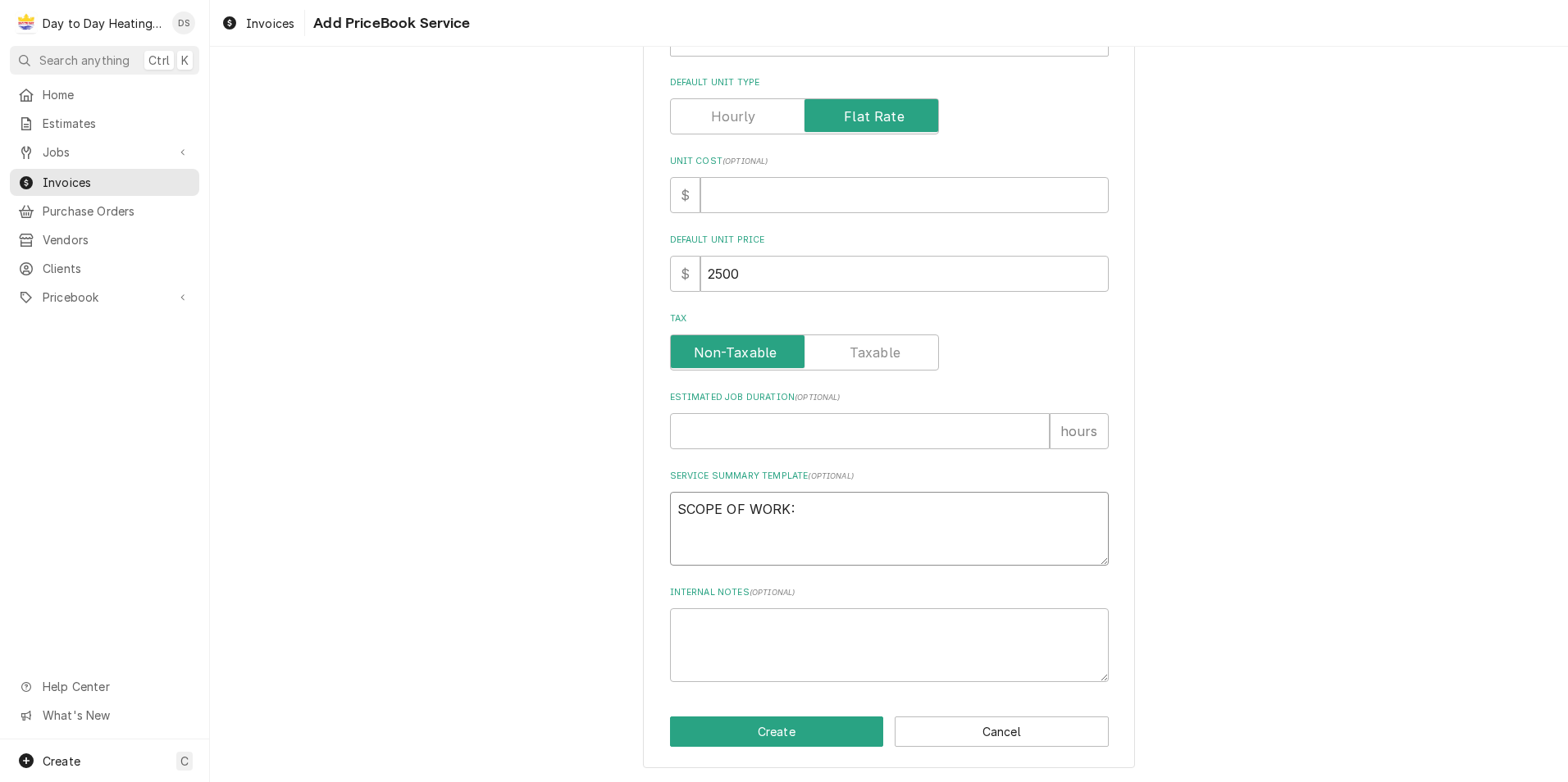
type textarea "SCOPE OF WORK: -"
type textarea "x"
type textarea "SCOPE OF WORK: -F"
type textarea "x"
type textarea "SCOPE OF WORK: -Fo"
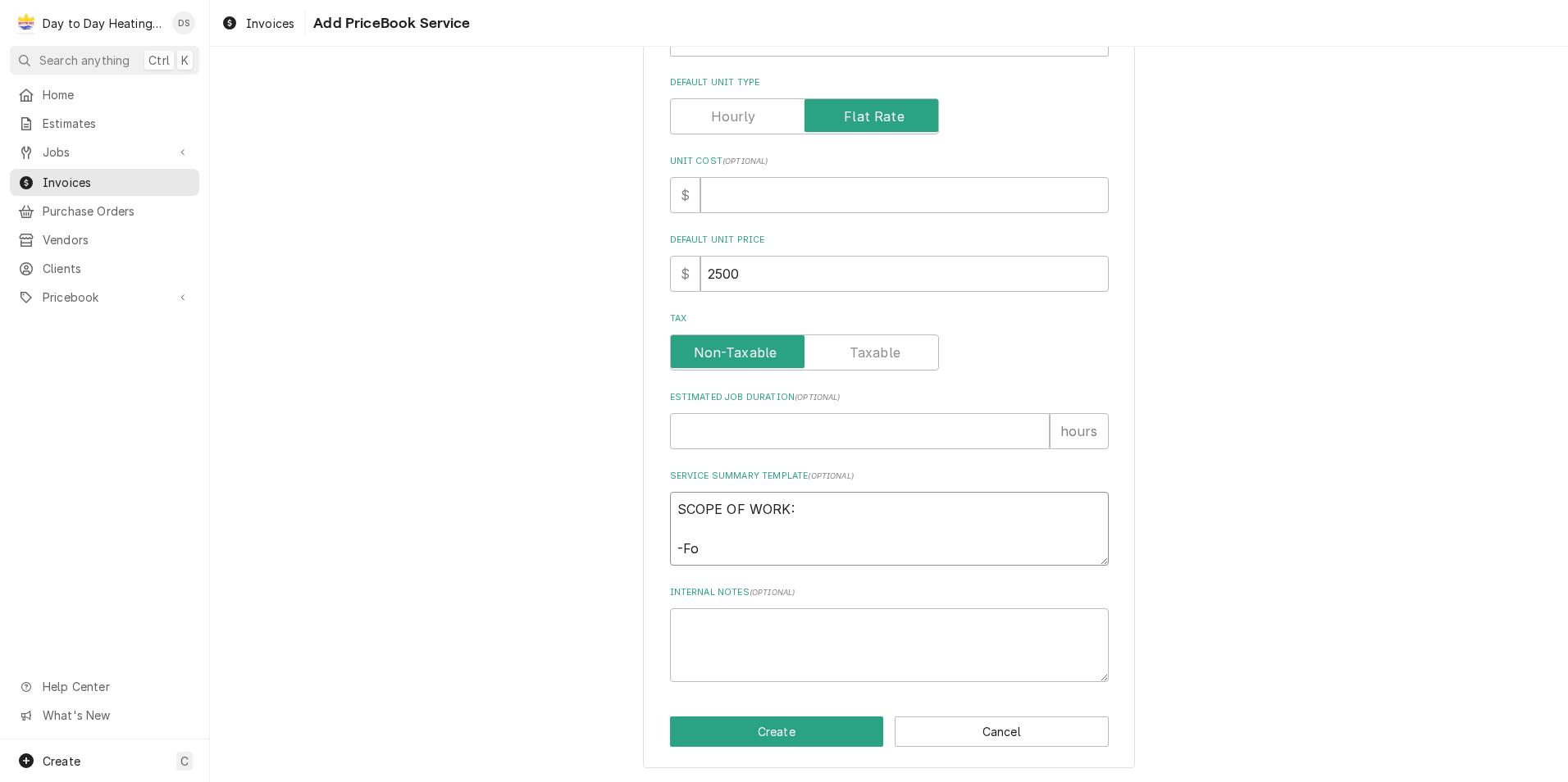
type textarea "x"
type textarea "SCOPE OF WORK: -Fou"
type textarea "x"
type textarea "SCOPE OF WORK: -Foun"
type textarea "x"
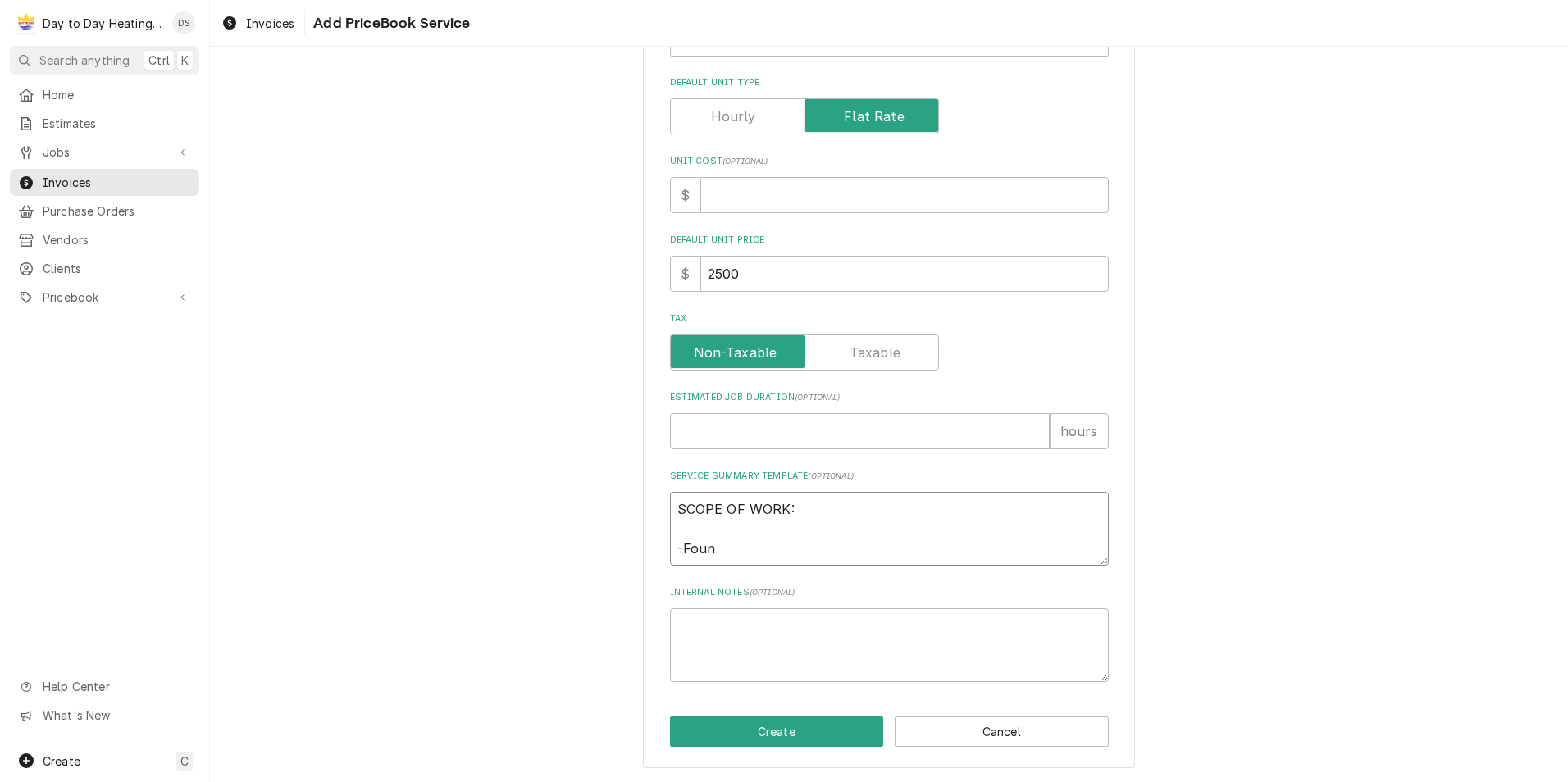
type textarea "SCOPE OF WORK: -Found"
type textarea "x"
type textarea "SCOPE OF WORK: -Found"
type textarea "x"
type textarea "SCOPE OF WORK: -Found d"
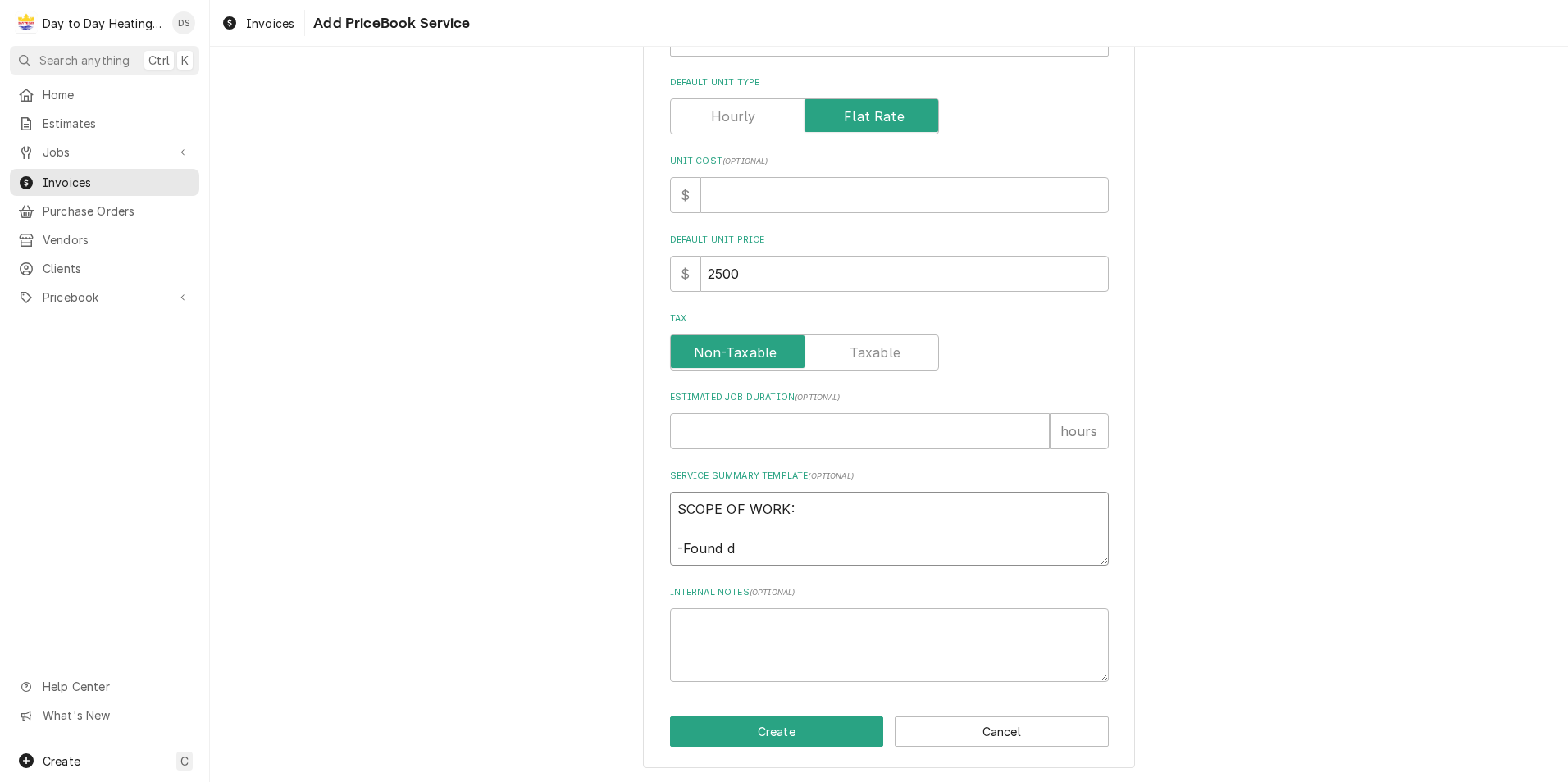
type textarea "x"
type textarea "SCOPE OF WORK: -Found dr"
type textarea "x"
type textarea "SCOPE OF WORK: -Found dra"
type textarea "x"
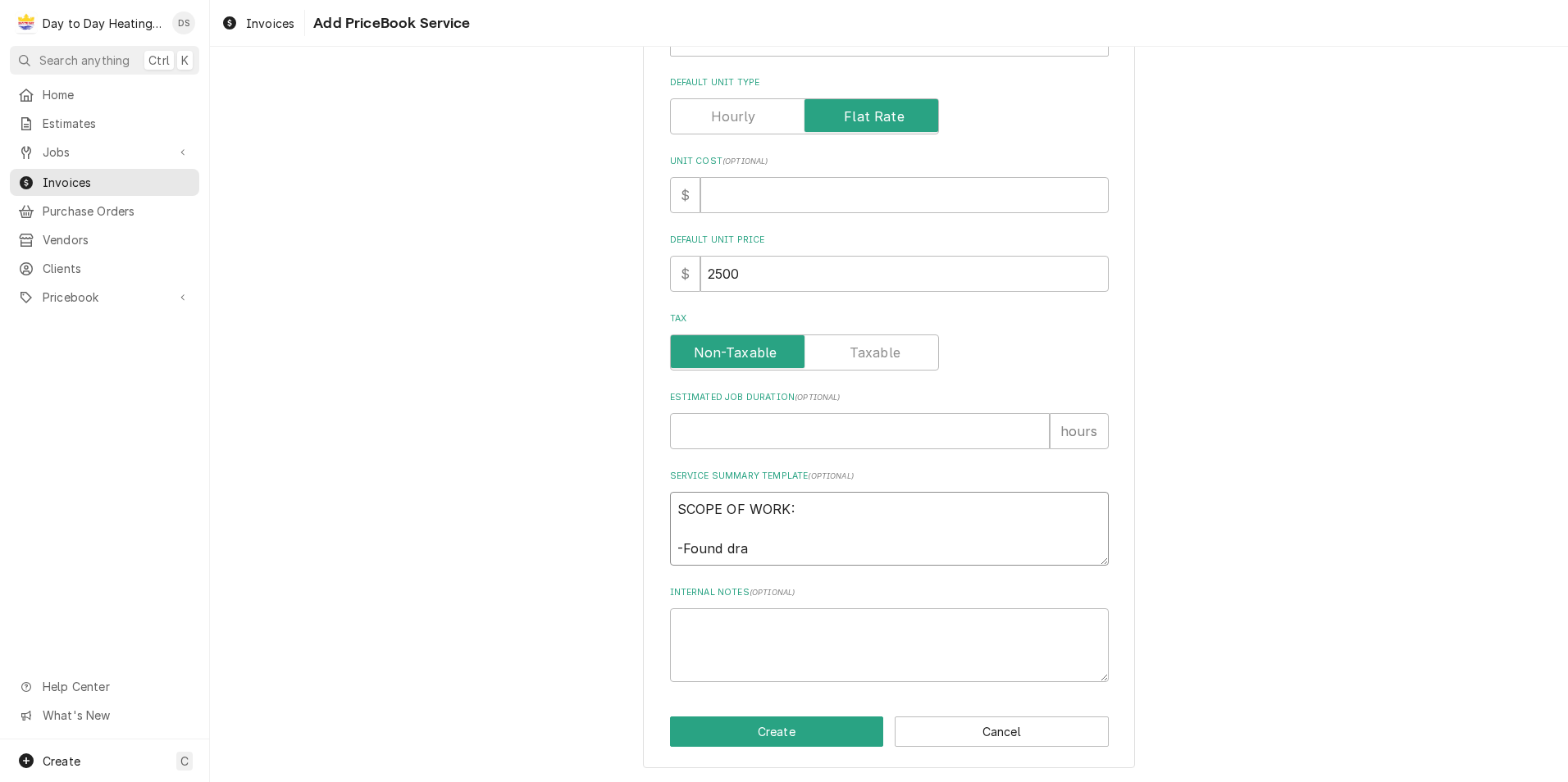
type textarea "SCOPE OF WORK: -Found draw"
type textarea "x"
type textarea "SCOPE OF WORK: -Found drawe"
type textarea "x"
type textarea "SCOPE OF WORK: -Found drawer"
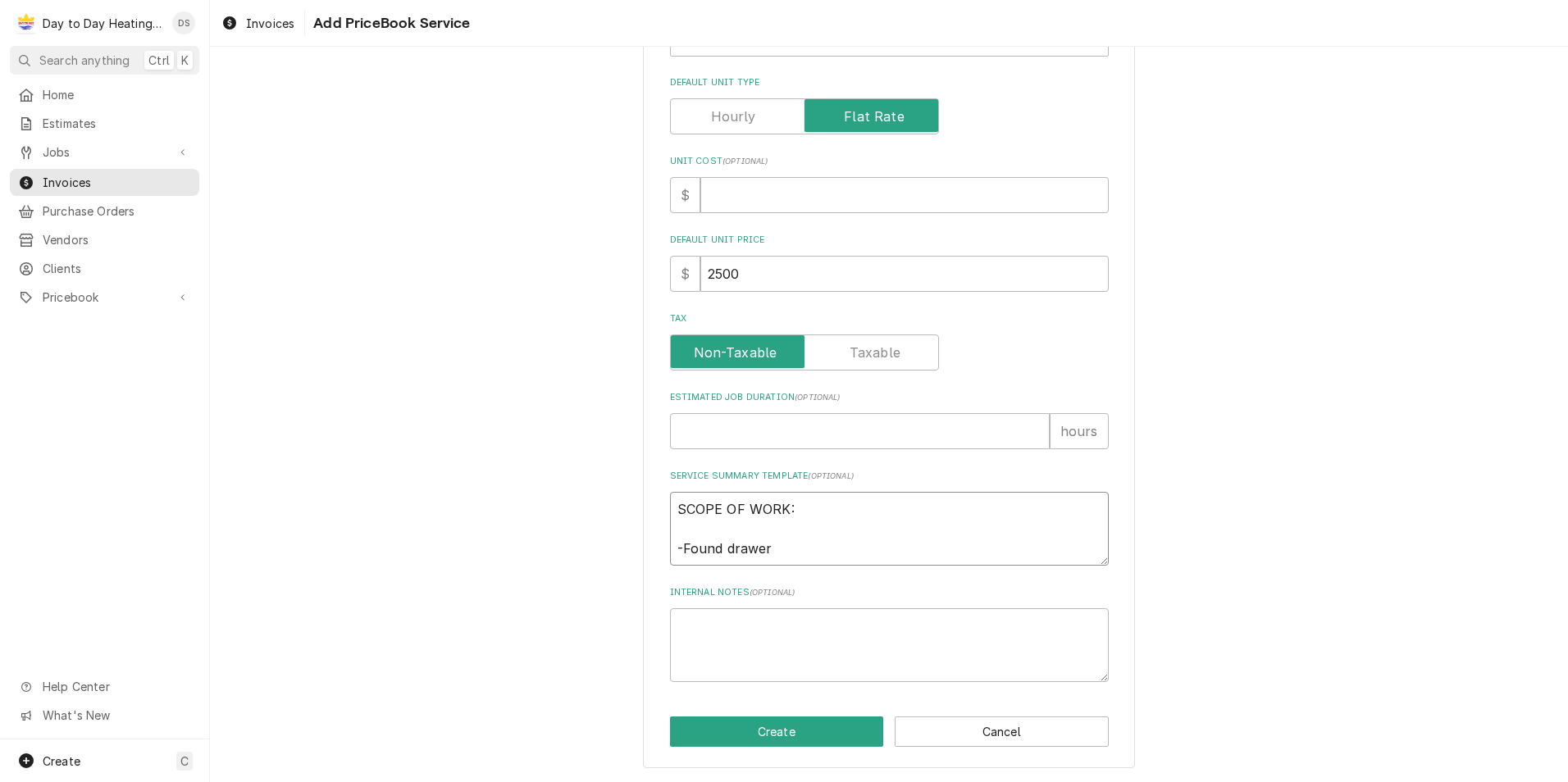
type textarea "x"
type textarea "SCOPE OF WORK: -Found drawer"
type textarea "x"
type textarea "SCOPE OF WORK: -Found drawer s"
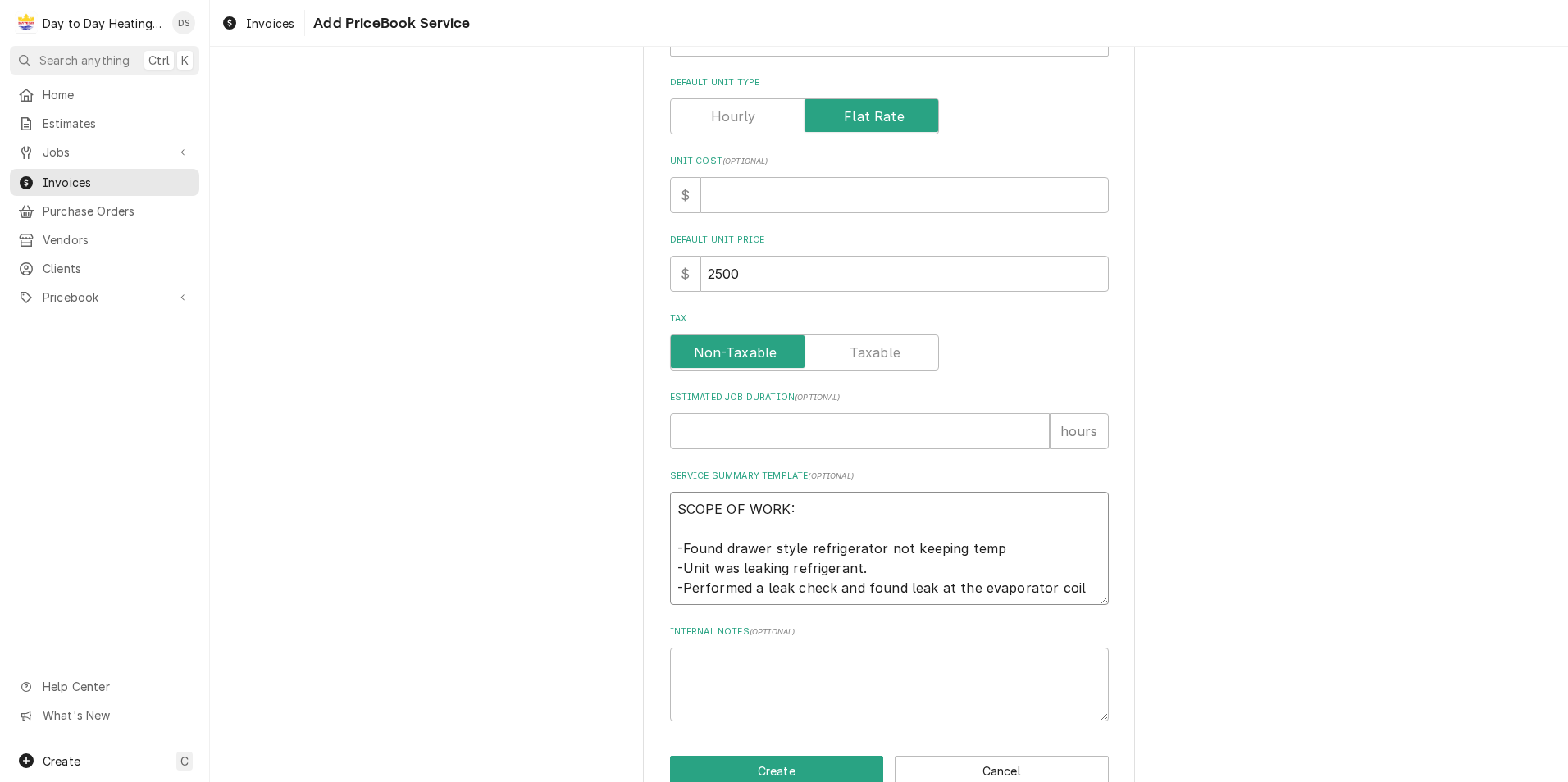
click at [1079, 580] on textarea "SCOPE OF WORK: -Found drawer style refrigerator not keeping temp -Unit was leak…" at bounding box center [889, 548] width 439 height 113
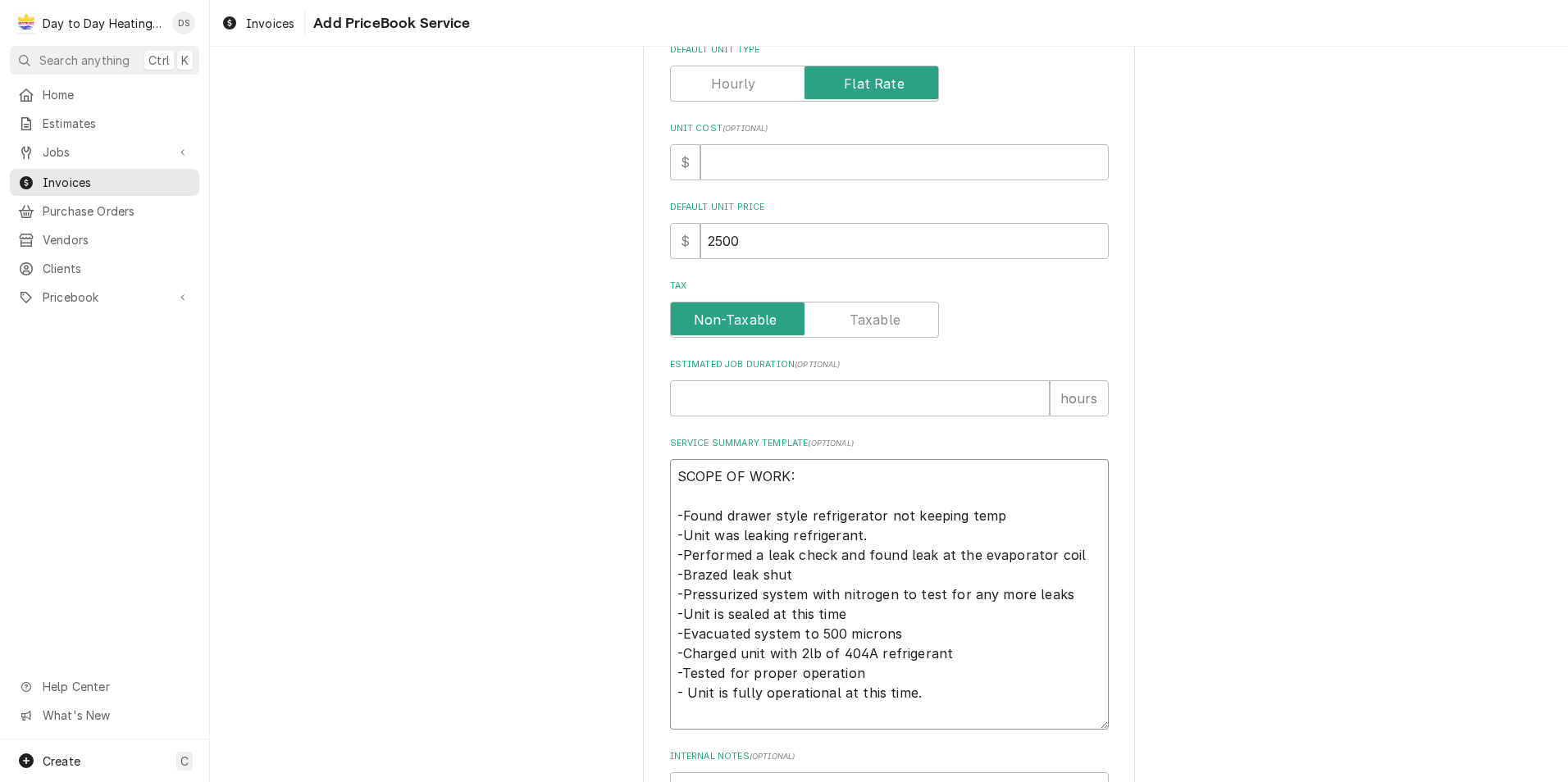
scroll to position [581, 0]
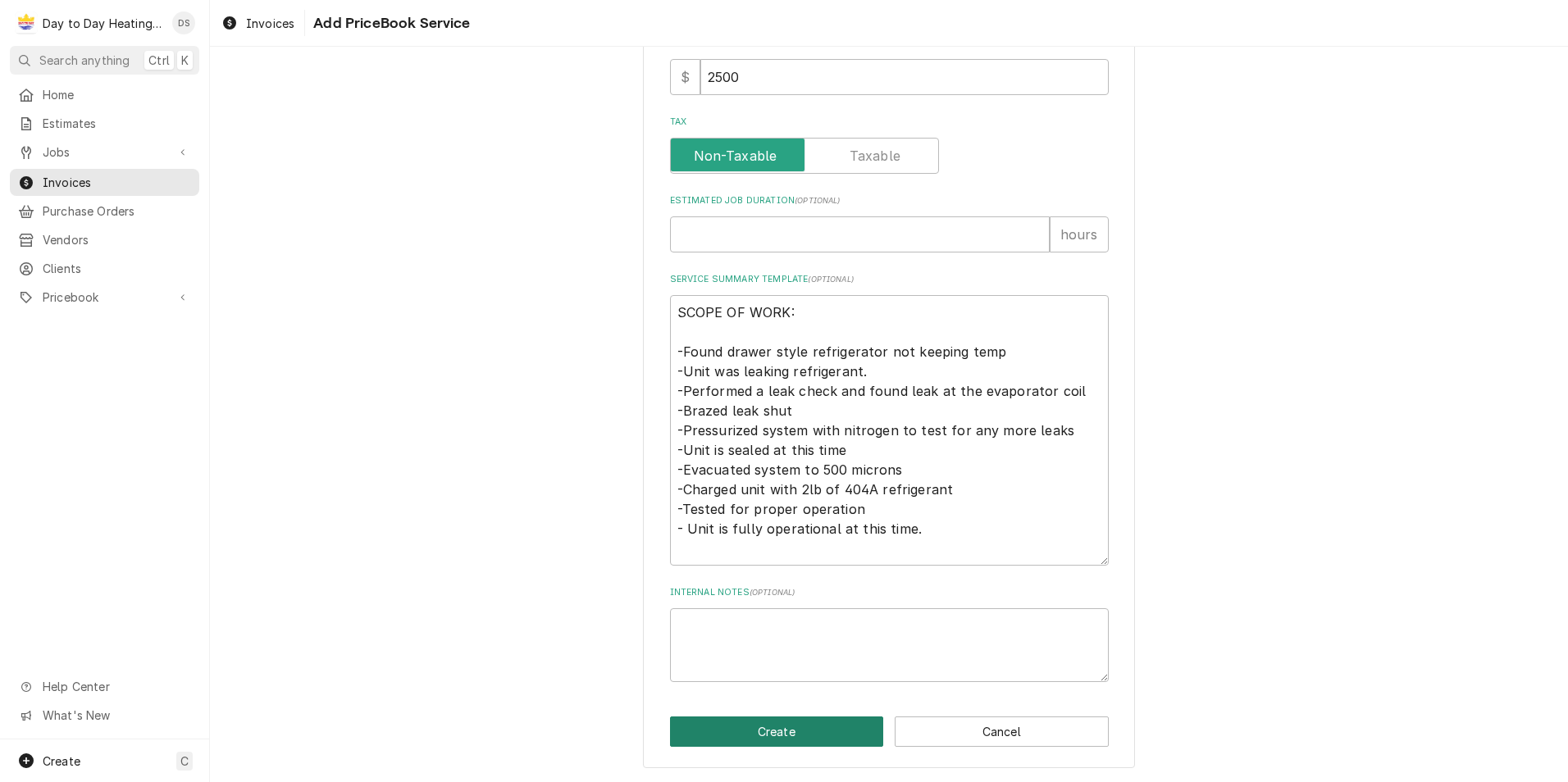
click at [787, 724] on button "Create" at bounding box center [777, 732] width 214 height 30
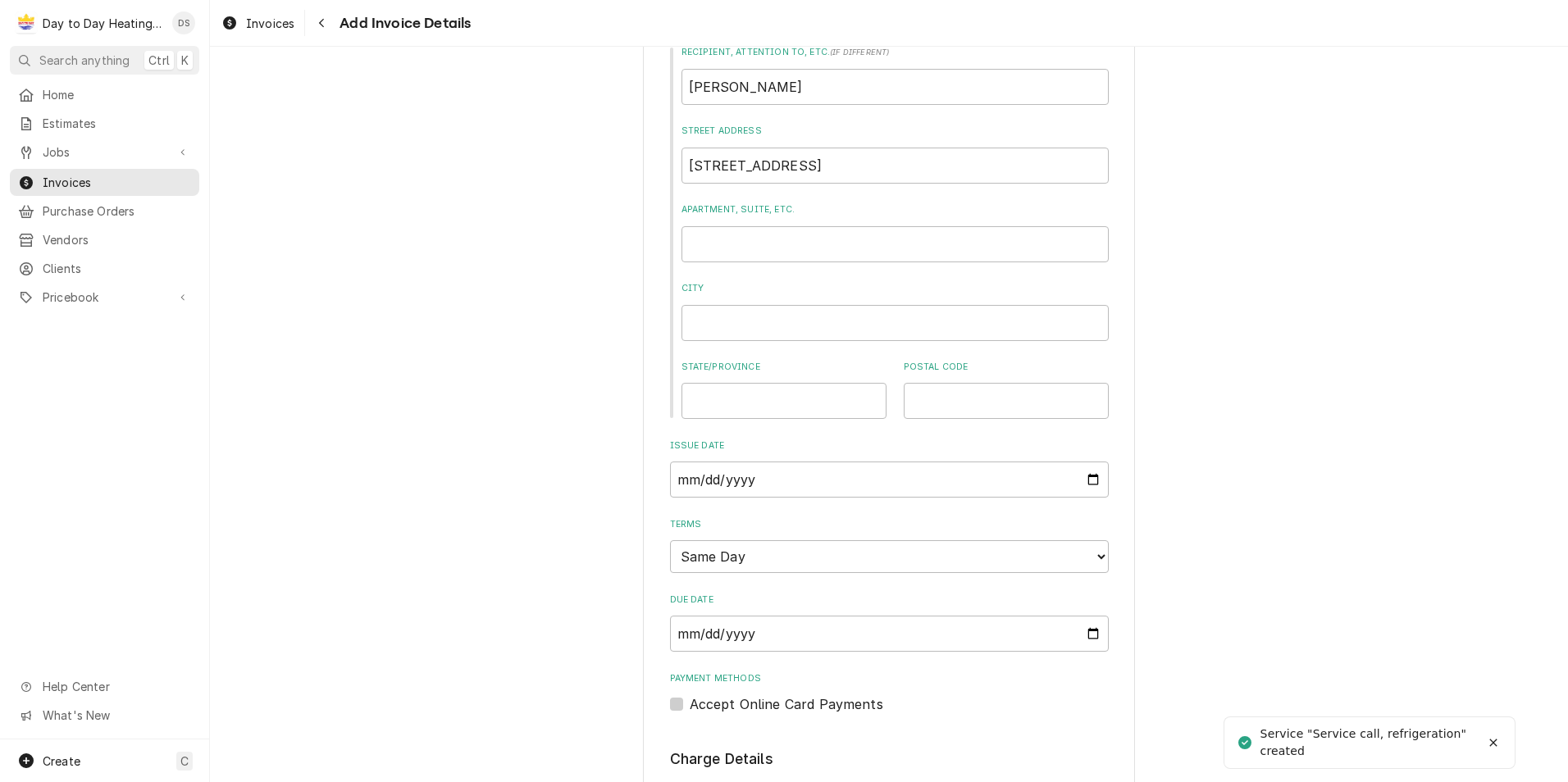
scroll to position [656, 0]
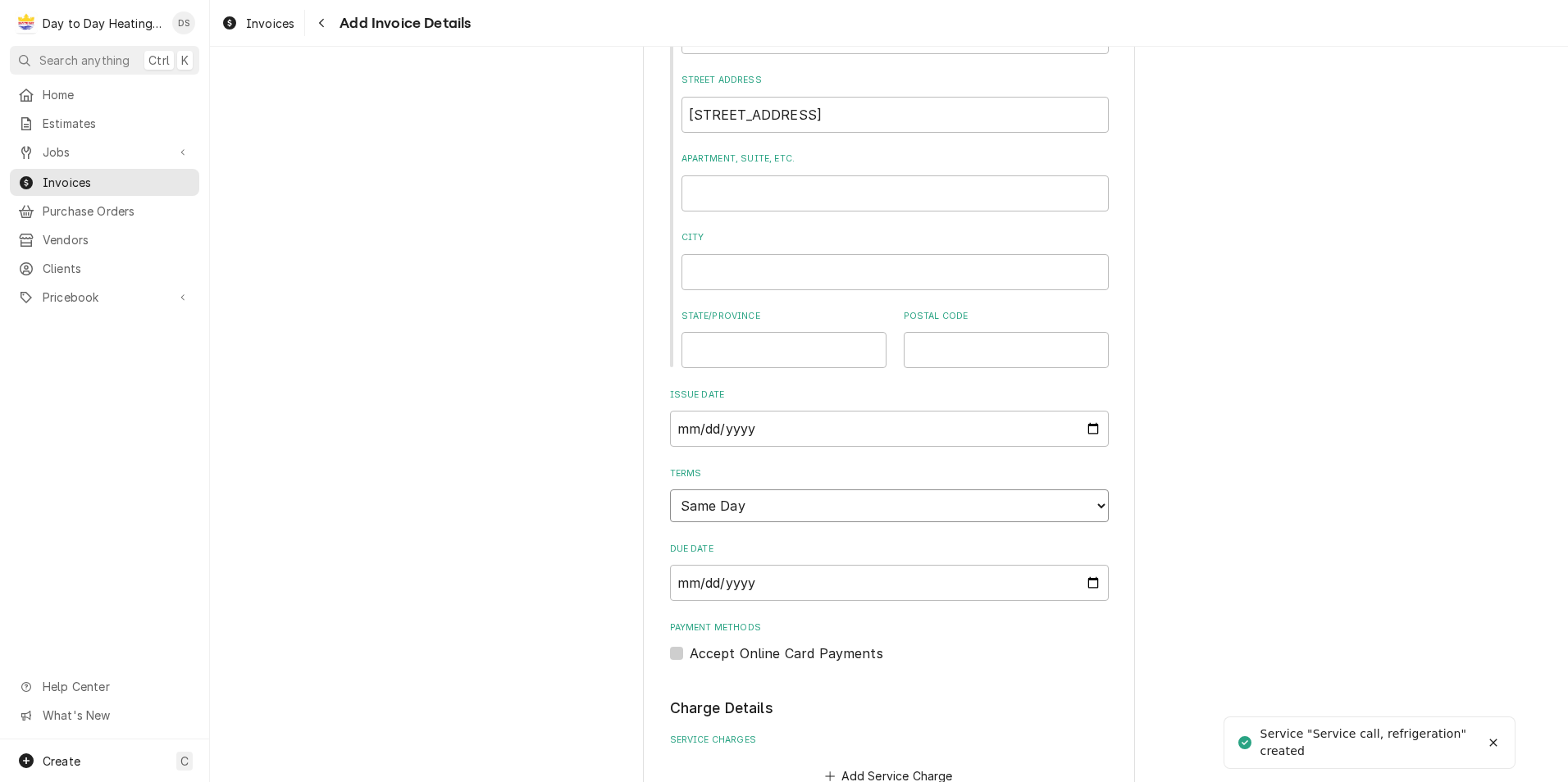
click at [721, 514] on select "Choose payment terms... Same Day Net 7 Net 14 Net 21 Net 30 Net 45 Net 60 Net 90" at bounding box center [889, 506] width 439 height 33
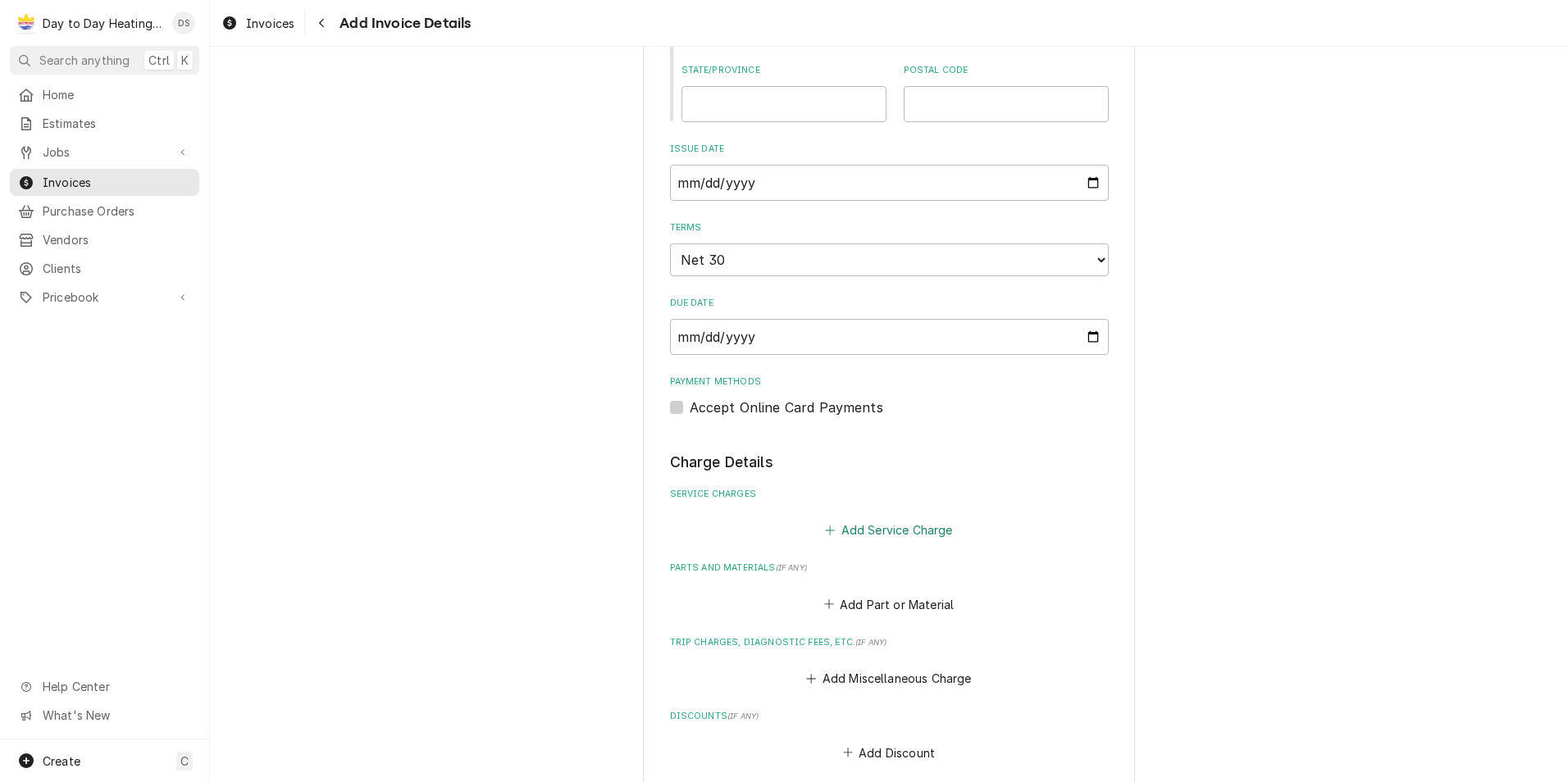
click at [889, 524] on button "Add Service Charge" at bounding box center [888, 530] width 133 height 23
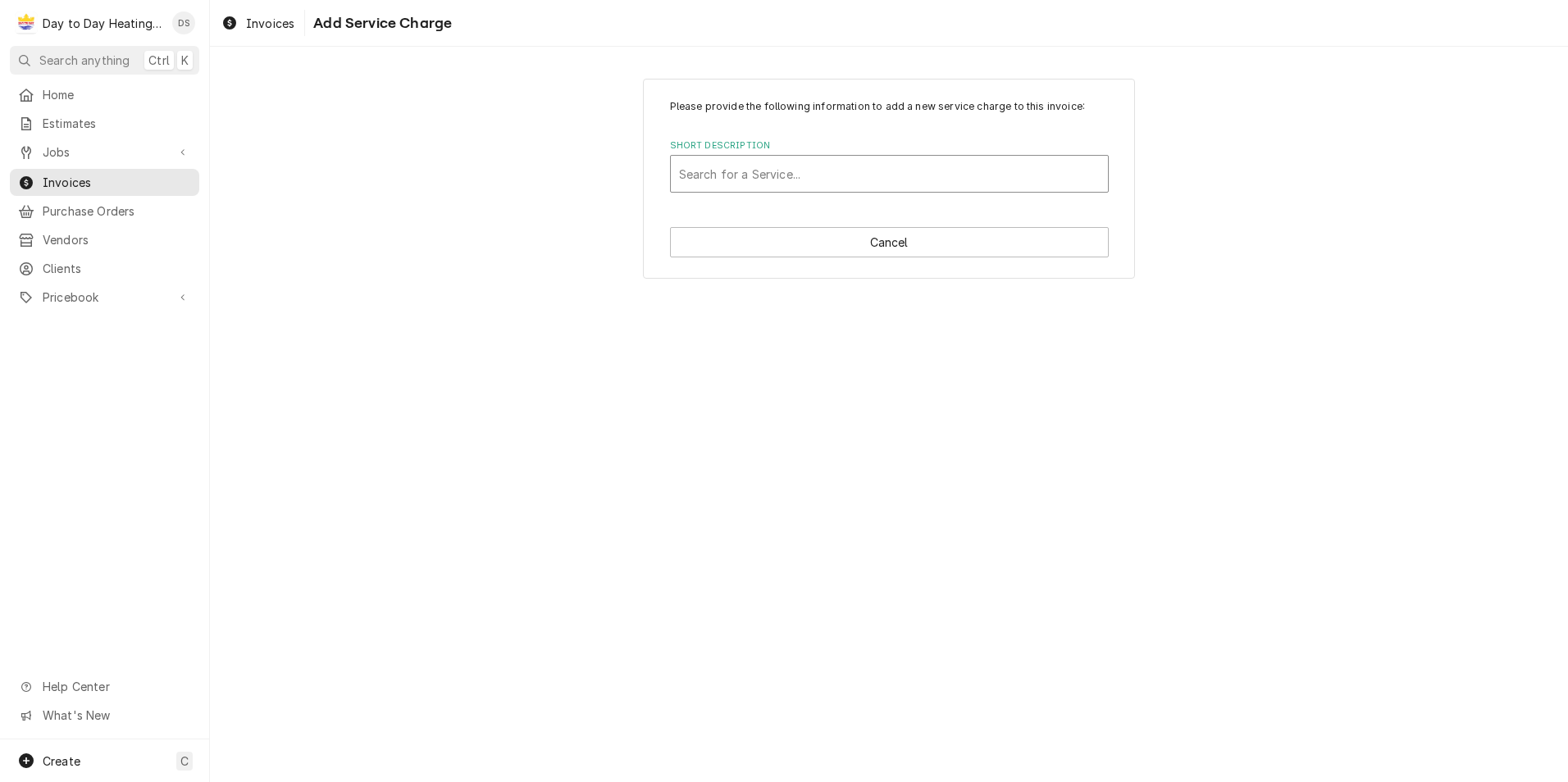
click at [840, 173] on div "Short Description" at bounding box center [889, 174] width 421 height 30
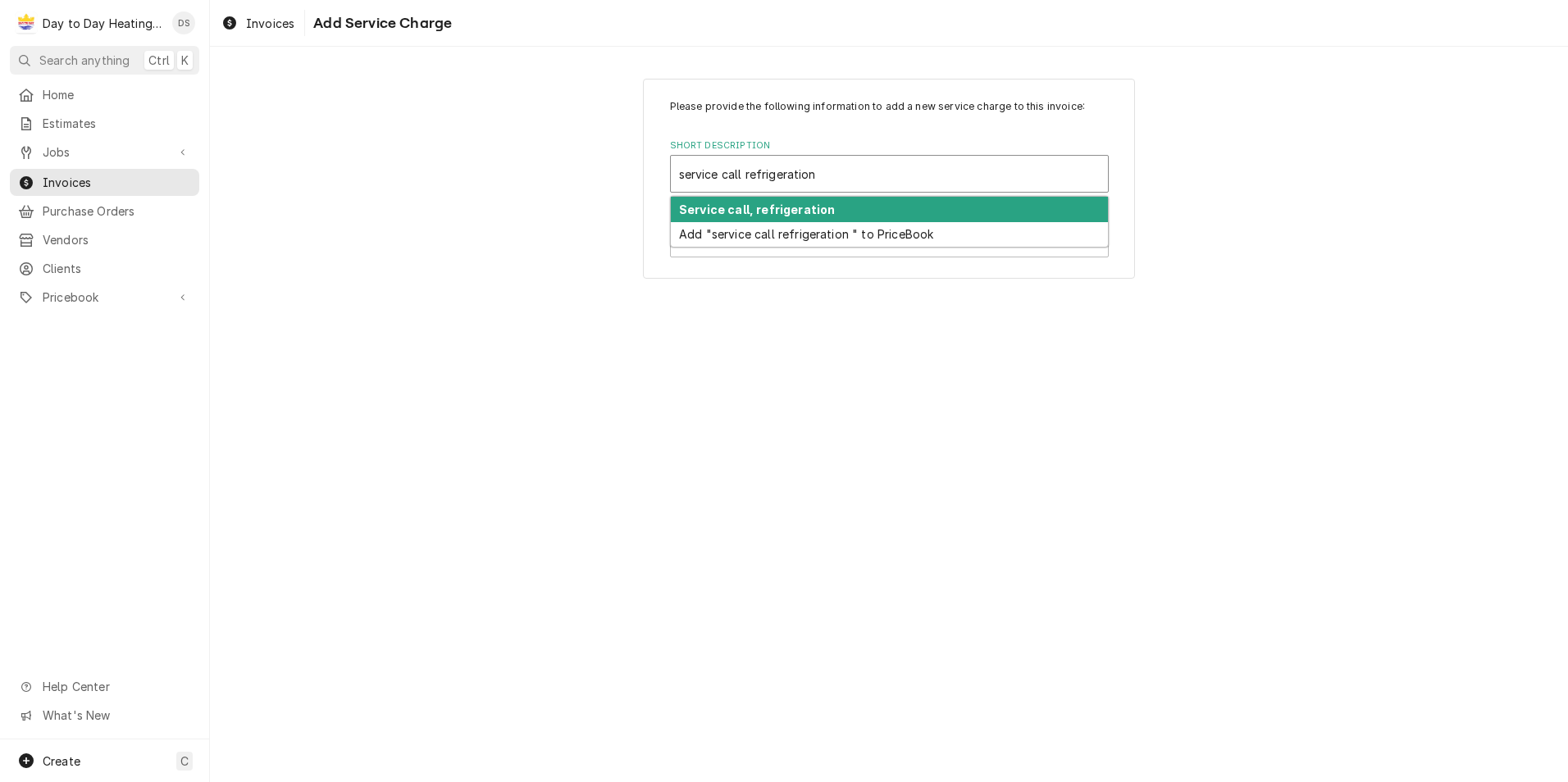
click at [839, 206] on div "Service call, refrigeration" at bounding box center [889, 209] width 437 height 25
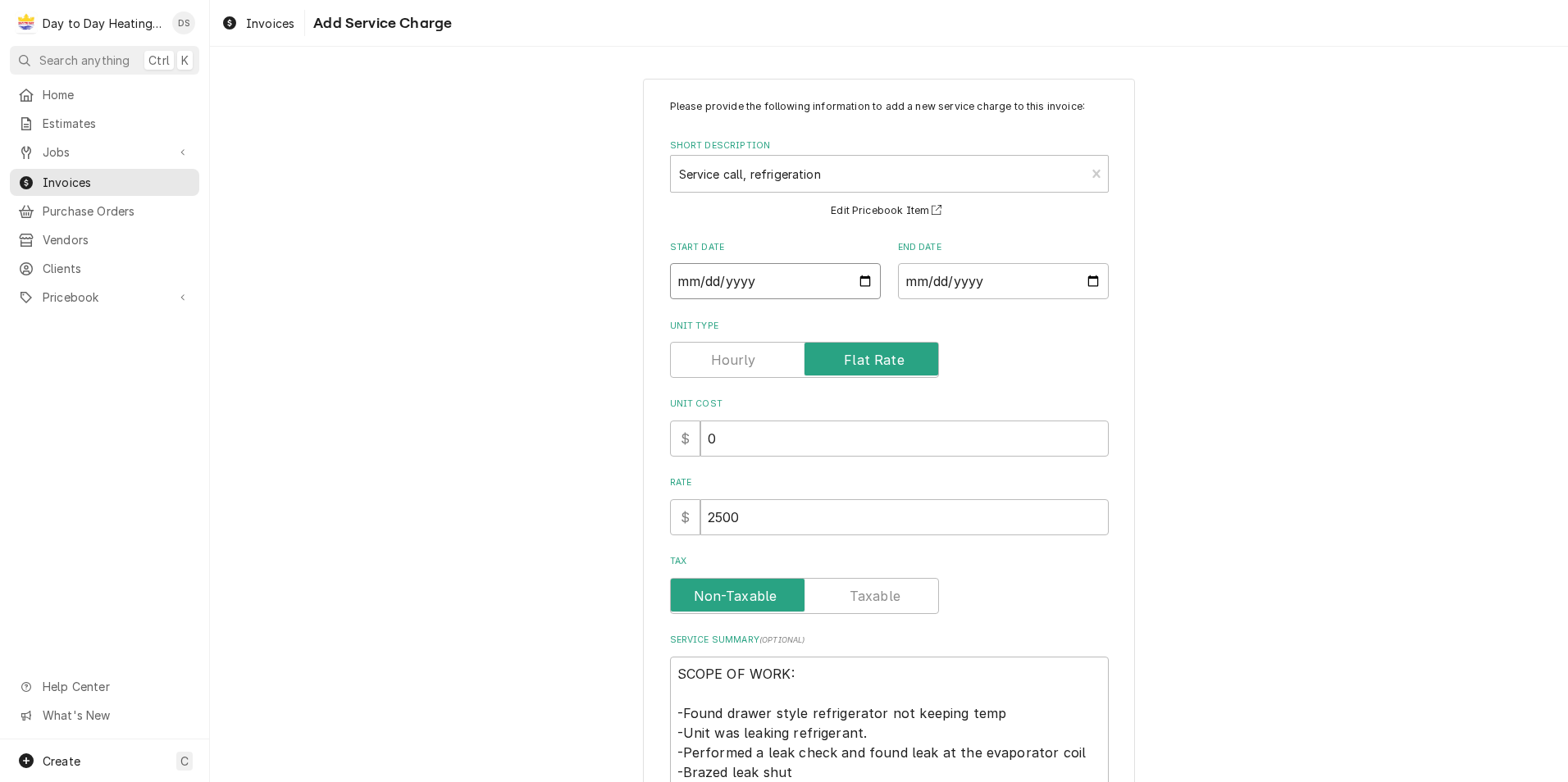
click at [862, 279] on input "Start Date" at bounding box center [775, 282] width 210 height 36
click at [1093, 282] on input "End Date" at bounding box center [1003, 282] width 210 height 36
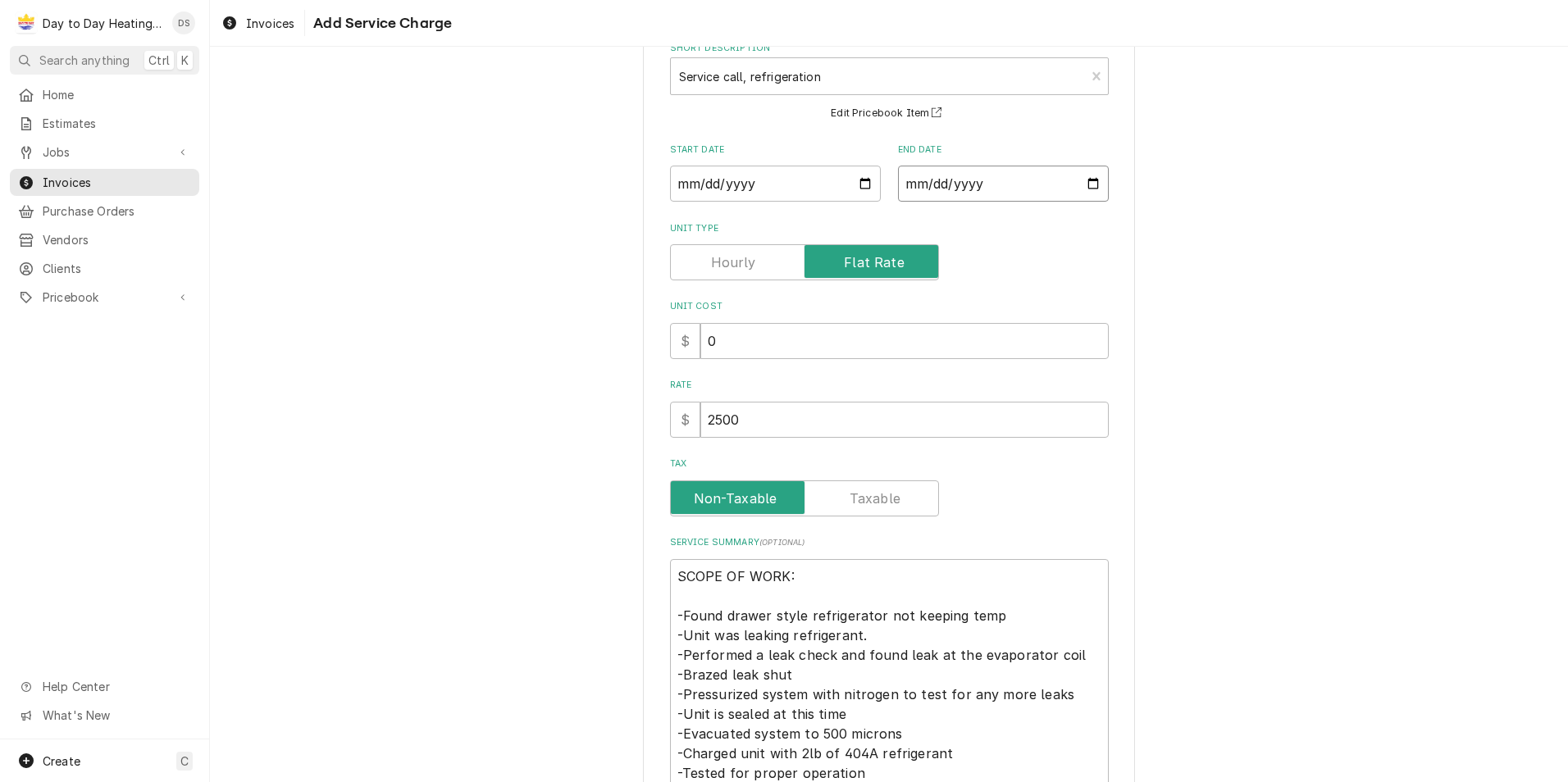
scroll to position [225, 0]
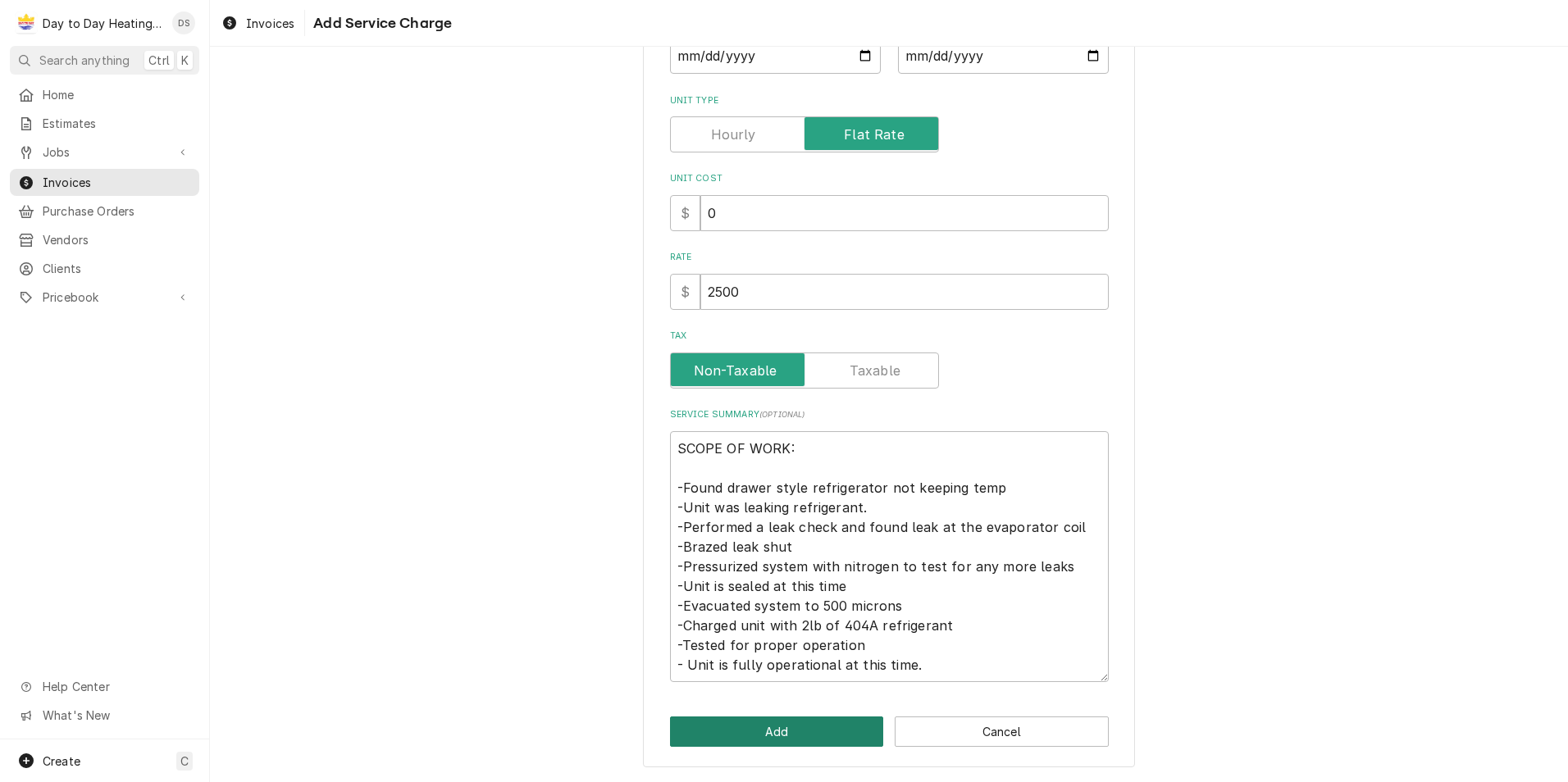
click at [763, 726] on button "Add" at bounding box center [777, 732] width 214 height 30
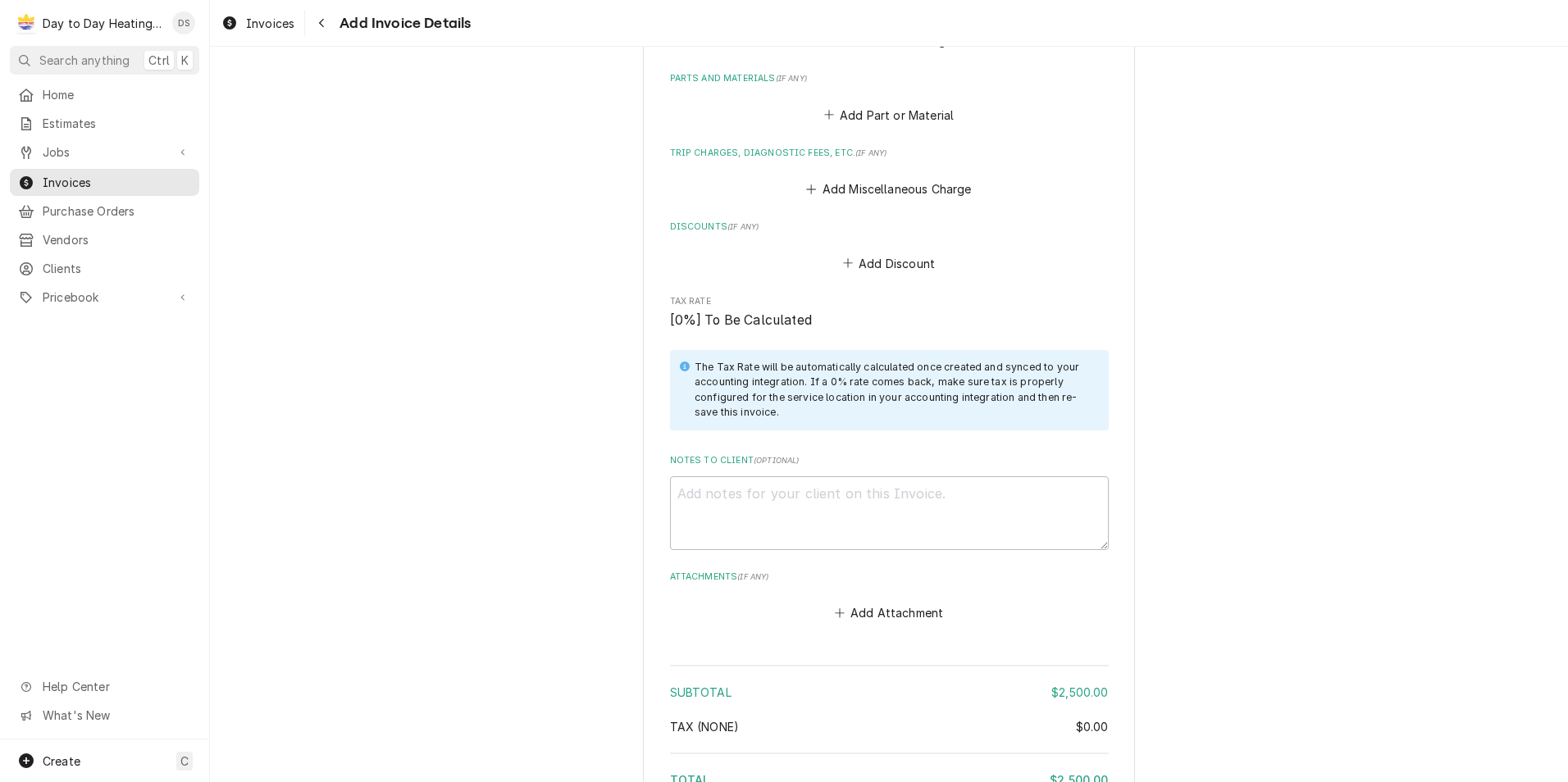
scroll to position [2118, 0]
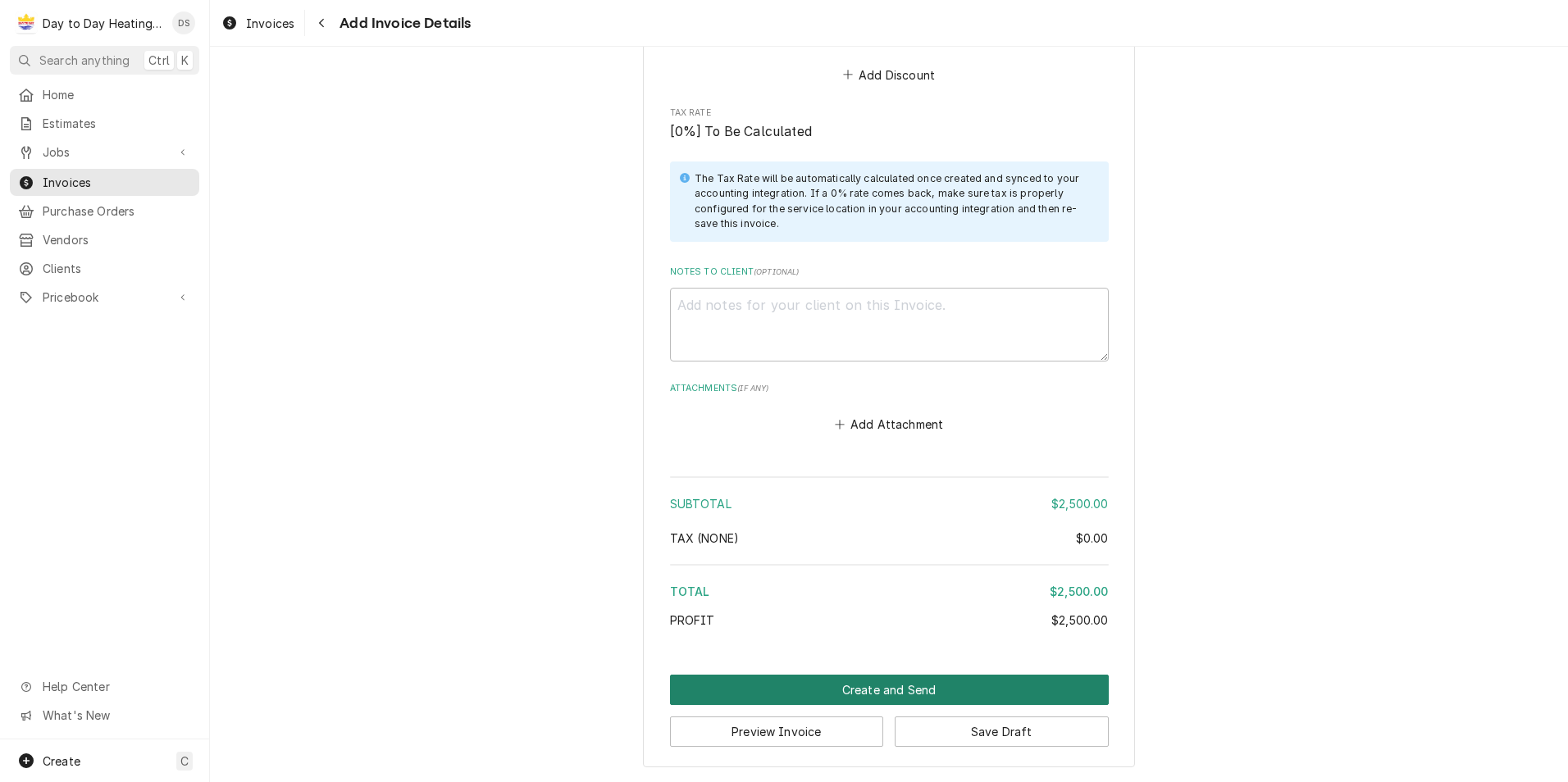
click at [872, 681] on button "Create and Send" at bounding box center [889, 689] width 439 height 30
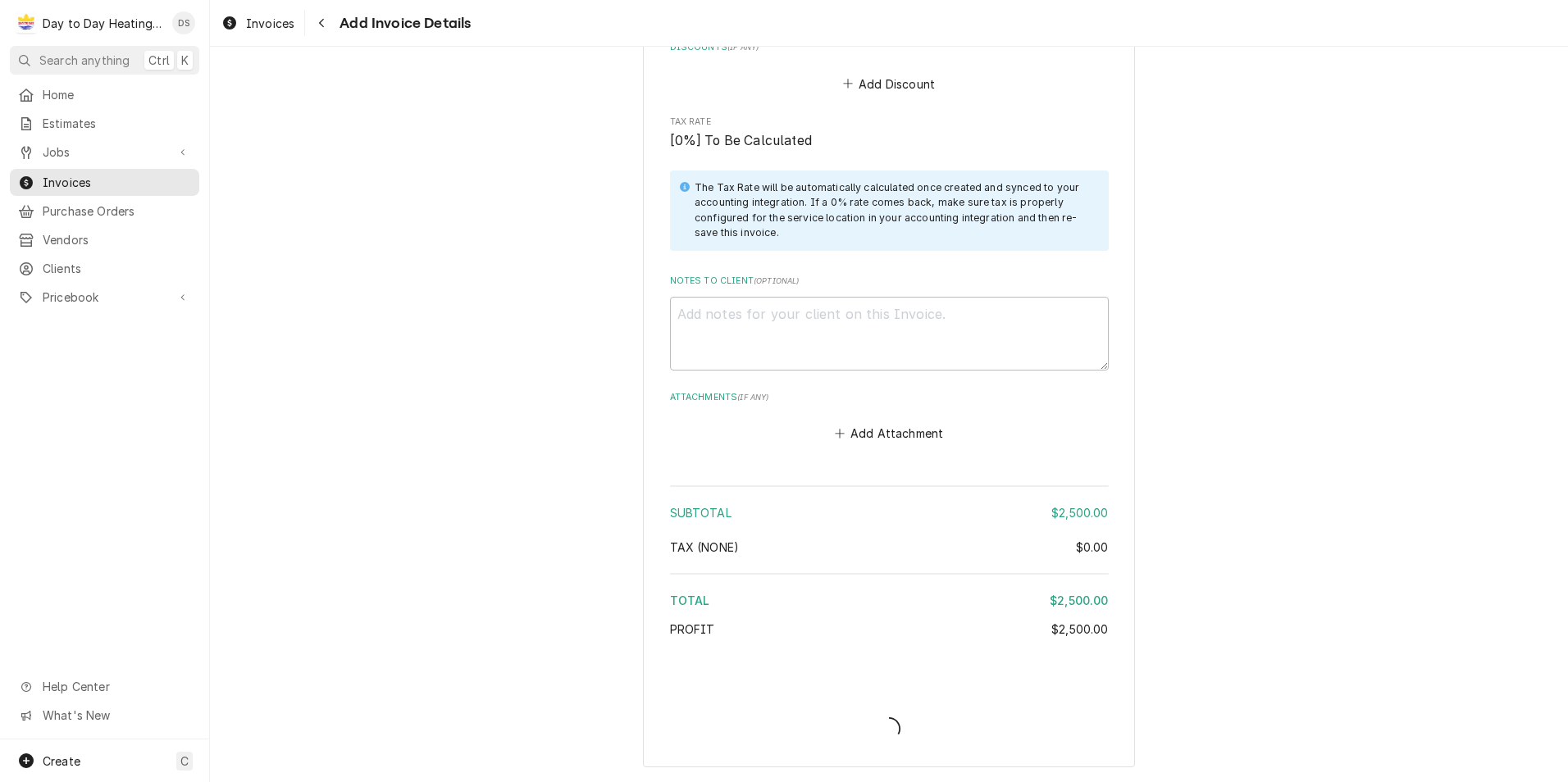
scroll to position [2109, 0]
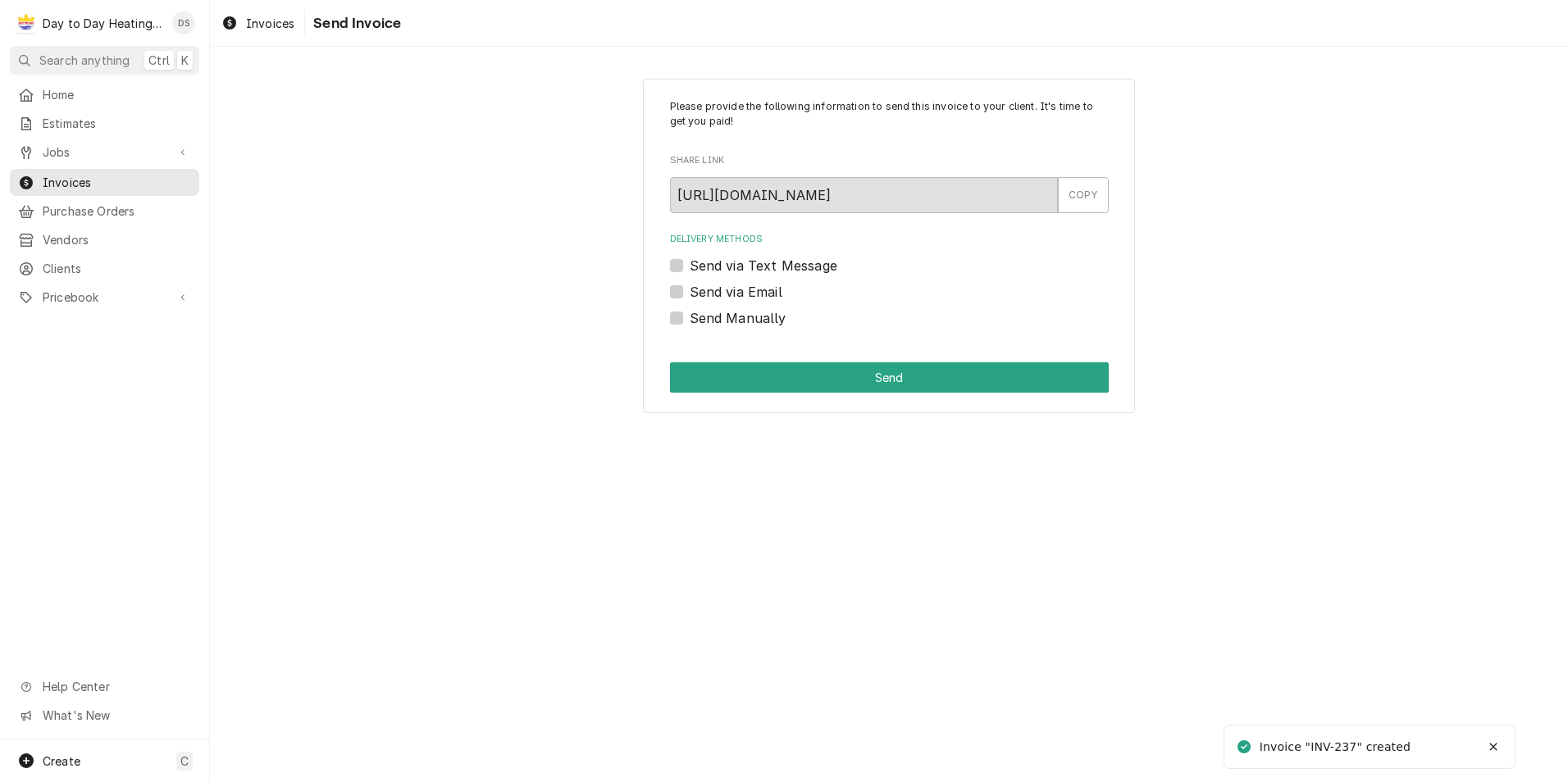
click at [725, 294] on label "Send via Email" at bounding box center [735, 292] width 93 height 20
click at [725, 294] on input "Send via Email" at bounding box center [908, 301] width 439 height 36
checkbox input "true"
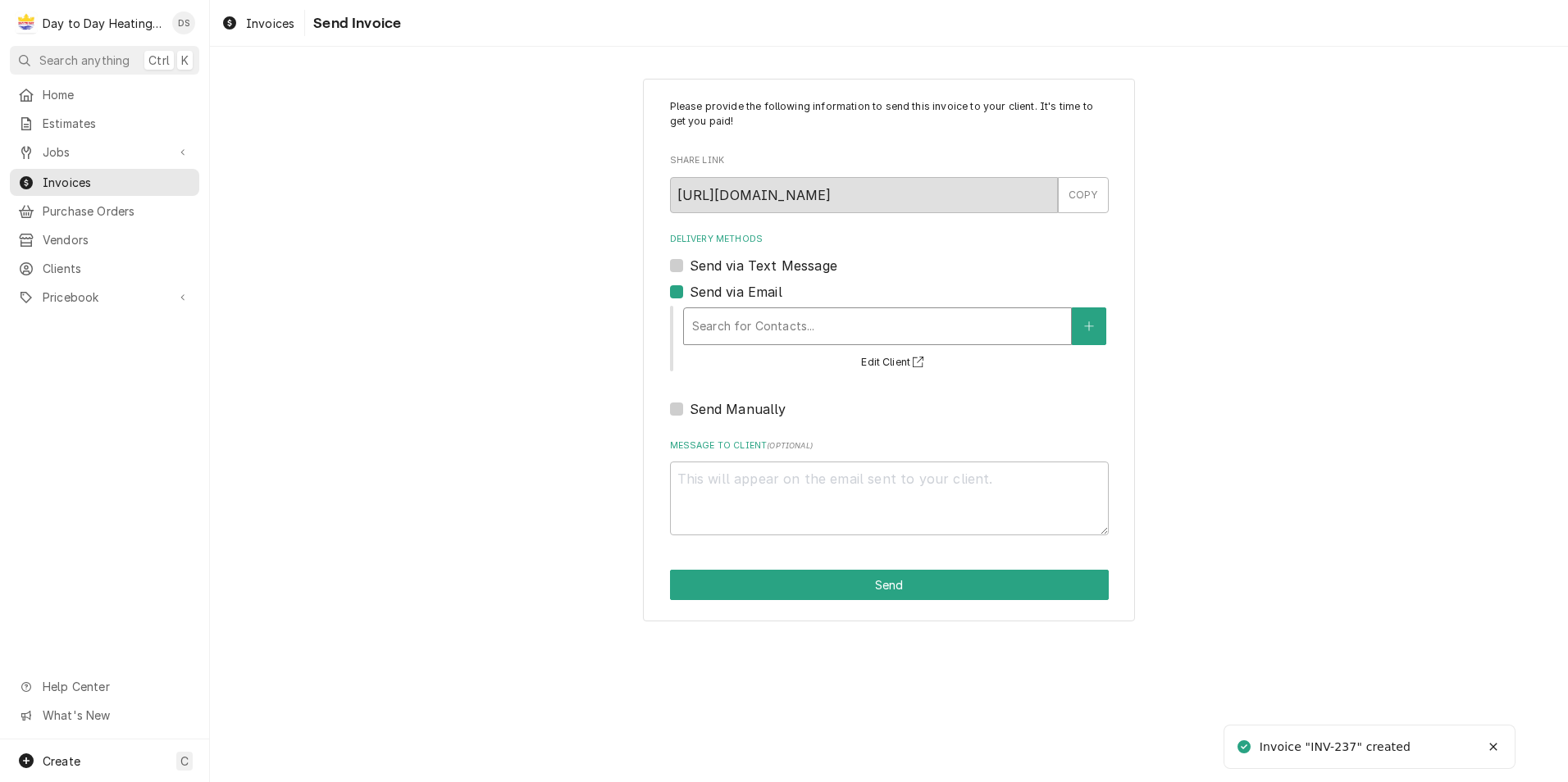
click at [747, 336] on div "Delivery Methods" at bounding box center [877, 326] width 370 height 30
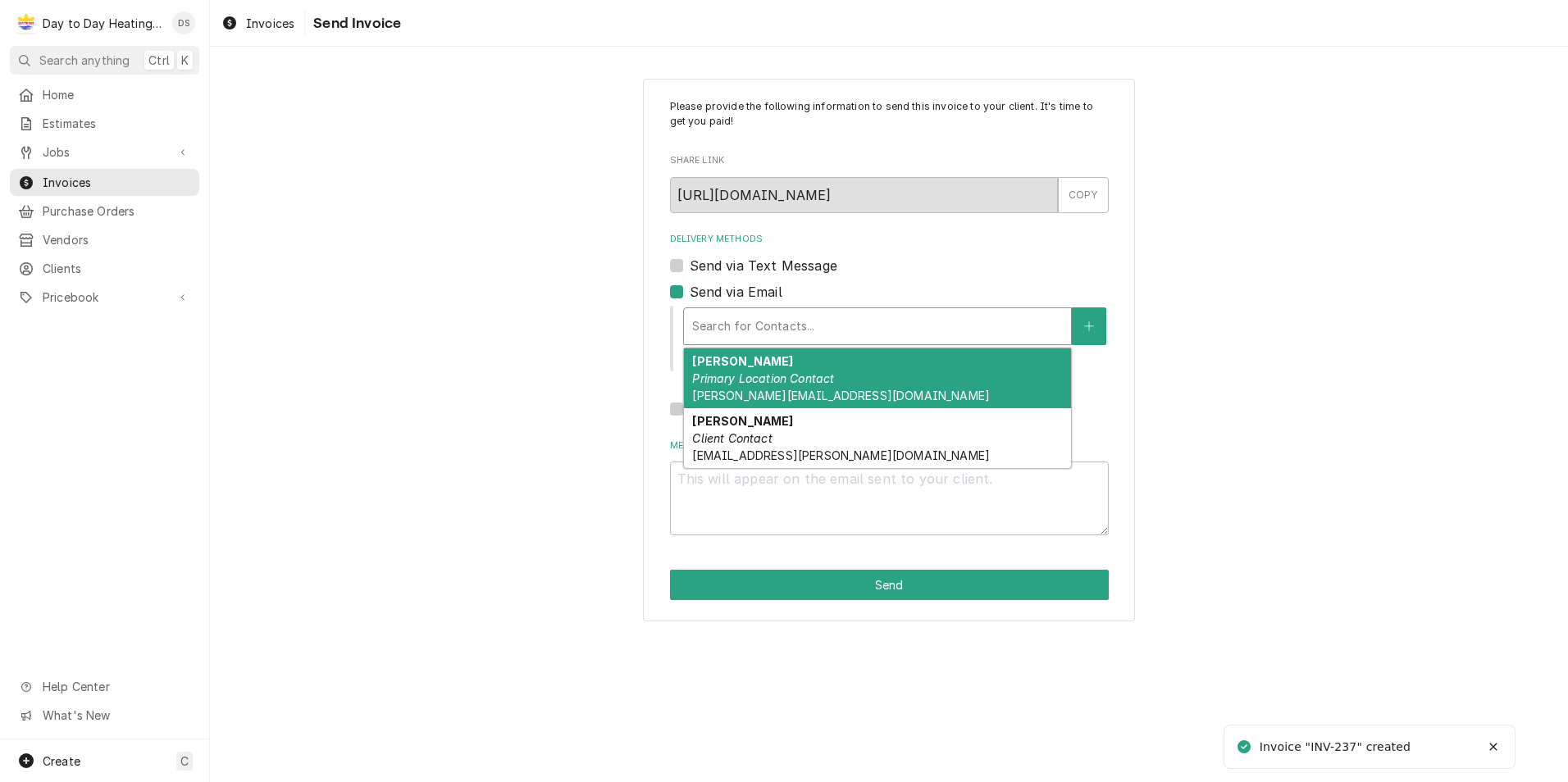
click at [790, 378] on em "Primary Location Contact" at bounding box center [762, 378] width 142 height 14
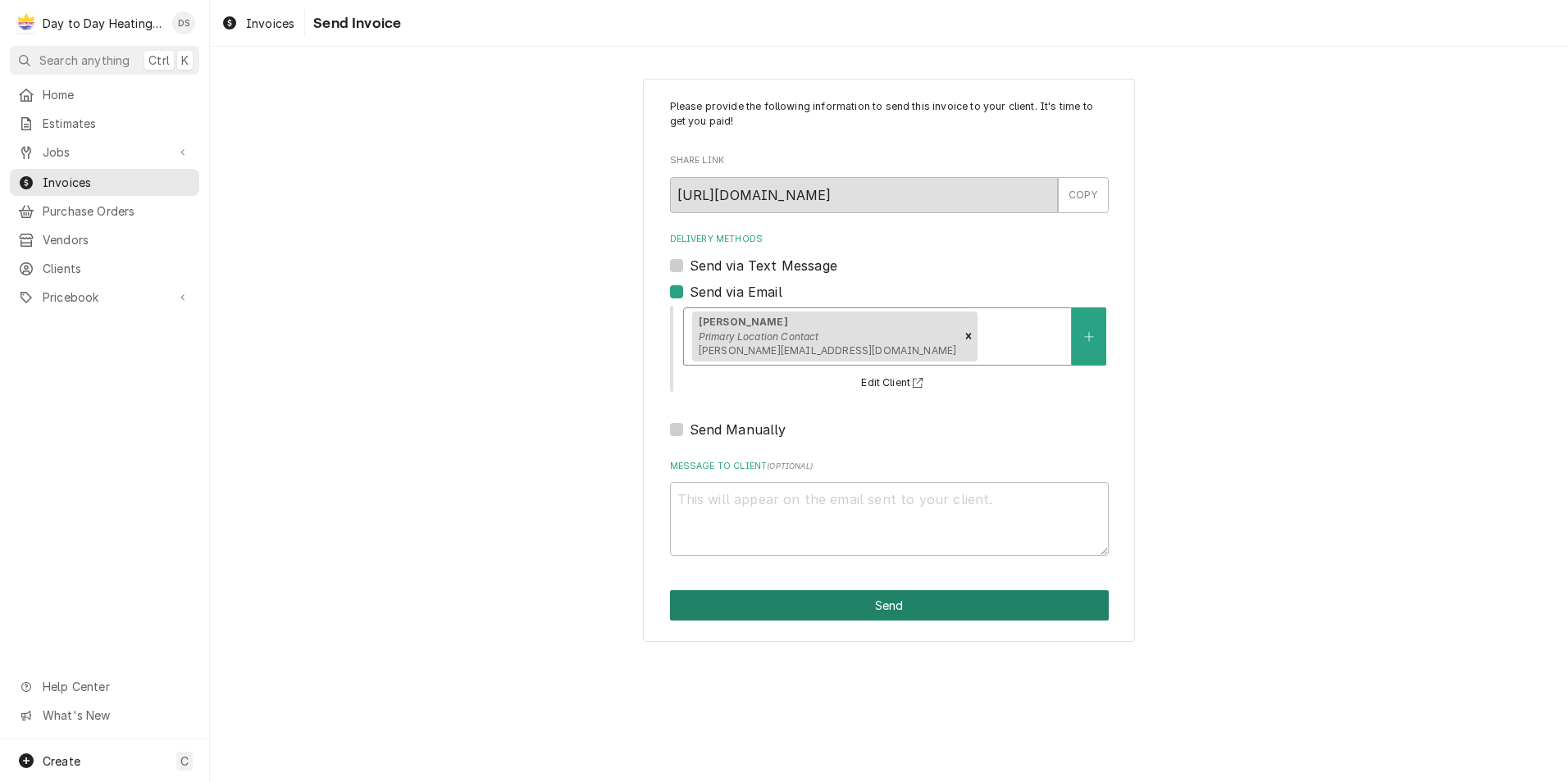
click at [884, 604] on button "Send" at bounding box center [889, 605] width 439 height 30
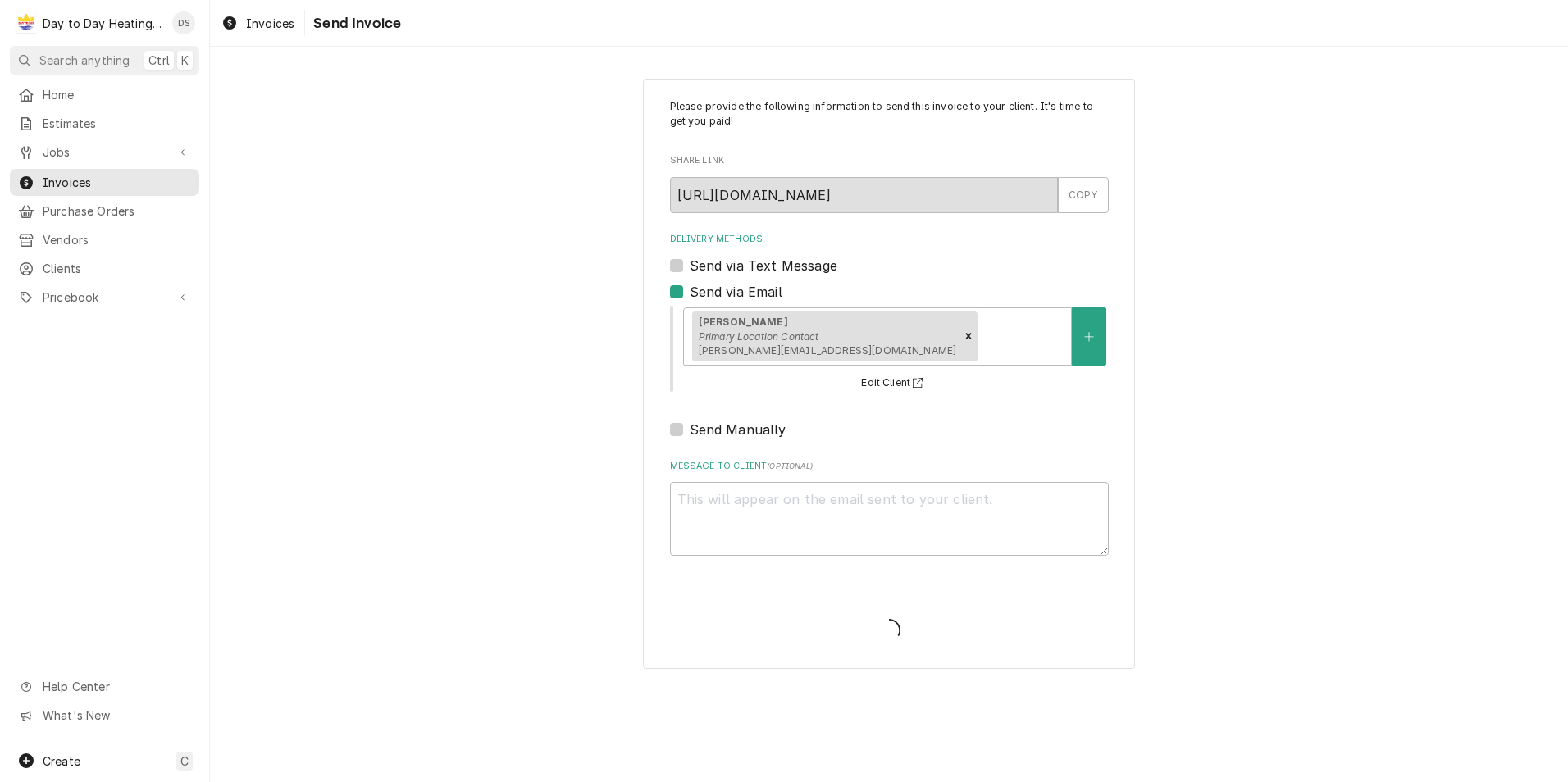
type textarea "x"
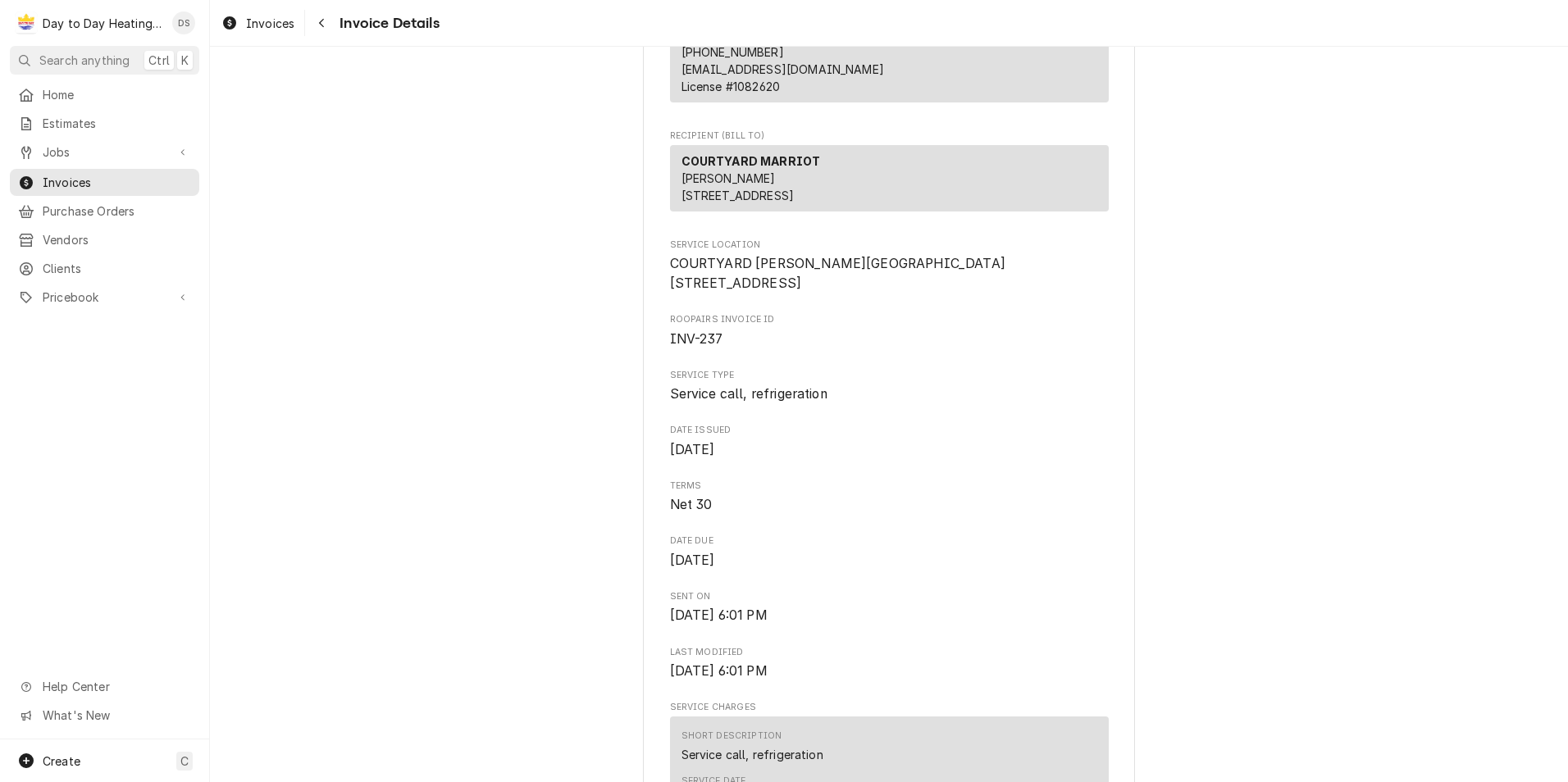
scroll to position [163, 0]
